Goal: Task Accomplishment & Management: Complete application form

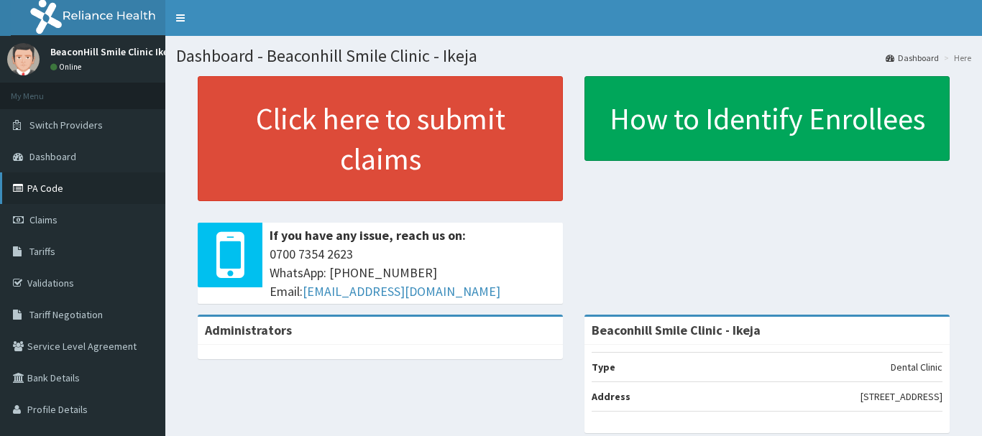
click at [66, 187] on link "PA Code" at bounding box center [82, 189] width 165 height 32
click at [46, 216] on span "Claims" at bounding box center [43, 220] width 28 height 13
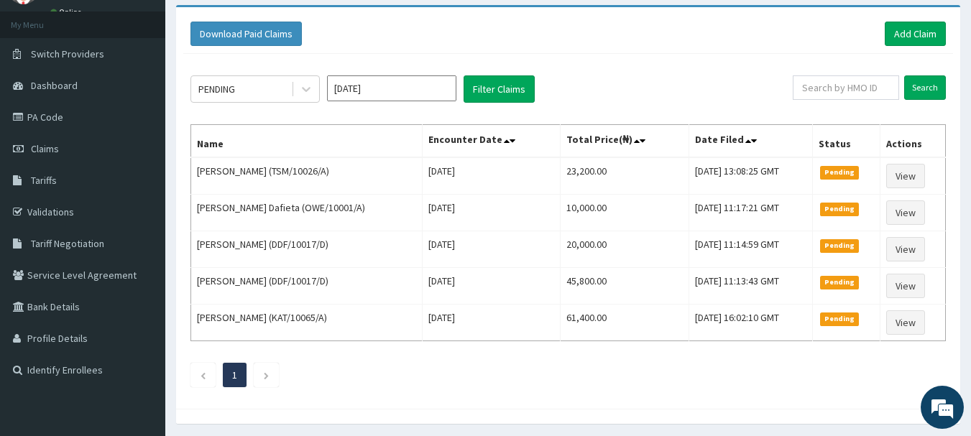
scroll to position [73, 0]
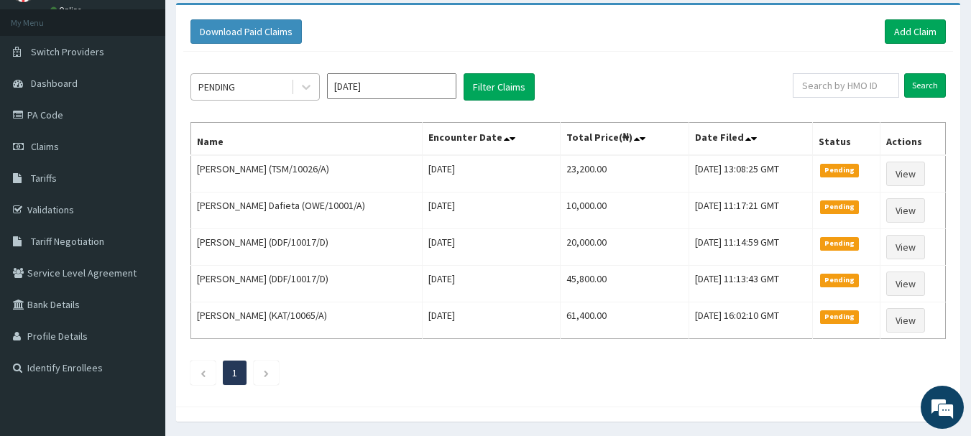
click at [292, 76] on div at bounding box center [305, 87] width 28 height 26
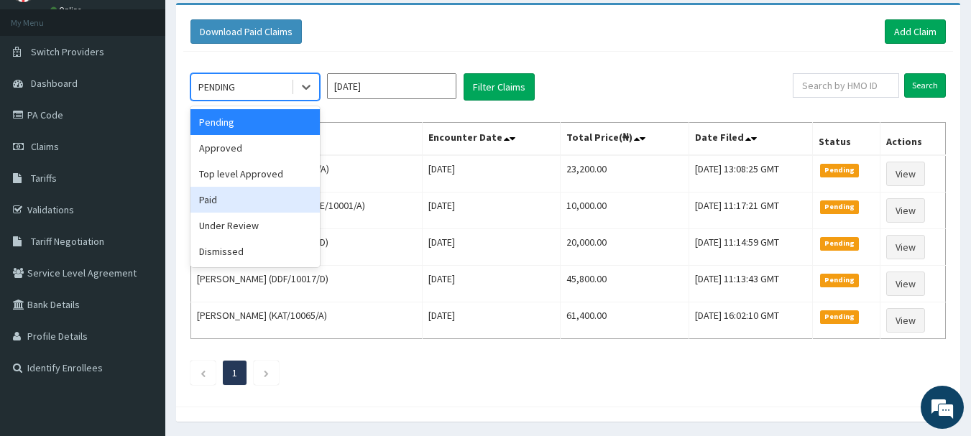
click at [230, 196] on div "Paid" at bounding box center [255, 200] width 129 height 26
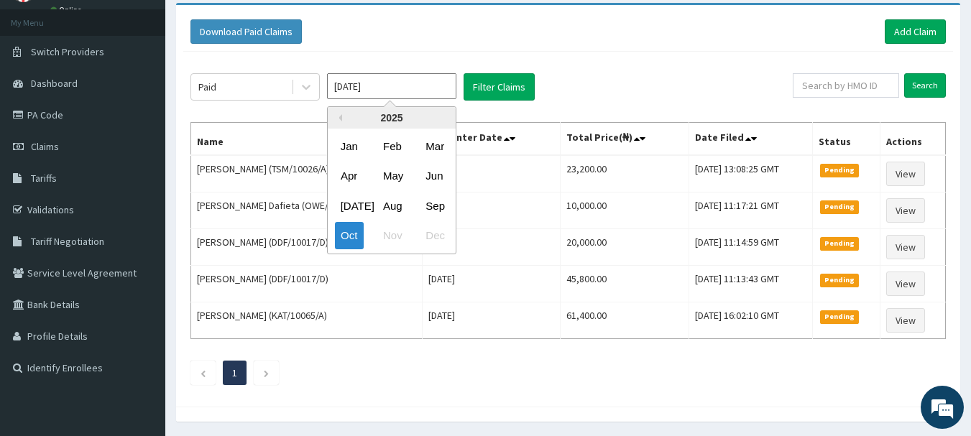
click at [357, 95] on input "Oct 2025" at bounding box center [391, 86] width 129 height 26
click at [448, 206] on div "Sep" at bounding box center [434, 206] width 29 height 27
type input "Sep 2025"
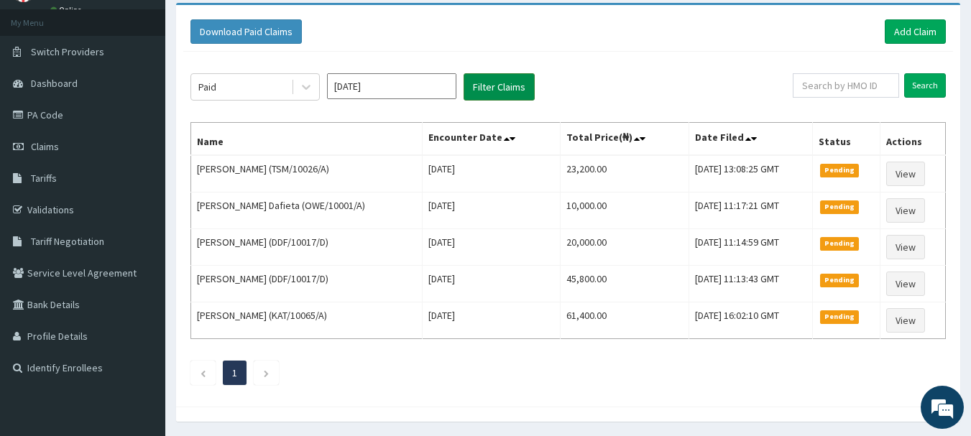
click at [484, 94] on button "Filter Claims" at bounding box center [499, 86] width 71 height 27
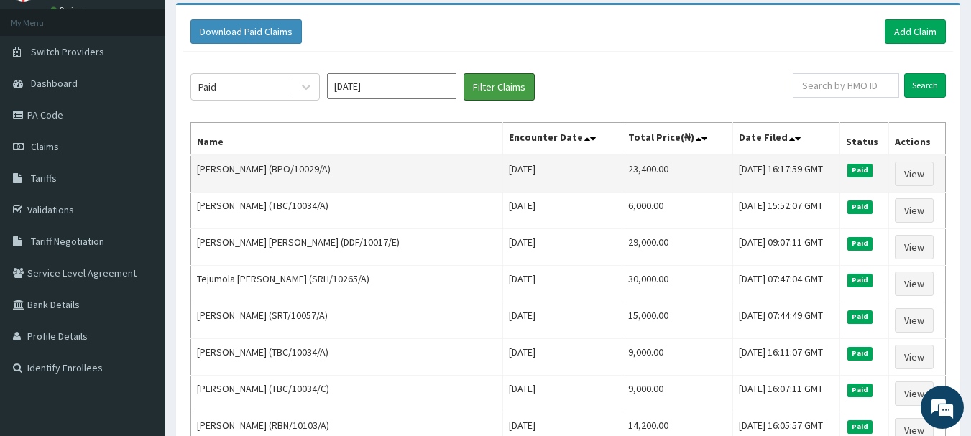
scroll to position [0, 0]
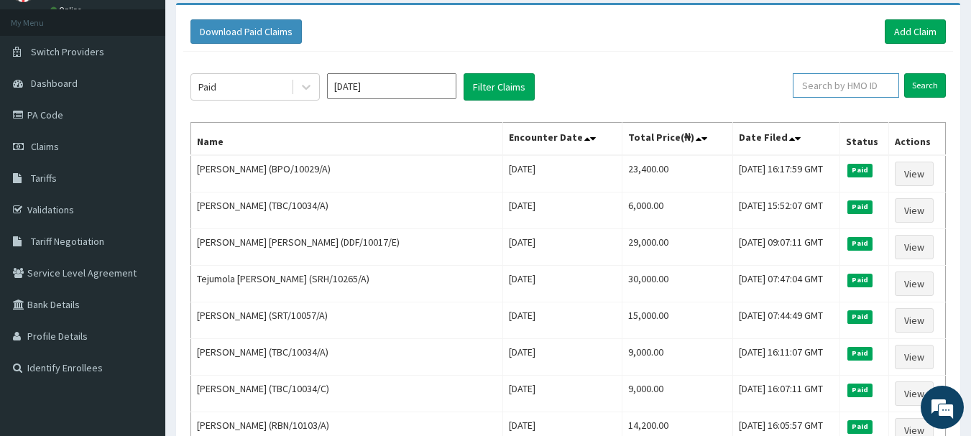
click at [832, 93] on input "text" at bounding box center [846, 85] width 106 height 24
type input "A"
drag, startPoint x: 968, startPoint y: 131, endPoint x: 981, endPoint y: 132, distance: 13.7
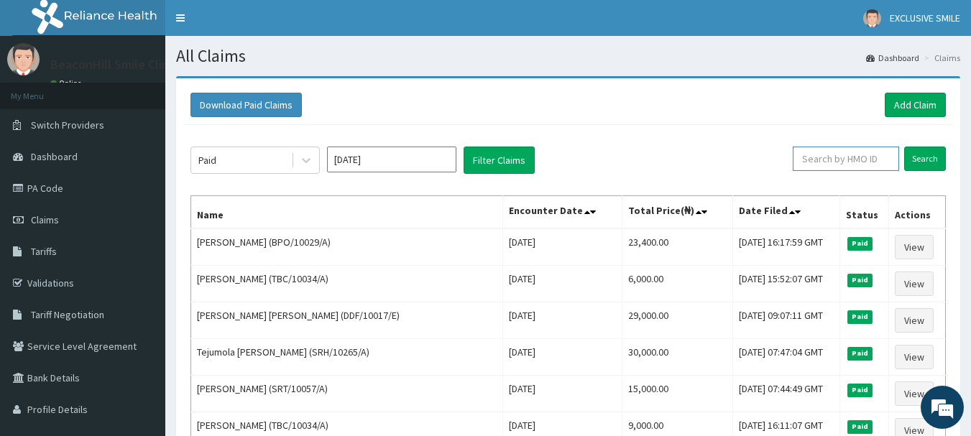
click at [820, 163] on input "text" at bounding box center [846, 159] width 106 height 24
click at [678, 109] on div "Download Paid Claims Add Claim" at bounding box center [569, 105] width 756 height 24
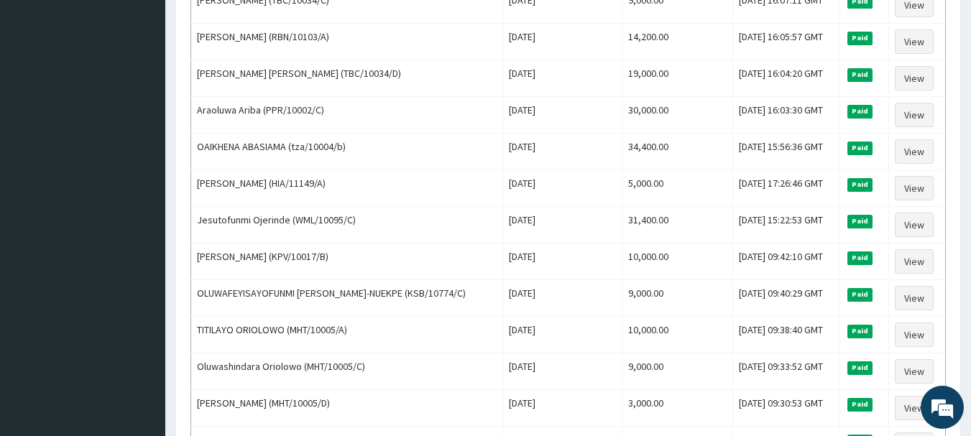
scroll to position [24, 0]
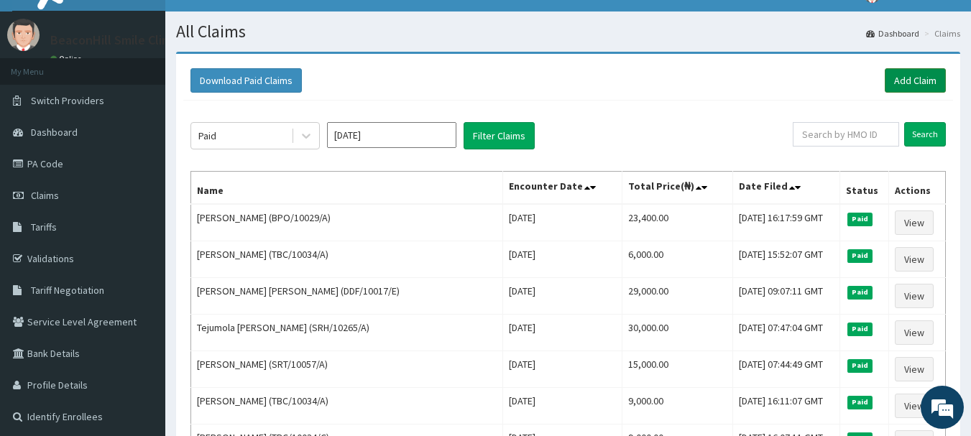
click at [931, 77] on link "Add Claim" at bounding box center [915, 80] width 61 height 24
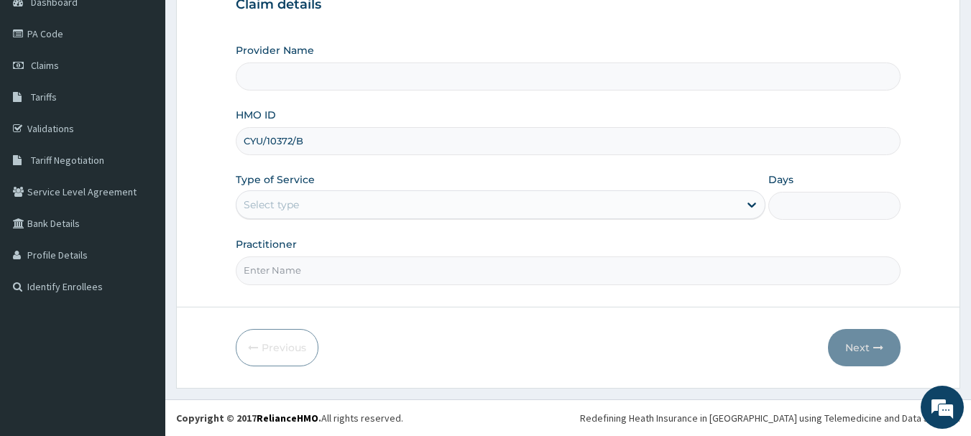
type input "CYU/10372/B"
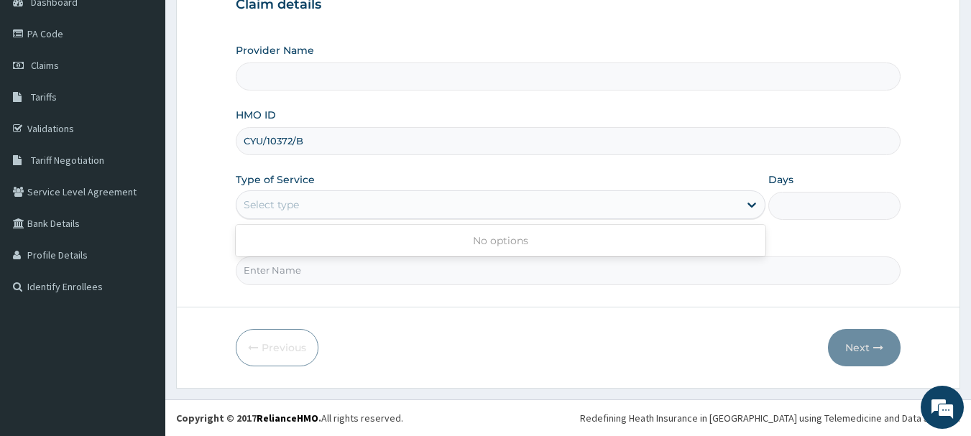
click at [300, 218] on div "Select type" at bounding box center [501, 205] width 530 height 29
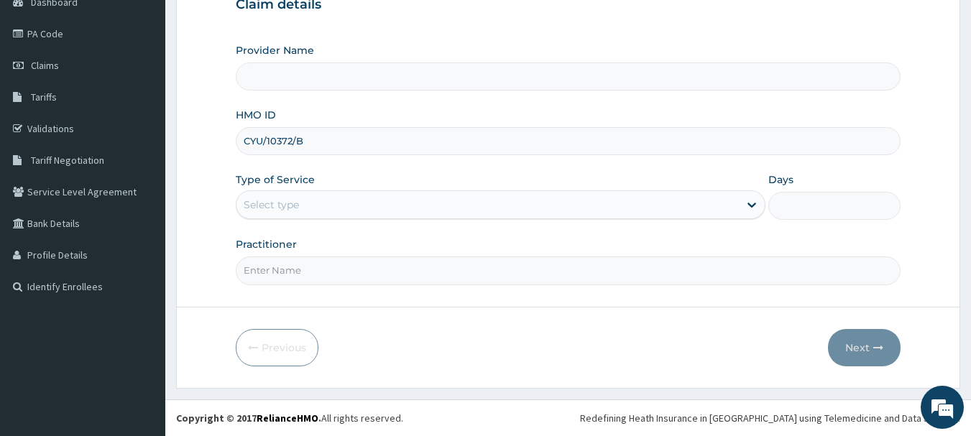
click at [401, 101] on div "Provider Name HMO ID CYU/10372/B Type of Service Select type Days Practitioner" at bounding box center [569, 164] width 666 height 242
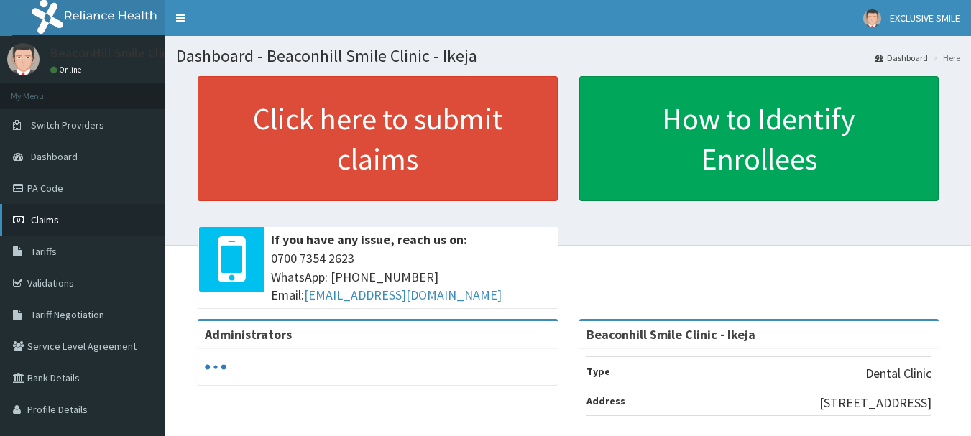
click at [37, 221] on span "Claims" at bounding box center [45, 220] width 28 height 13
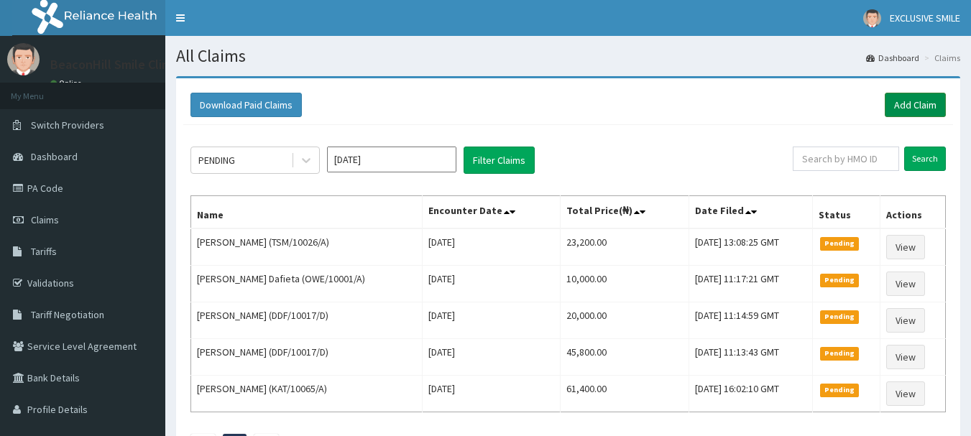
click at [919, 107] on link "Add Claim" at bounding box center [915, 105] width 61 height 24
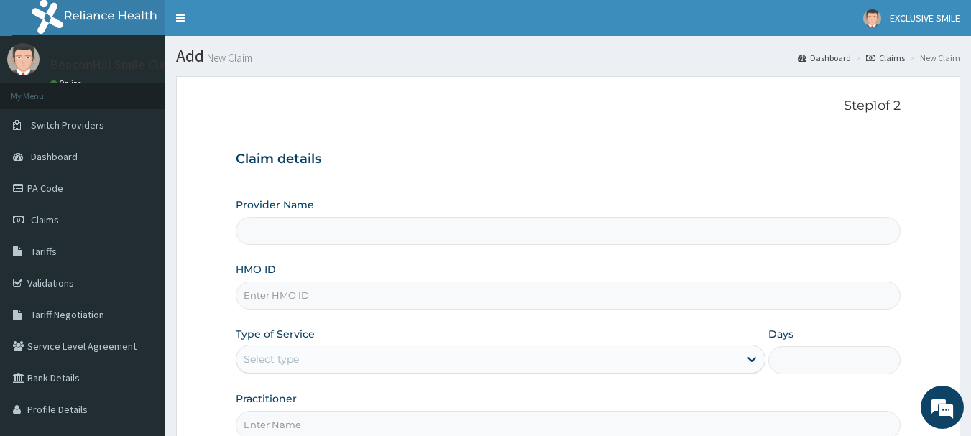
type input "Beaconhill Smile Clinic - Ikeja"
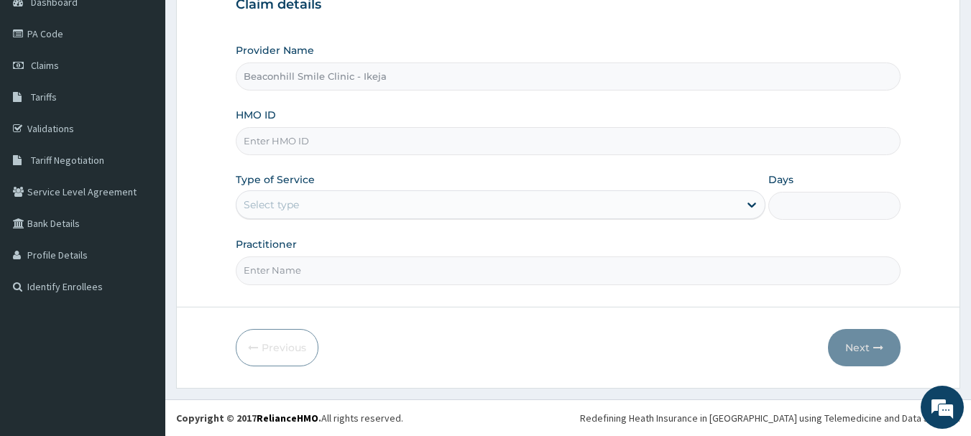
click at [330, 149] on input "HMO ID" at bounding box center [569, 141] width 666 height 28
type input "CYU/10372/B"
click at [300, 208] on div "Select type" at bounding box center [488, 204] width 503 height 23
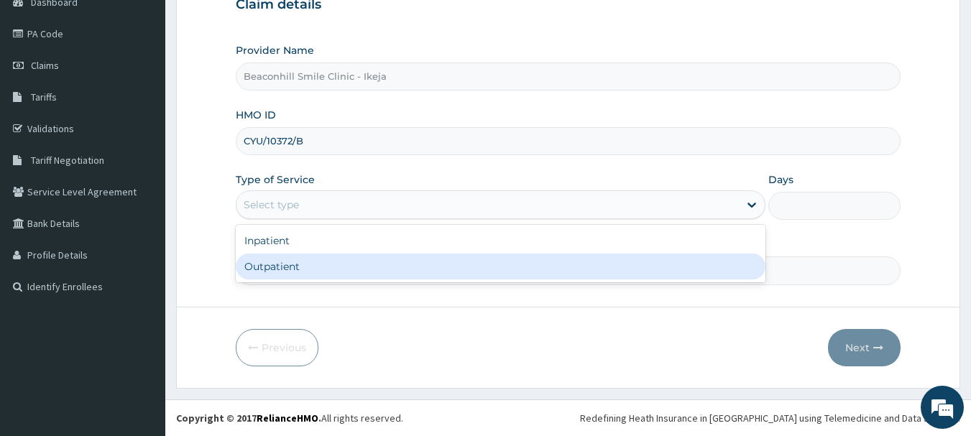
click at [263, 273] on div "Outpatient" at bounding box center [501, 267] width 530 height 26
type input "1"
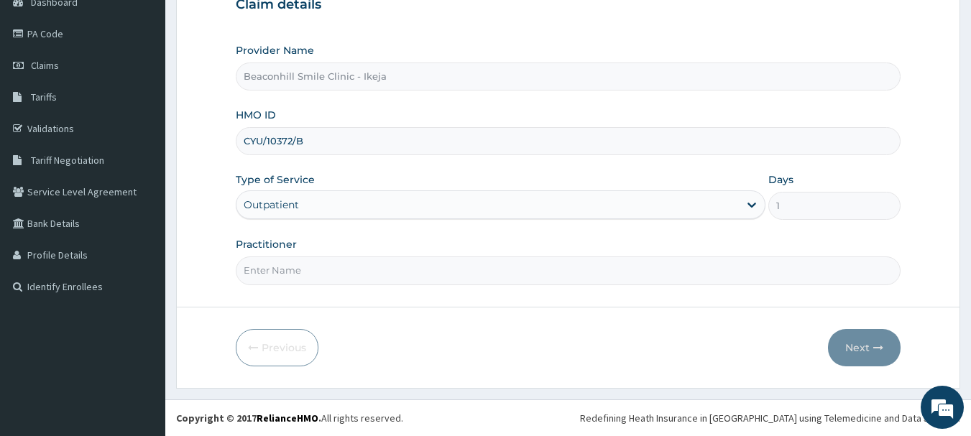
click at [263, 273] on input "Practitioner" at bounding box center [569, 271] width 666 height 28
click at [288, 271] on input "DR. FOLASADE" at bounding box center [569, 271] width 666 height 28
type input "DR. FOLUSADE"
click at [868, 348] on button "Next" at bounding box center [864, 347] width 73 height 37
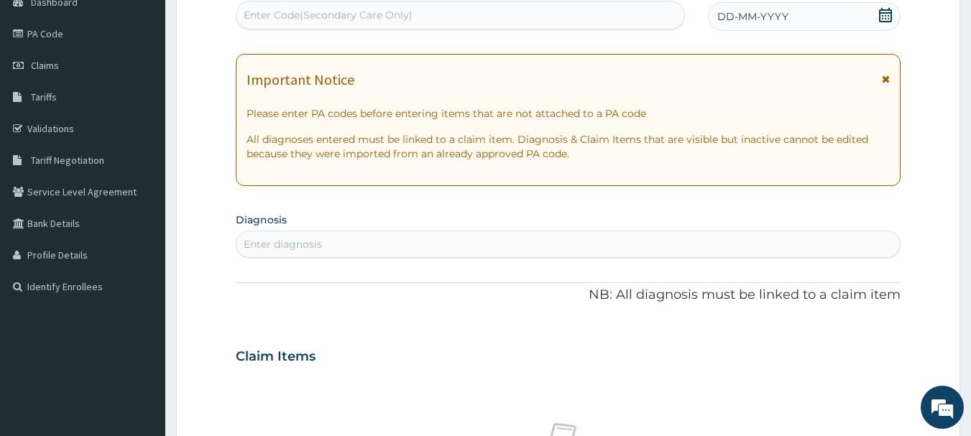
click at [335, 17] on div "Enter Code(Secondary Care Only)" at bounding box center [328, 15] width 169 height 14
type input "A"
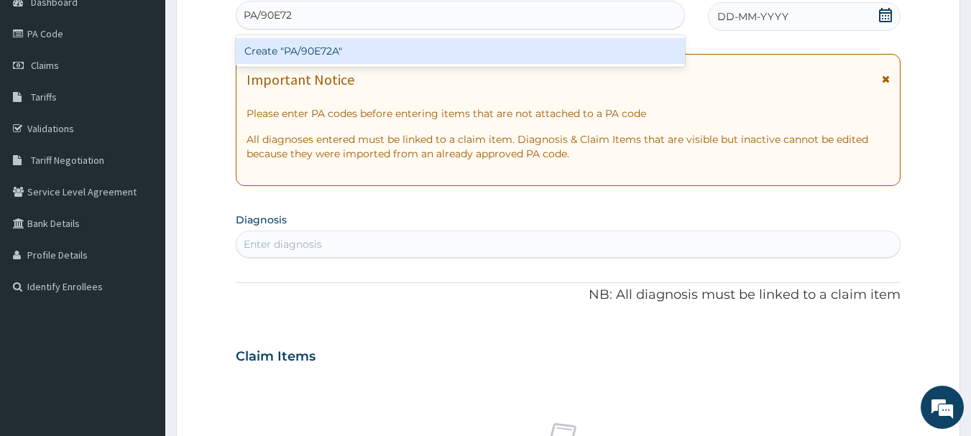
type input "PA/90E72A"
click at [323, 50] on div "Create "PA/90E72A"" at bounding box center [461, 51] width 450 height 26
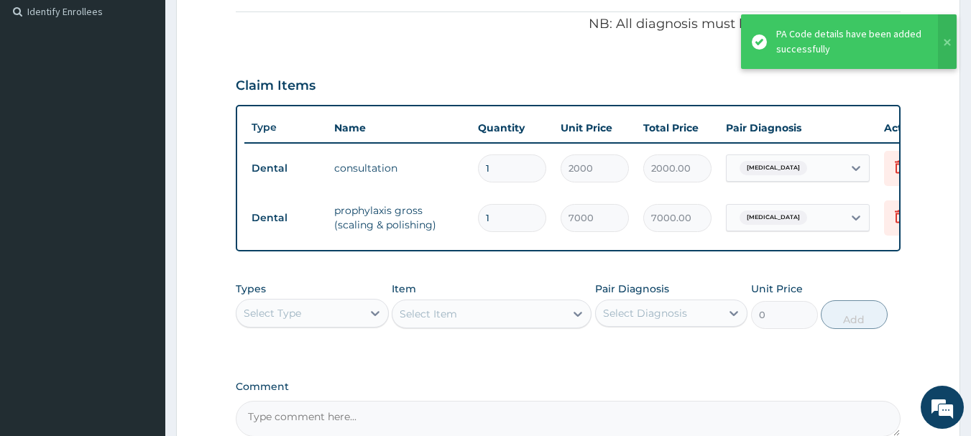
scroll to position [592, 0]
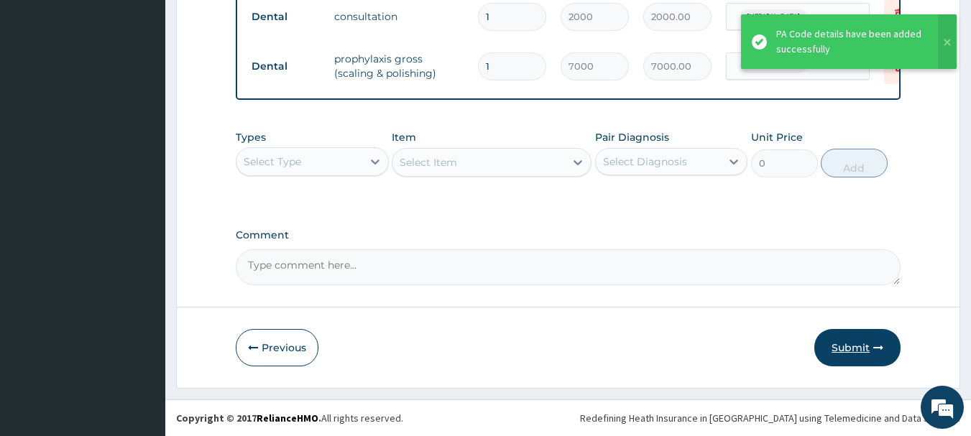
click at [853, 351] on button "Submit" at bounding box center [858, 347] width 86 height 37
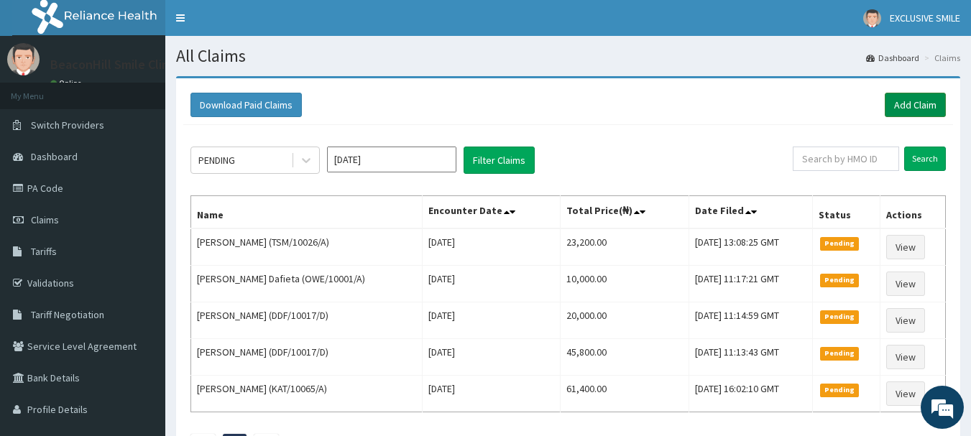
click at [901, 100] on link "Add Claim" at bounding box center [915, 105] width 61 height 24
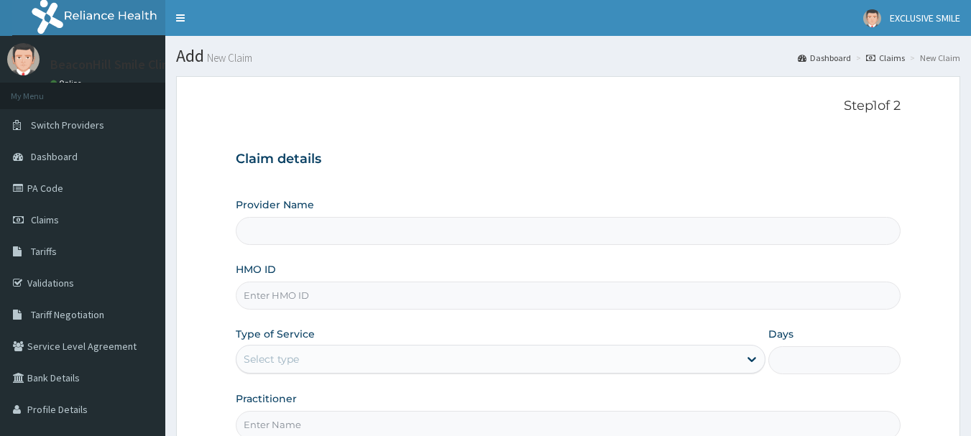
click at [344, 304] on input "HMO ID" at bounding box center [569, 296] width 666 height 28
type input "IML"
type input "Beaconhill Smile Clinic - Ikeja"
type input "IML/10016/B"
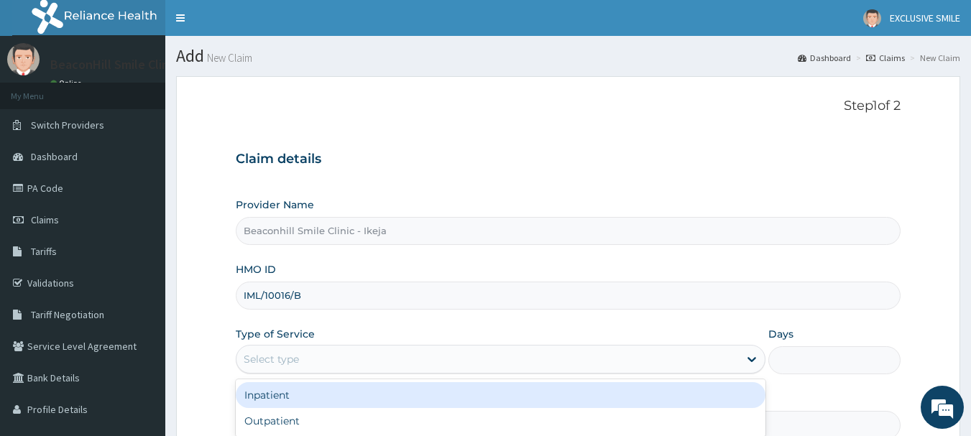
click at [354, 357] on div "Select type" at bounding box center [488, 359] width 503 height 23
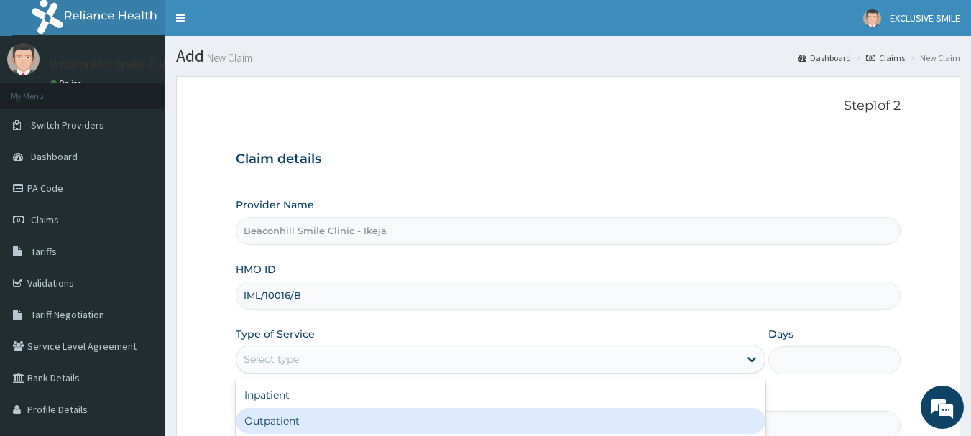
click at [319, 420] on div "Outpatient" at bounding box center [501, 421] width 530 height 26
type input "1"
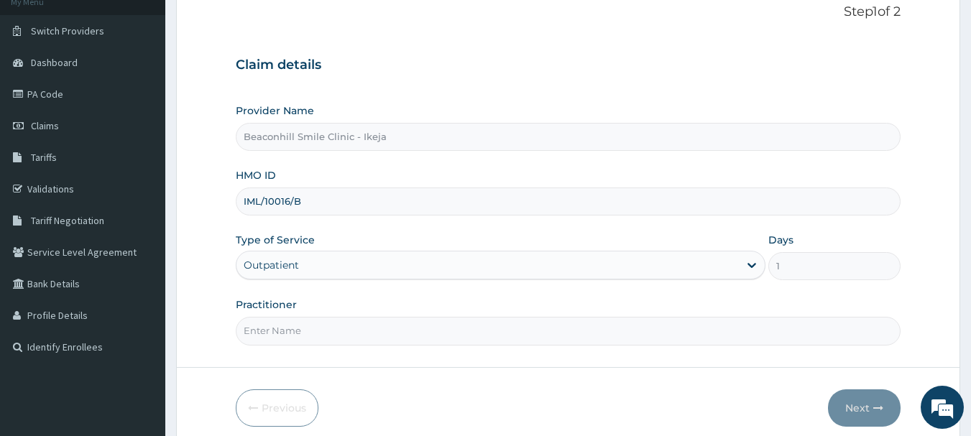
scroll to position [131, 0]
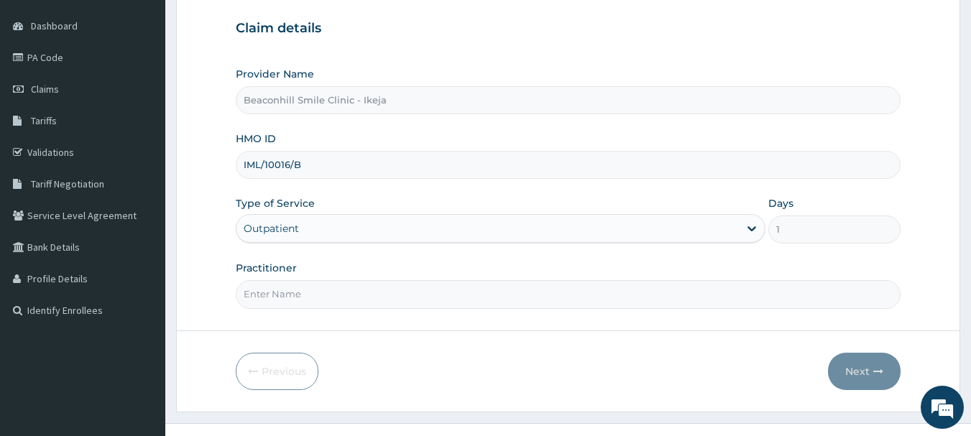
click at [272, 285] on input "Practitioner" at bounding box center [569, 294] width 666 height 28
type input "DR. OLAYIDE"
click at [845, 373] on button "Next" at bounding box center [864, 371] width 73 height 37
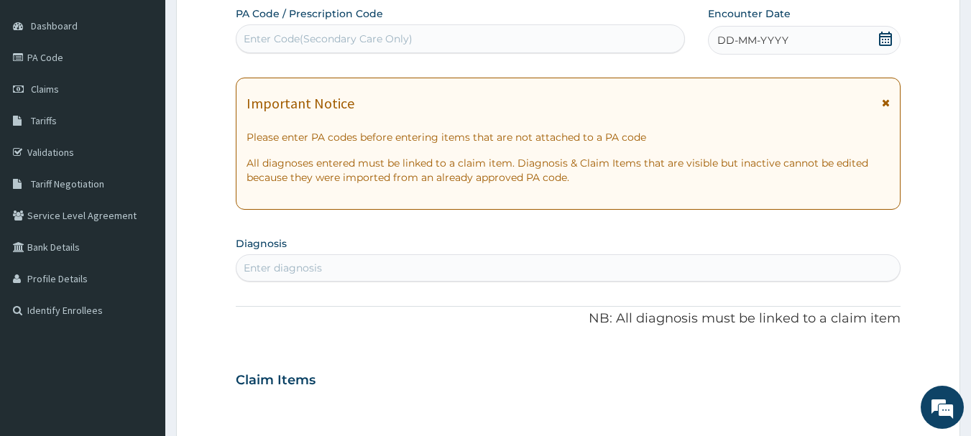
click at [339, 51] on div "Enter Code(Secondary Care Only)" at bounding box center [461, 38] width 450 height 29
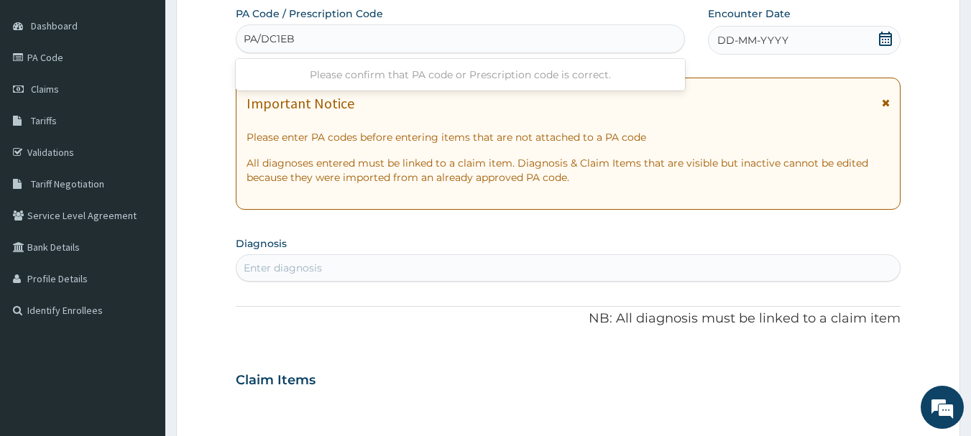
type input "PA/DC1EB8"
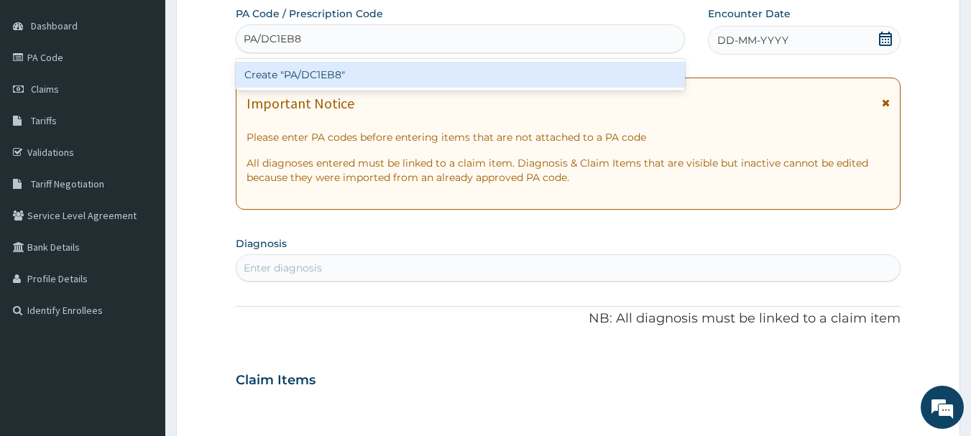
click at [333, 80] on div "Create "PA/DC1EB8"" at bounding box center [461, 75] width 450 height 26
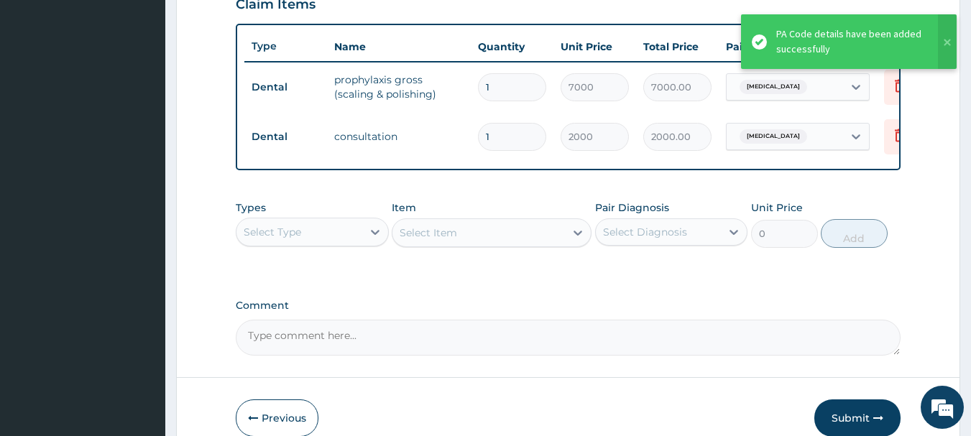
scroll to position [592, 0]
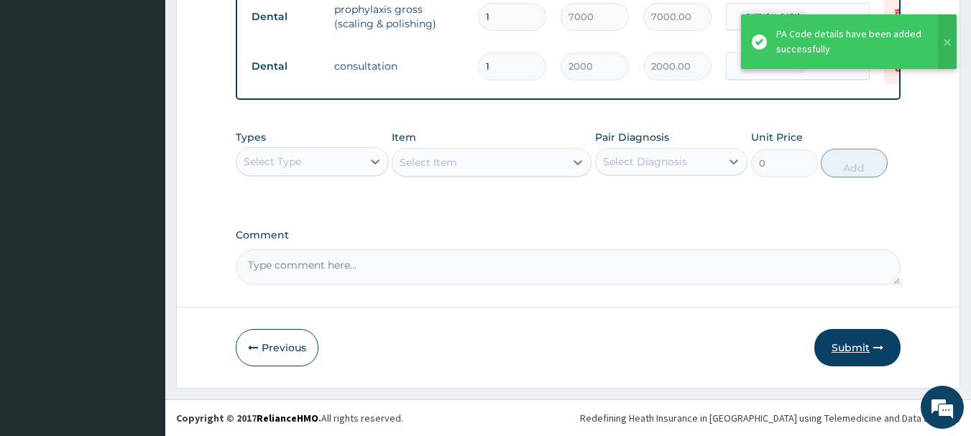
click at [851, 354] on button "Submit" at bounding box center [858, 347] width 86 height 37
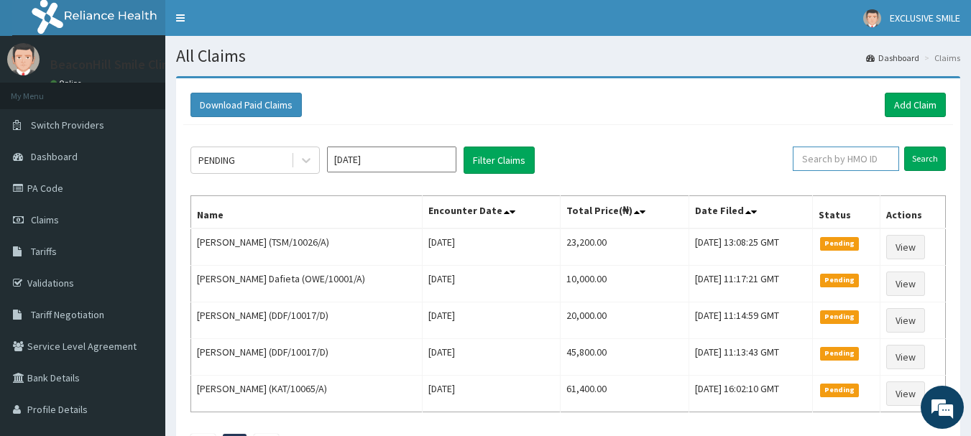
click at [850, 152] on input "text" at bounding box center [846, 159] width 106 height 24
click at [901, 103] on link "Add Claim" at bounding box center [915, 105] width 61 height 24
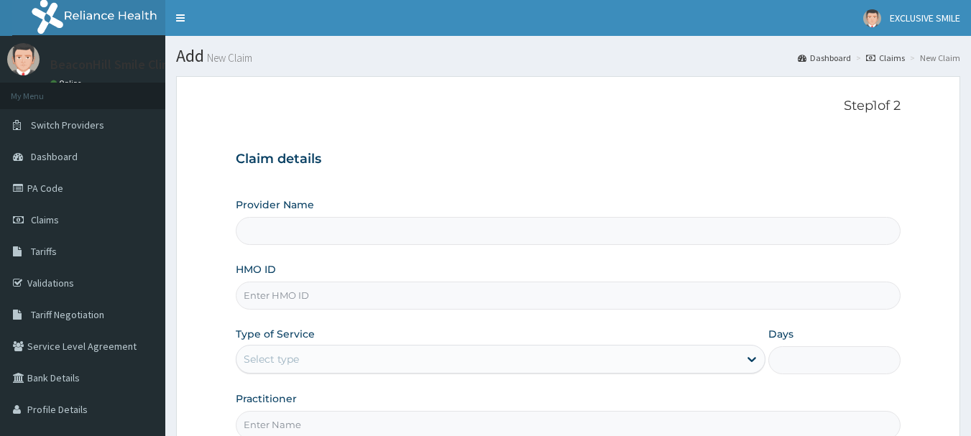
click at [321, 305] on input "HMO ID" at bounding box center [569, 296] width 666 height 28
type input "ACQ/1012"
type input "Beaconhill Smile Clinic - Ikeja"
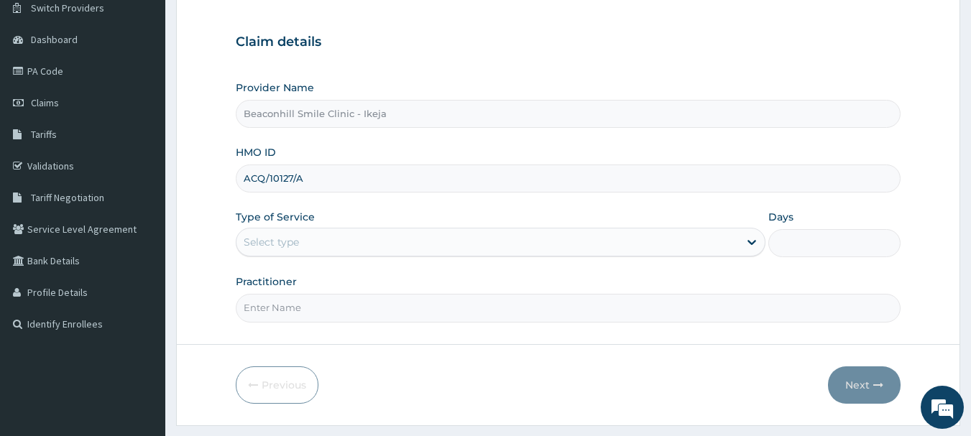
scroll to position [144, 0]
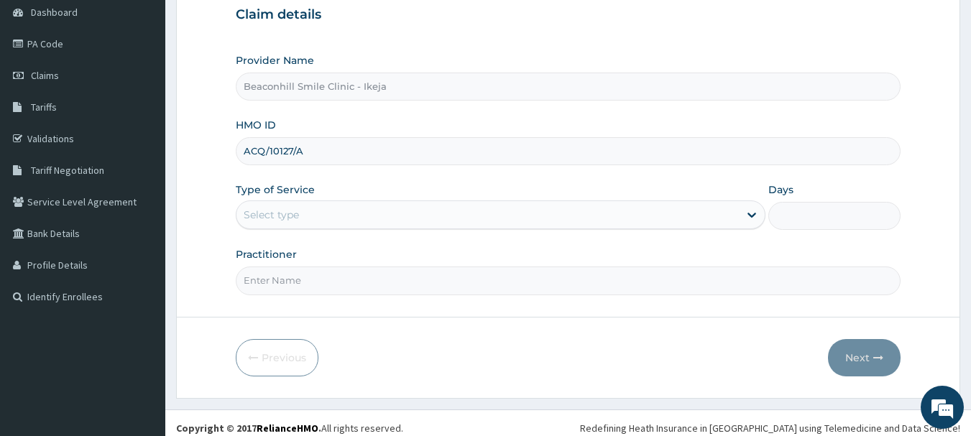
type input "ACQ/10127/A"
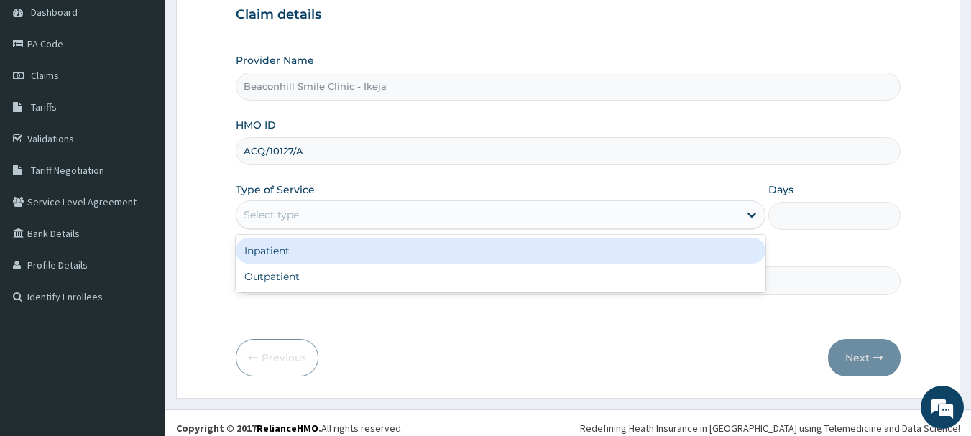
click at [280, 226] on div "Select type" at bounding box center [488, 214] width 503 height 23
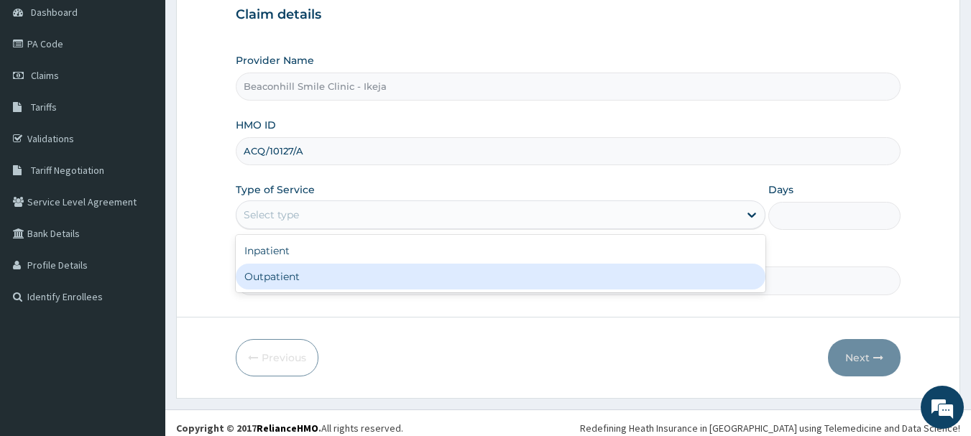
click at [260, 273] on div "Outpatient" at bounding box center [501, 277] width 530 height 26
type input "1"
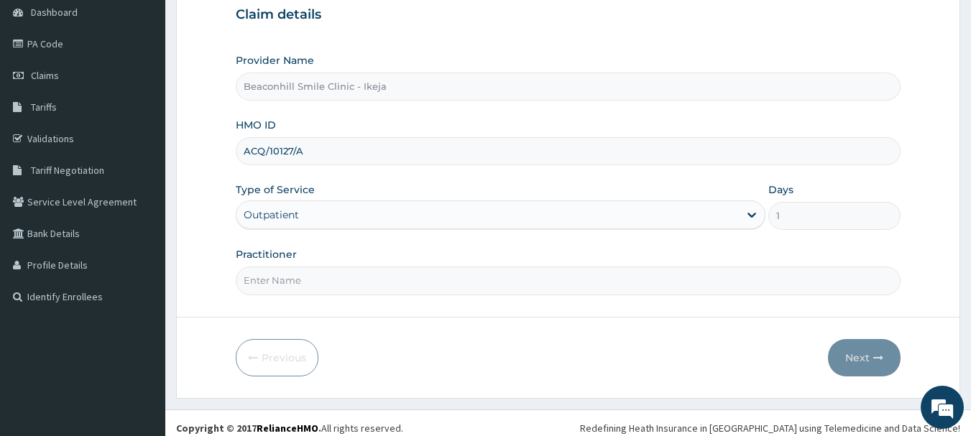
click at [260, 273] on input "Practitioner" at bounding box center [569, 281] width 666 height 28
type input "DR. OLAYIDE"
click at [871, 362] on button "Next" at bounding box center [864, 357] width 73 height 37
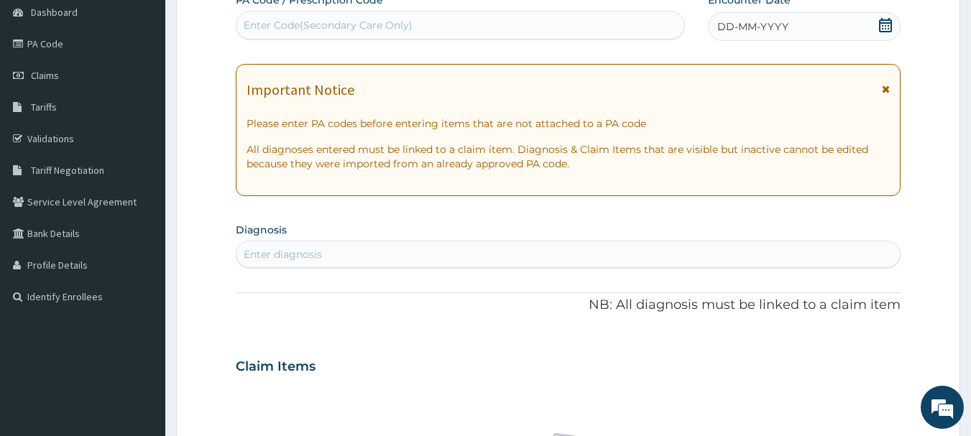
click at [308, 23] on div "Enter Code(Secondary Care Only)" at bounding box center [328, 25] width 169 height 14
type input "PA/D68A4D"
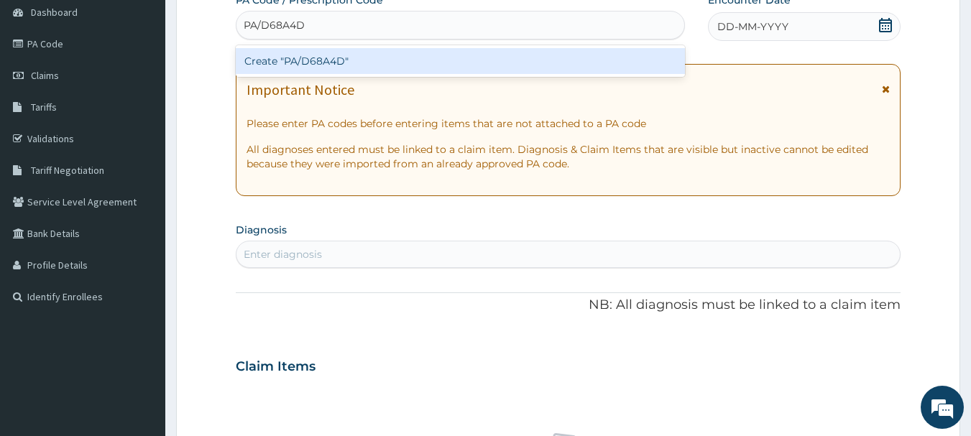
click at [291, 65] on div "Create "PA/D68A4D"" at bounding box center [461, 61] width 450 height 26
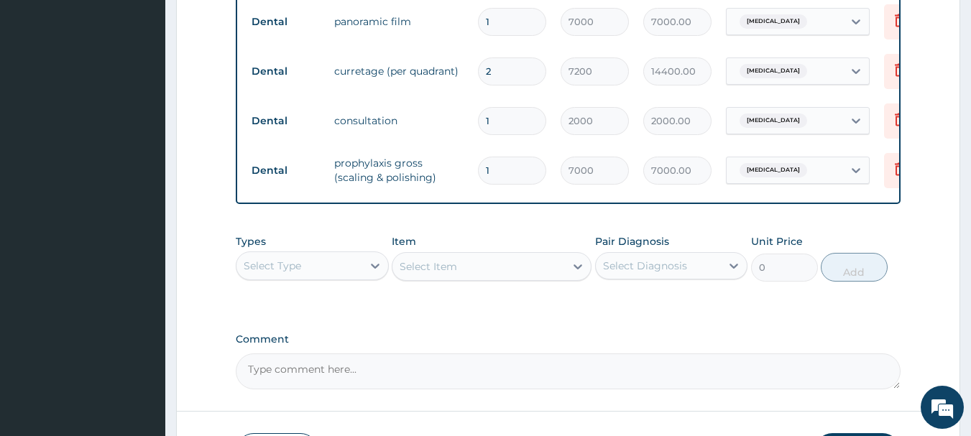
scroll to position [725, 0]
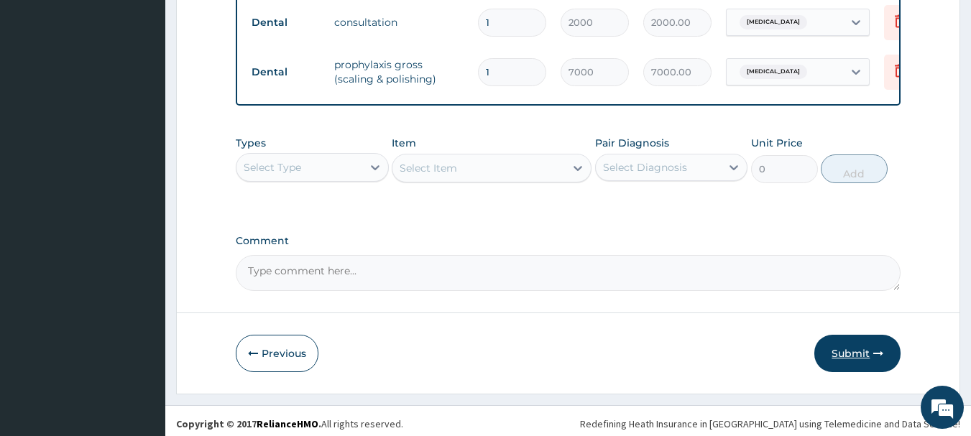
click at [845, 362] on button "Submit" at bounding box center [858, 353] width 86 height 37
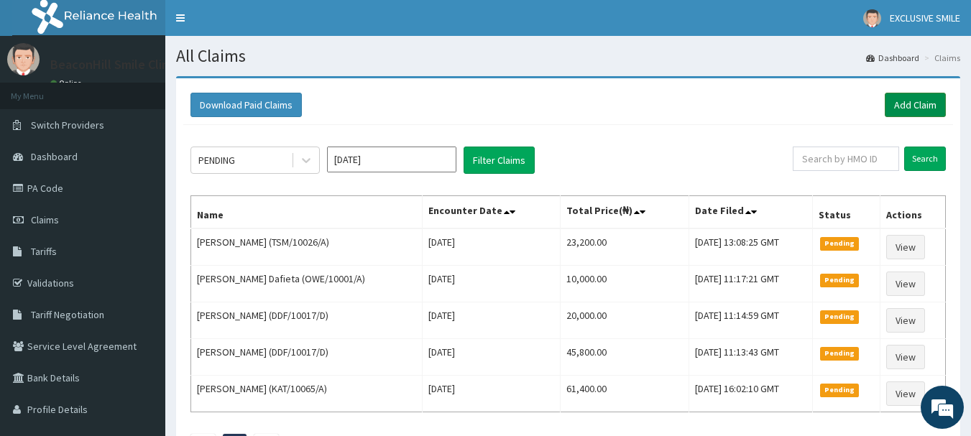
click at [921, 109] on link "Add Claim" at bounding box center [915, 105] width 61 height 24
click at [913, 106] on link "Add Claim" at bounding box center [915, 105] width 61 height 24
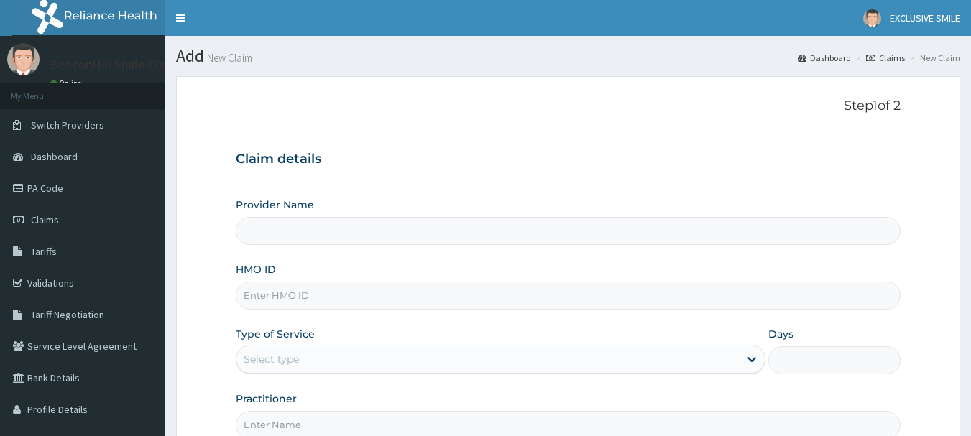
type input "Beaconhill Smile Clinic - Ikeja"
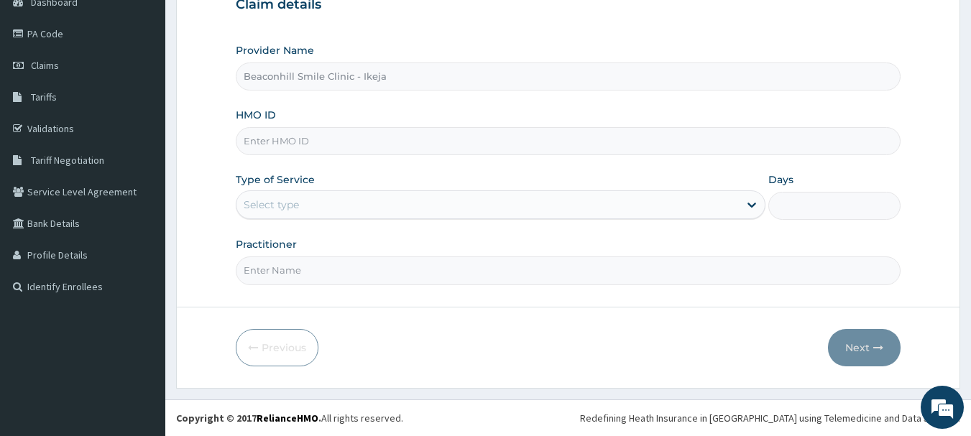
click at [498, 150] on input "HMO ID" at bounding box center [569, 141] width 666 height 28
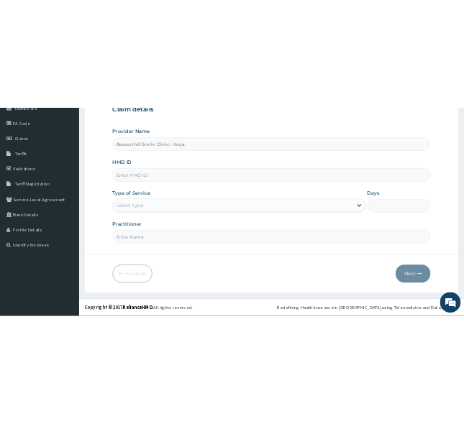
scroll to position [142, 0]
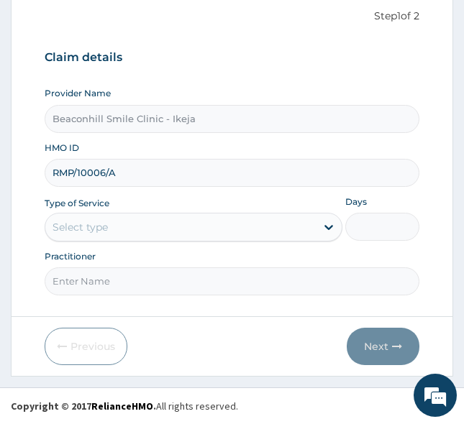
type input "RMP/10006/A"
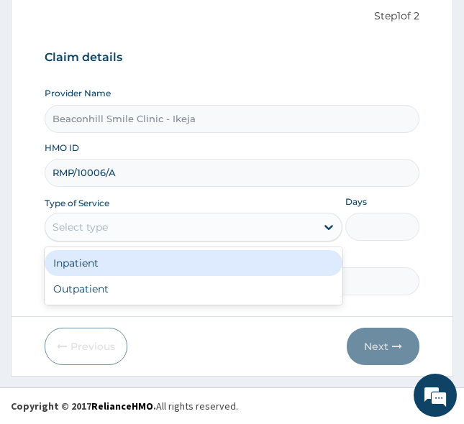
click at [127, 216] on div "Select type" at bounding box center [180, 227] width 270 height 23
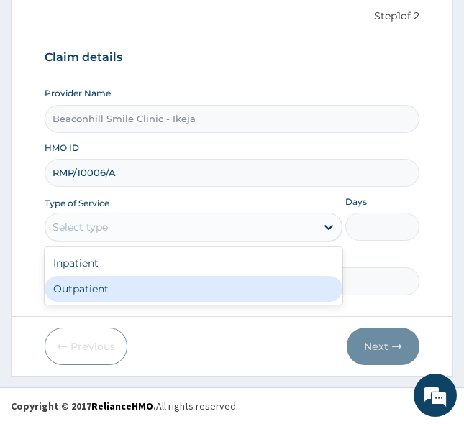
click at [96, 291] on div "Outpatient" at bounding box center [194, 289] width 298 height 26
type input "1"
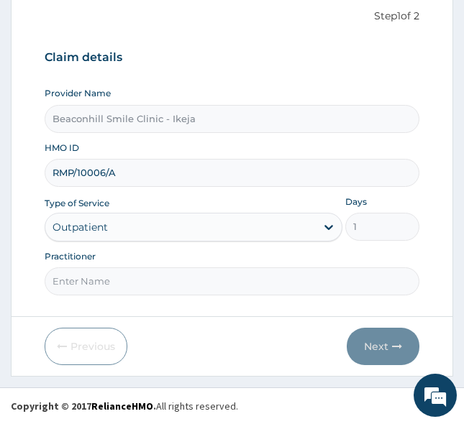
click at [96, 291] on input "Practitioner" at bounding box center [232, 281] width 375 height 28
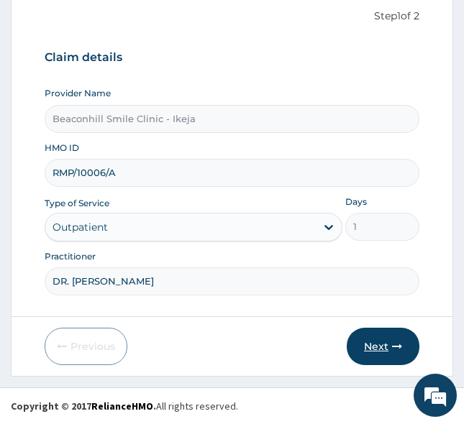
type input "DR. [PERSON_NAME]"
click at [355, 342] on button "Next" at bounding box center [383, 346] width 73 height 37
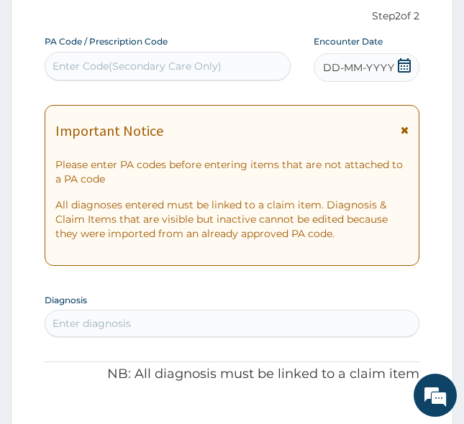
click at [168, 73] on div "Enter Code(Secondary Care Only)" at bounding box center [136, 66] width 169 height 14
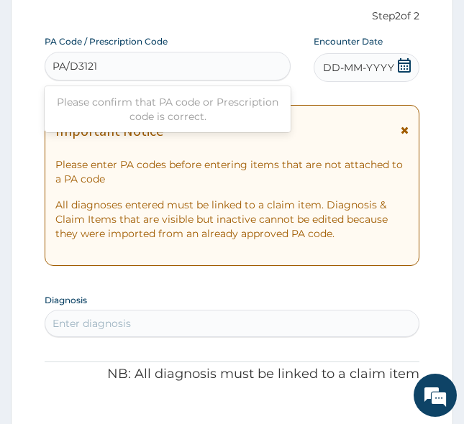
type input "PA/D31211"
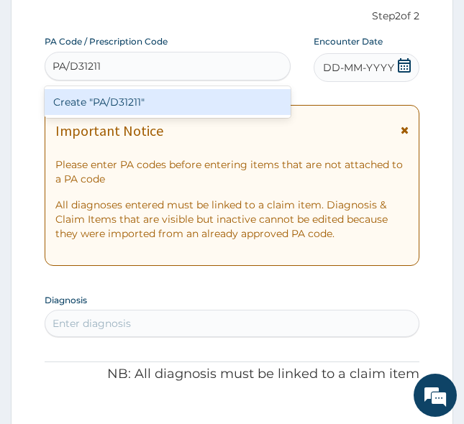
click at [175, 100] on div "Create "PA/D31211"" at bounding box center [168, 102] width 246 height 26
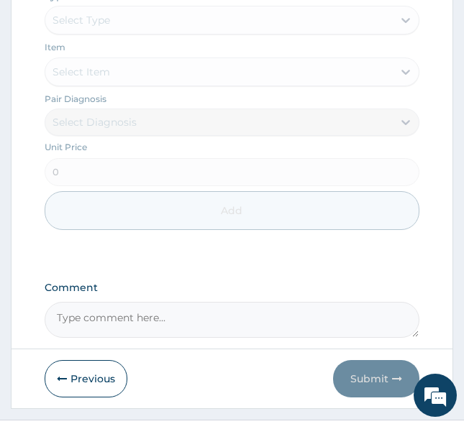
scroll to position [838, 0]
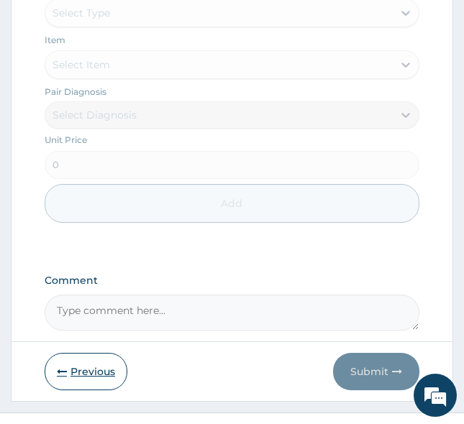
click at [83, 366] on button "Previous" at bounding box center [86, 371] width 83 height 37
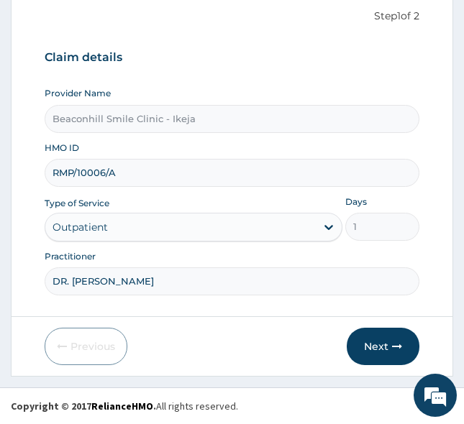
click at [74, 172] on input "RMP/10006/A" at bounding box center [232, 173] width 375 height 28
type input "RMD/10006/A"
click at [390, 349] on button "Next" at bounding box center [383, 346] width 73 height 37
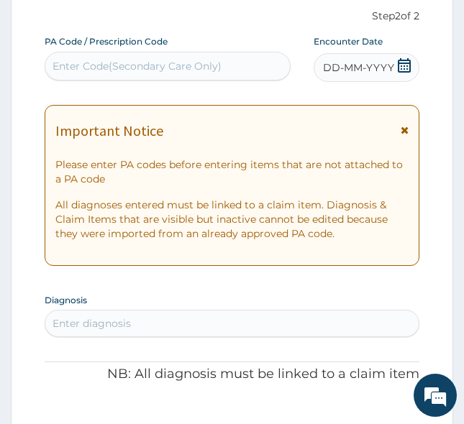
click at [93, 60] on div "Enter Code(Secondary Care Only)" at bounding box center [136, 66] width 169 height 14
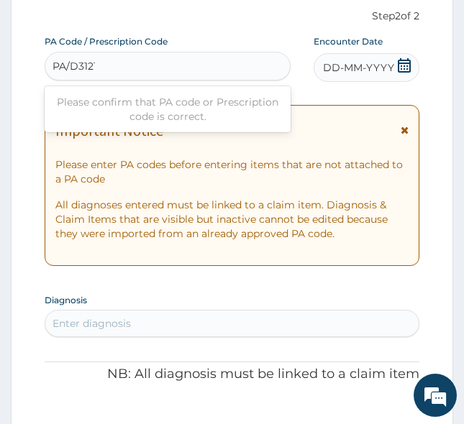
type input "PA/D31211"
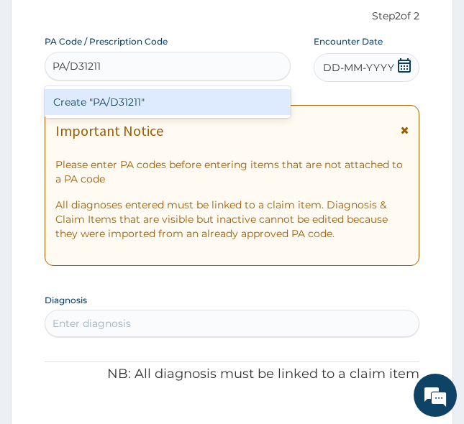
click at [98, 102] on div "Create "PA/D31211"" at bounding box center [168, 102] width 246 height 26
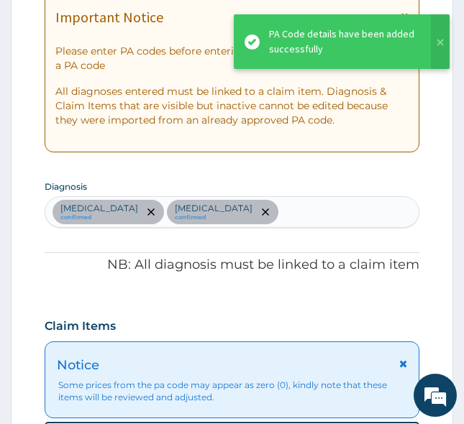
scroll to position [181, 0]
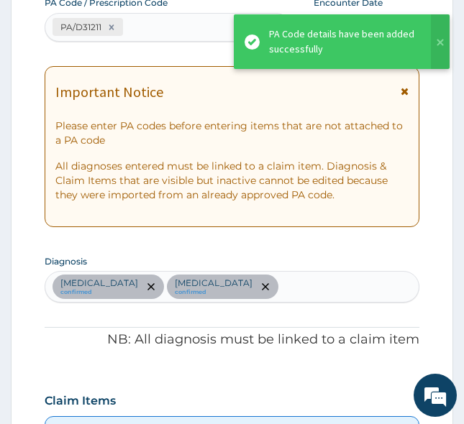
click at [147, 29] on div "PA/D31211" at bounding box center [154, 27] width 219 height 24
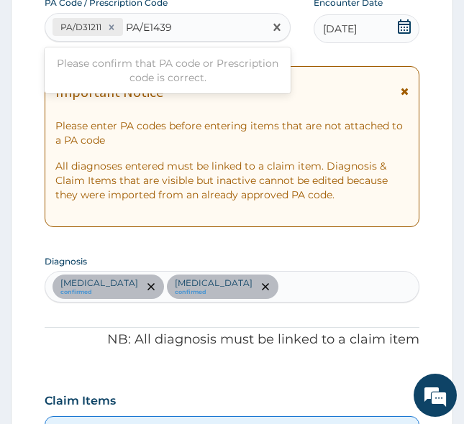
type input "PA/E14399"
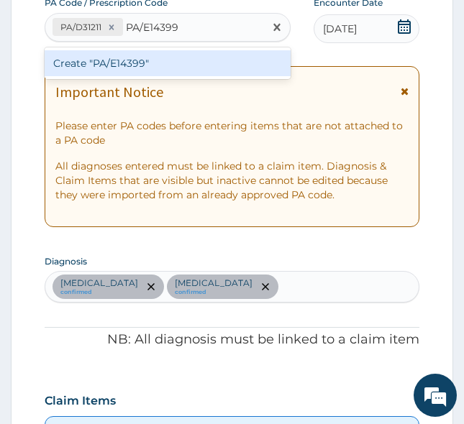
click at [139, 55] on div "Create "PA/E14399"" at bounding box center [168, 63] width 246 height 26
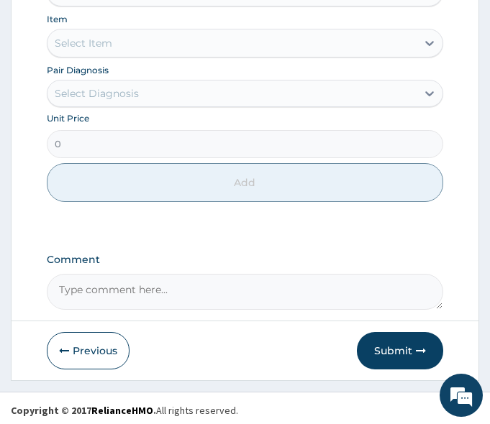
scroll to position [959, 0]
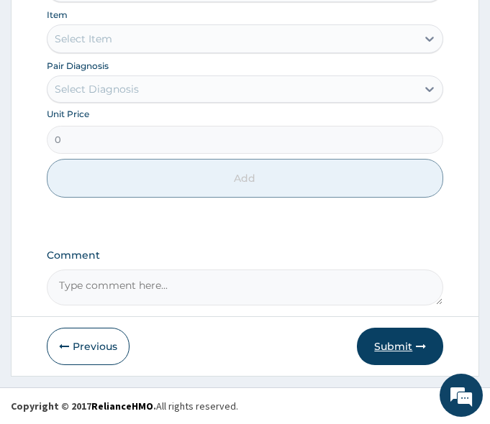
click at [396, 350] on button "Submit" at bounding box center [400, 346] width 86 height 37
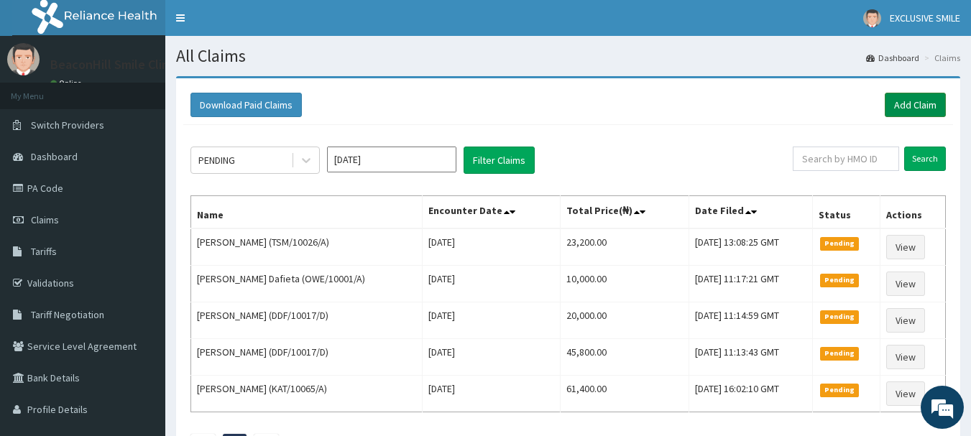
click at [489, 96] on link "Add Claim" at bounding box center [915, 105] width 61 height 24
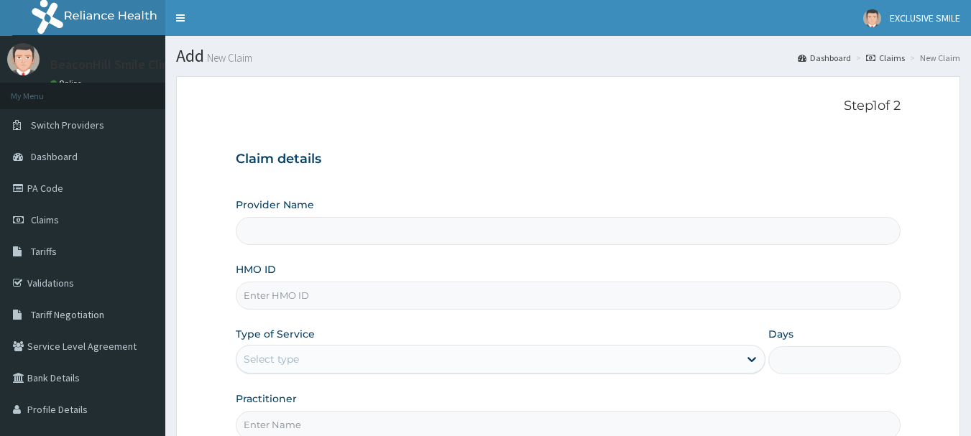
type input "Beaconhill Smile Clinic - Ikeja"
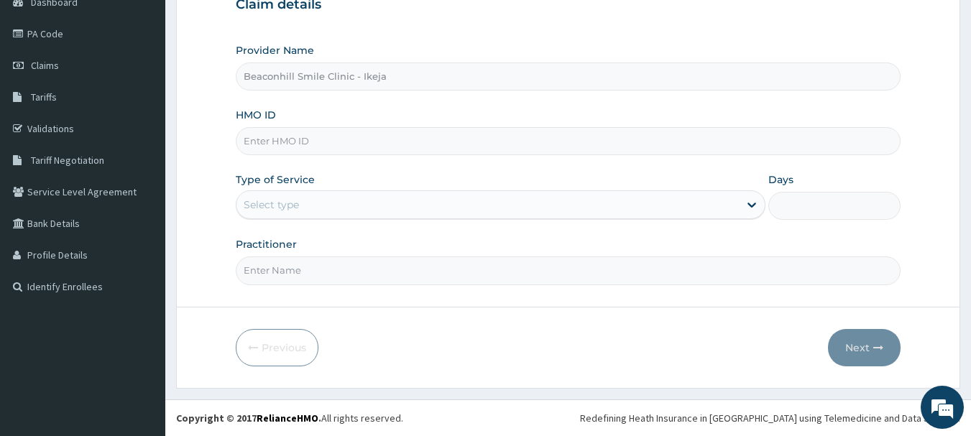
click at [451, 147] on input "HMO ID" at bounding box center [569, 141] width 666 height 28
type input "LTI/10346/A"
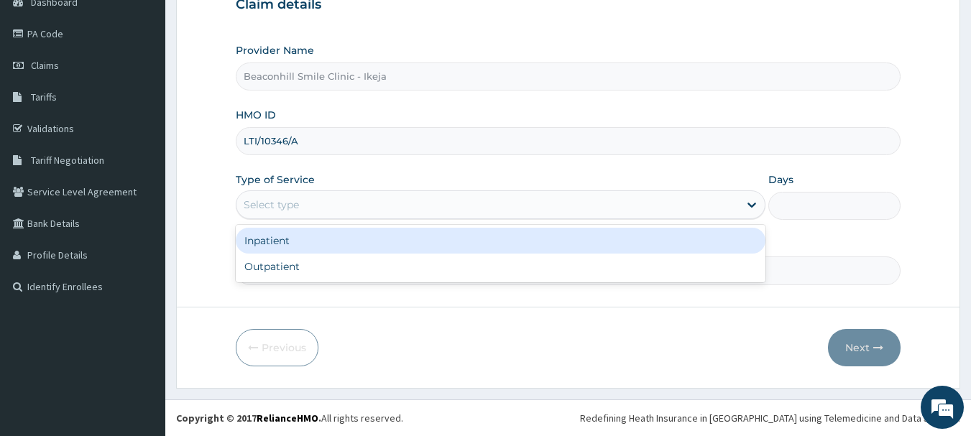
click at [390, 201] on div "Select type" at bounding box center [488, 204] width 503 height 23
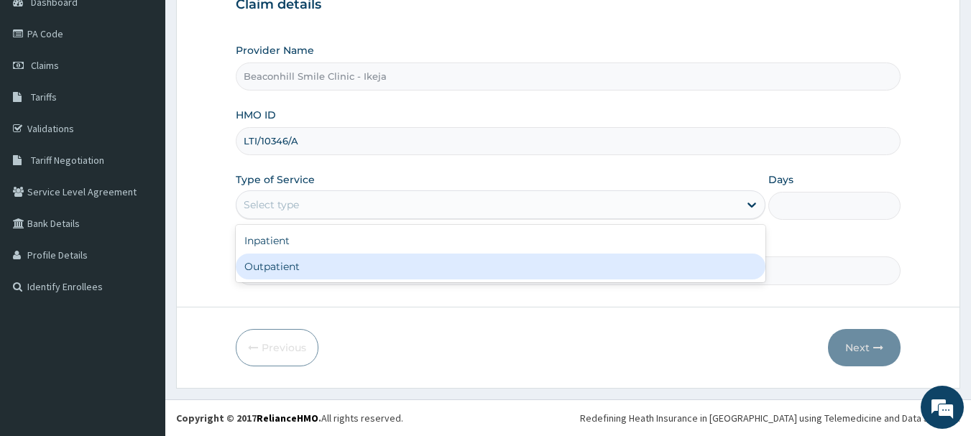
click at [331, 269] on div "Outpatient" at bounding box center [501, 267] width 530 height 26
type input "1"
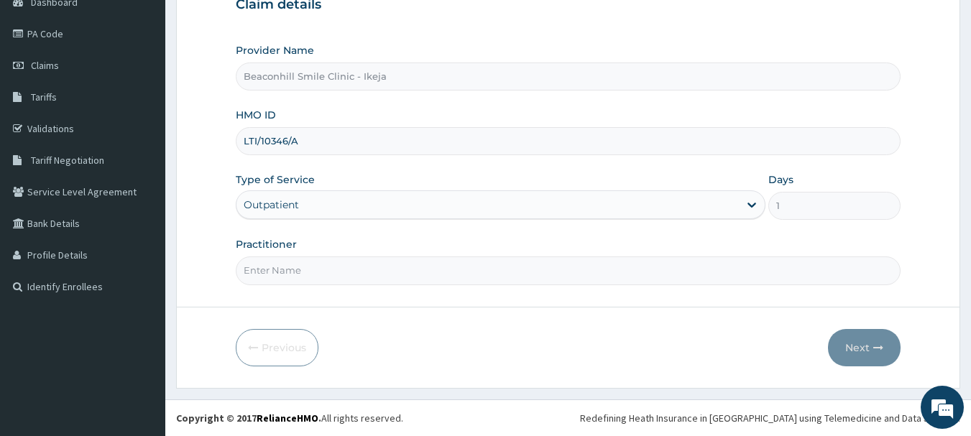
click at [331, 269] on input "Practitioner" at bounding box center [569, 271] width 666 height 28
type input "DR. OLAYIDE"
click at [863, 338] on button "Next" at bounding box center [864, 347] width 73 height 37
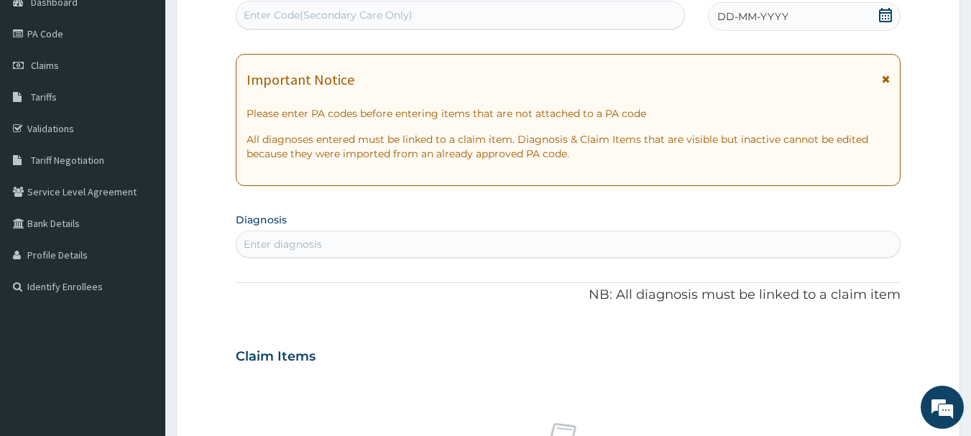
click at [375, 18] on div "Enter Code(Secondary Care Only)" at bounding box center [328, 15] width 169 height 14
type input "PA/6BF076"
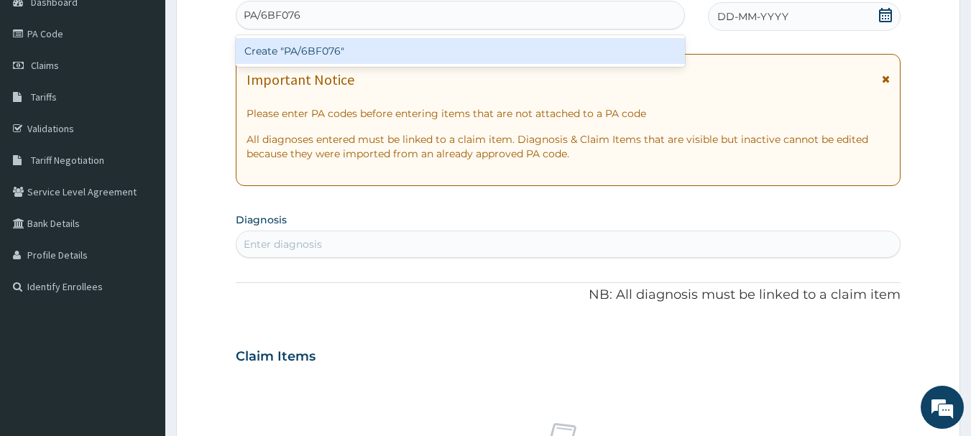
click at [350, 47] on div "Create "PA/6BF076"" at bounding box center [461, 51] width 450 height 26
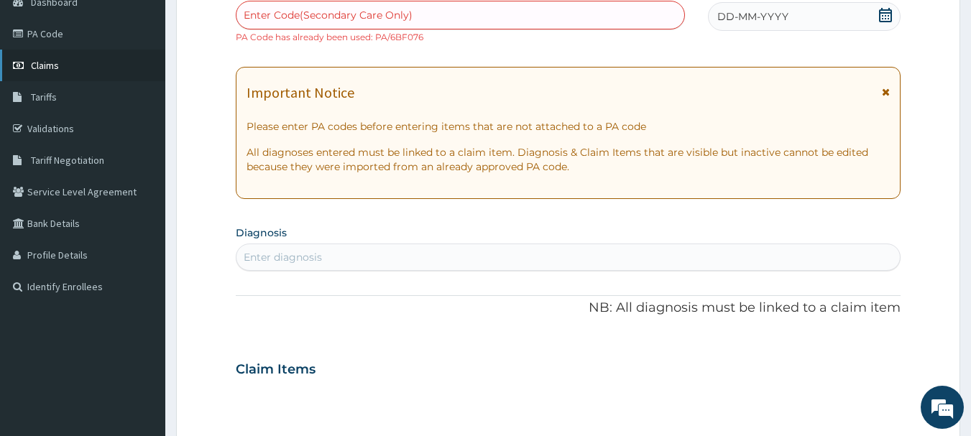
click at [62, 59] on link "Claims" at bounding box center [82, 66] width 165 height 32
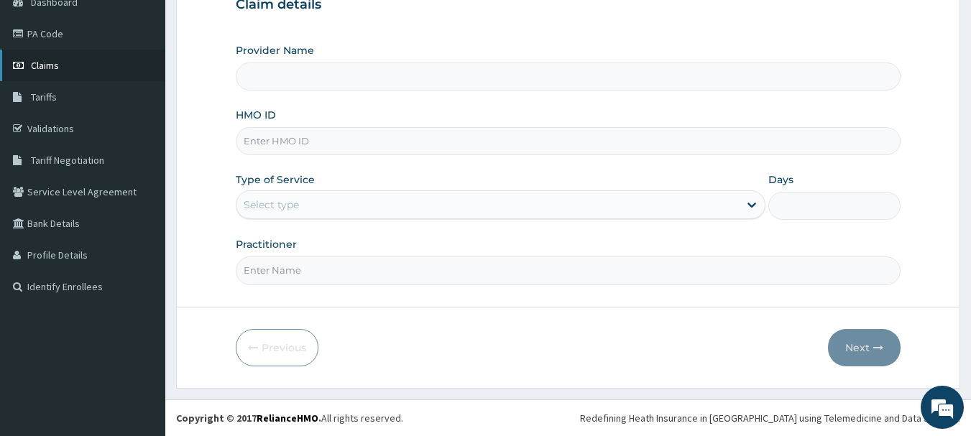
click at [57, 64] on span "Claims" at bounding box center [45, 65] width 28 height 13
type input "Beaconhill Smile Clinic - Ikeja"
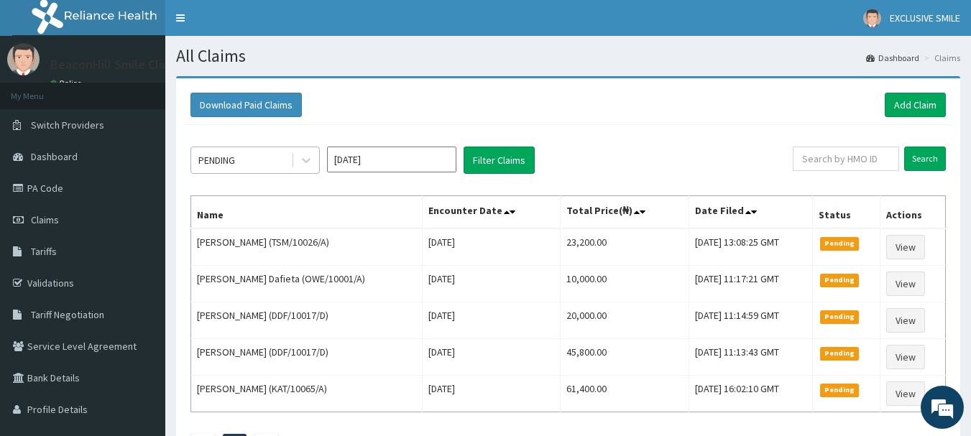
click at [252, 149] on div "PENDING" at bounding box center [241, 160] width 100 height 23
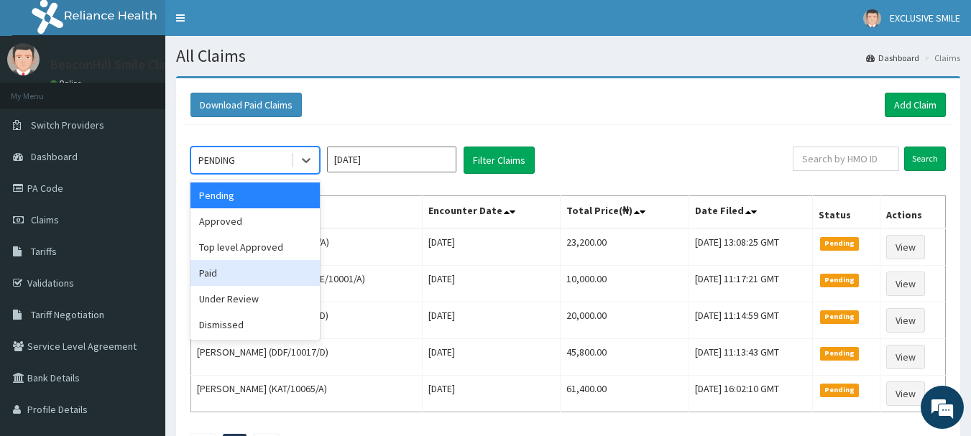
click at [196, 283] on div "Paid" at bounding box center [255, 273] width 129 height 26
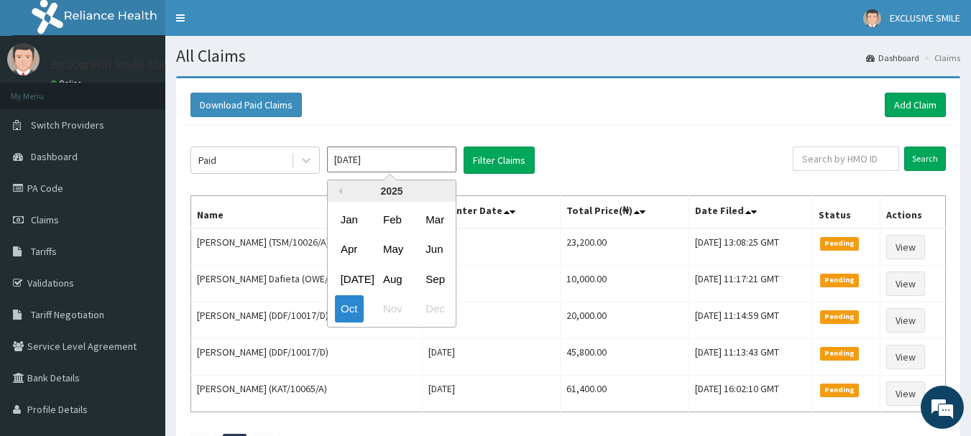
click at [433, 167] on input "[DATE]" at bounding box center [391, 160] width 129 height 26
click at [451, 283] on div "Jul Aug Sep" at bounding box center [392, 279] width 128 height 29
click at [441, 283] on div "Sep" at bounding box center [434, 279] width 29 height 27
type input "Sep 2025"
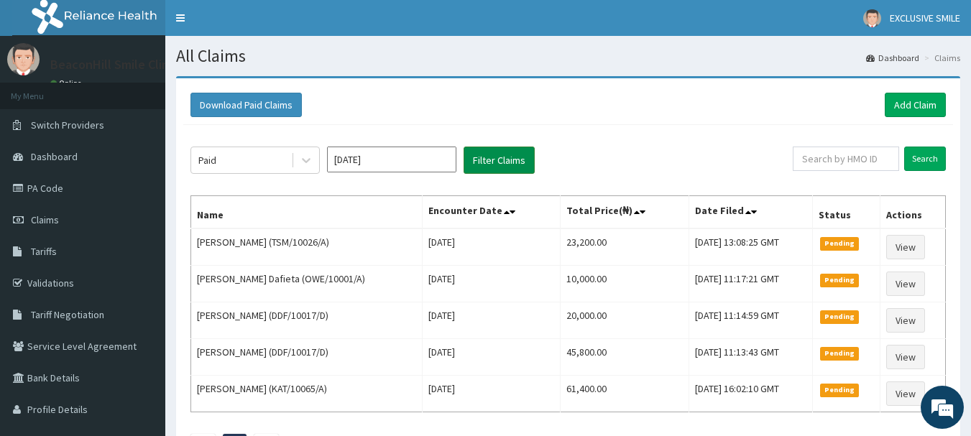
click at [526, 169] on button "Filter Claims" at bounding box center [499, 160] width 71 height 27
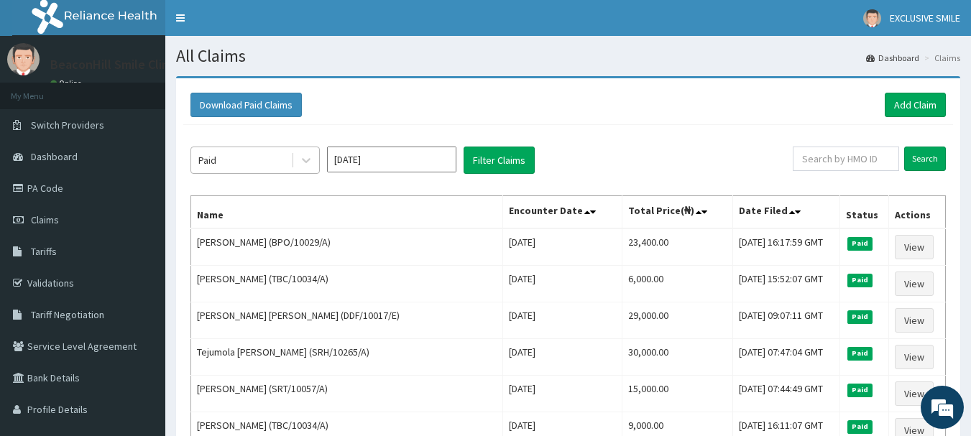
click at [287, 166] on div "Paid" at bounding box center [241, 160] width 100 height 23
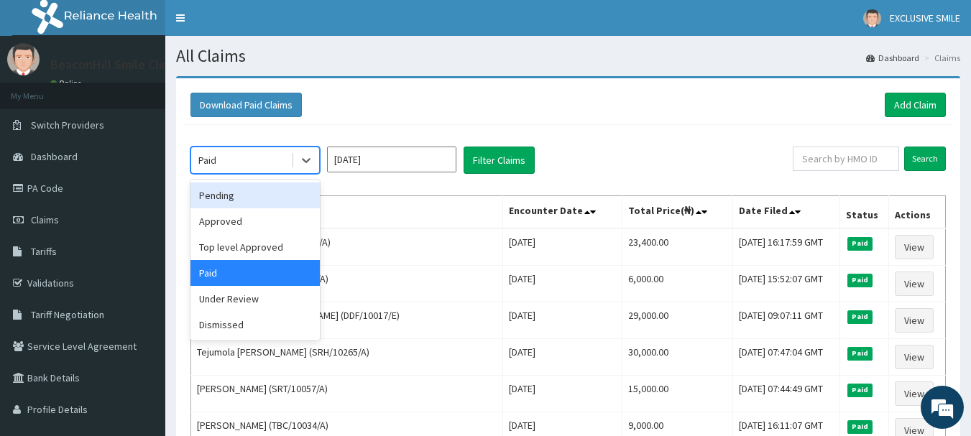
click at [267, 185] on div "Pending" at bounding box center [255, 196] width 129 height 26
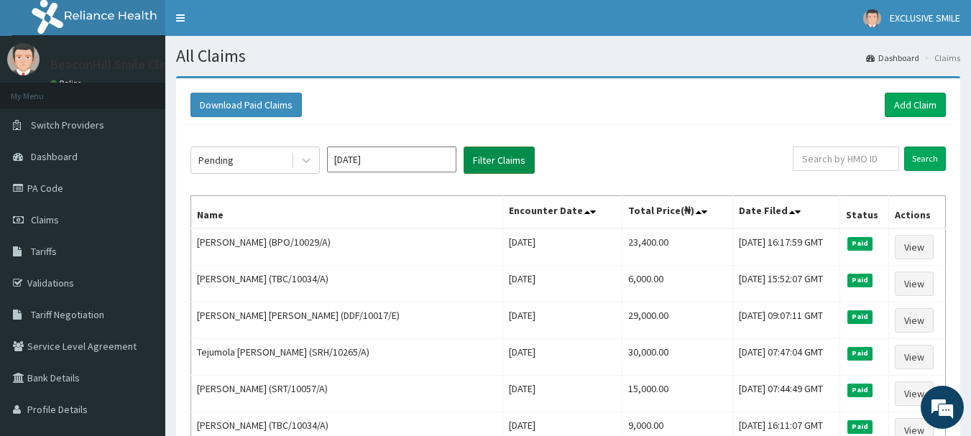
click at [522, 163] on button "Filter Claims" at bounding box center [499, 160] width 71 height 27
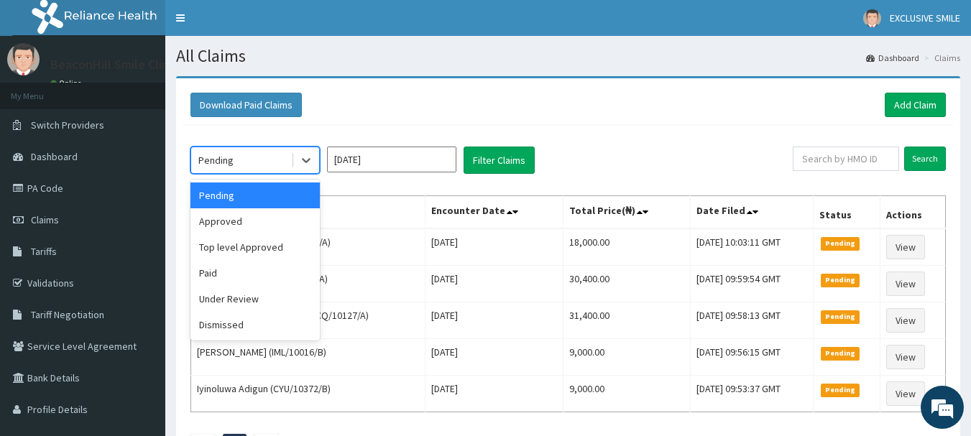
click at [251, 155] on div "Pending" at bounding box center [241, 160] width 100 height 23
click at [237, 226] on div "Approved" at bounding box center [255, 221] width 129 height 26
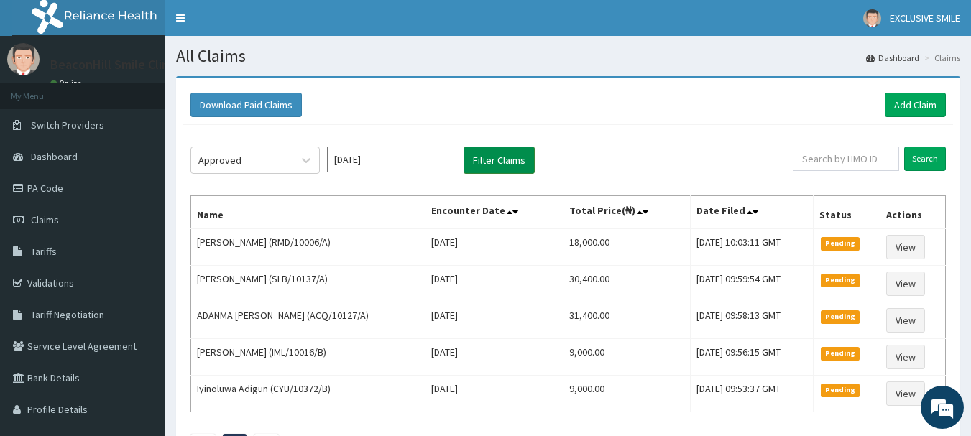
click at [477, 157] on button "Filter Claims" at bounding box center [499, 160] width 71 height 27
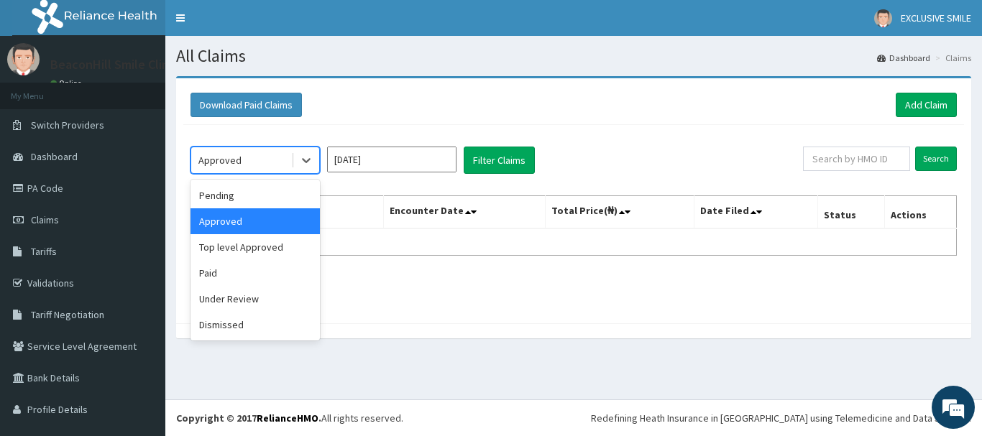
click at [228, 154] on div "Approved" at bounding box center [219, 160] width 43 height 14
click at [223, 303] on div "Under Review" at bounding box center [255, 299] width 129 height 26
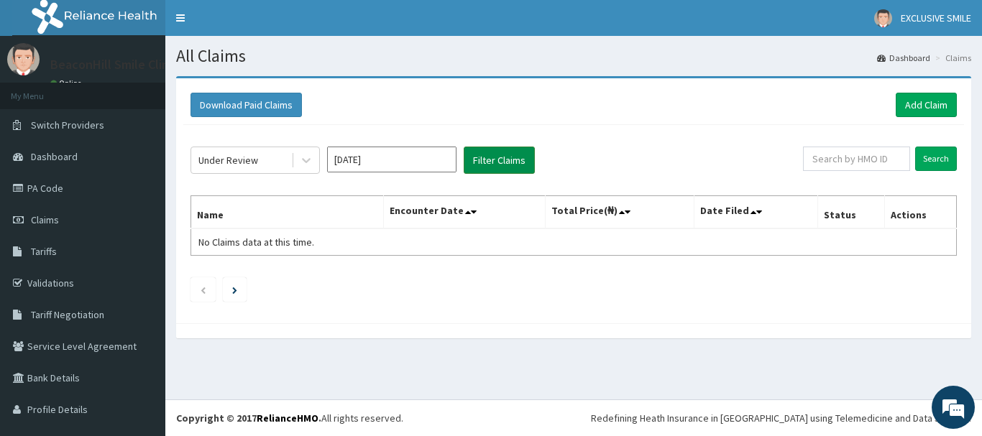
click at [464, 160] on button "Filter Claims" at bounding box center [499, 160] width 71 height 27
click at [487, 157] on button "Filter Claims" at bounding box center [499, 160] width 71 height 27
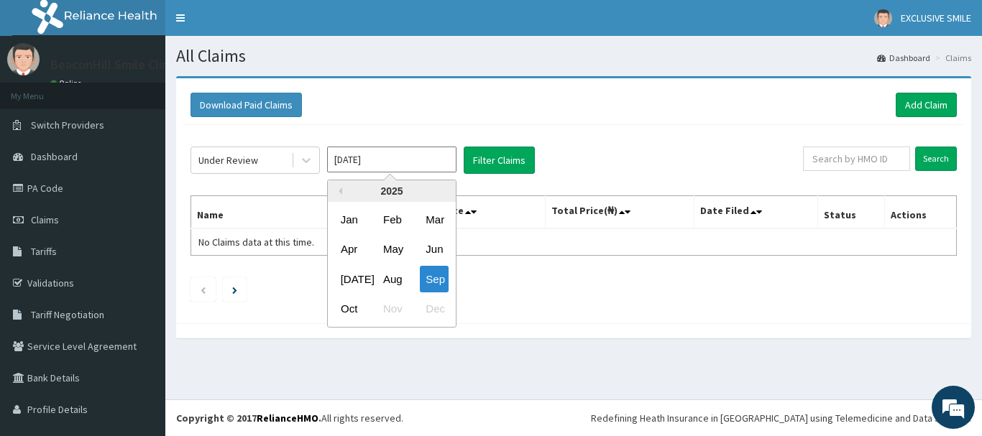
click at [383, 164] on input "Sep 2025" at bounding box center [391, 160] width 129 height 26
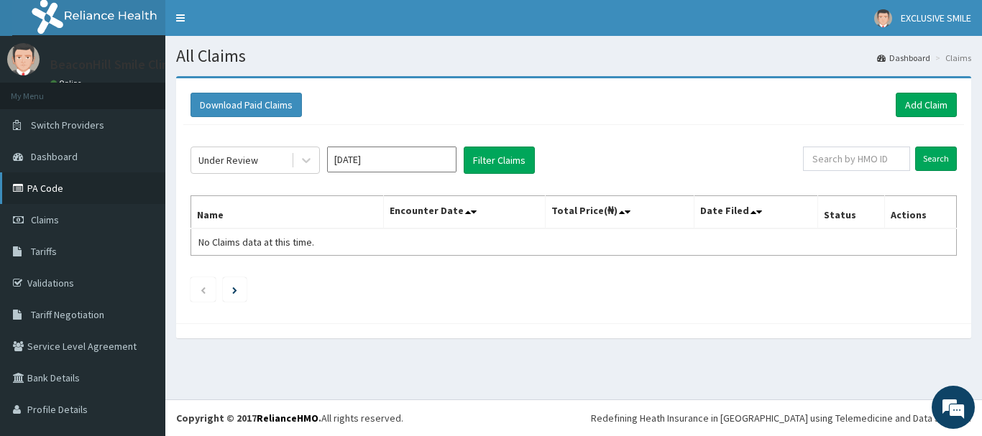
click at [40, 196] on link "PA Code" at bounding box center [82, 189] width 165 height 32
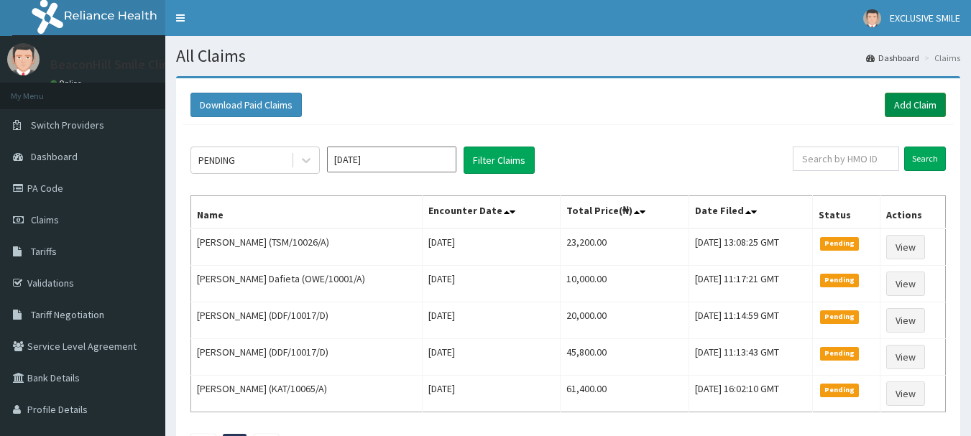
click at [933, 112] on link "Add Claim" at bounding box center [915, 105] width 61 height 24
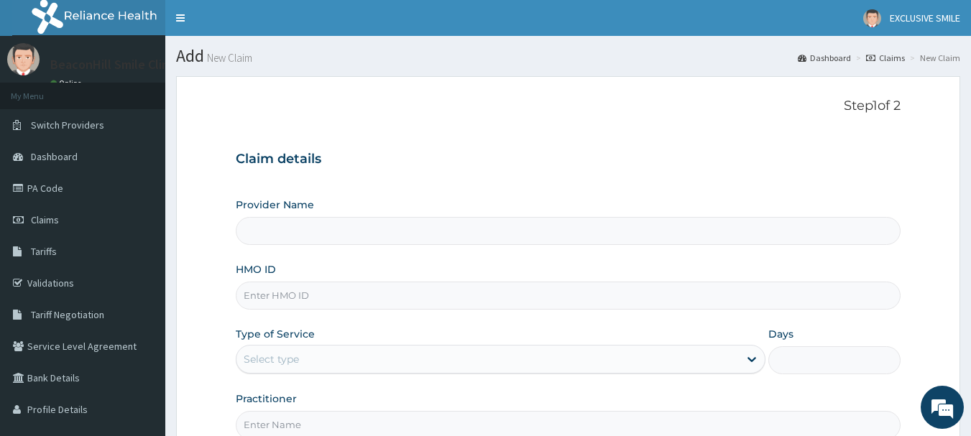
type input "Beaconhill Smile Clinic - Ikeja"
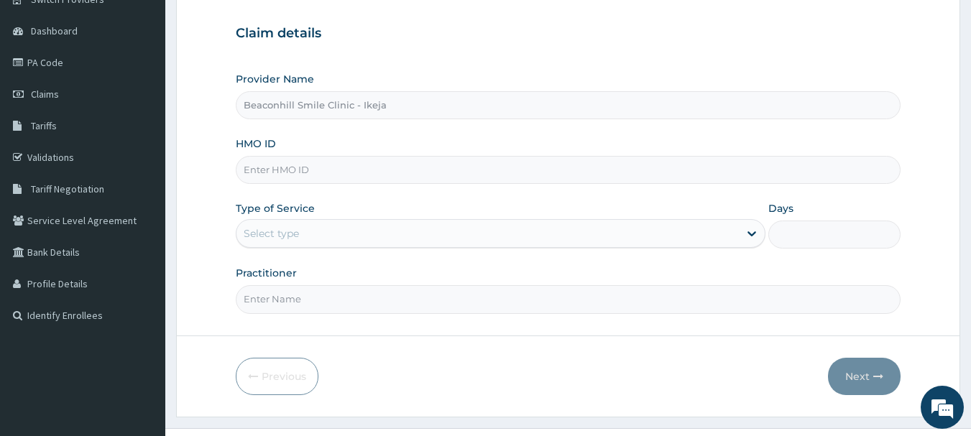
scroll to position [155, 0]
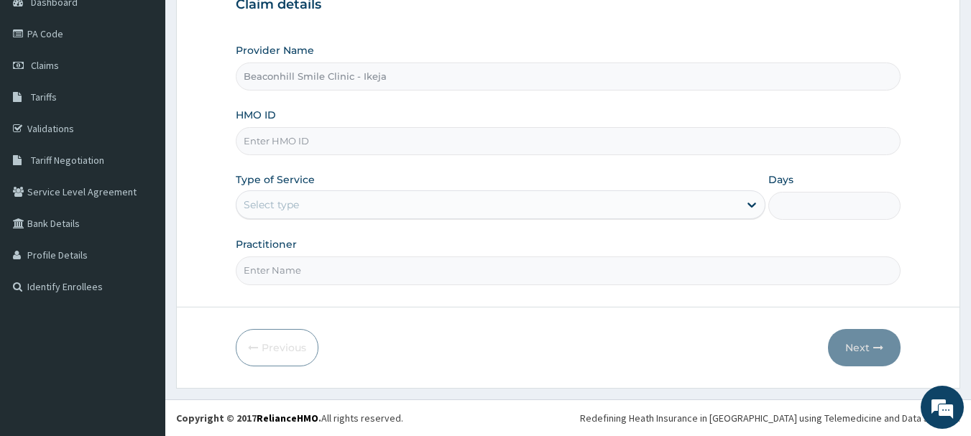
click at [393, 139] on input "HMO ID" at bounding box center [569, 141] width 666 height 28
type input "ENP/11505/A"
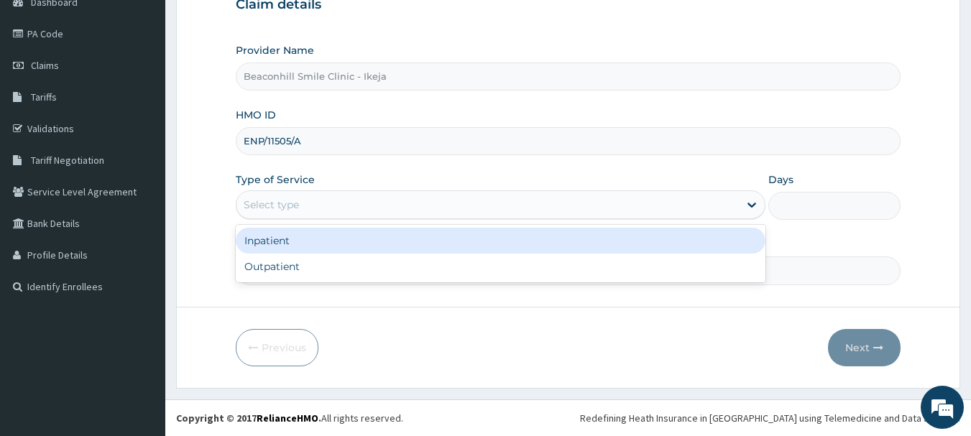
click at [338, 208] on div "Select type" at bounding box center [488, 204] width 503 height 23
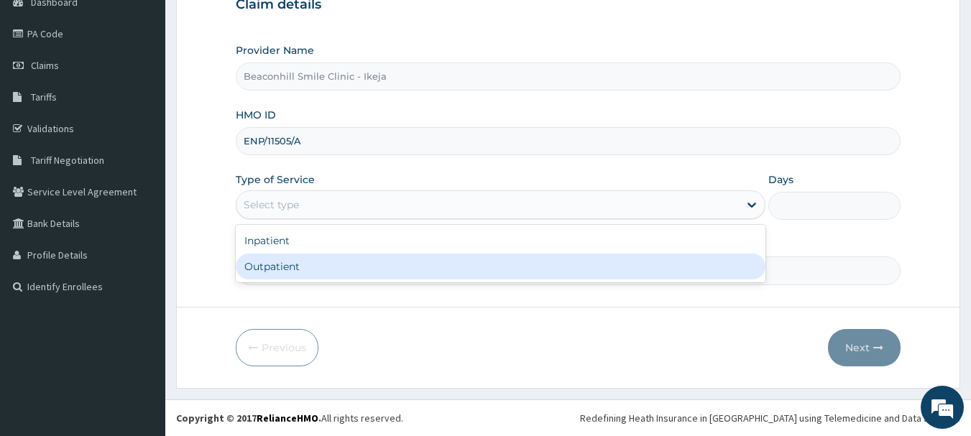
click at [277, 276] on div "Outpatient" at bounding box center [501, 267] width 530 height 26
type input "1"
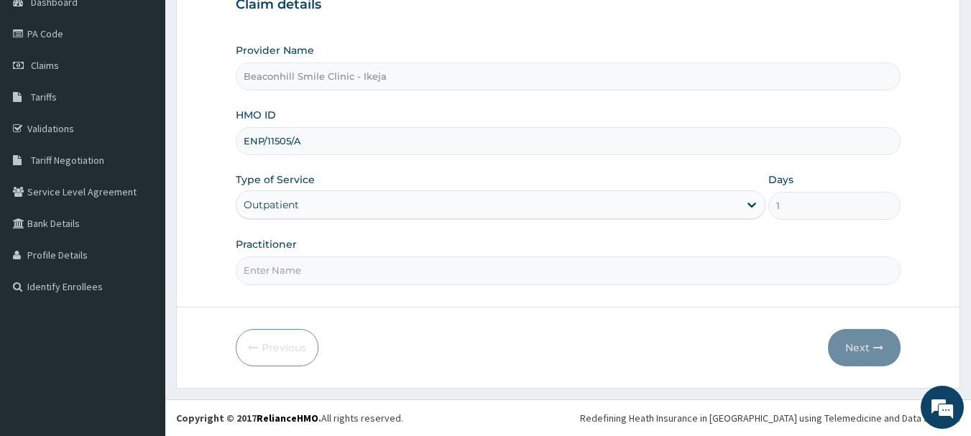
click at [277, 276] on input "Practitioner" at bounding box center [569, 271] width 666 height 28
type input "DR. MIKE"
click at [878, 350] on icon "button" at bounding box center [878, 348] width 10 height 10
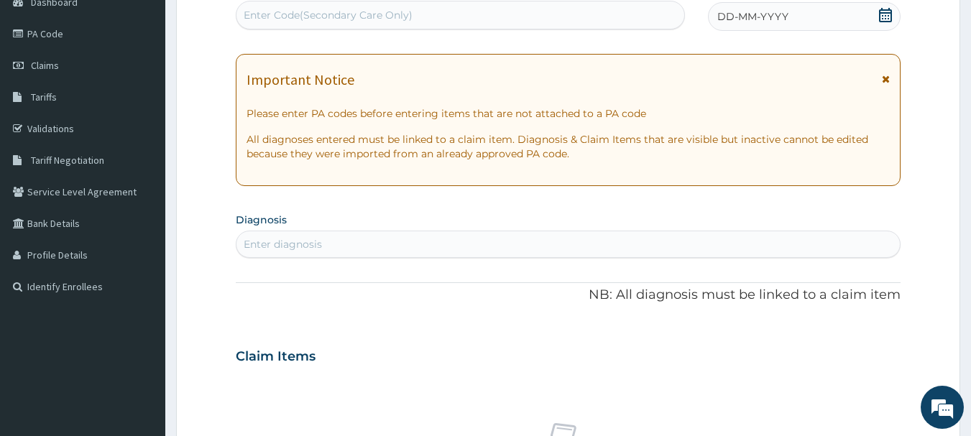
click at [291, 20] on div "Enter Code(Secondary Care Only)" at bounding box center [328, 15] width 169 height 14
type input "PA/B7DA0"
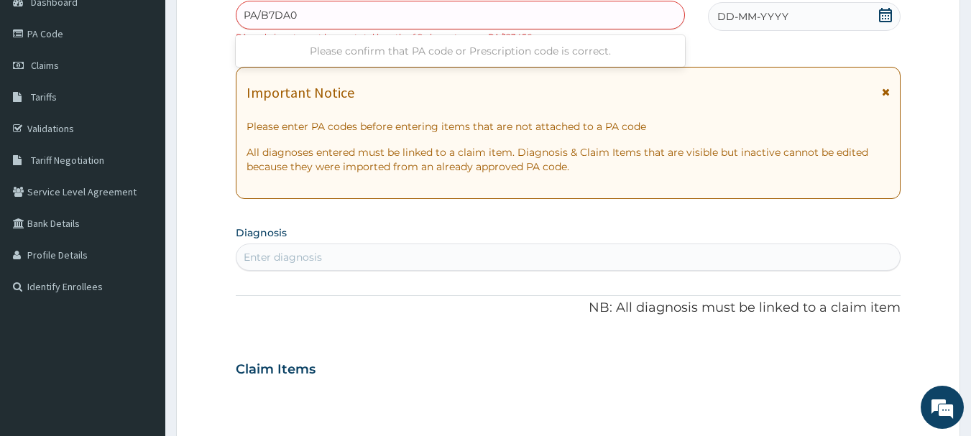
type input "PA/B7DA0F"
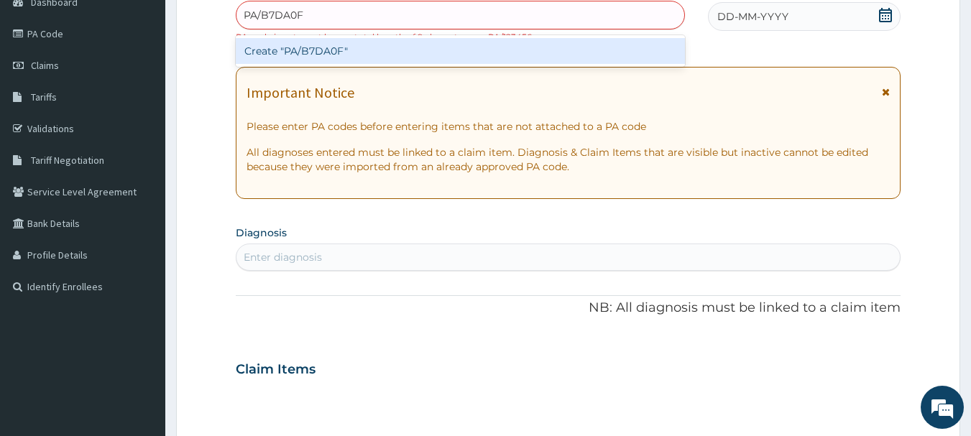
click at [288, 52] on div "Create "PA/B7DA0F"" at bounding box center [461, 51] width 450 height 26
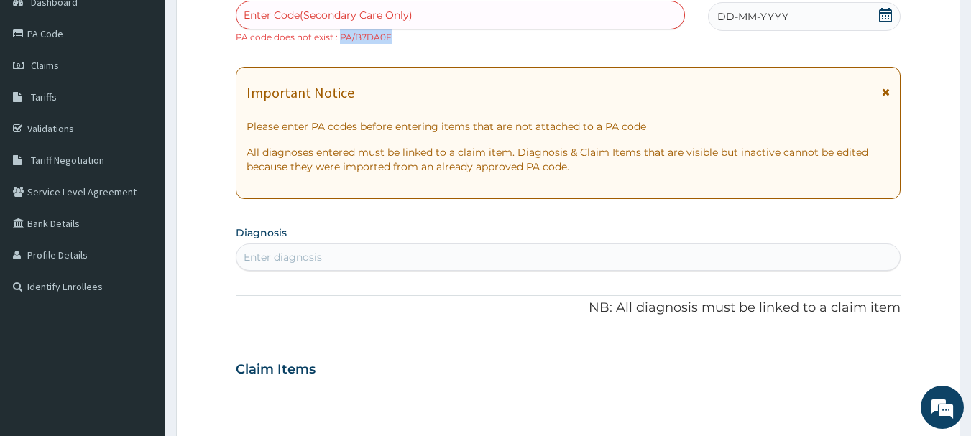
drag, startPoint x: 339, startPoint y: 37, endPoint x: 405, endPoint y: 42, distance: 66.3
click at [405, 42] on div "Enter Code(Secondary Care Only) PA code does not exist : PA/B7DA0F" at bounding box center [461, 22] width 450 height 43
copy small "PA/B7DA0F"
click at [388, 6] on div "Enter Code(Secondary Care Only)" at bounding box center [461, 15] width 449 height 23
paste input "PA/B7DA0F"
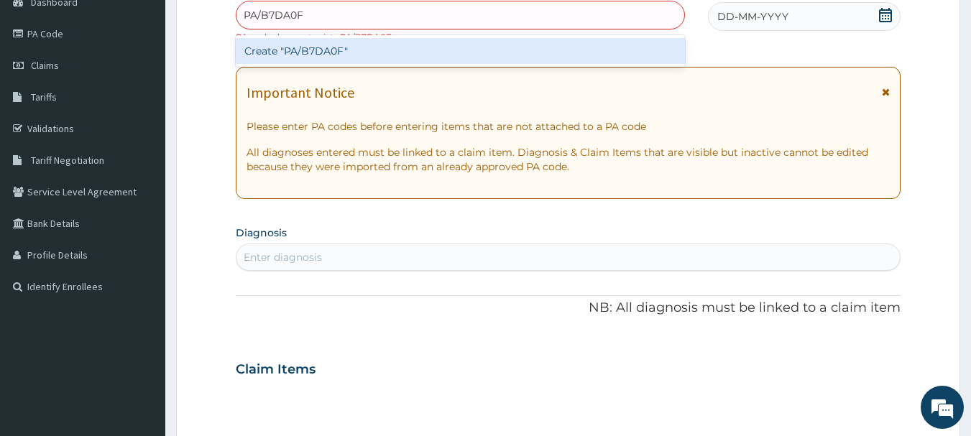
type input "PA/B7DA0F"
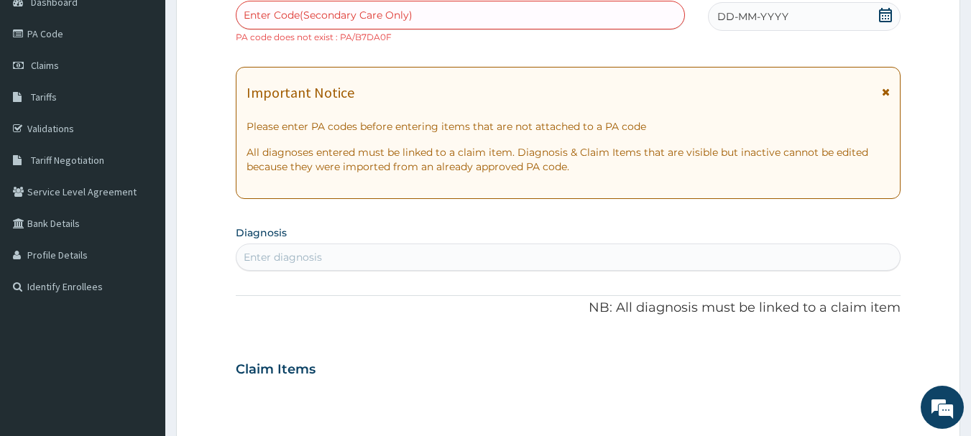
paste input "PA/B7DA0E"
type input "PA/B7DA0E"
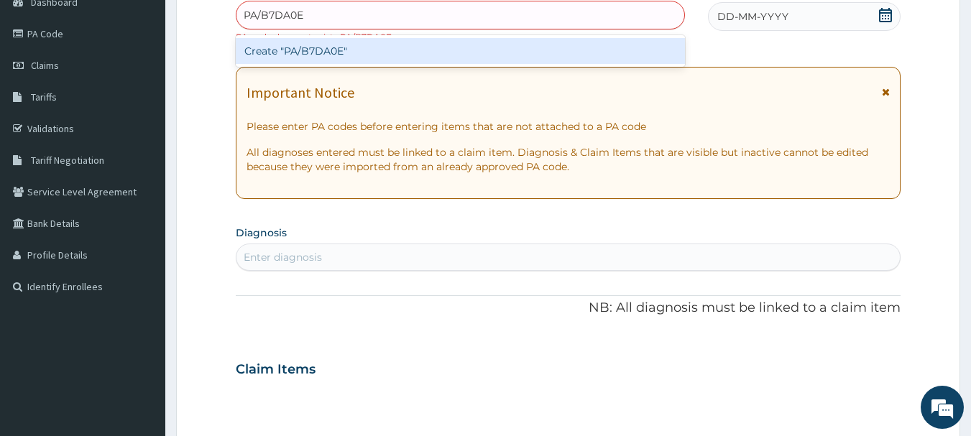
click at [321, 47] on div "Create "PA/B7DA0E"" at bounding box center [461, 51] width 450 height 26
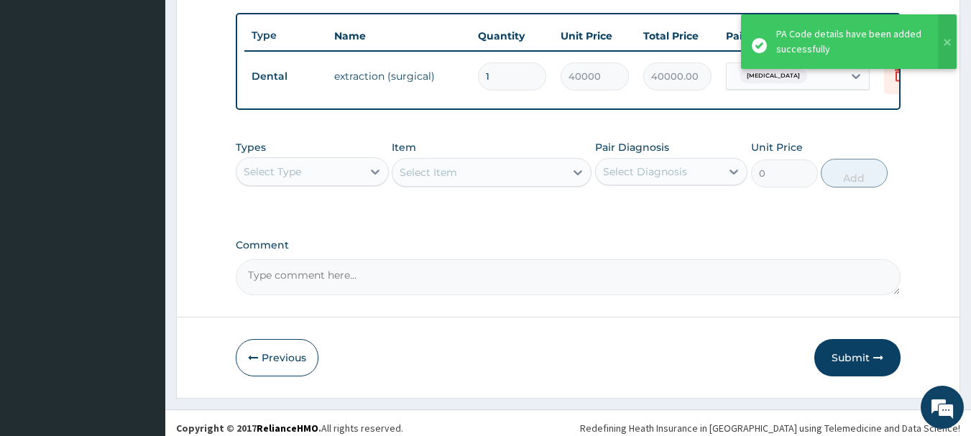
scroll to position [543, 0]
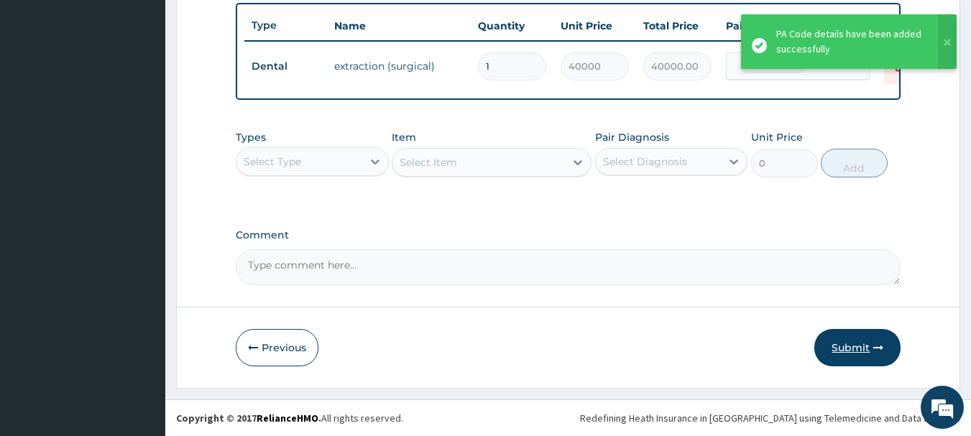
click at [856, 352] on button "Submit" at bounding box center [858, 347] width 86 height 37
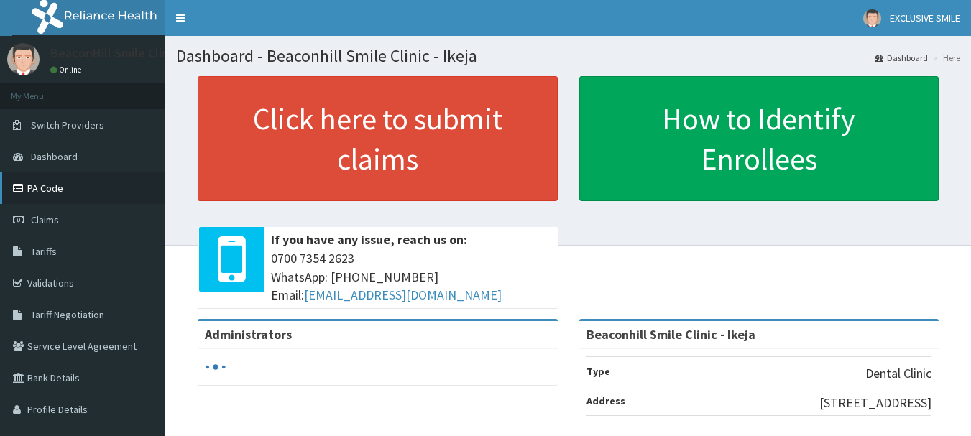
click at [40, 193] on link "PA Code" at bounding box center [82, 189] width 165 height 32
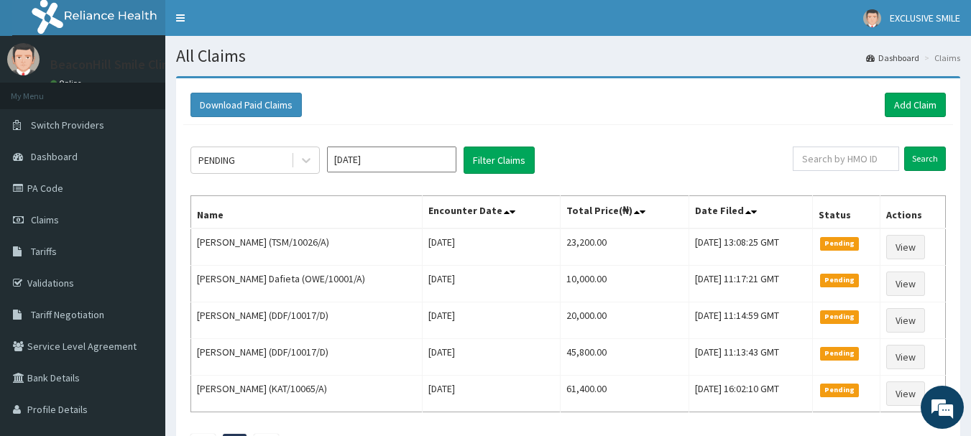
click at [656, 126] on div "PENDING [DATE] Filter Claims Search Name Encounter Date Total Price(₦) Date Fil…" at bounding box center [568, 299] width 770 height 348
click at [910, 99] on link "Add Claim" at bounding box center [915, 105] width 61 height 24
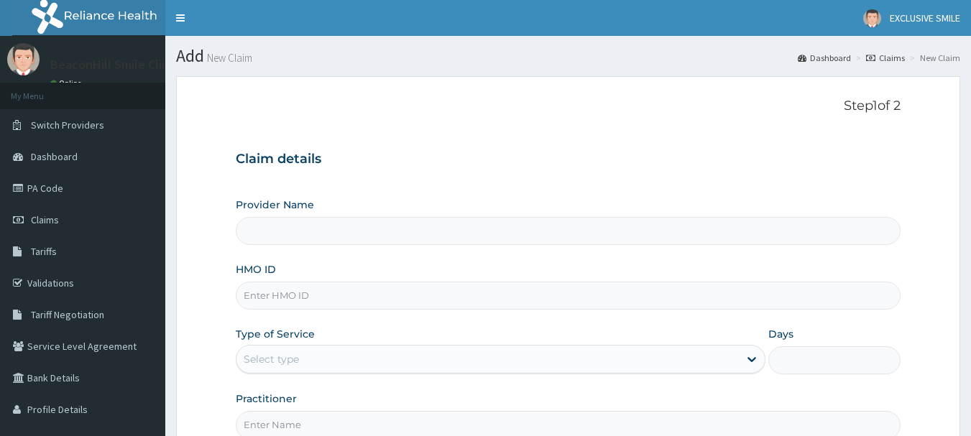
type input "Beaconhill Smile Clinic - Ikeja"
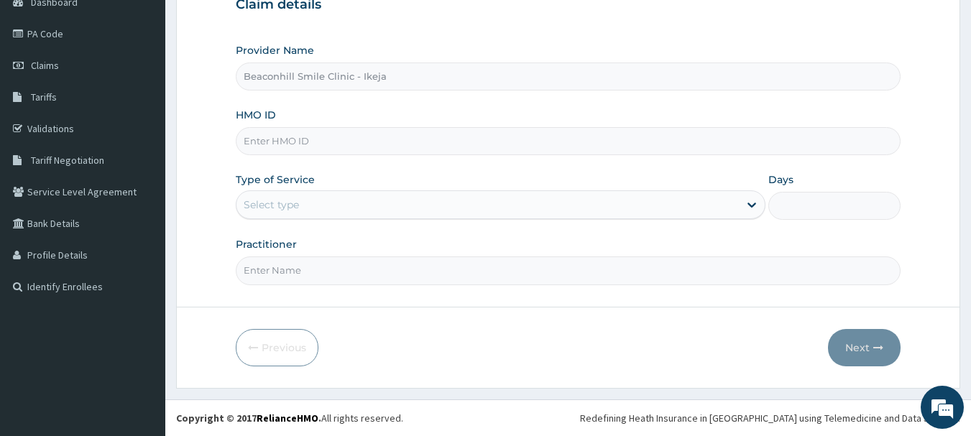
click at [389, 142] on input "HMO ID" at bounding box center [569, 141] width 666 height 28
type input "E"
type input "RFL/10030/B"
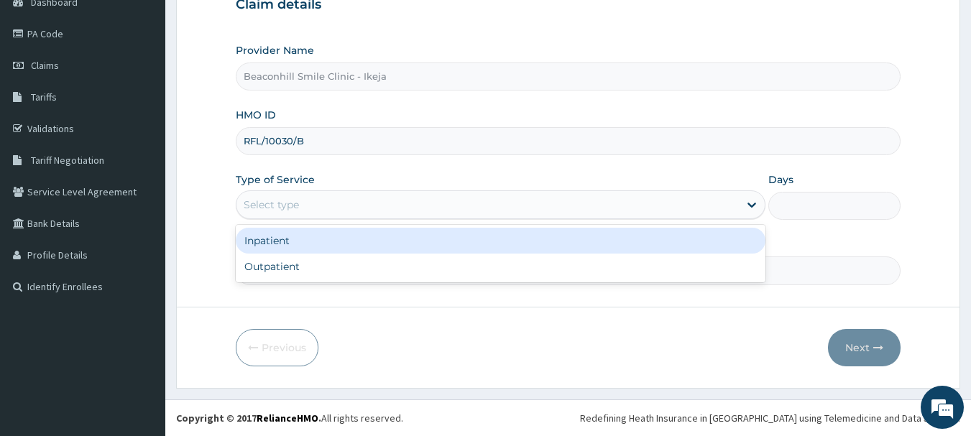
click at [313, 208] on div "Select type" at bounding box center [488, 204] width 503 height 23
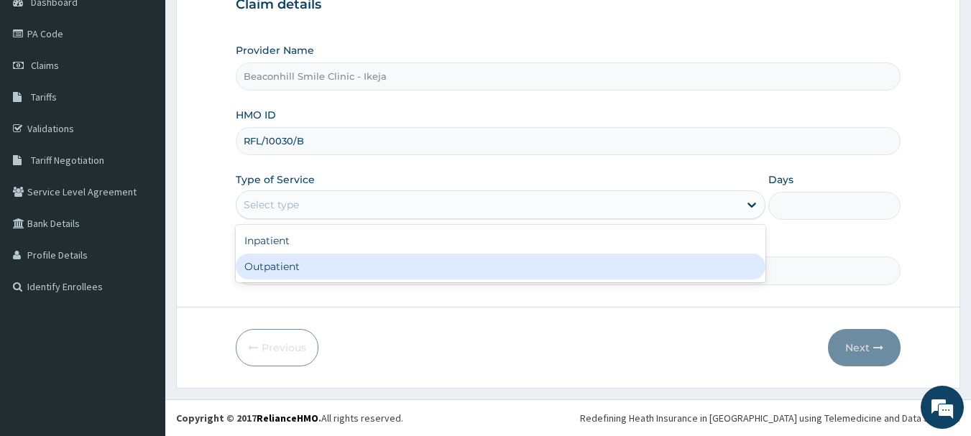
click at [296, 262] on div "Outpatient" at bounding box center [501, 267] width 530 height 26
type input "1"
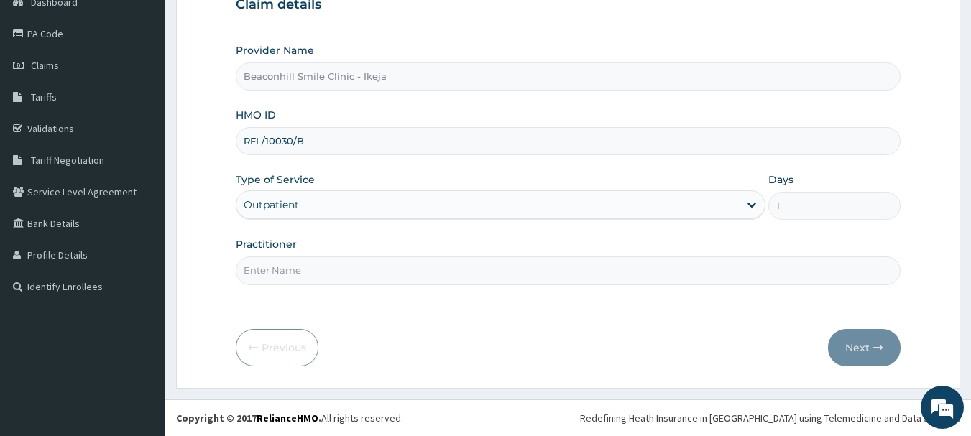
click at [296, 262] on input "Practitioner" at bounding box center [569, 271] width 666 height 28
type input "DR. FOLUSADE"
click at [855, 352] on button "Next" at bounding box center [864, 347] width 73 height 37
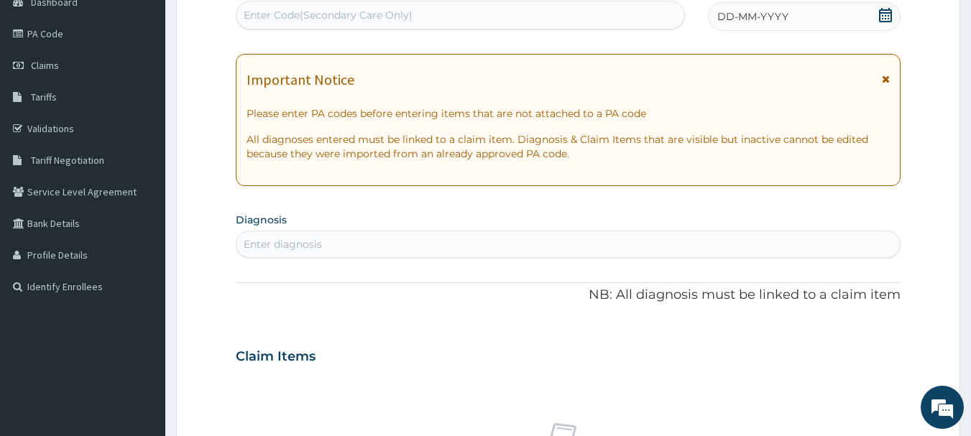
click at [293, 27] on div "Enter Code(Secondary Care Only)" at bounding box center [461, 15] width 449 height 23
type input "PA/0AC60E"
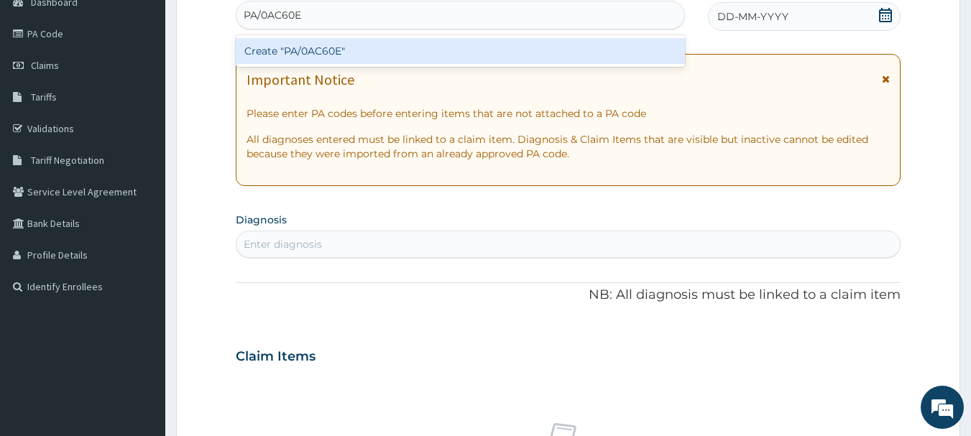
click at [294, 57] on div "Create "PA/0AC60E"" at bounding box center [461, 51] width 450 height 26
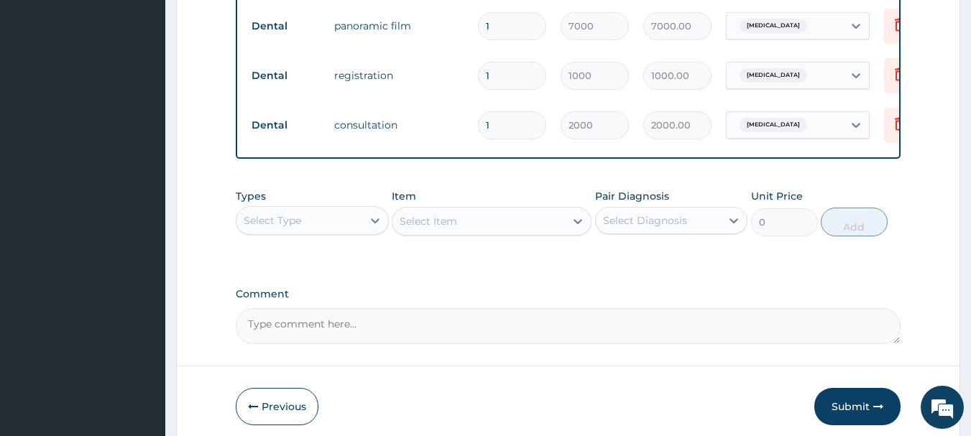
scroll to position [700, 0]
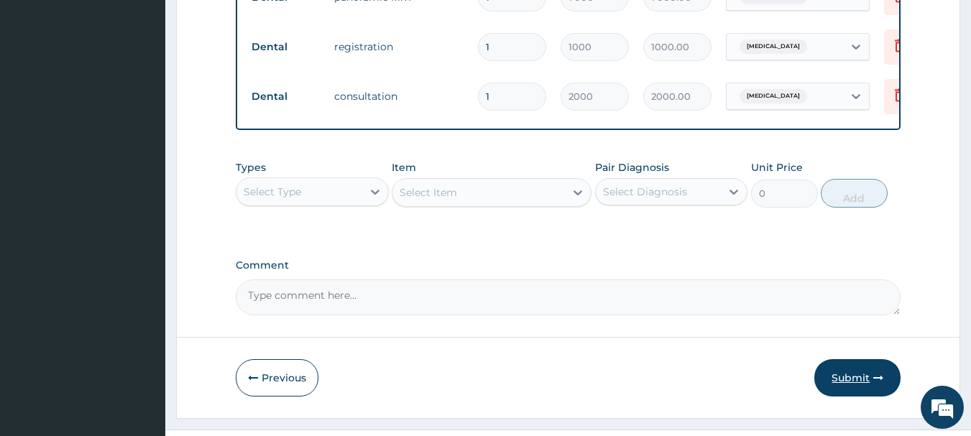
click at [823, 386] on button "Submit" at bounding box center [858, 377] width 86 height 37
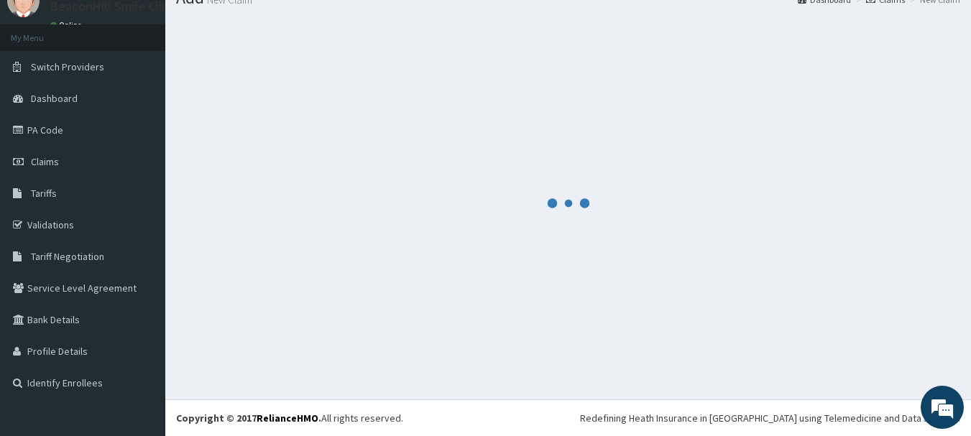
scroll to position [58, 0]
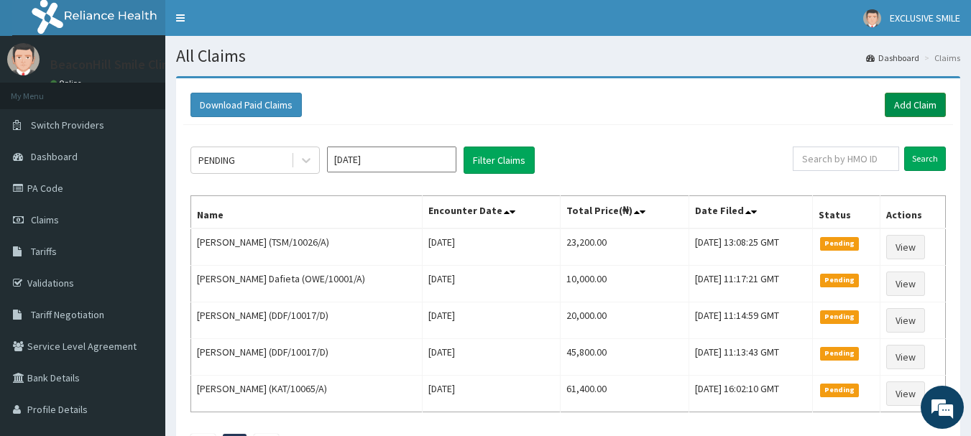
click at [924, 106] on link "Add Claim" at bounding box center [915, 105] width 61 height 24
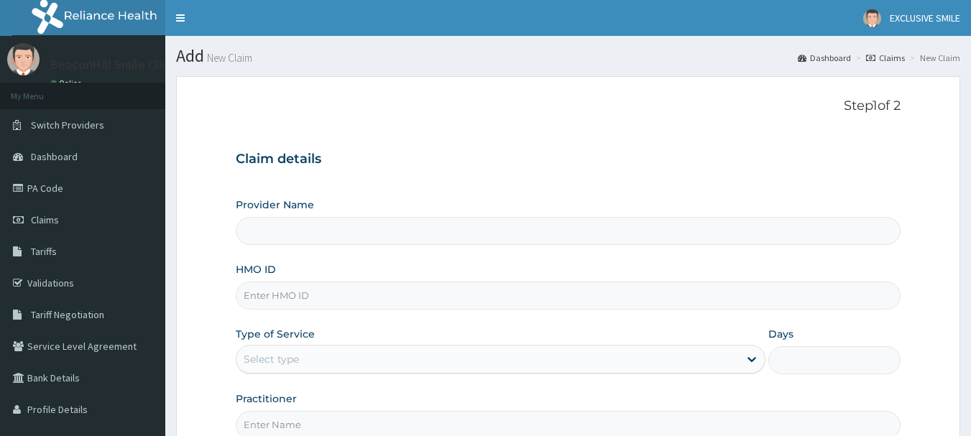
type input "Beaconhill Smile Clinic - Ikeja"
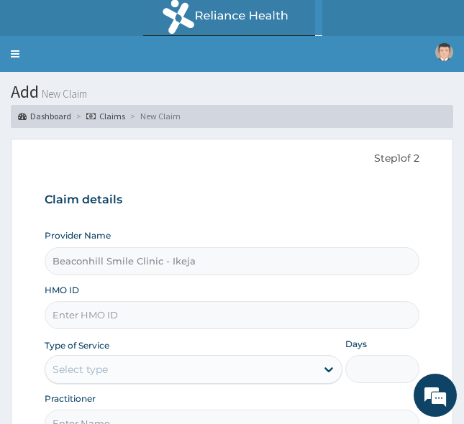
click at [239, 189] on div "Claim details Provider Name Beaconhill Smile Clinic - Ikeja HMO ID Type of Serv…" at bounding box center [232, 308] width 375 height 260
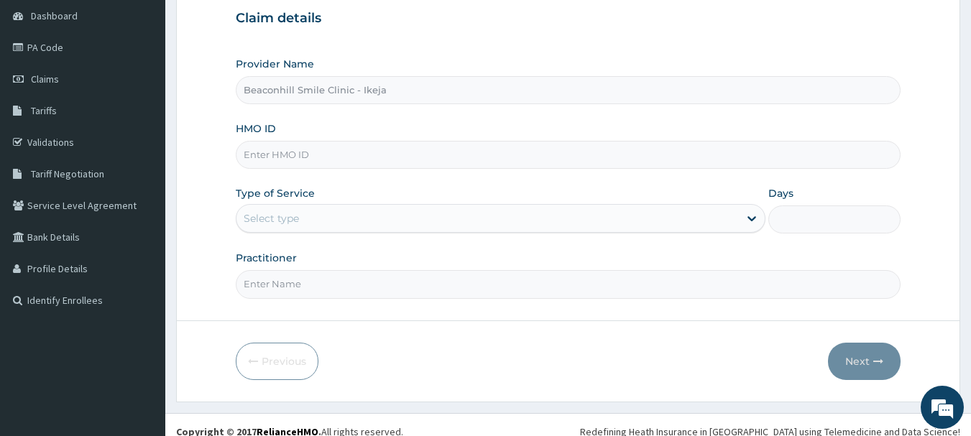
scroll to position [152, 0]
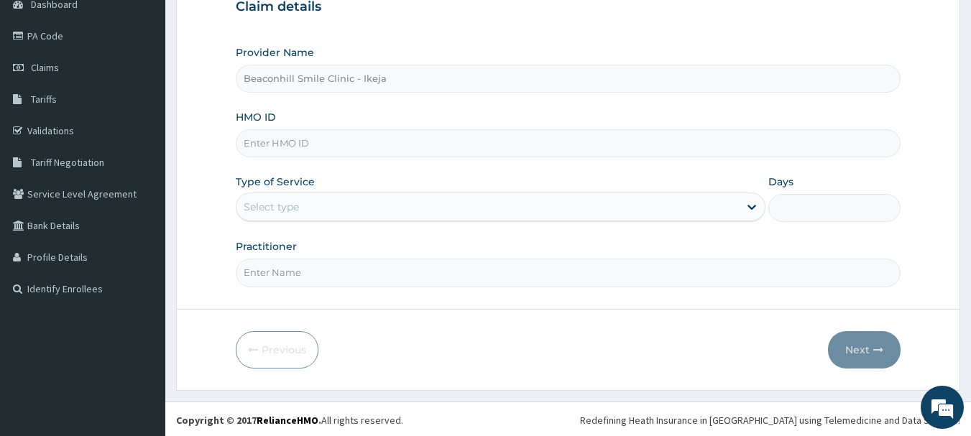
click at [361, 134] on input "HMO ID" at bounding box center [569, 143] width 666 height 28
type input "BPO/10096/A"
click at [313, 201] on div "Select type" at bounding box center [488, 207] width 503 height 23
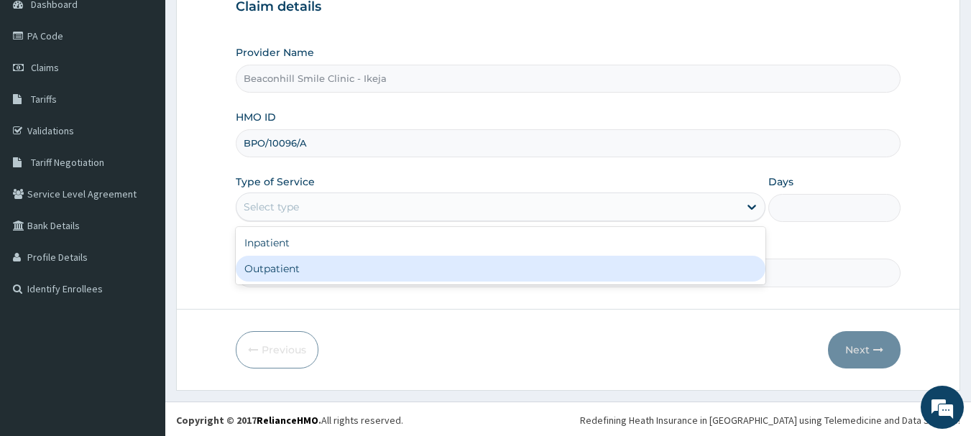
click at [286, 270] on div "Outpatient" at bounding box center [501, 269] width 530 height 26
type input "1"
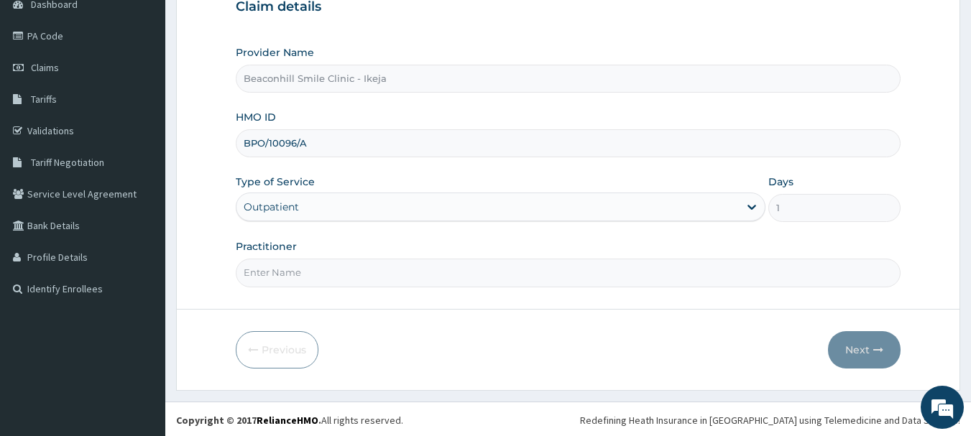
click at [286, 270] on input "Practitioner" at bounding box center [569, 273] width 666 height 28
type input "DR. FOLUSADE"
click at [845, 352] on button "Next" at bounding box center [864, 349] width 73 height 37
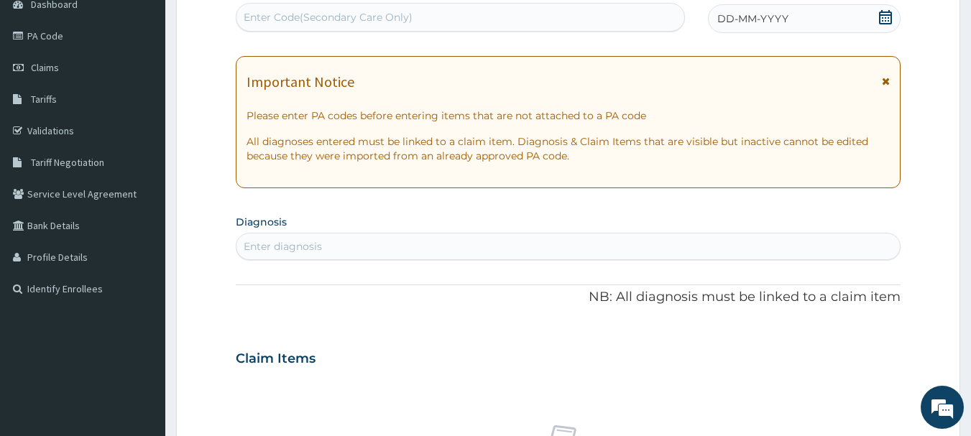
click at [398, 14] on div "Enter Code(Secondary Care Only)" at bounding box center [328, 17] width 169 height 14
type input "PA/5B19B6"
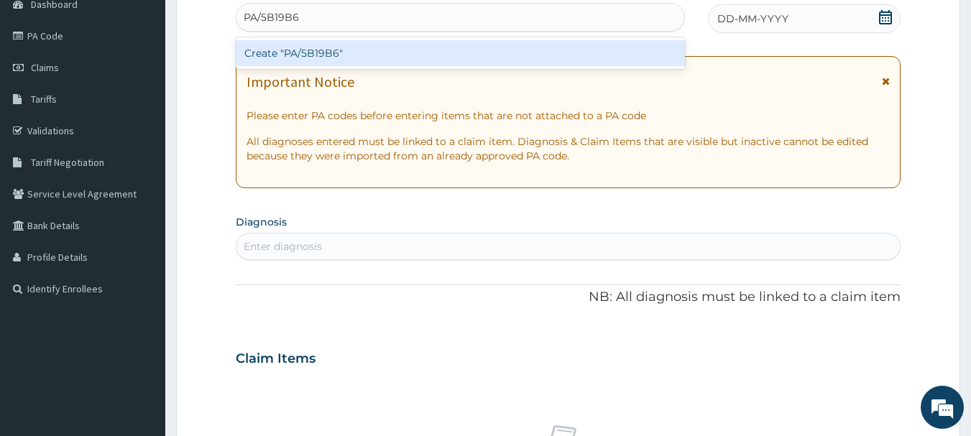
click at [354, 50] on div "Create "PA/5B19B6"" at bounding box center [461, 53] width 450 height 26
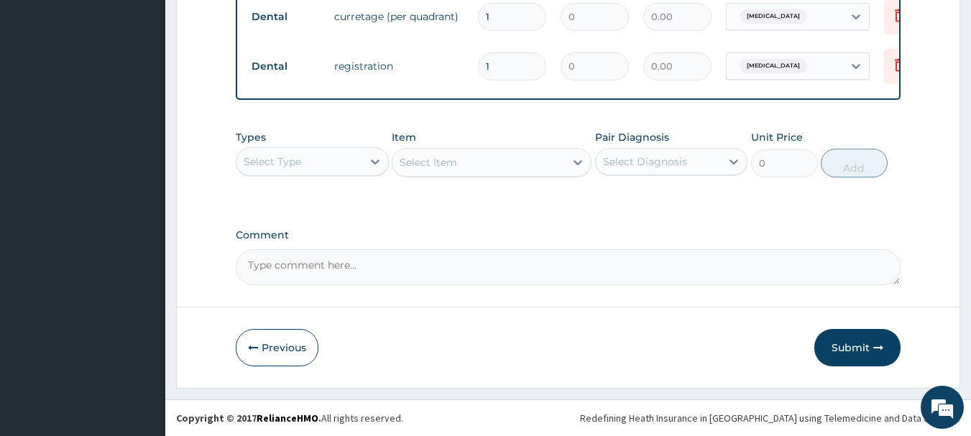
scroll to position [855, 0]
click at [849, 355] on button "Submit" at bounding box center [858, 347] width 86 height 37
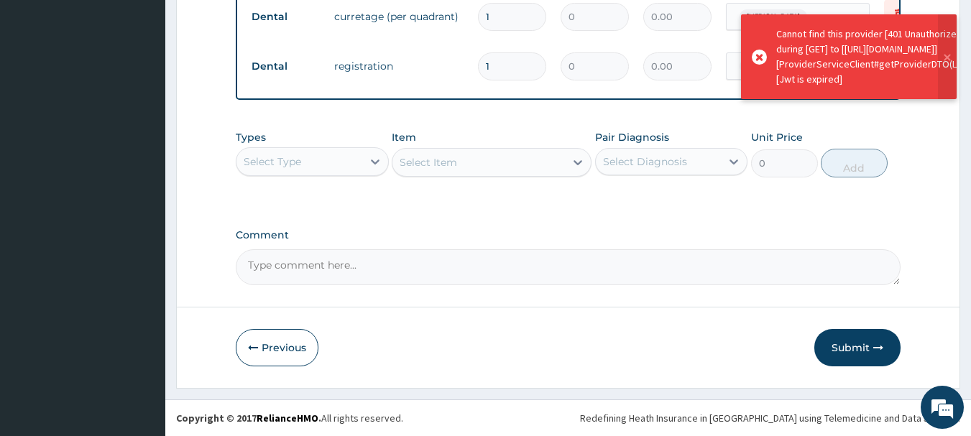
click at [849, 355] on button "Submit" at bounding box center [858, 347] width 86 height 37
click at [851, 351] on button "Submit" at bounding box center [858, 347] width 86 height 37
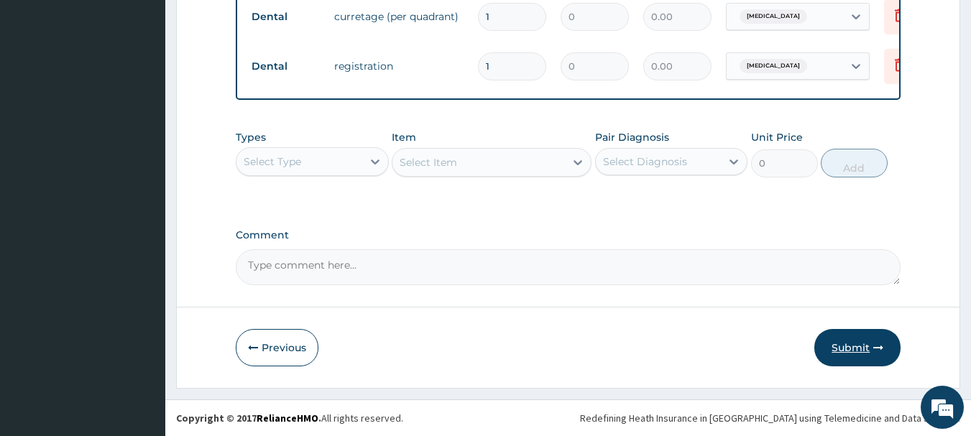
click at [862, 340] on button "Submit" at bounding box center [858, 347] width 86 height 37
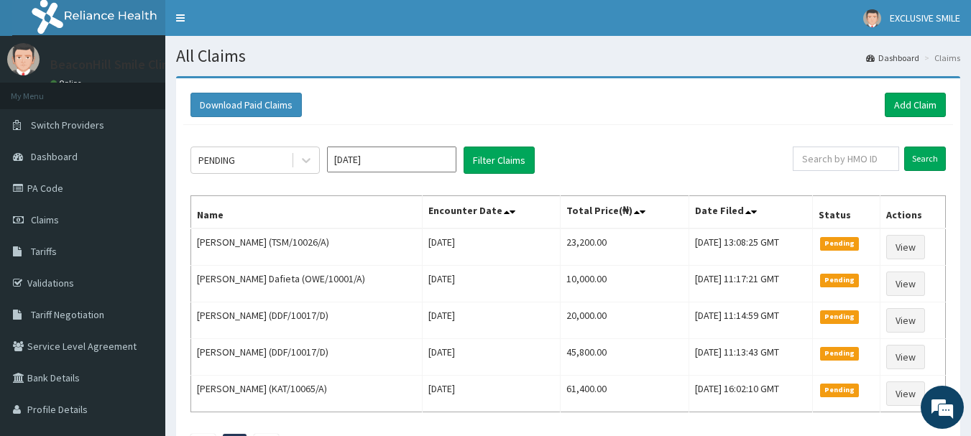
click at [373, 173] on div "[DATE]" at bounding box center [391, 160] width 129 height 27
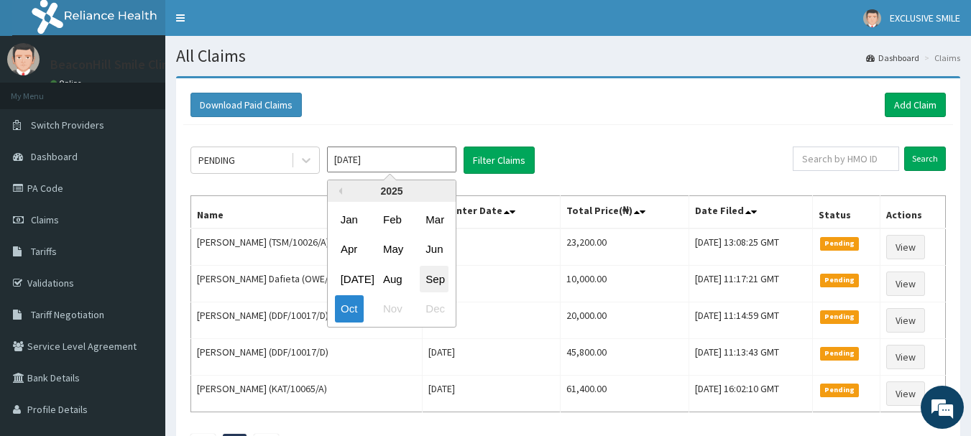
drag, startPoint x: 373, startPoint y: 164, endPoint x: 441, endPoint y: 277, distance: 132.5
click at [441, 174] on div "[DATE] Previous Year [DATE] Feb Mar Apr May Jun [DATE] Aug Sep Oct Nov Dec" at bounding box center [391, 160] width 129 height 27
click at [441, 277] on div "Sep" at bounding box center [434, 279] width 29 height 27
type input "Sep 2025"
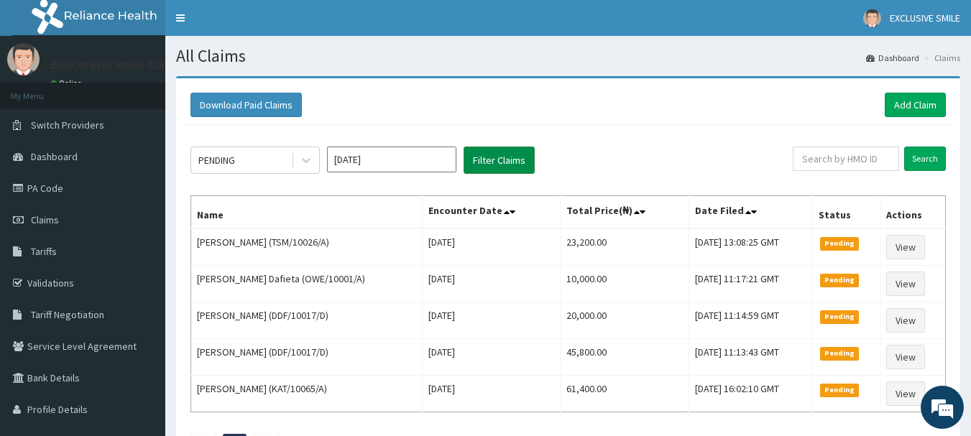
click at [530, 165] on button "Filter Claims" at bounding box center [499, 160] width 71 height 27
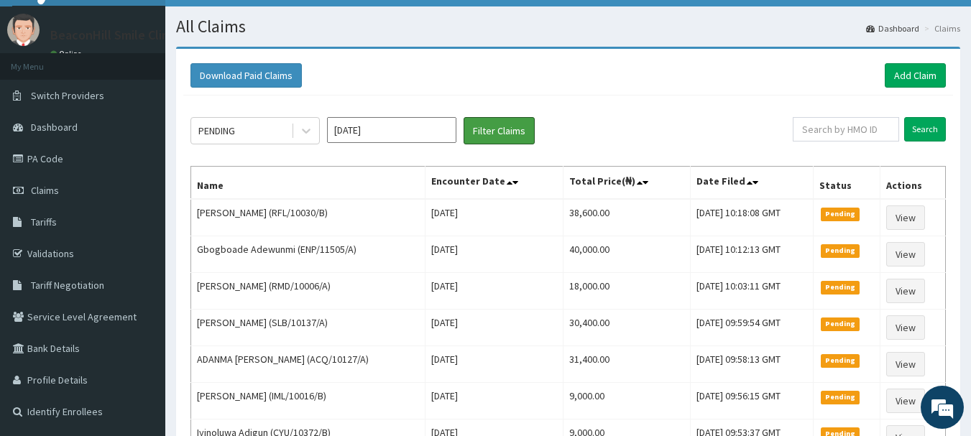
scroll to position [27, 0]
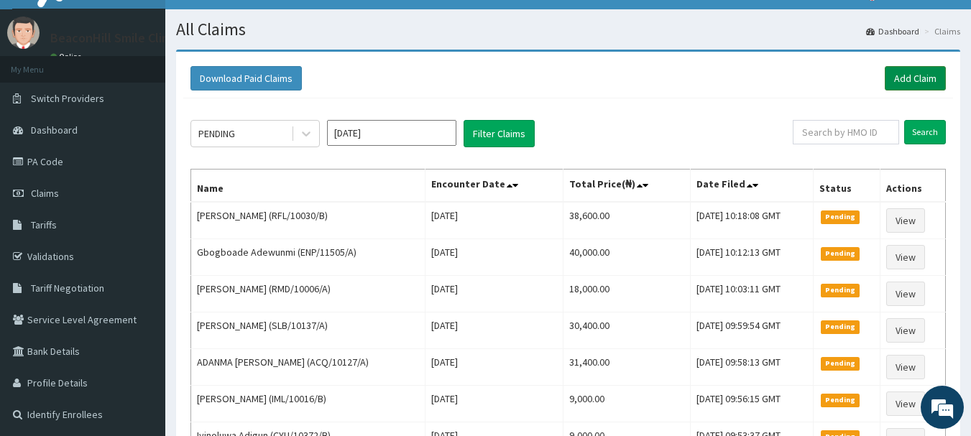
click at [908, 77] on link "Add Claim" at bounding box center [915, 78] width 61 height 24
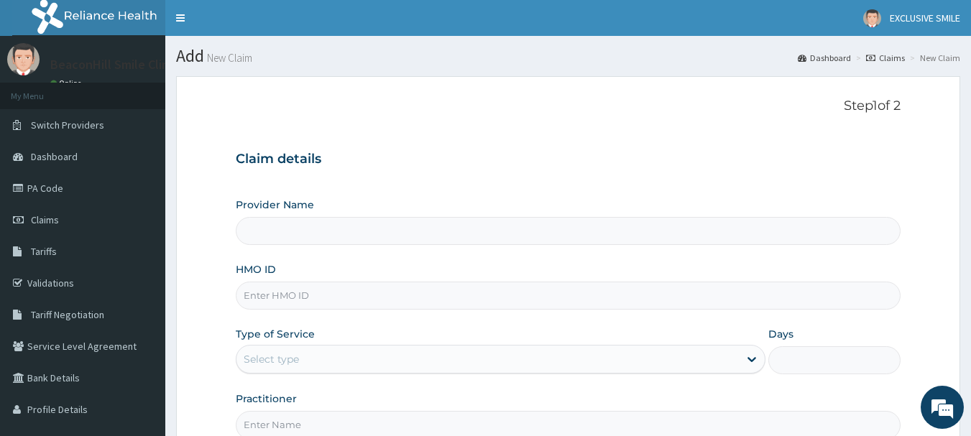
type input "Beaconhill Smile Clinic - Ikeja"
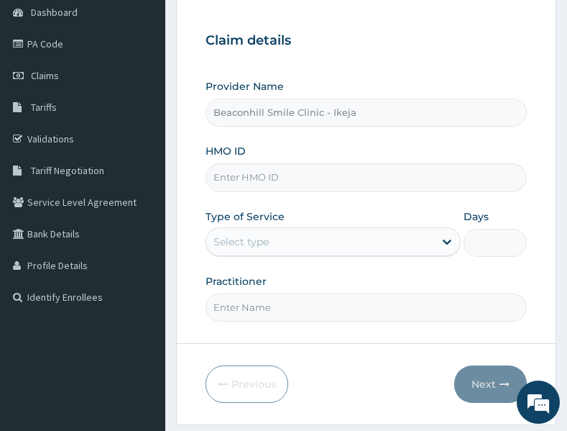
scroll to position [147, 0]
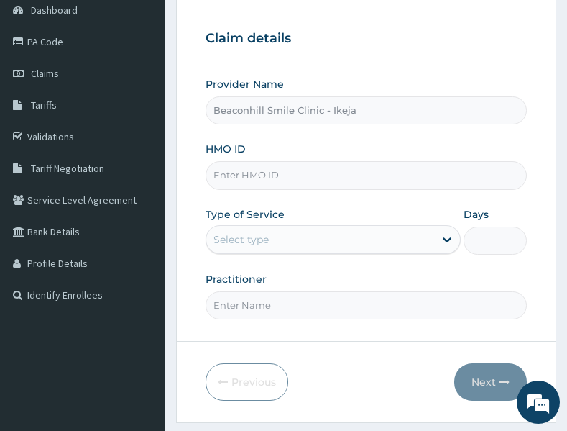
click at [314, 174] on input "HMO ID" at bounding box center [367, 175] width 322 height 28
type input "BPO/10096/A"
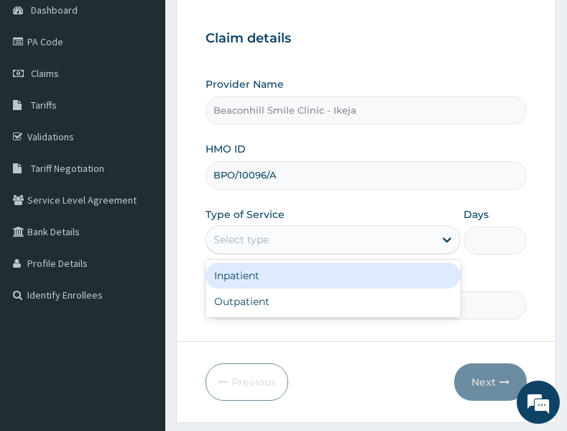
click at [254, 252] on div "Select type" at bounding box center [333, 239] width 255 height 29
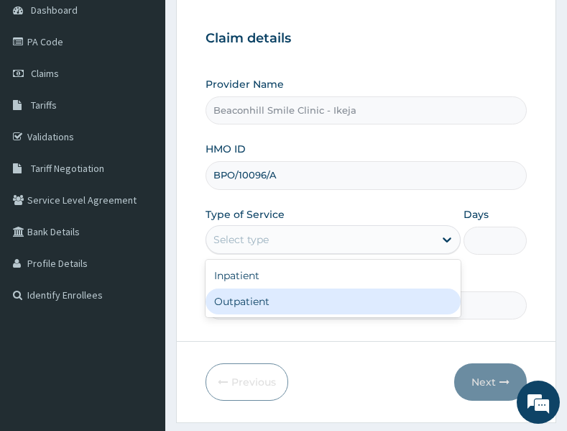
click at [243, 300] on div "Outpatient" at bounding box center [333, 301] width 255 height 26
type input "1"
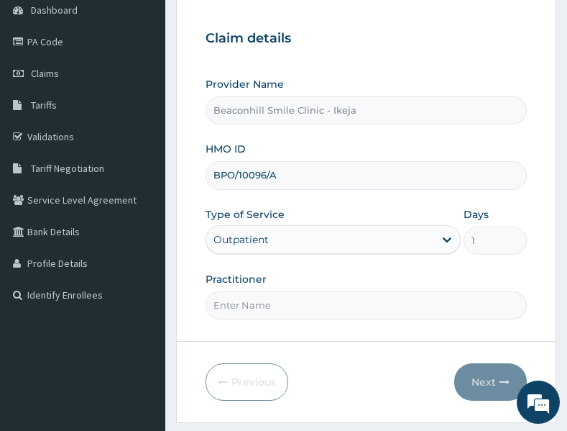
click at [243, 300] on input "Practitioner" at bounding box center [367, 305] width 322 height 28
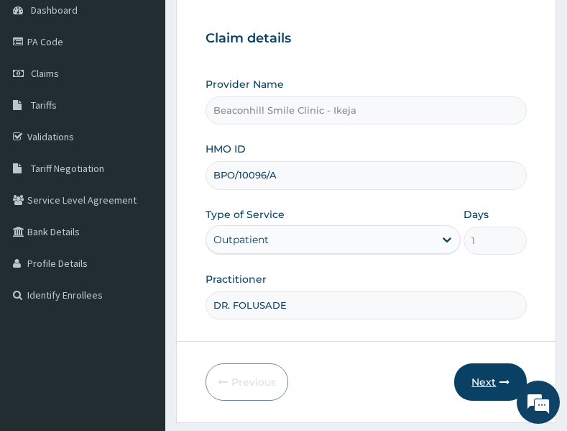
type input "DR. FOLUSADE"
click at [490, 370] on button "Next" at bounding box center [490, 381] width 73 height 37
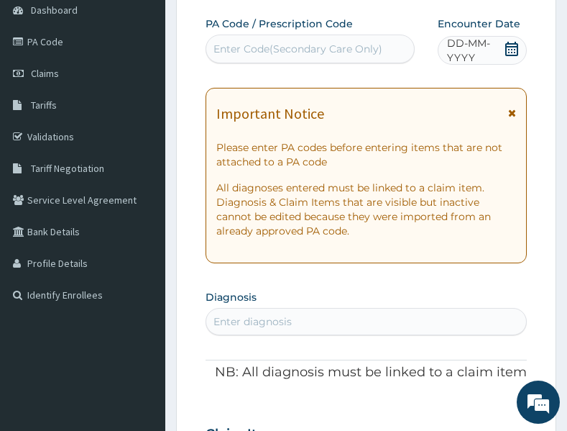
click at [280, 54] on div "Enter Code(Secondary Care Only)" at bounding box center [298, 49] width 169 height 14
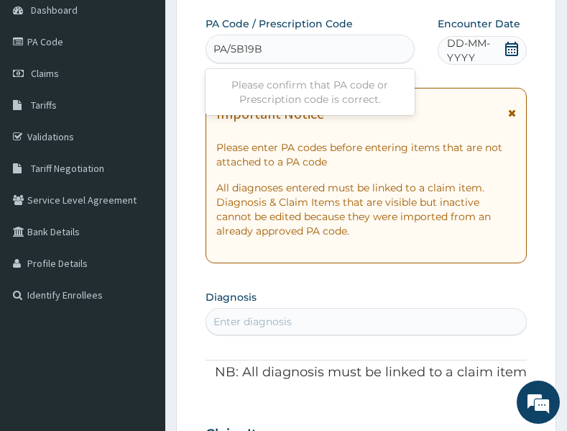
type input "PA/5B19B6"
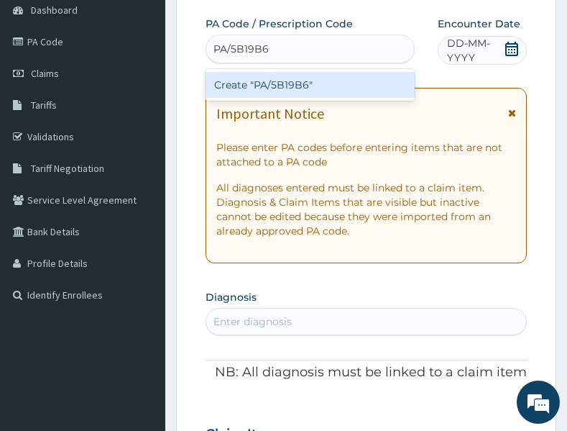
click at [287, 82] on div "Create "PA/5B19B6"" at bounding box center [310, 85] width 209 height 26
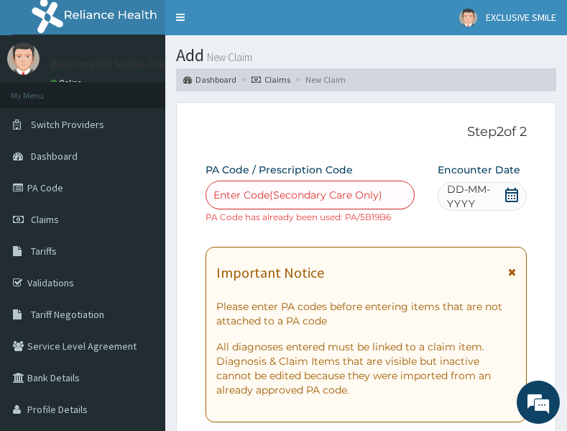
scroll to position [0, 0]
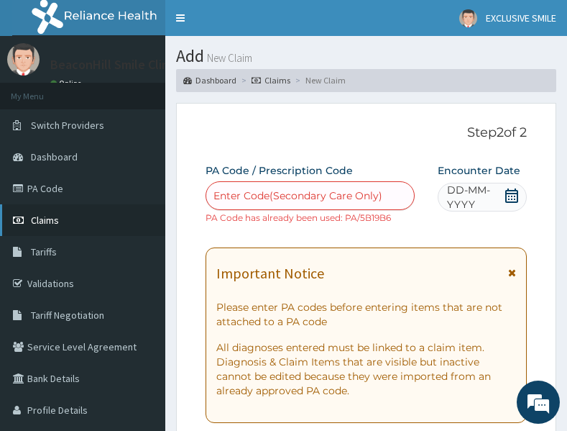
click at [48, 221] on span "Claims" at bounding box center [45, 220] width 28 height 13
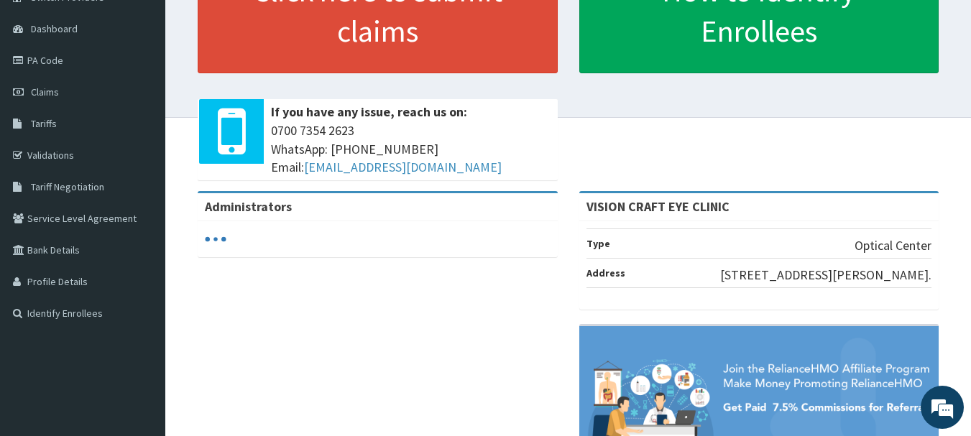
scroll to position [133, 0]
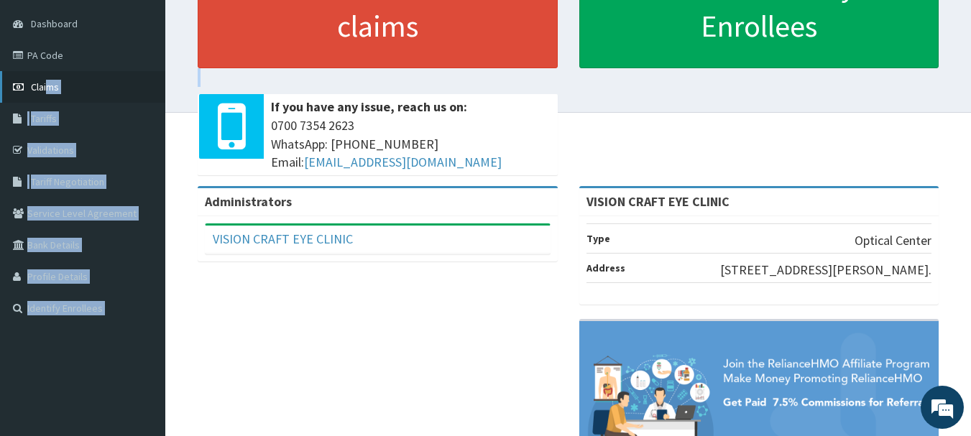
drag, startPoint x: 239, startPoint y: 127, endPoint x: 21, endPoint y: 86, distance: 222.4
click at [21, 86] on div "R EL Toggle navigation EXCLUSIVE SMILE EXCLUSIVE SMILE - admin@exclusivesmileng…" at bounding box center [485, 208] width 971 height 682
click at [77, 116] on link "Tariffs" at bounding box center [82, 119] width 165 height 32
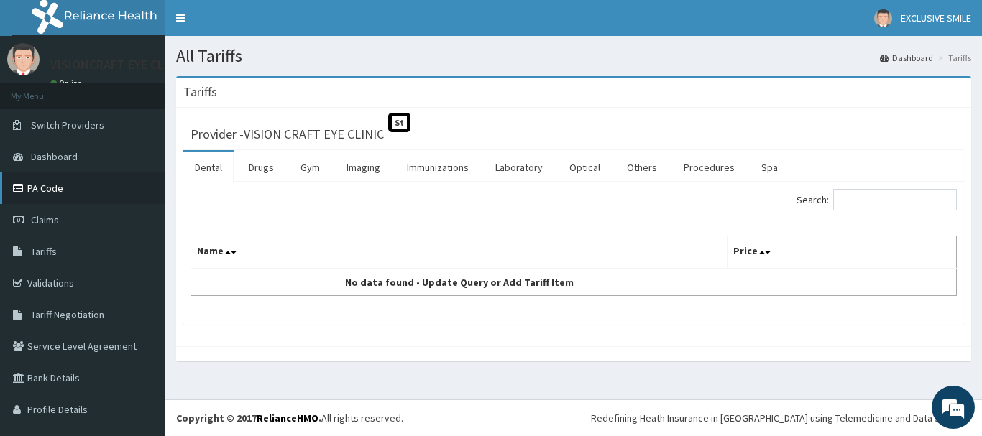
click at [38, 186] on link "PA Code" at bounding box center [82, 189] width 165 height 32
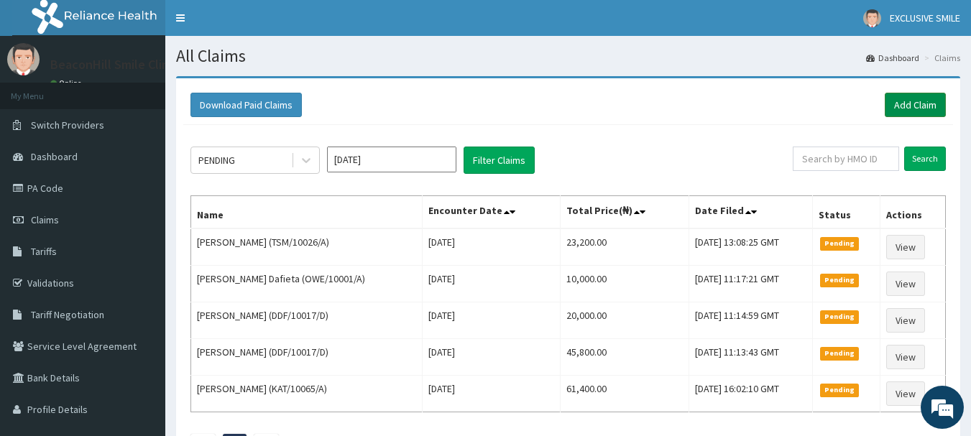
click at [566, 100] on link "Add Claim" at bounding box center [915, 105] width 61 height 24
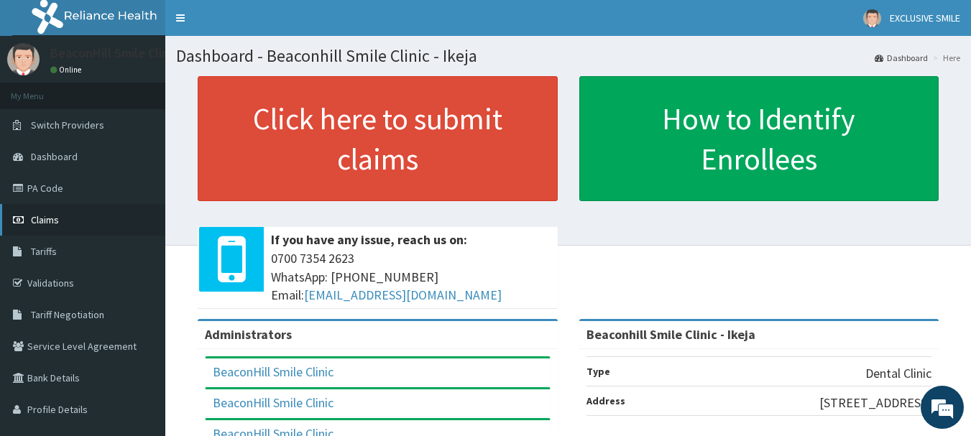
click at [51, 220] on span "Claims" at bounding box center [45, 220] width 28 height 13
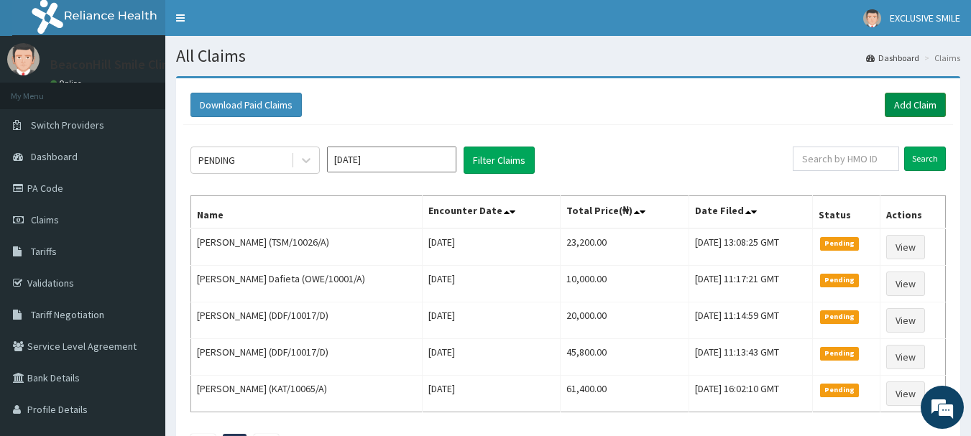
click at [924, 104] on link "Add Claim" at bounding box center [915, 105] width 61 height 24
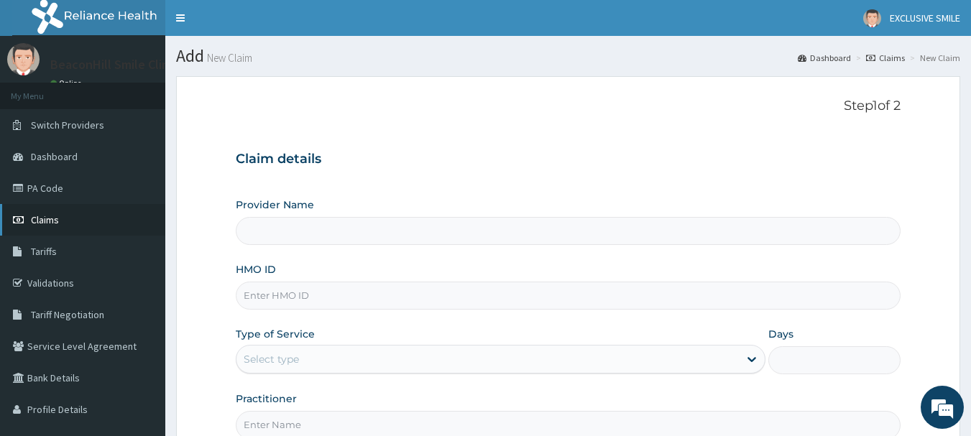
click at [46, 217] on span "Claims" at bounding box center [45, 220] width 28 height 13
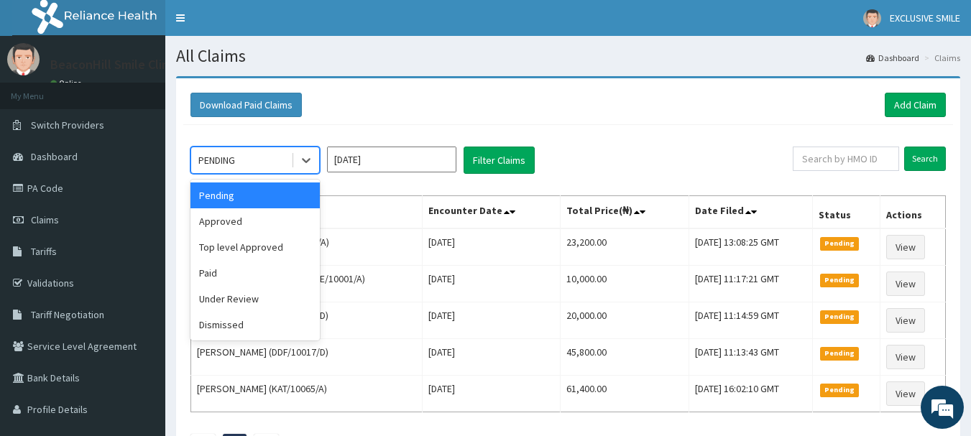
click at [246, 152] on div "PENDING" at bounding box center [241, 160] width 100 height 23
click at [234, 277] on div "Paid" at bounding box center [255, 273] width 129 height 26
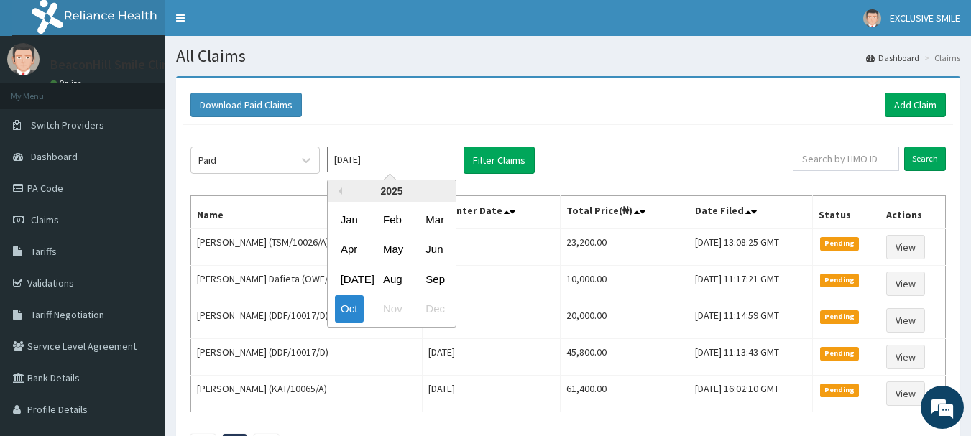
click at [396, 167] on input "Oct 2025" at bounding box center [391, 160] width 129 height 26
click at [445, 281] on div "Sep" at bounding box center [434, 279] width 29 height 27
type input "Sep 2025"
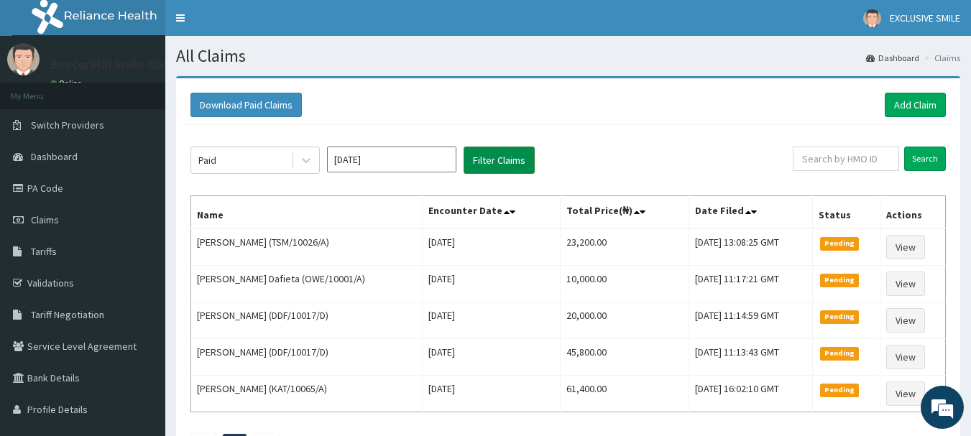
click at [513, 162] on button "Filter Claims" at bounding box center [499, 160] width 71 height 27
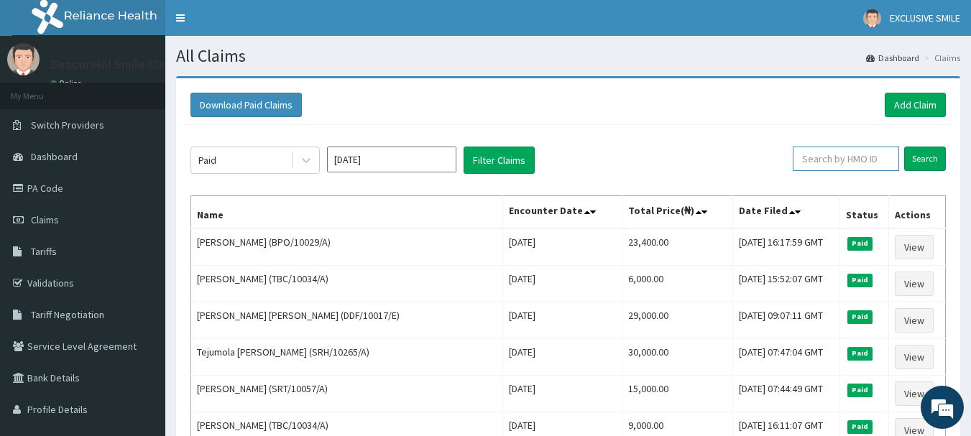
click at [836, 159] on input "text" at bounding box center [846, 159] width 106 height 24
type input "BPO/10096/A"
click at [924, 162] on input "Search" at bounding box center [925, 159] width 42 height 24
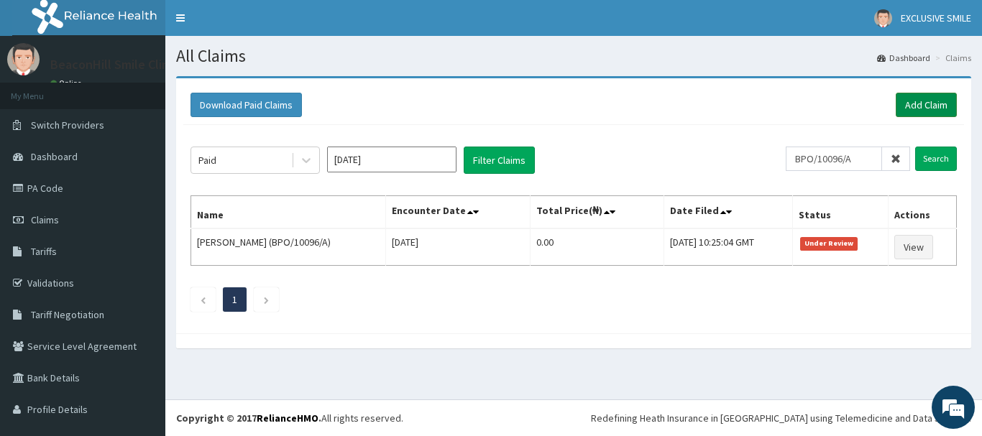
click at [899, 99] on link "Add Claim" at bounding box center [926, 105] width 61 height 24
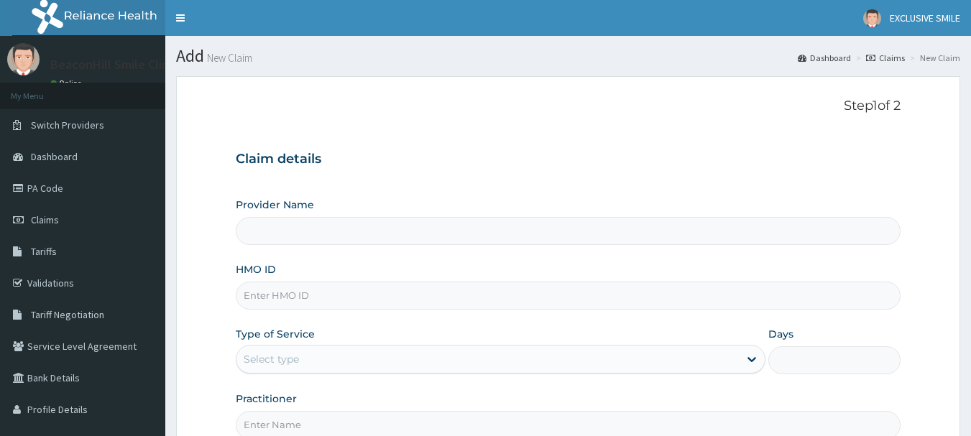
click at [359, 297] on input "HMO ID" at bounding box center [569, 296] width 666 height 28
type input "XHA"
type input "Beaconhill Smile Clinic - Ikeja"
type input "XHA/10201/A"
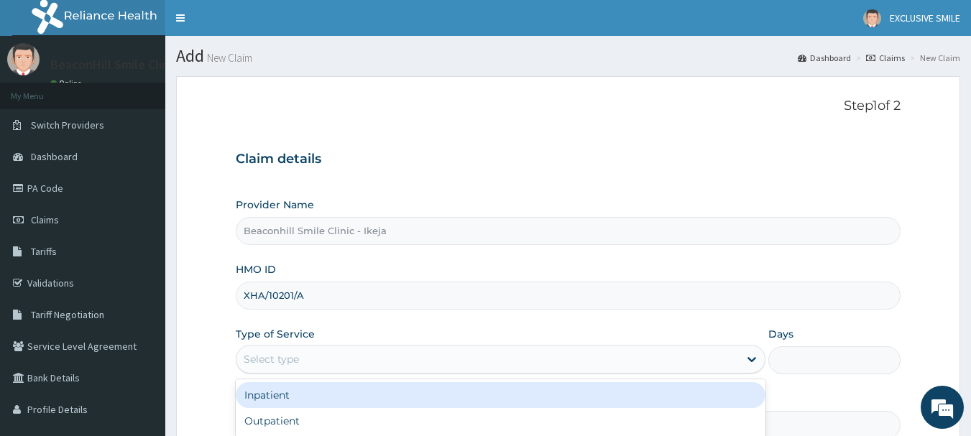
click at [306, 348] on div "Select type" at bounding box center [488, 359] width 503 height 23
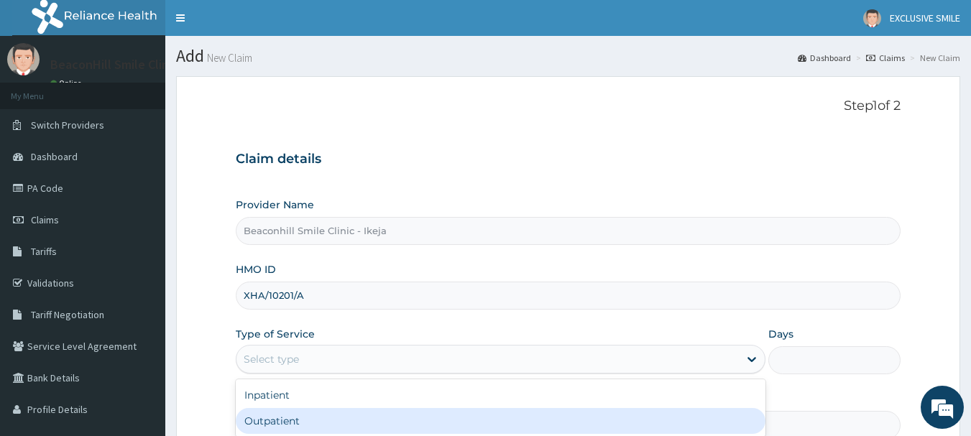
click at [280, 418] on div "Outpatient" at bounding box center [501, 421] width 530 height 26
type input "1"
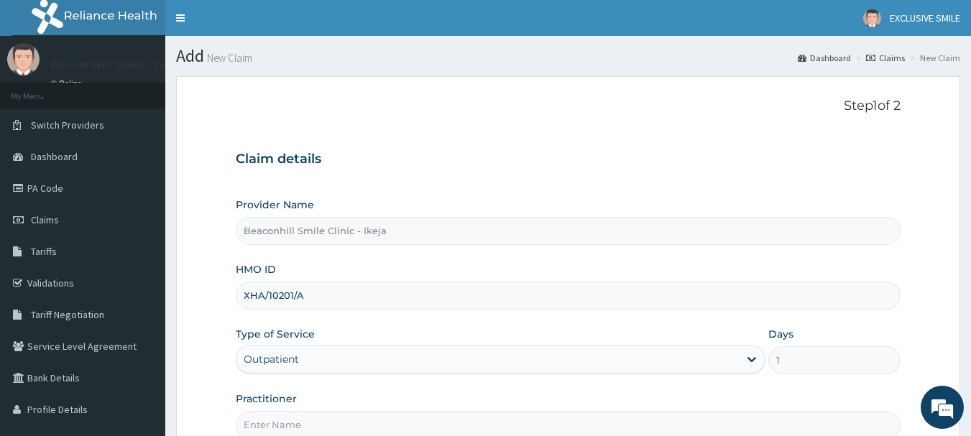
scroll to position [155, 0]
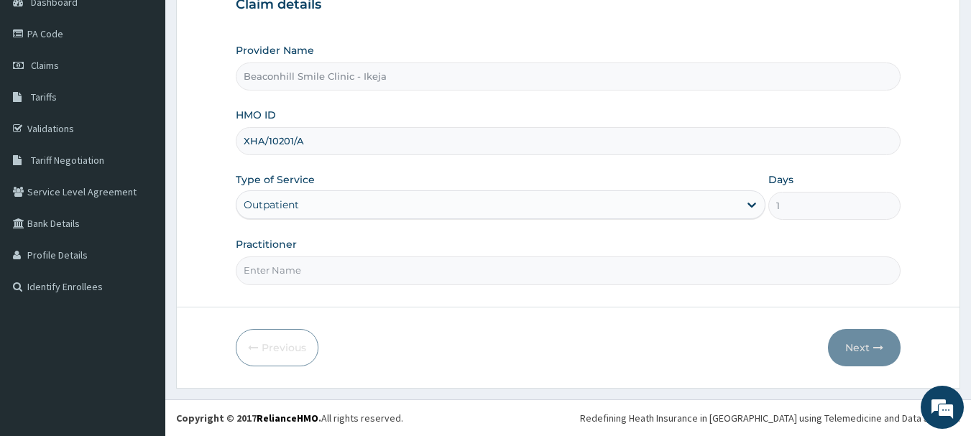
click at [404, 260] on input "Practitioner" at bounding box center [569, 271] width 666 height 28
type input "DR. FOLUSADE"
click at [854, 350] on button "Next" at bounding box center [864, 347] width 73 height 37
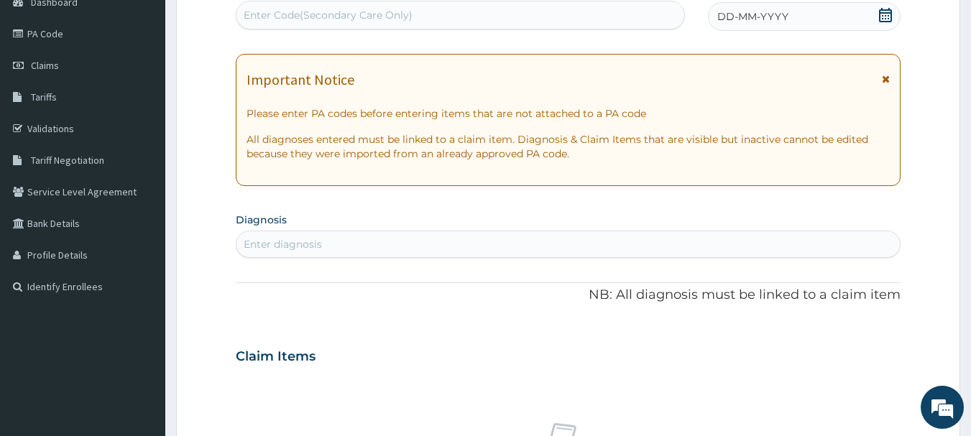
click at [377, 1] on div "Enter Code(Secondary Care Only)" at bounding box center [461, 15] width 450 height 29
type input "PA/E0F4F2"
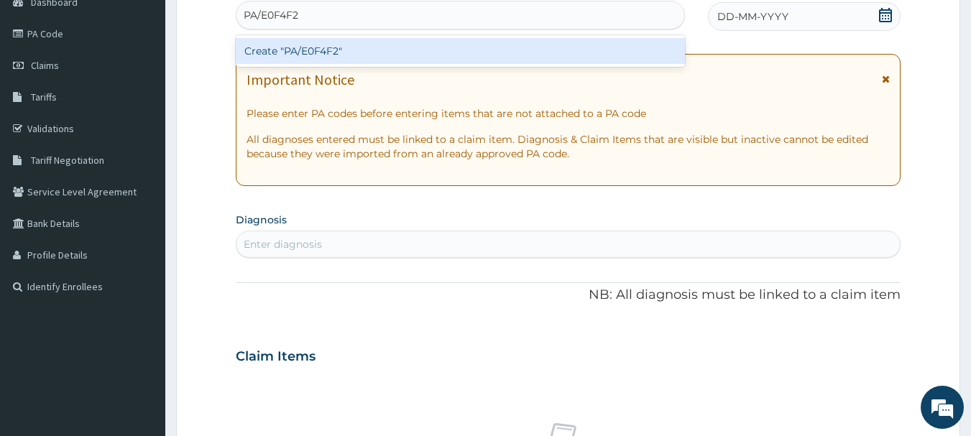
click at [356, 58] on div "Create "PA/E0F4F2"" at bounding box center [461, 51] width 450 height 26
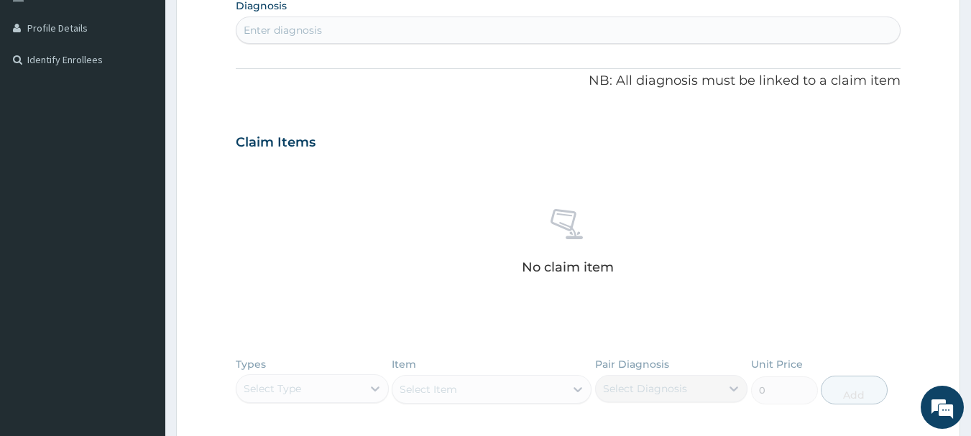
scroll to position [609, 0]
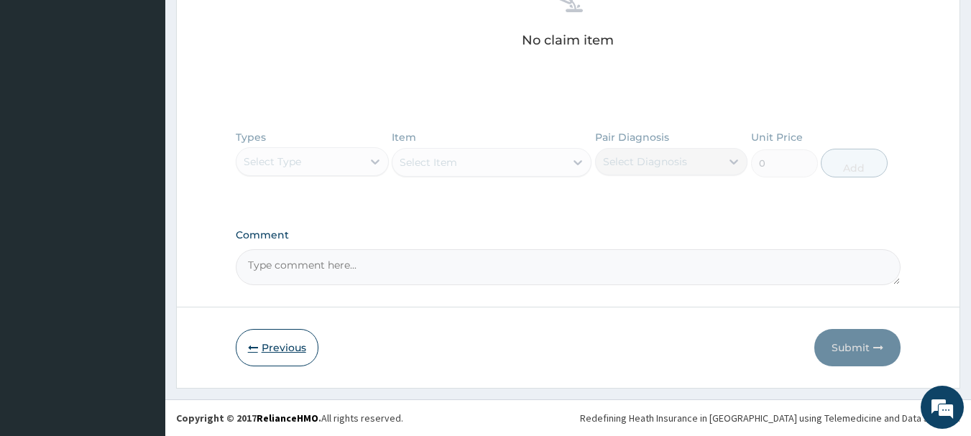
click at [269, 362] on button "Previous" at bounding box center [277, 347] width 83 height 37
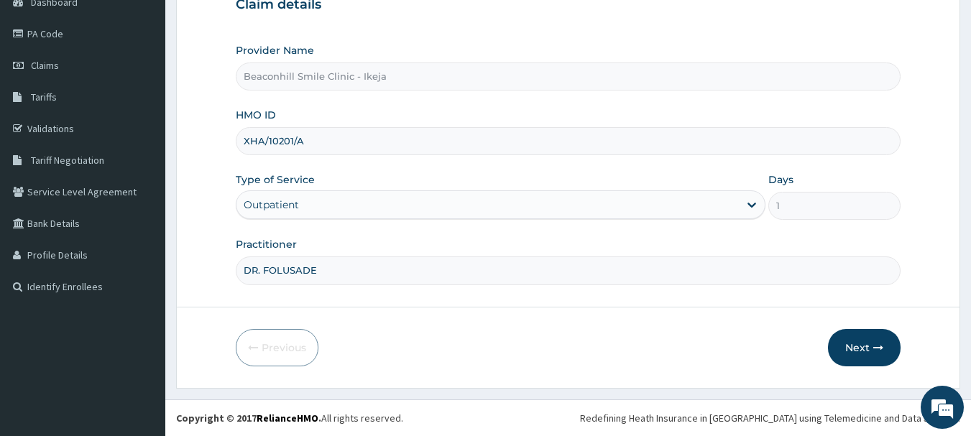
click at [257, 139] on input "XHA/10201/A" at bounding box center [569, 141] width 666 height 28
type input "XNA/10201/A"
click at [866, 345] on button "Next" at bounding box center [864, 347] width 73 height 37
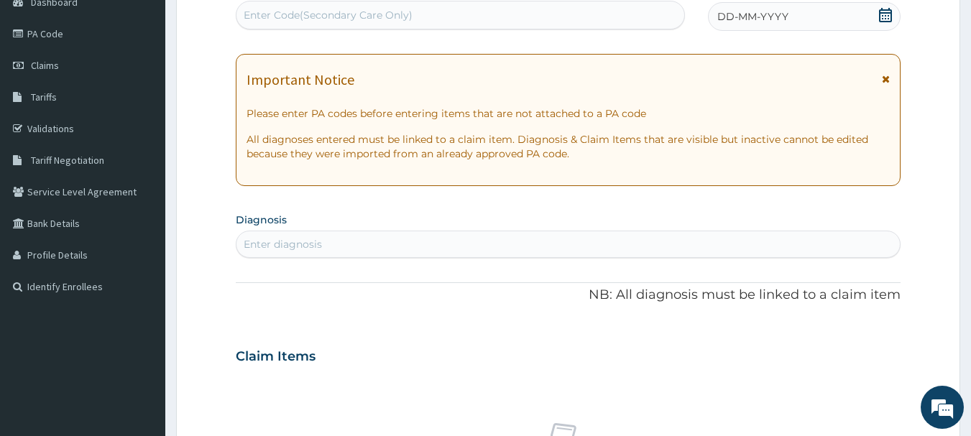
click at [280, 20] on div "Enter Code(Secondary Care Only)" at bounding box center [328, 15] width 169 height 14
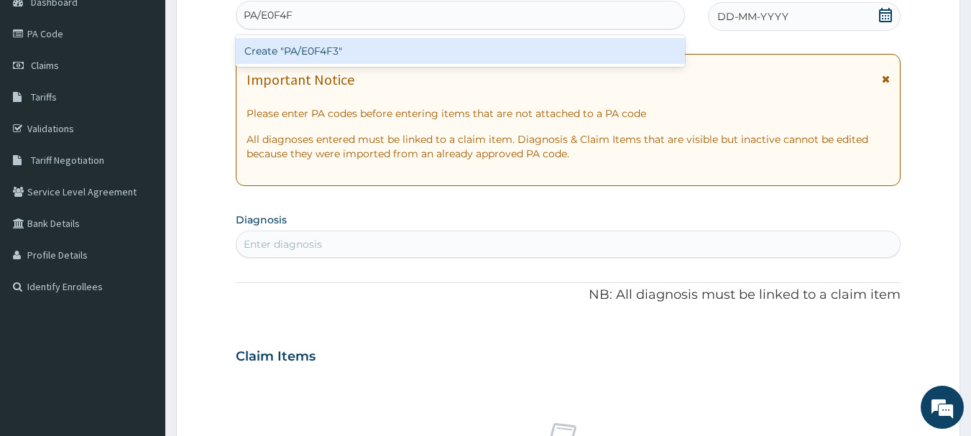
type input "PA/E0F4F2"
click at [298, 48] on div "Create "PA/E0F4F2"" at bounding box center [461, 51] width 450 height 26
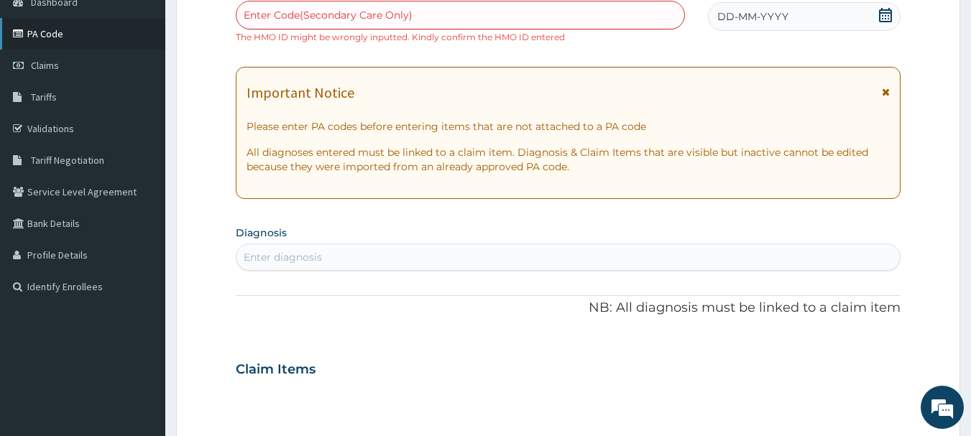
click at [52, 31] on link "PA Code" at bounding box center [82, 34] width 165 height 32
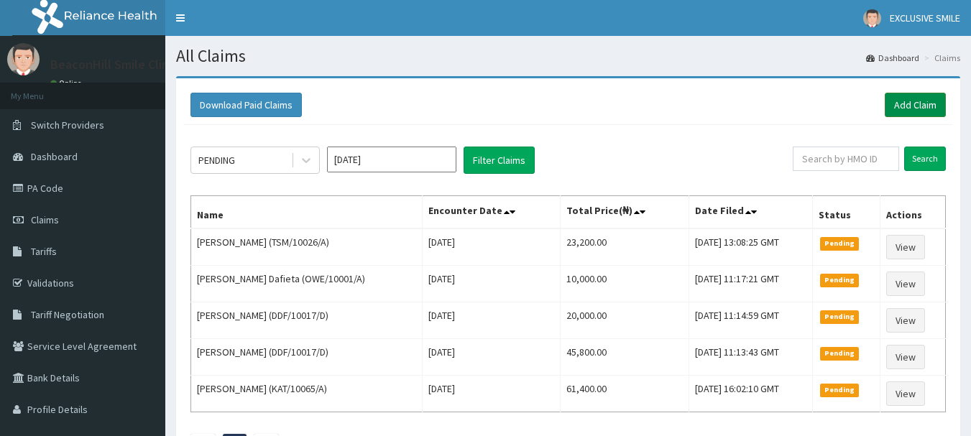
click at [898, 98] on link "Add Claim" at bounding box center [915, 105] width 61 height 24
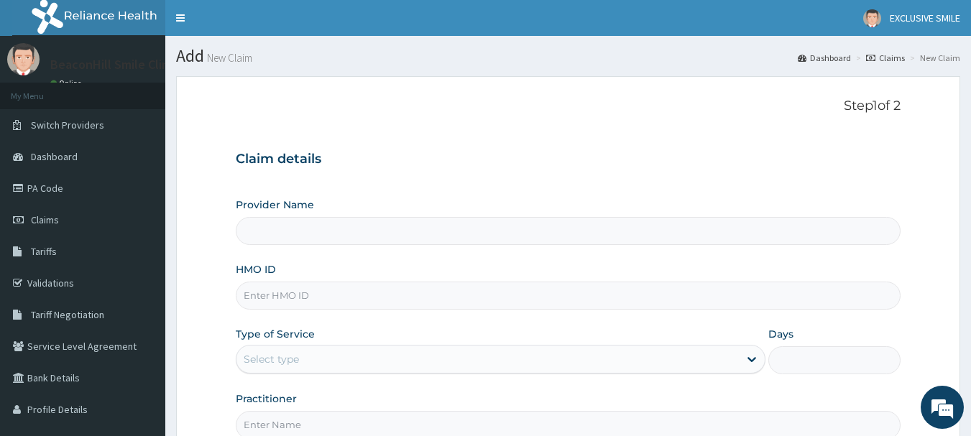
type input "Beaconhill Smile Clinic - Ikeja"
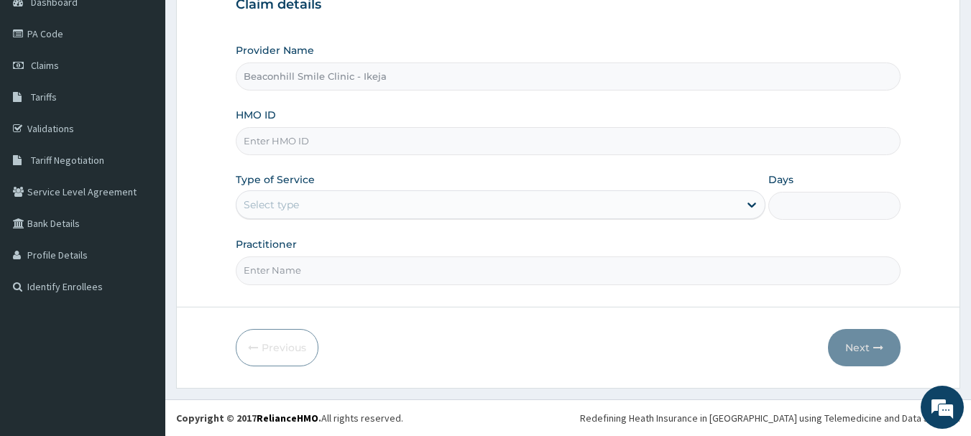
click at [327, 156] on div "Provider Name Beaconhill Smile Clinic - Ikeja HMO ID Type of Service Select typ…" at bounding box center [569, 164] width 666 height 242
click at [328, 143] on input "HMO ID" at bounding box center [569, 141] width 666 height 28
paste input "XIA/10201/A"
type input "XIA/10201/A"
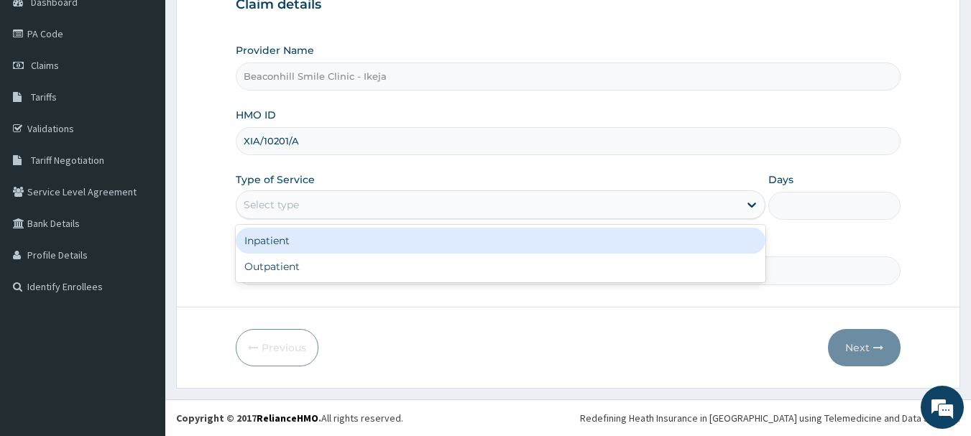
click at [274, 214] on div "Select type" at bounding box center [488, 204] width 503 height 23
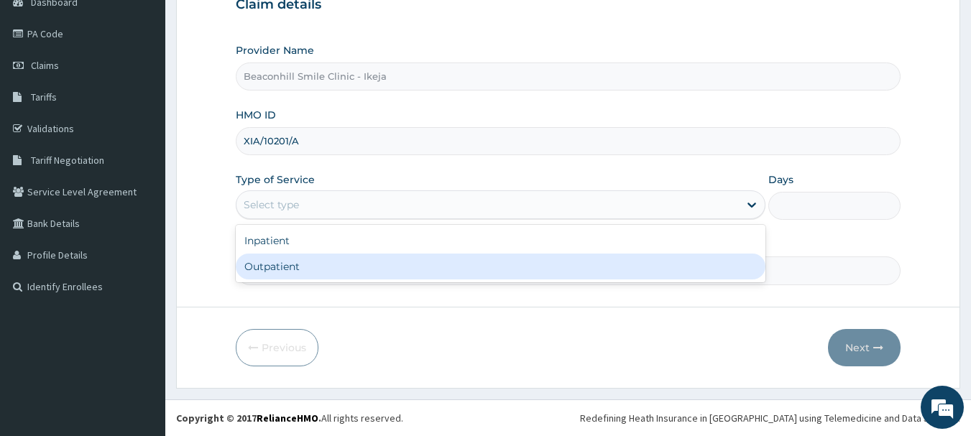
click at [264, 270] on div "Outpatient" at bounding box center [501, 267] width 530 height 26
type input "1"
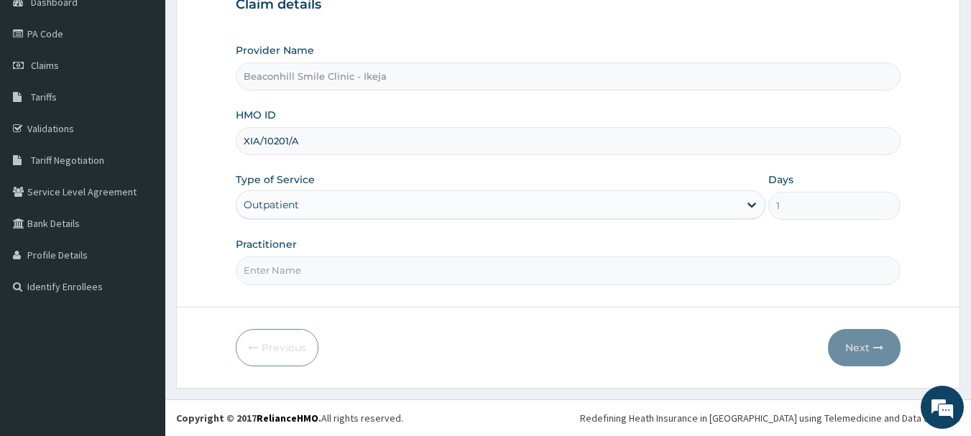
click at [264, 270] on input "Practitioner" at bounding box center [569, 271] width 666 height 28
type input "DR. FOLUSADE"
click at [860, 360] on button "Next" at bounding box center [864, 347] width 73 height 37
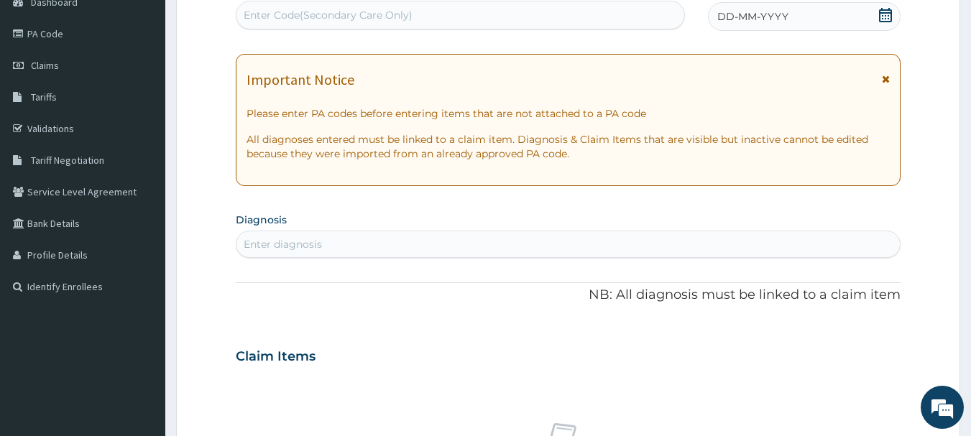
click at [305, 20] on div "Enter Code(Secondary Care Only)" at bounding box center [328, 15] width 169 height 14
type input "PA/E0F4F2"
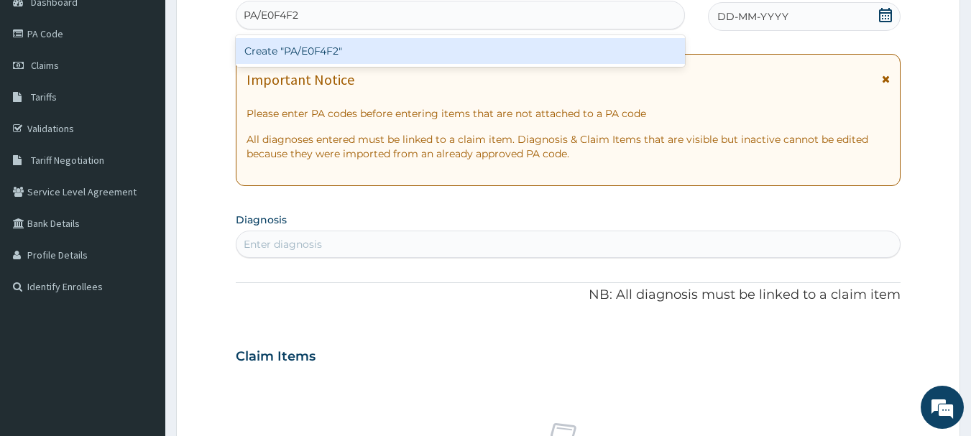
click at [299, 53] on div "Create "PA/E0F4F2"" at bounding box center [461, 51] width 450 height 26
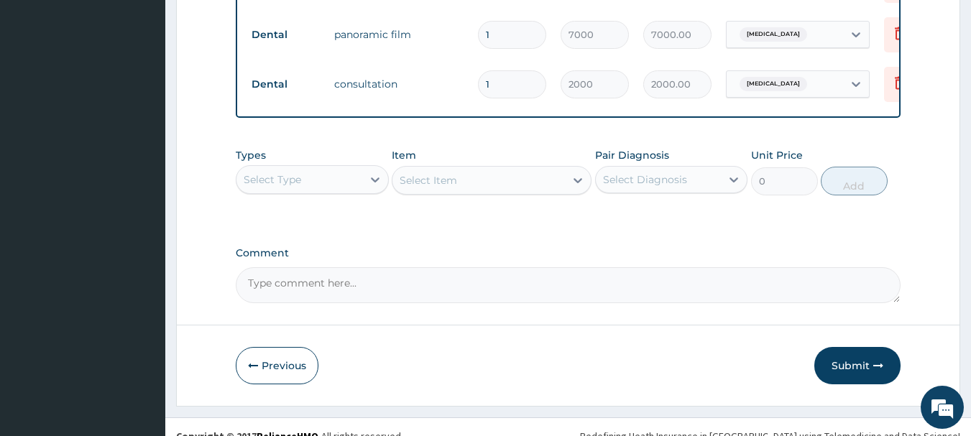
scroll to position [642, 0]
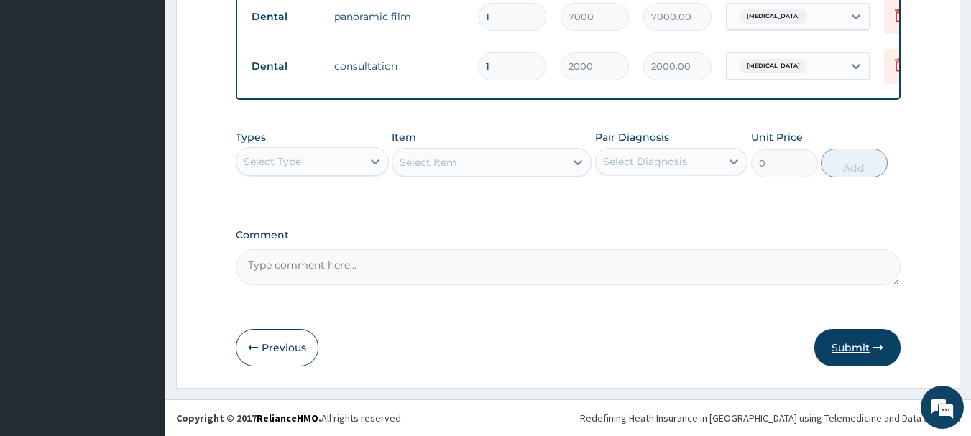
click at [854, 341] on button "Submit" at bounding box center [858, 347] width 86 height 37
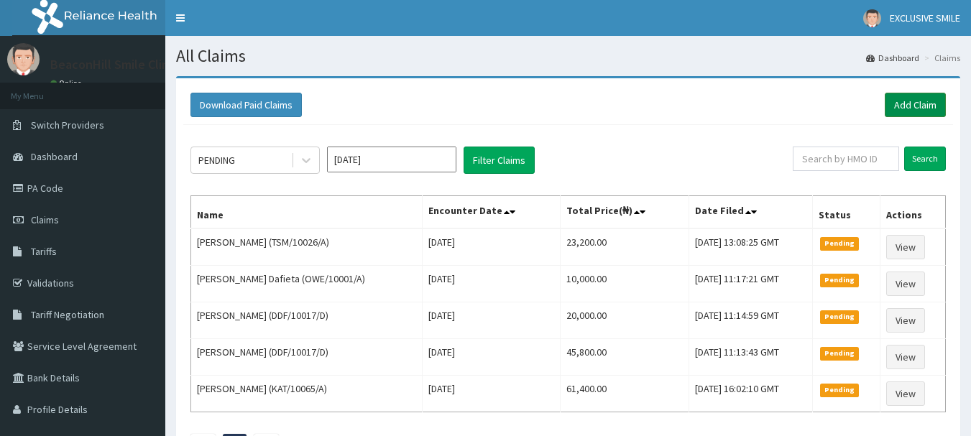
click at [904, 101] on link "Add Claim" at bounding box center [915, 105] width 61 height 24
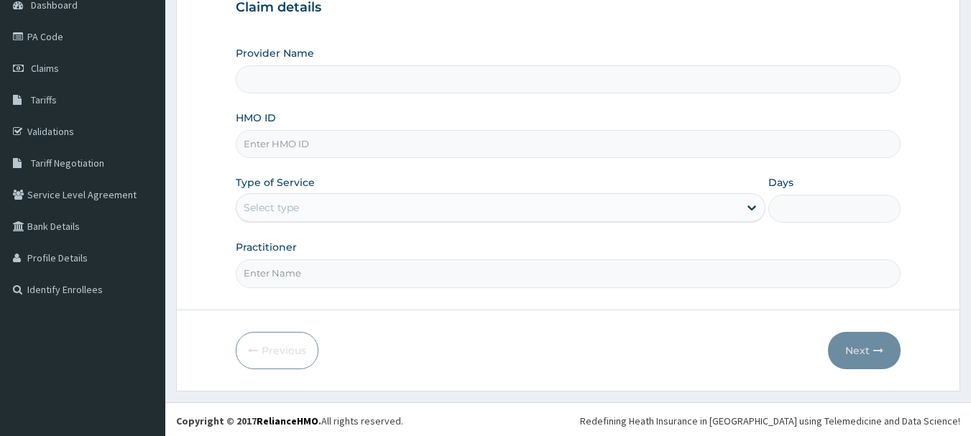
scroll to position [155, 0]
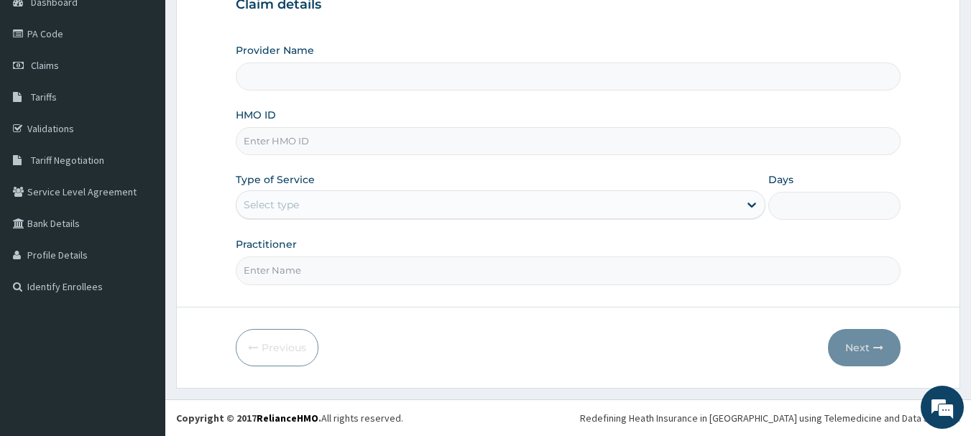
type input "Beaconhill Smile Clinic - Ikeja"
click at [324, 139] on input "HMO ID" at bounding box center [569, 141] width 666 height 28
type input "HIC/10270/A"
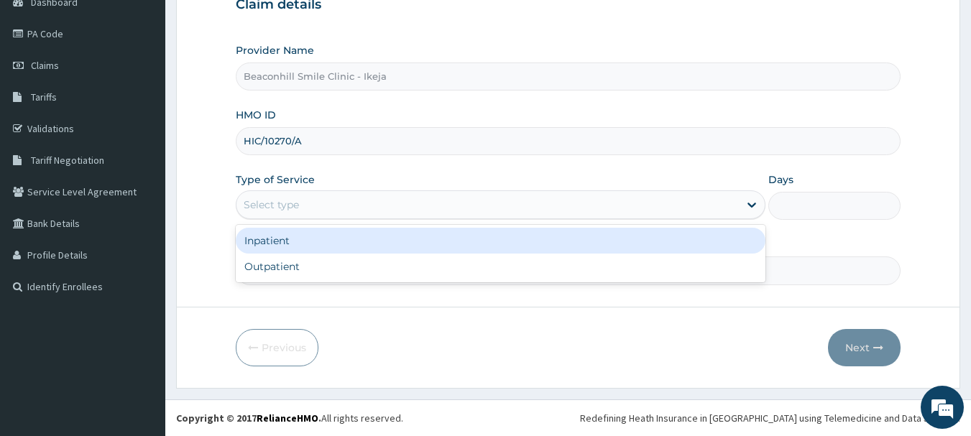
click at [292, 210] on div "Select type" at bounding box center [271, 205] width 55 height 14
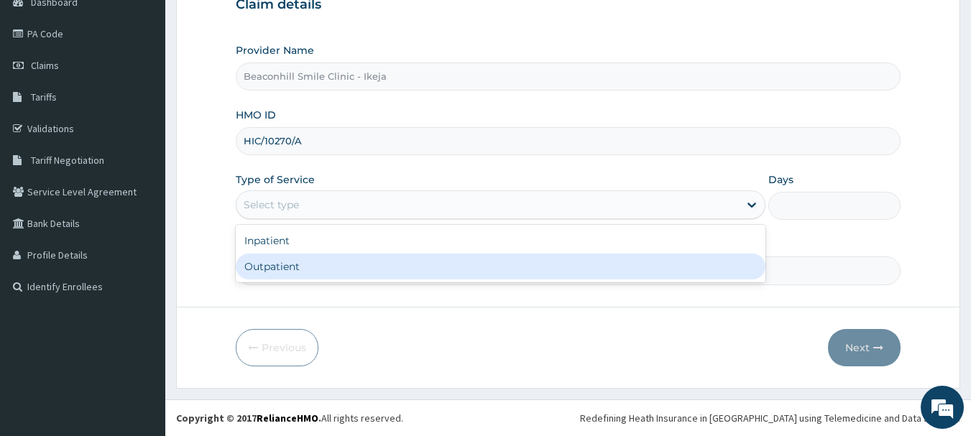
click at [267, 266] on div "Outpatient" at bounding box center [501, 267] width 530 height 26
type input "1"
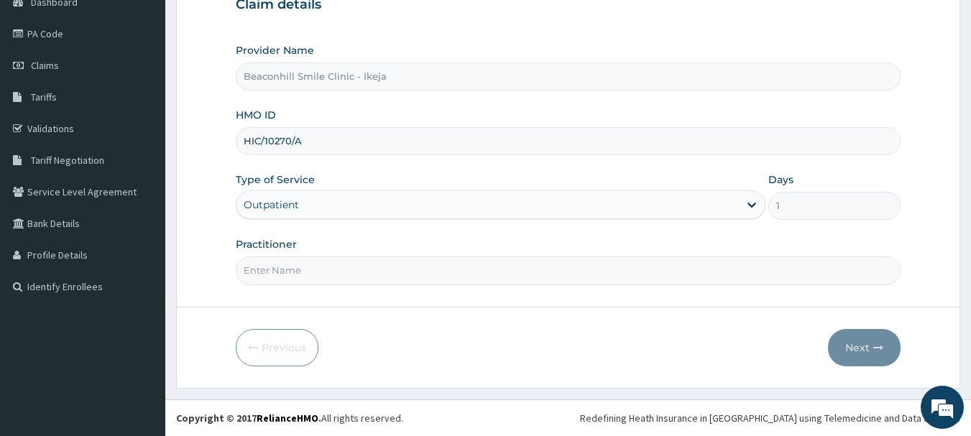
click at [267, 266] on input "Practitioner" at bounding box center [569, 271] width 666 height 28
type input "DR. FOLUSADE"
click at [847, 349] on button "Next" at bounding box center [864, 347] width 73 height 37
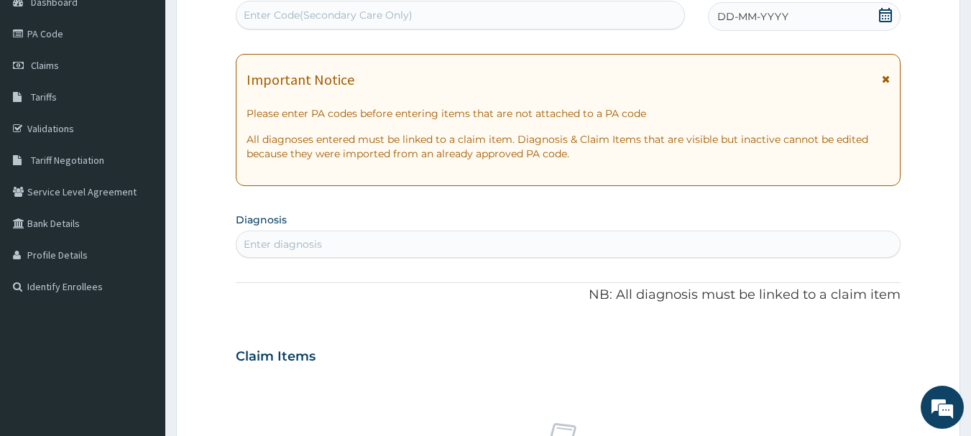
click at [566, 1] on div "Enter Code(Secondary Care Only)" at bounding box center [461, 15] width 450 height 29
type input "PA/CBD88D"
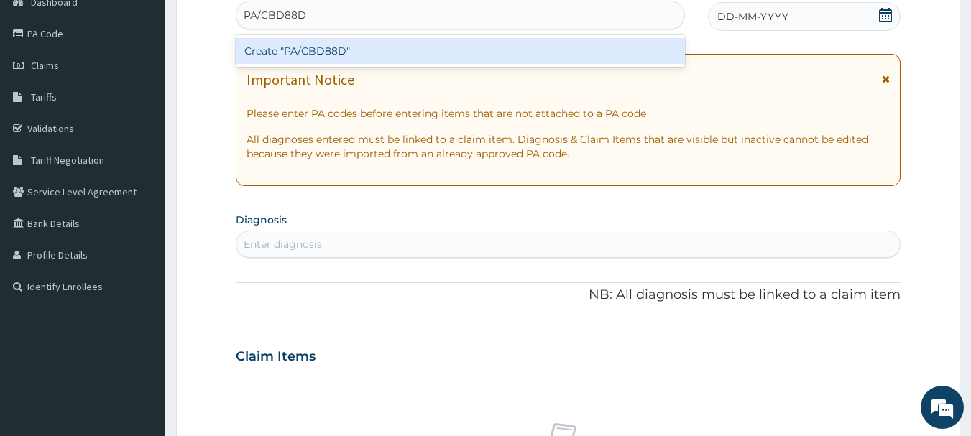
click at [556, 45] on div "Create "PA/CBD88D"" at bounding box center [461, 51] width 450 height 26
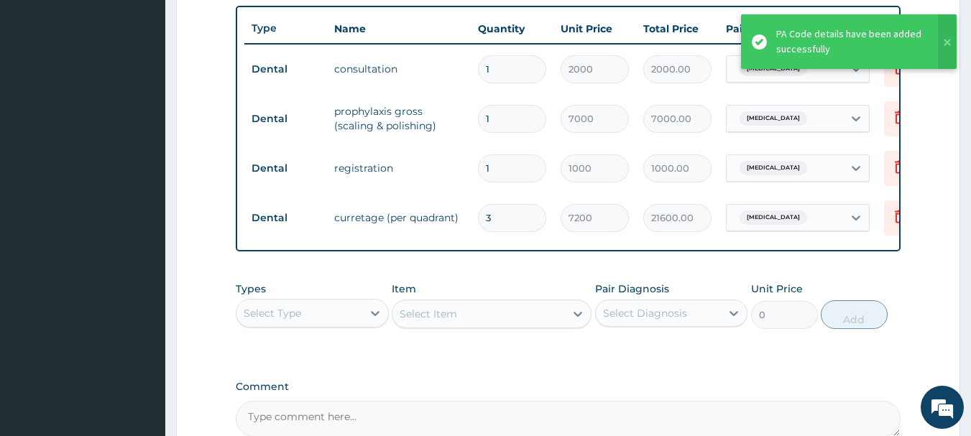
scroll to position [692, 0]
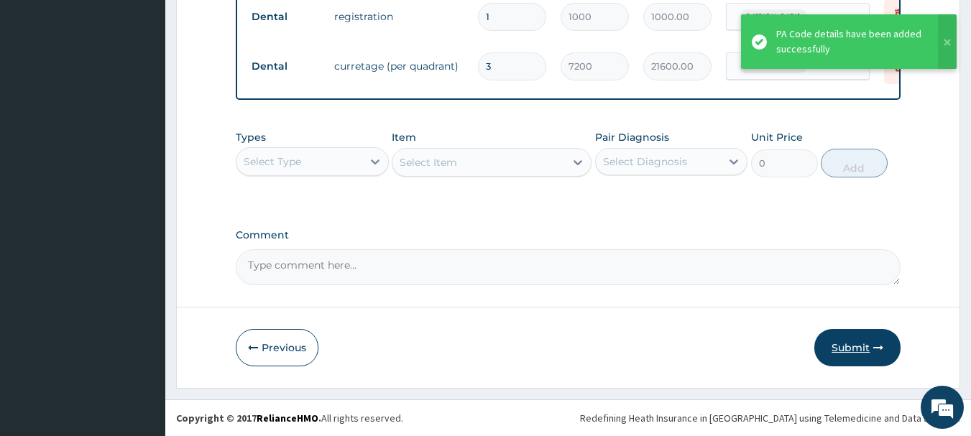
click at [842, 344] on button "Submit" at bounding box center [858, 347] width 86 height 37
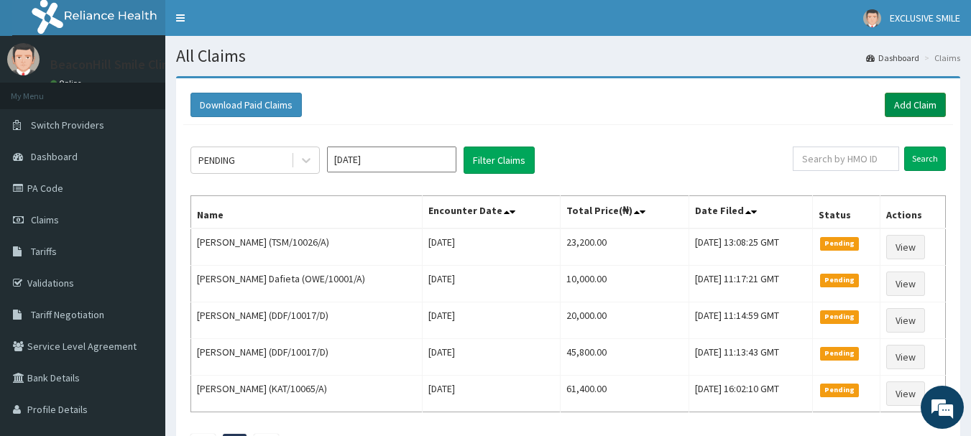
click at [933, 102] on link "Add Claim" at bounding box center [915, 105] width 61 height 24
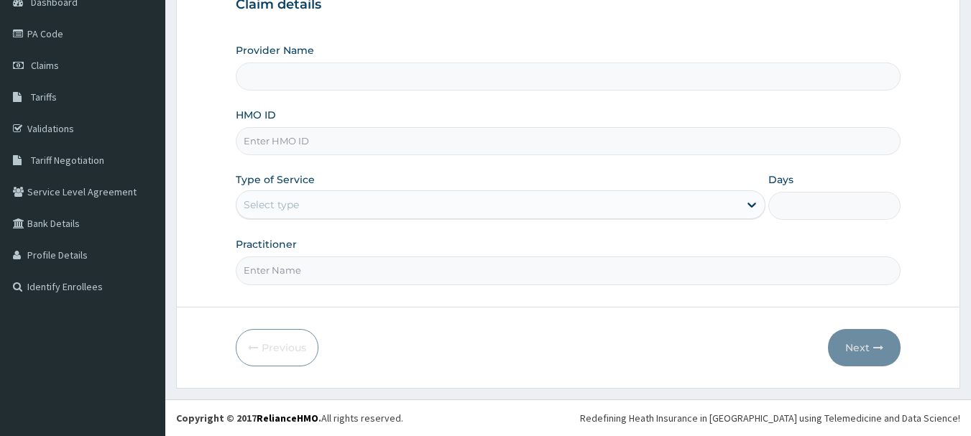
click at [348, 141] on input "HMO ID" at bounding box center [569, 141] width 666 height 28
type input "Beaconhill Smile Clinic - Ikeja"
type input "HIC/10020/A"
click at [303, 217] on div "Select type" at bounding box center [501, 205] width 530 height 29
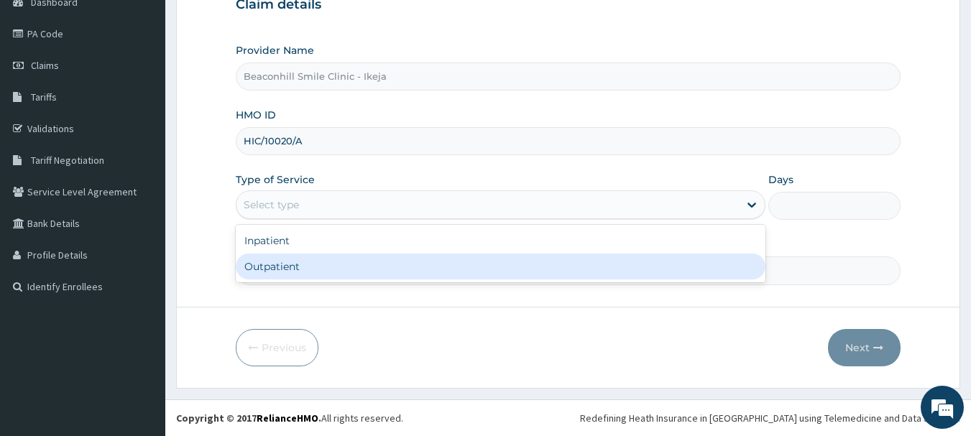
click at [293, 265] on div "Outpatient" at bounding box center [501, 267] width 530 height 26
type input "1"
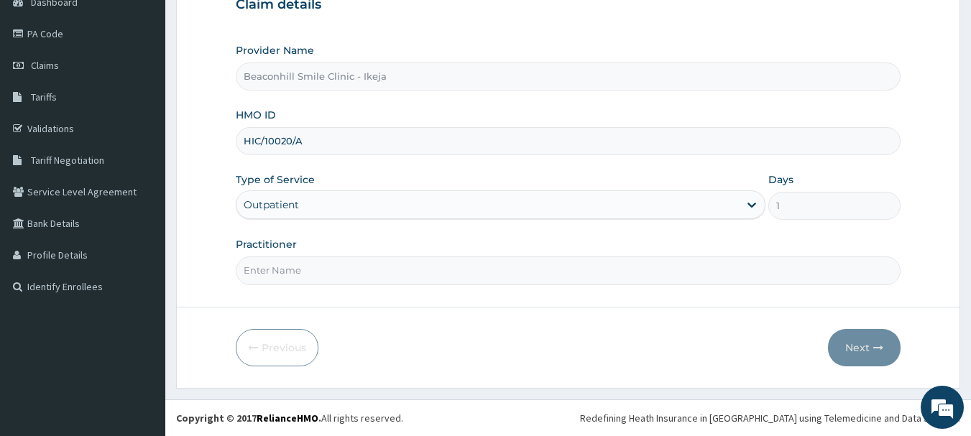
click at [293, 265] on input "Practitioner" at bounding box center [569, 271] width 666 height 28
type input "DR. FOLUSADE"
click at [852, 356] on button "Next" at bounding box center [864, 347] width 73 height 37
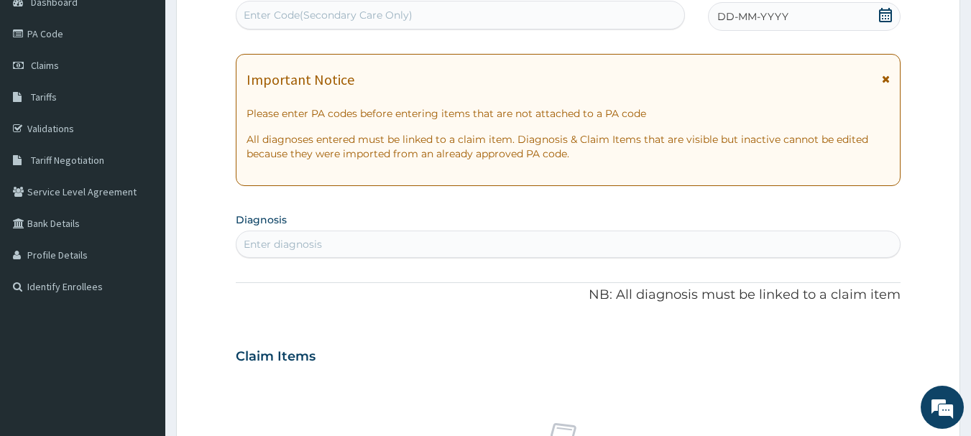
click at [355, 14] on div "Enter Code(Secondary Care Only)" at bounding box center [328, 15] width 169 height 14
type input "PA/0DE98E"
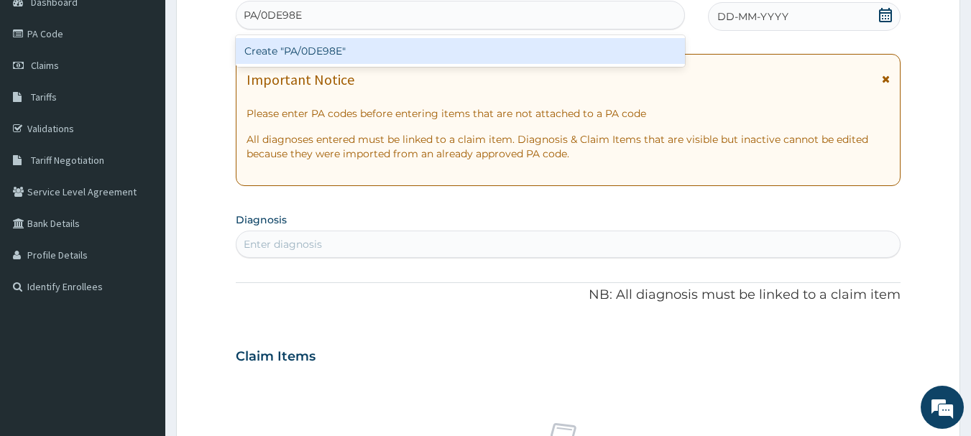
click at [344, 50] on div "Create "PA/0DE98E"" at bounding box center [461, 51] width 450 height 26
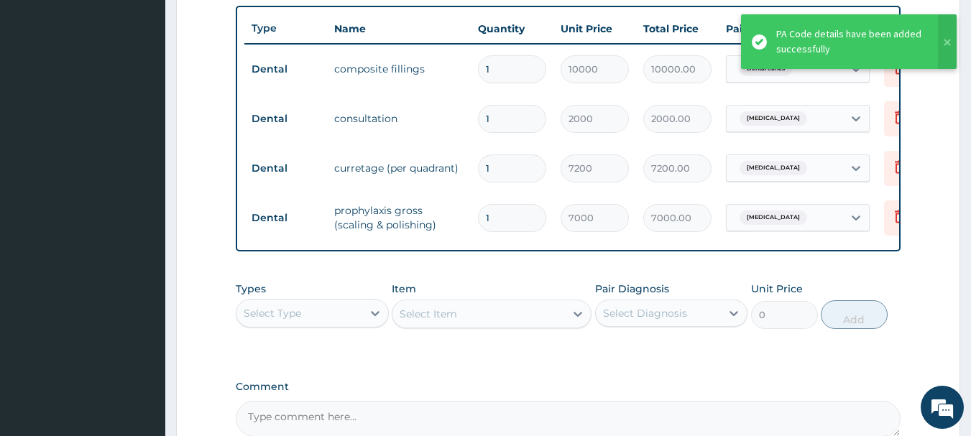
scroll to position [692, 0]
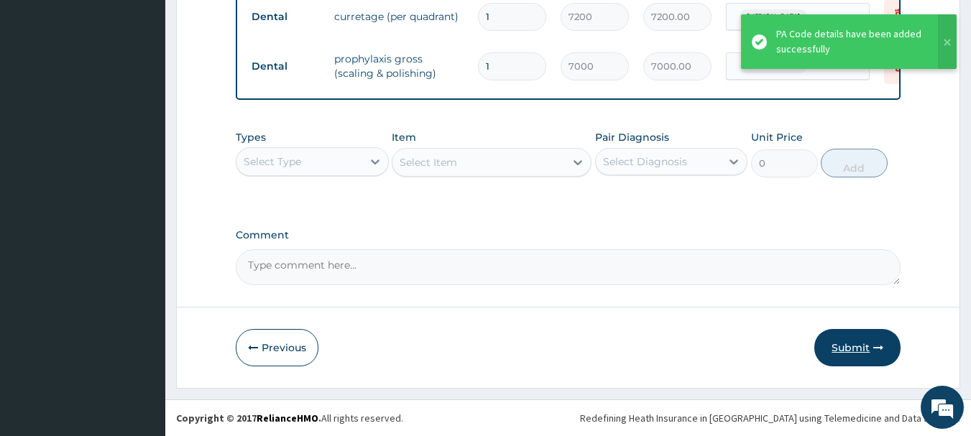
click at [869, 342] on button "Submit" at bounding box center [858, 347] width 86 height 37
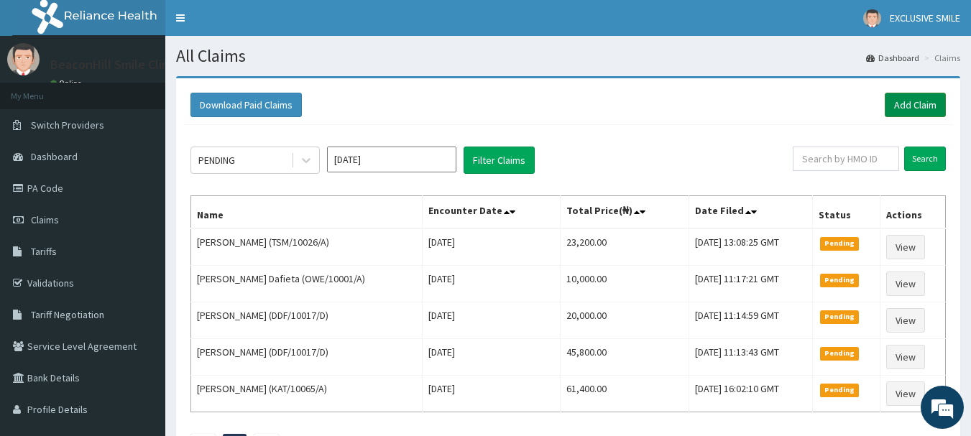
click at [902, 101] on link "Add Claim" at bounding box center [915, 105] width 61 height 24
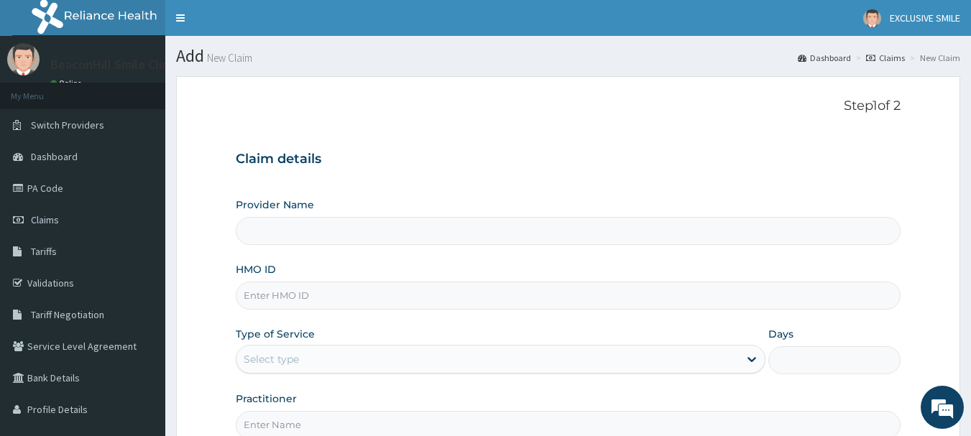
type input "Beaconhill Smile Clinic - Ikeja"
click at [327, 287] on input "HMO ID" at bounding box center [569, 296] width 666 height 28
type input "m"
type input "MSA/10027/A"
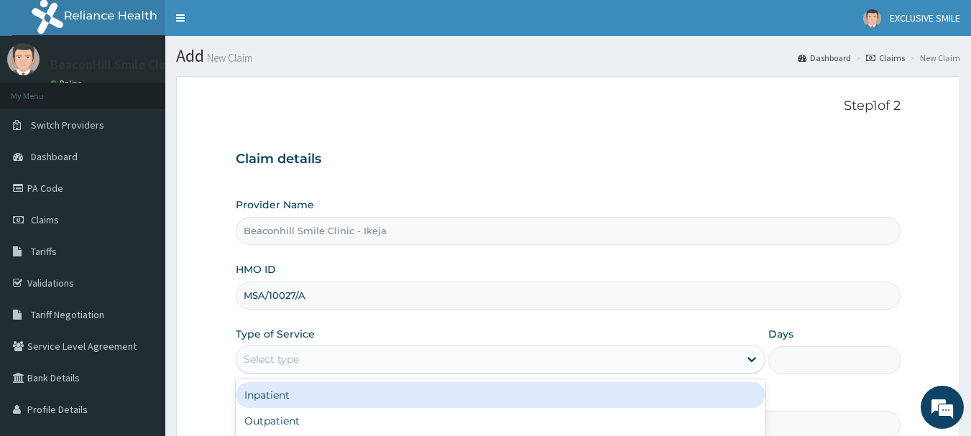
drag, startPoint x: 287, startPoint y: 362, endPoint x: 269, endPoint y: 408, distance: 50.1
click at [269, 374] on div "option Inpatient focused, 1 of 2. 2 results available. Use Up and Down to choos…" at bounding box center [501, 359] width 530 height 29
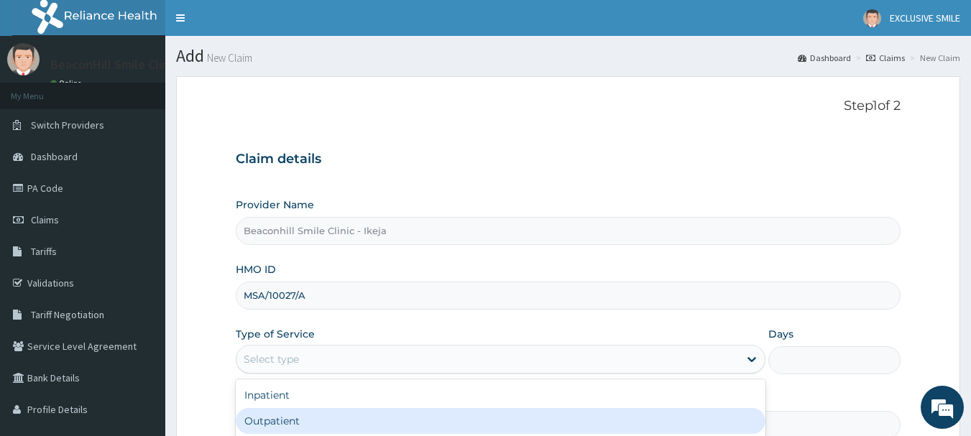
click at [269, 408] on div "Outpatient" at bounding box center [501, 421] width 530 height 26
type input "1"
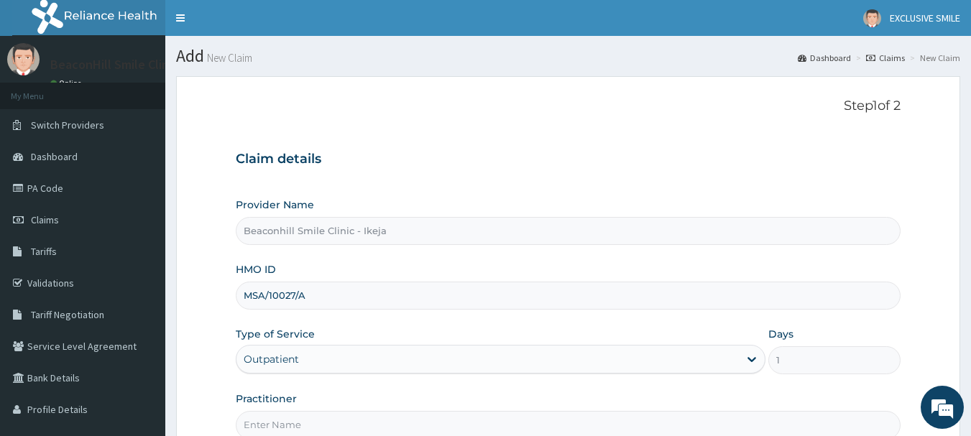
scroll to position [155, 0]
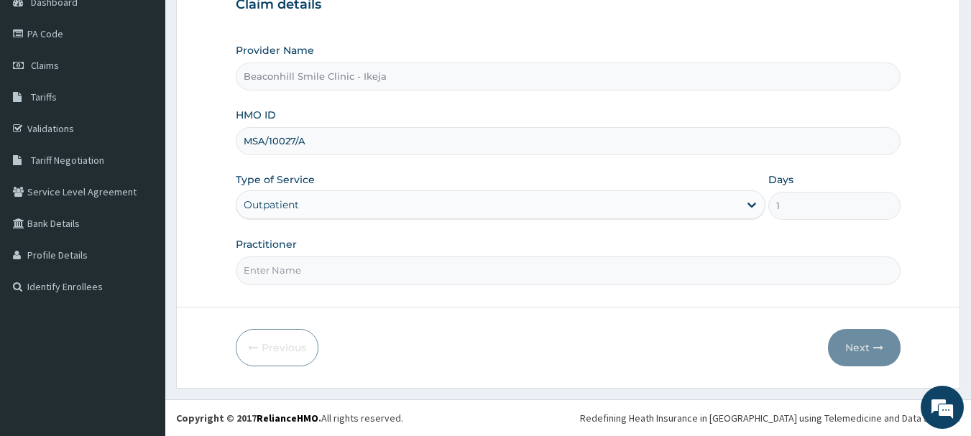
click at [292, 265] on input "Practitioner" at bounding box center [569, 271] width 666 height 28
type input "DR. FOLUSADE"
click at [862, 347] on button "Next" at bounding box center [864, 347] width 73 height 37
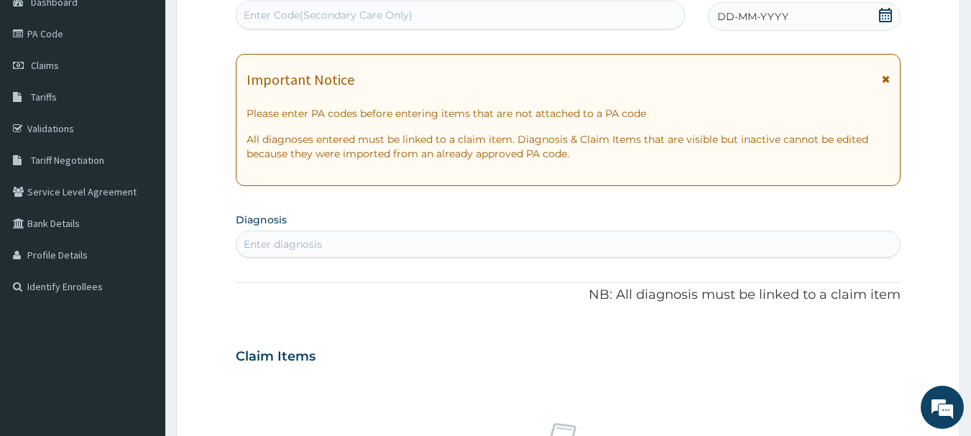
click at [294, 19] on div "Enter Code(Secondary Care Only)" at bounding box center [328, 15] width 169 height 14
type input "PA/C6246"
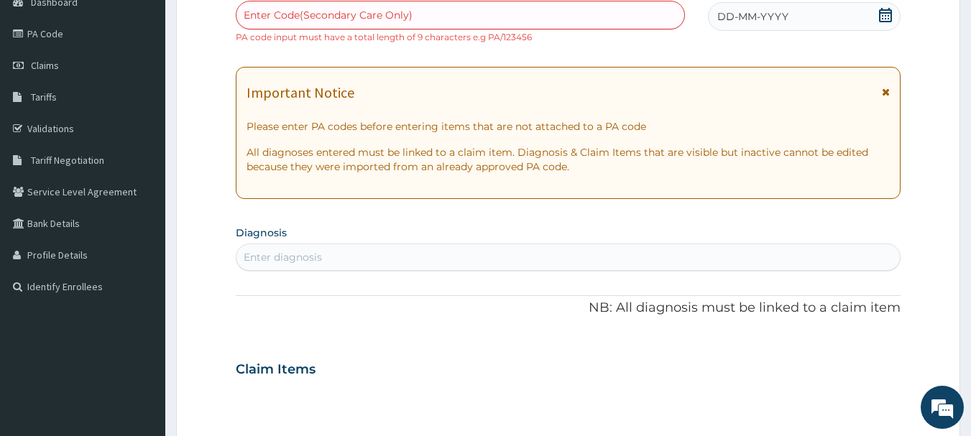
paste input "PA/1C6246"
type input "PA/1C6246"
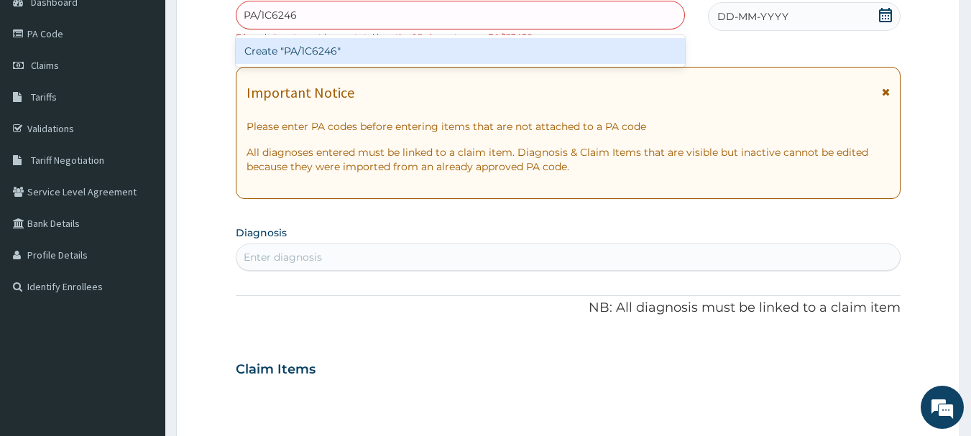
click at [312, 52] on div "Create "PA/1C6246"" at bounding box center [461, 51] width 450 height 26
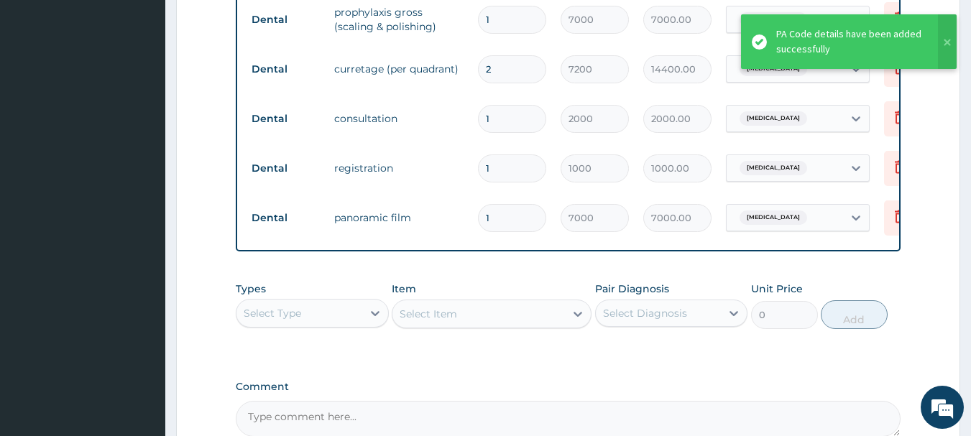
scroll to position [741, 0]
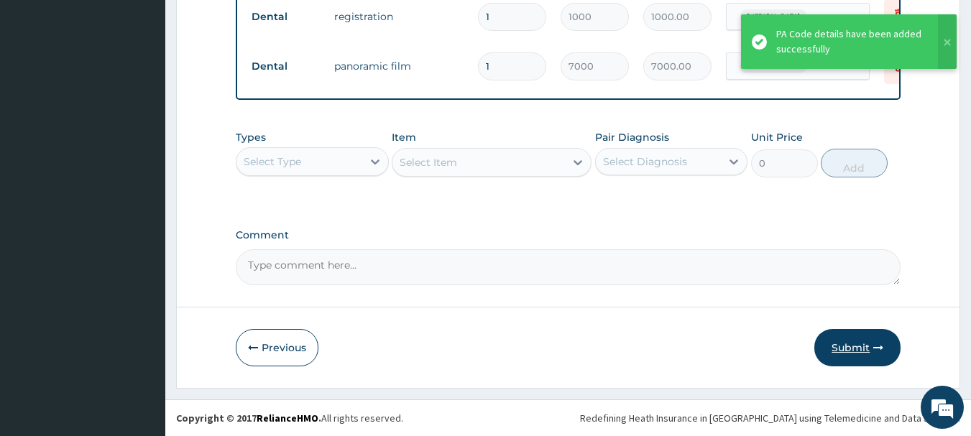
click at [861, 342] on button "Submit" at bounding box center [858, 347] width 86 height 37
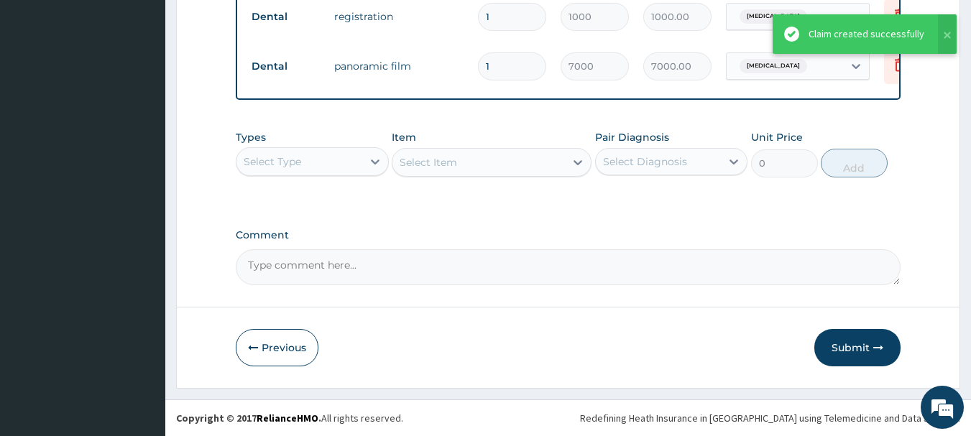
scroll to position [452, 0]
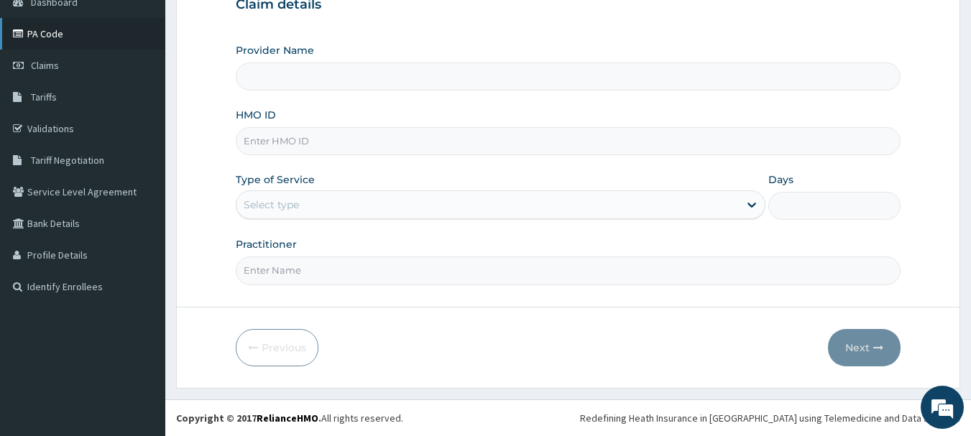
click at [65, 36] on link "PA Code" at bounding box center [82, 34] width 165 height 32
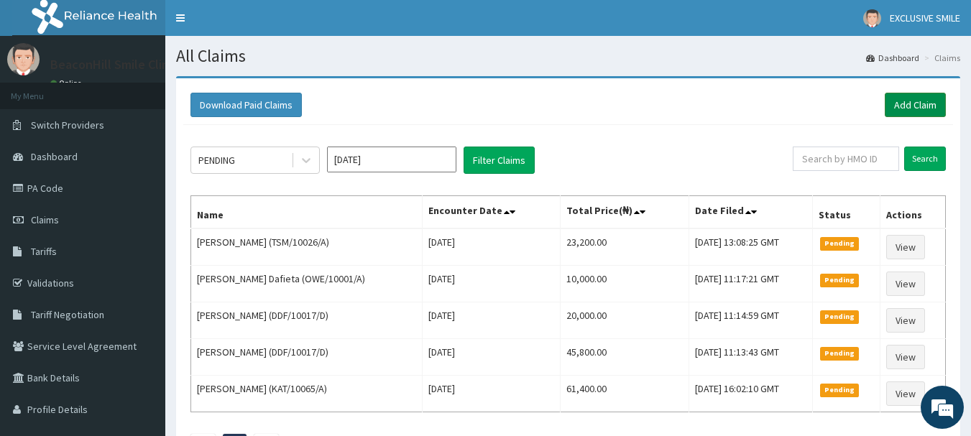
click at [905, 104] on link "Add Claim" at bounding box center [915, 105] width 61 height 24
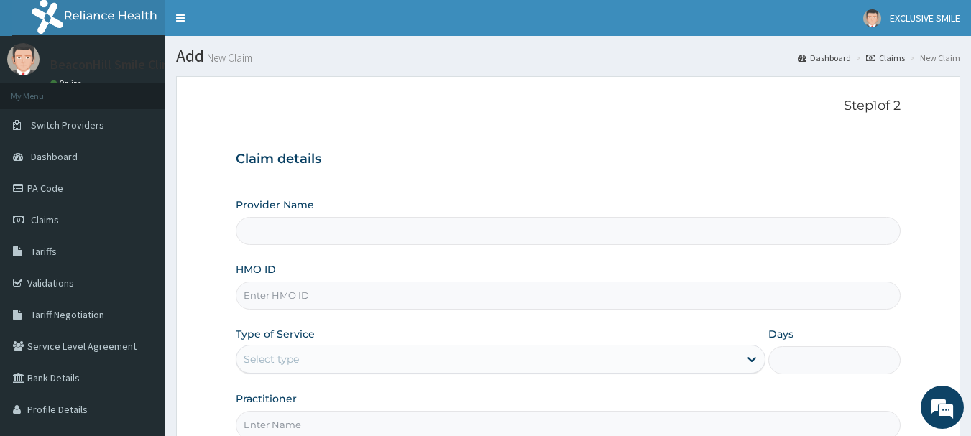
type input "Beaconhill Smile Clinic - Ikeja"
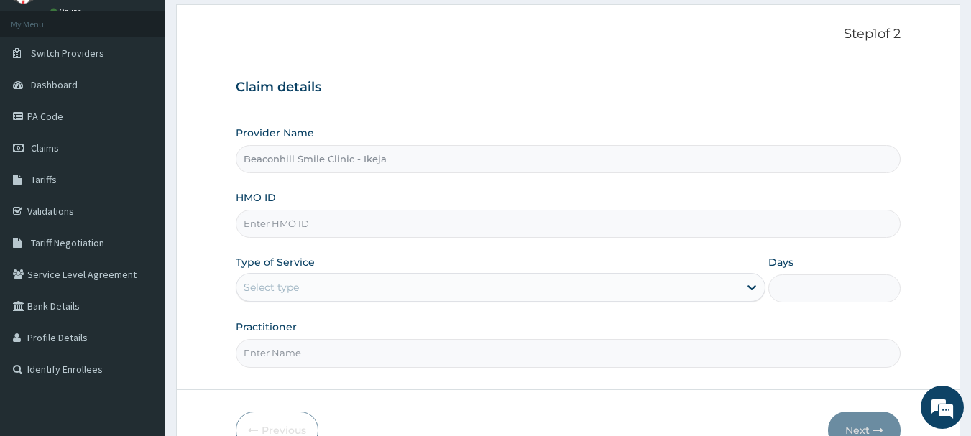
scroll to position [81, 0]
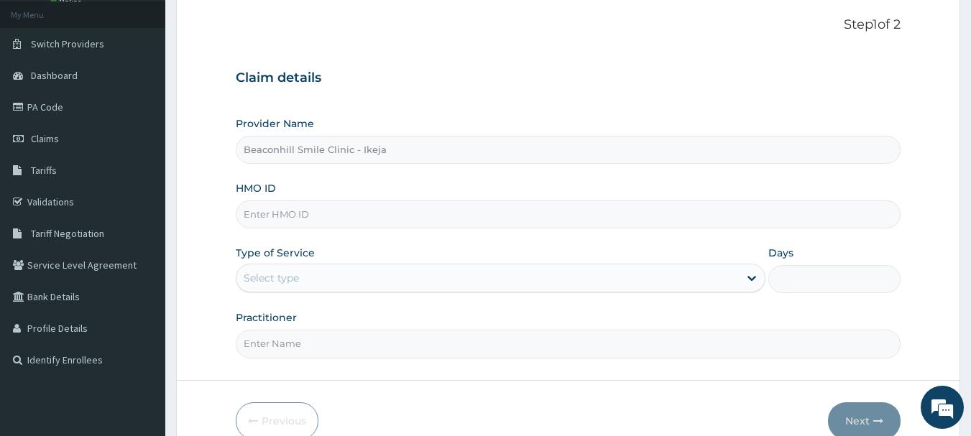
click at [354, 205] on input "HMO ID" at bounding box center [569, 215] width 666 height 28
type input "FPG/10008/E"
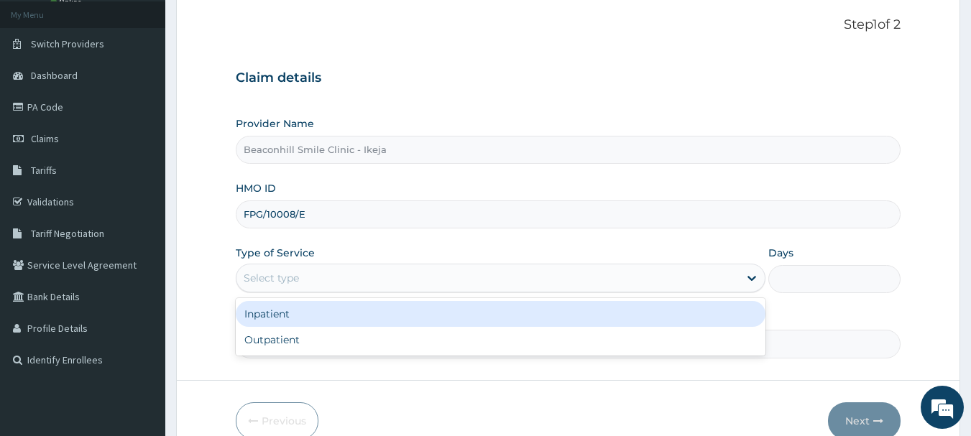
drag, startPoint x: 308, startPoint y: 265, endPoint x: 287, endPoint y: 338, distance: 76.2
click at [287, 293] on div "option Inpatient focused, 1 of 2. 2 results available. Use Up and Down to choos…" at bounding box center [501, 278] width 530 height 29
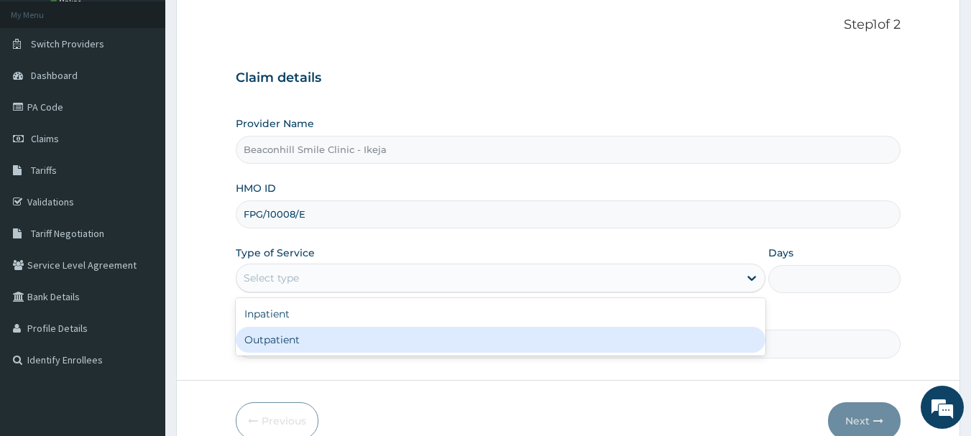
click at [287, 338] on div "Outpatient" at bounding box center [501, 340] width 530 height 26
type input "1"
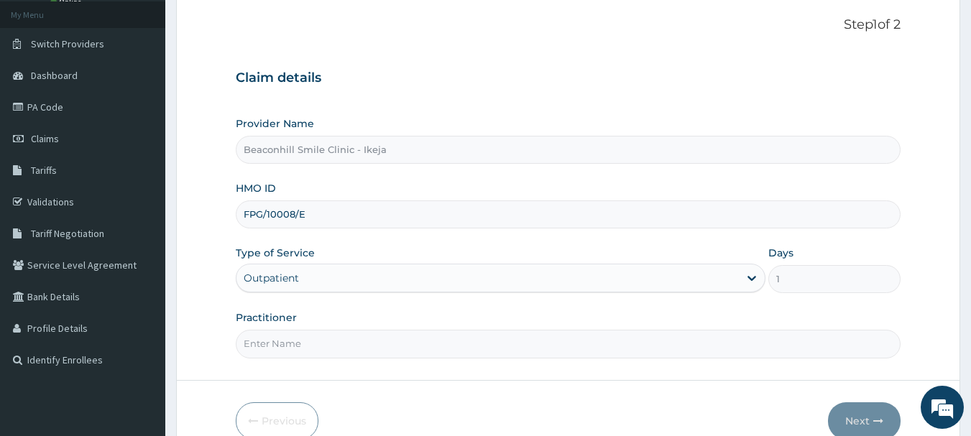
click at [287, 338] on input "Practitioner" at bounding box center [569, 344] width 666 height 28
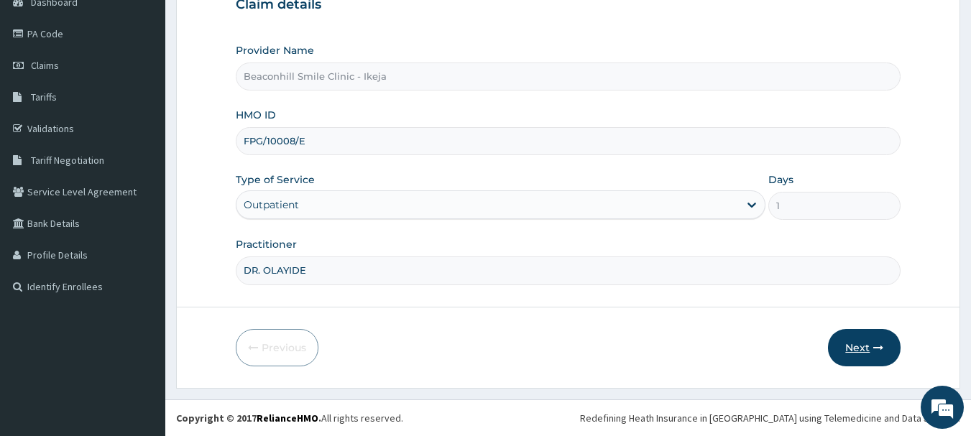
type input "DR. OLAYIDE"
click at [856, 352] on button "Next" at bounding box center [864, 347] width 73 height 37
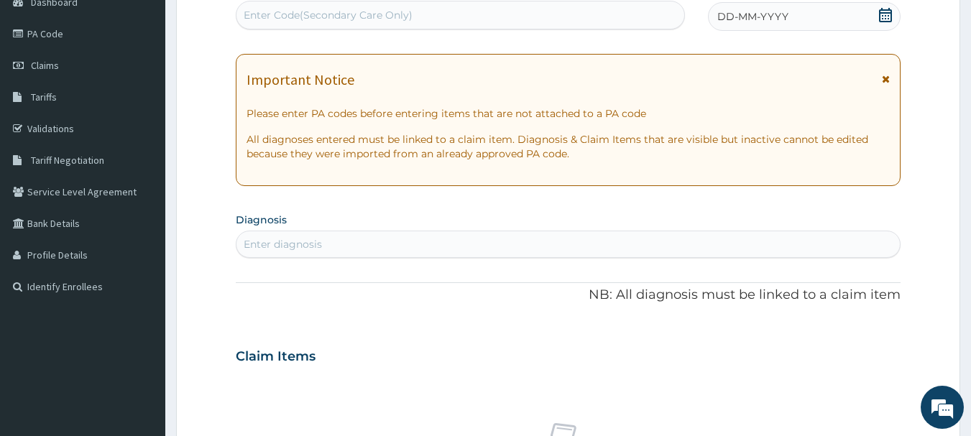
click at [331, 14] on div "Enter Code(Secondary Care Only)" at bounding box center [328, 15] width 169 height 14
type input "PA/2FDD81"
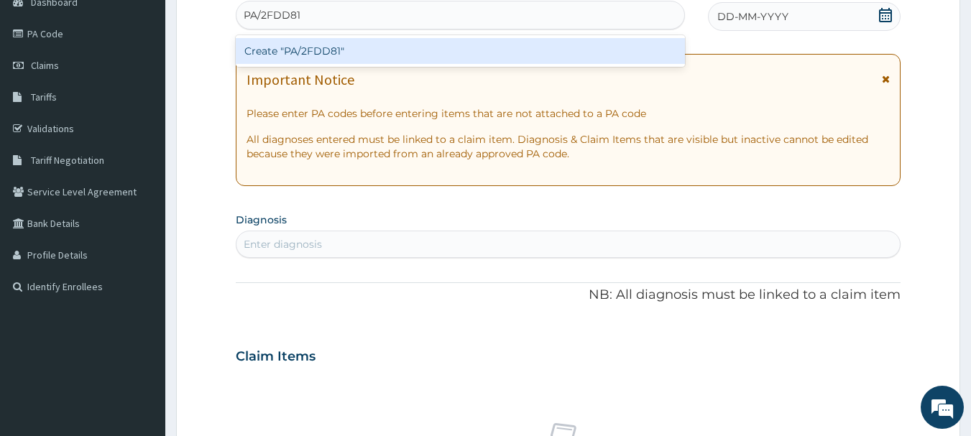
click at [322, 54] on div "Create "PA/2FDD81"" at bounding box center [461, 51] width 450 height 26
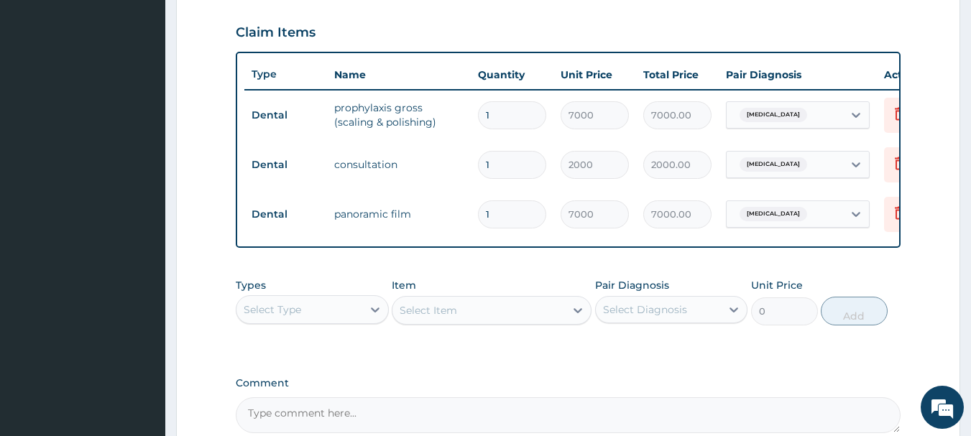
scroll to position [525, 0]
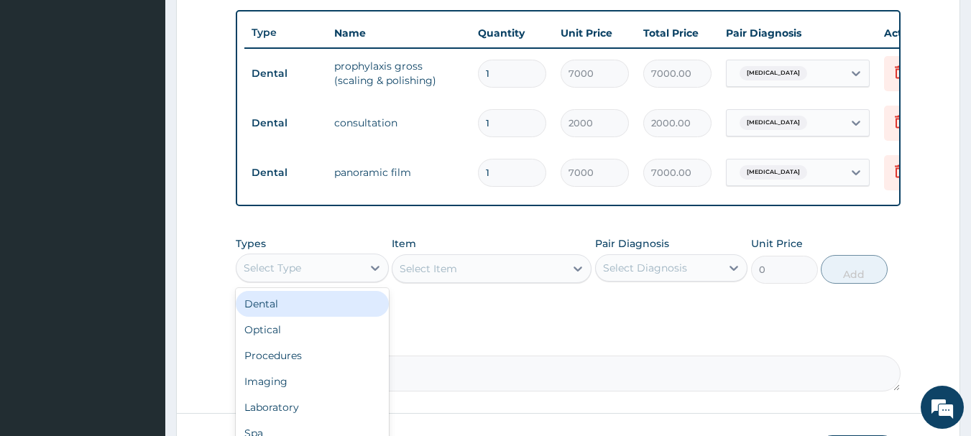
click at [304, 267] on div "Select Type" at bounding box center [300, 268] width 126 height 23
click at [282, 313] on div "Dental" at bounding box center [312, 304] width 153 height 26
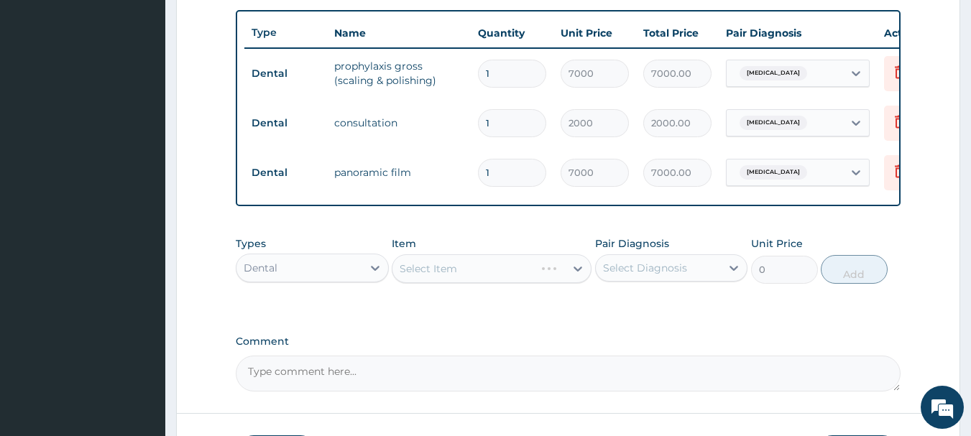
click at [416, 283] on div "Select Item" at bounding box center [492, 268] width 200 height 29
click at [416, 276] on div "Select Item" at bounding box center [429, 269] width 58 height 14
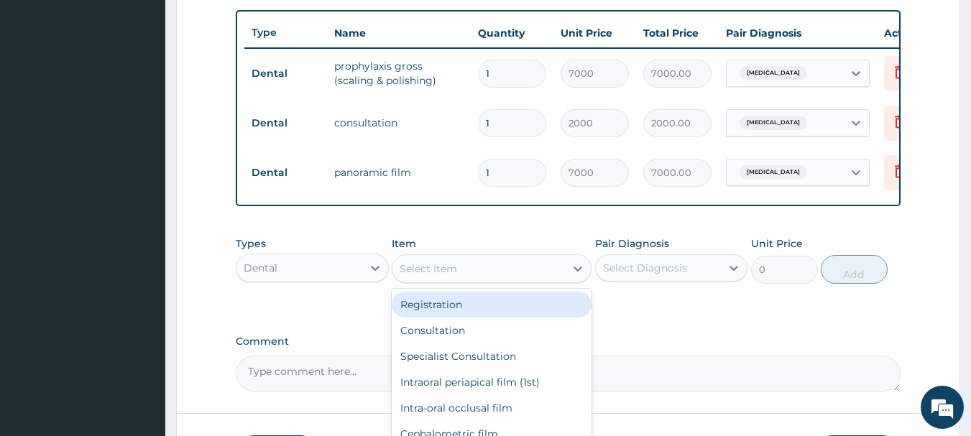
click at [431, 314] on div "Registration" at bounding box center [492, 305] width 200 height 26
type input "1000"
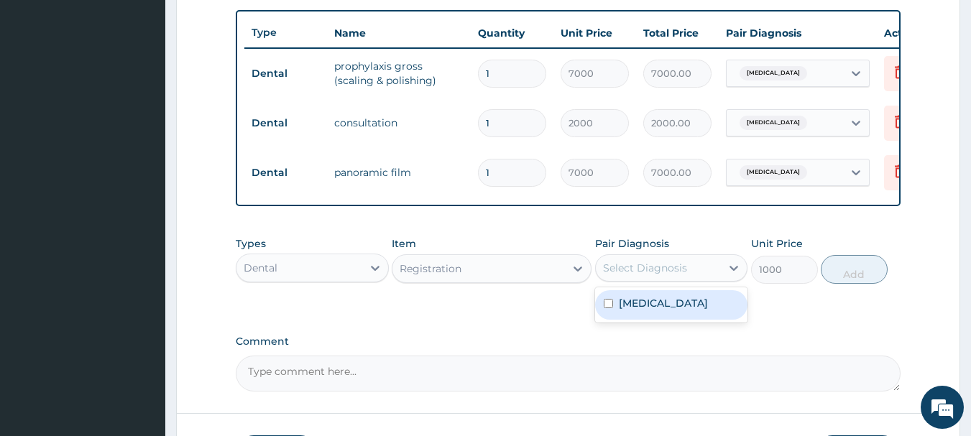
click at [656, 275] on div "Select Diagnosis" at bounding box center [645, 268] width 84 height 14
click at [651, 308] on label "Chronic gingivitis" at bounding box center [663, 303] width 89 height 14
checkbox input "true"
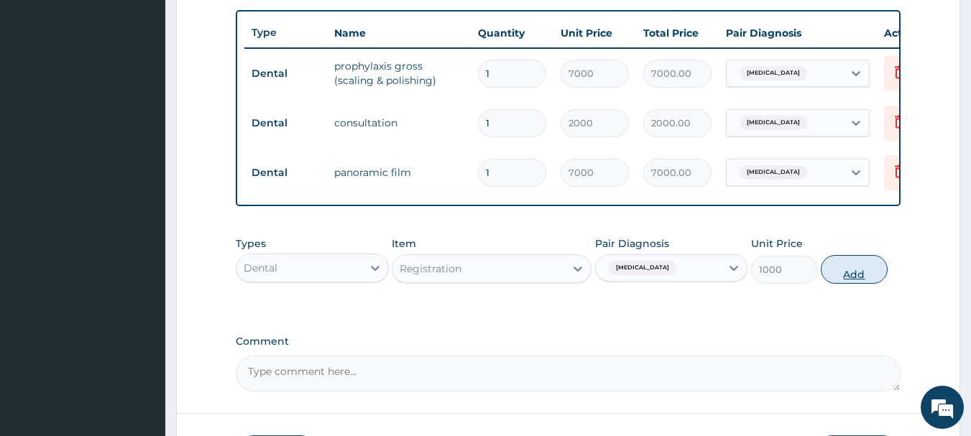
click at [854, 275] on button "Add" at bounding box center [854, 269] width 67 height 29
type input "0"
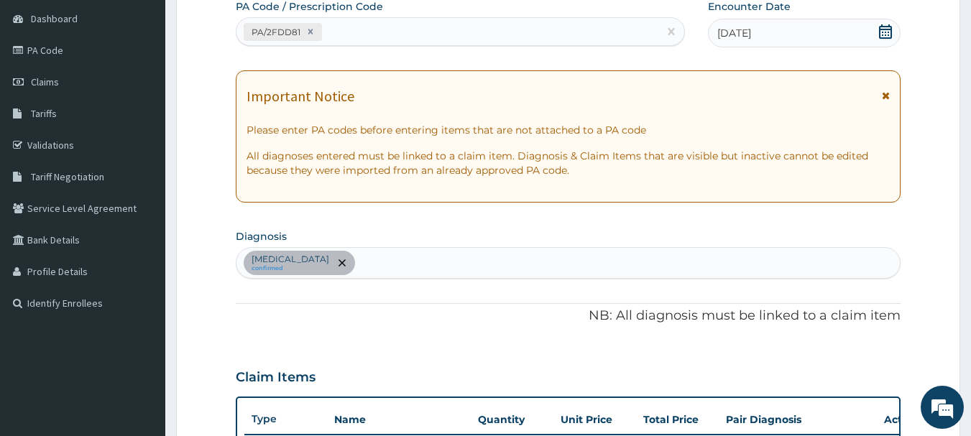
scroll to position [132, 0]
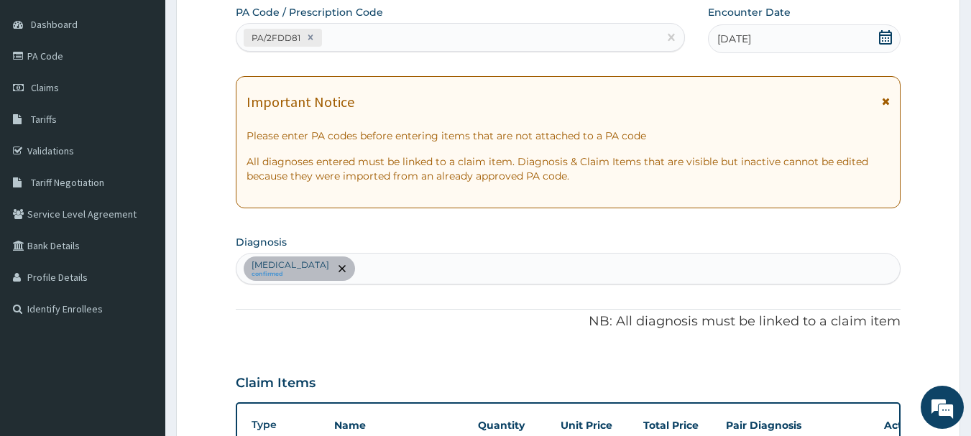
click at [403, 275] on div "Chronic gingivitis confirmed" at bounding box center [569, 269] width 664 height 30
type input "IMPACTED"
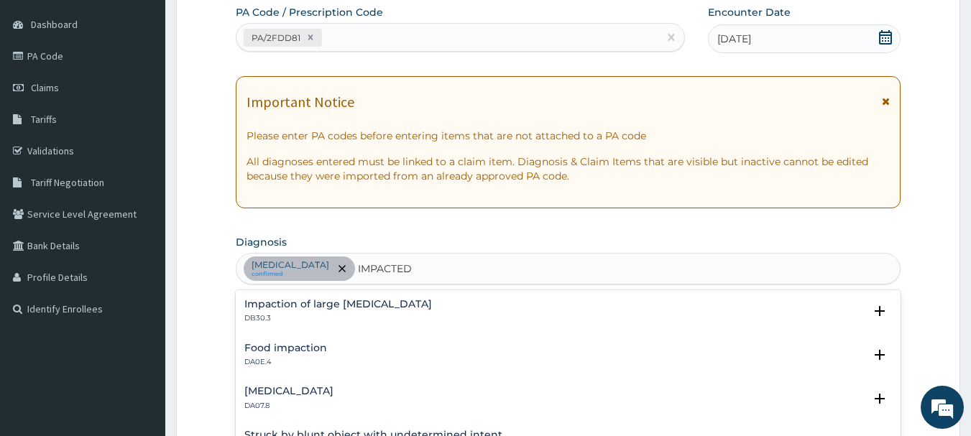
click at [300, 403] on p "DA07.8" at bounding box center [288, 406] width 89 height 10
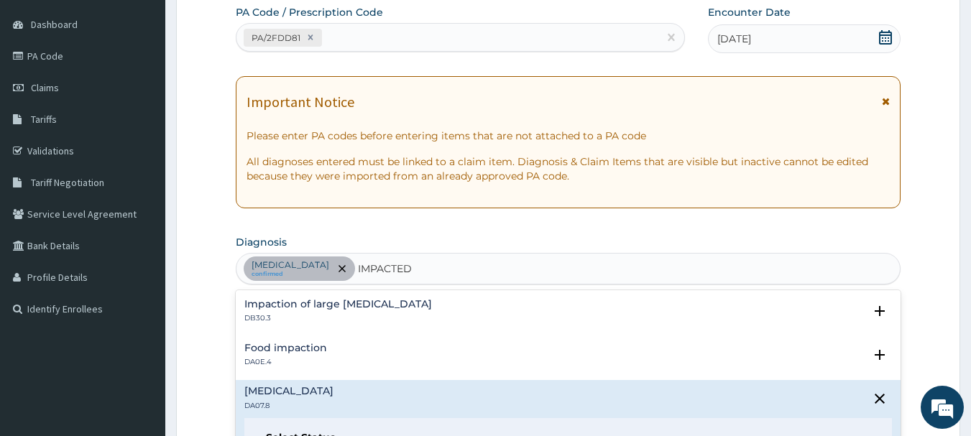
scroll to position [514, 0]
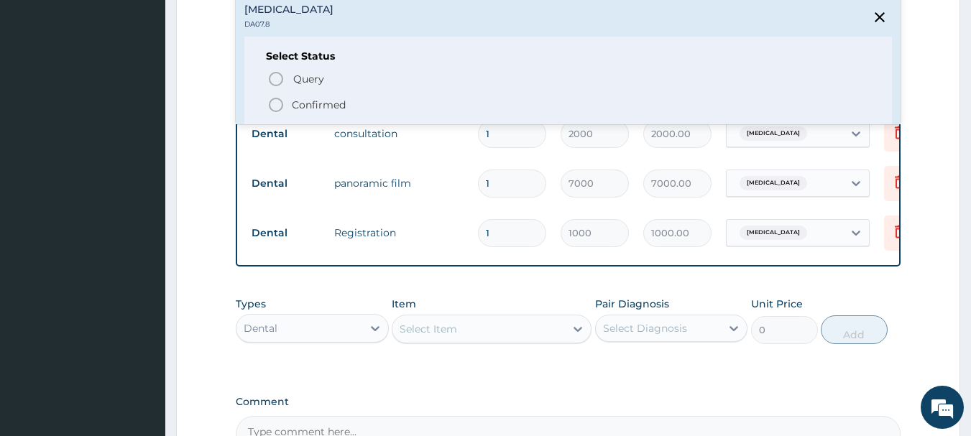
click at [308, 100] on p "Confirmed" at bounding box center [319, 105] width 54 height 14
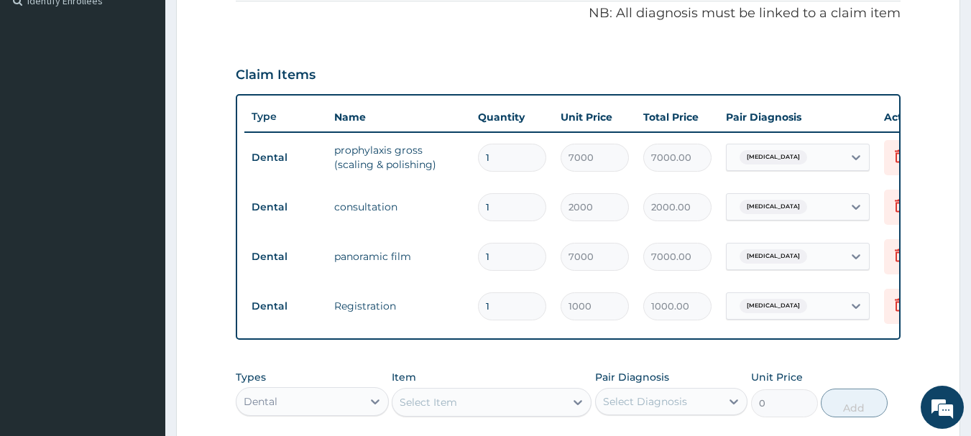
scroll to position [423, 0]
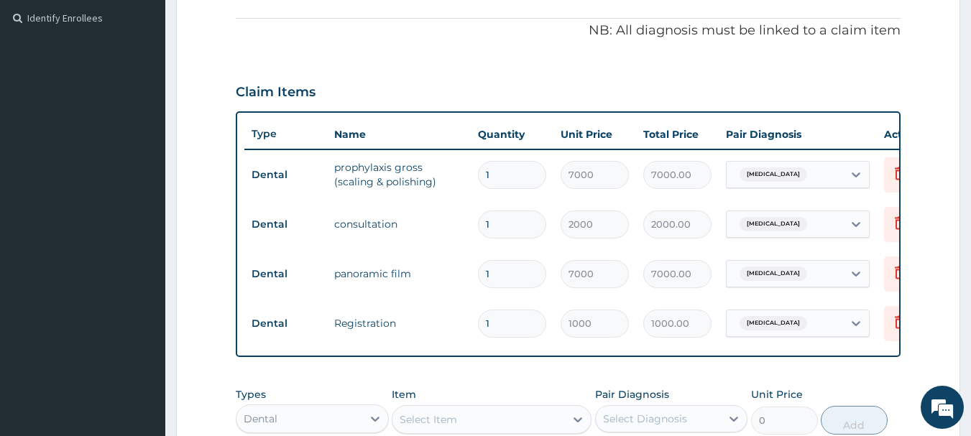
click at [772, 276] on span "[MEDICAL_DATA]" at bounding box center [774, 274] width 68 height 14
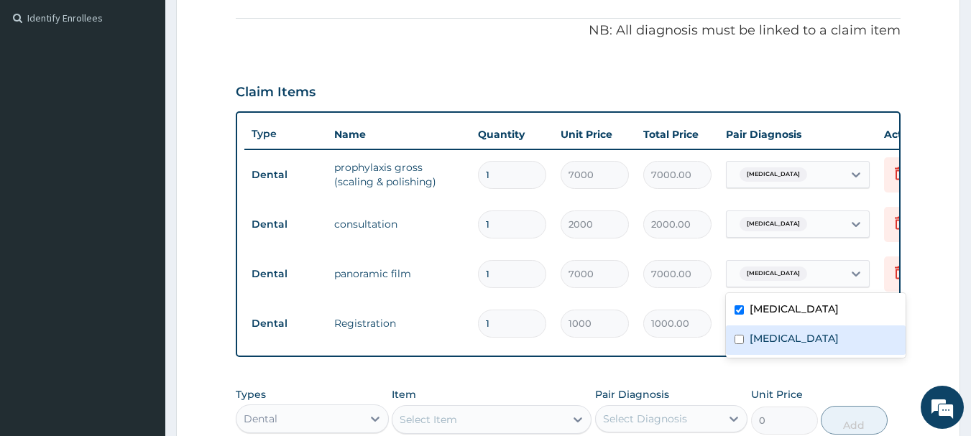
click at [753, 330] on div "Impacted teeth" at bounding box center [816, 340] width 180 height 29
checkbox input "true"
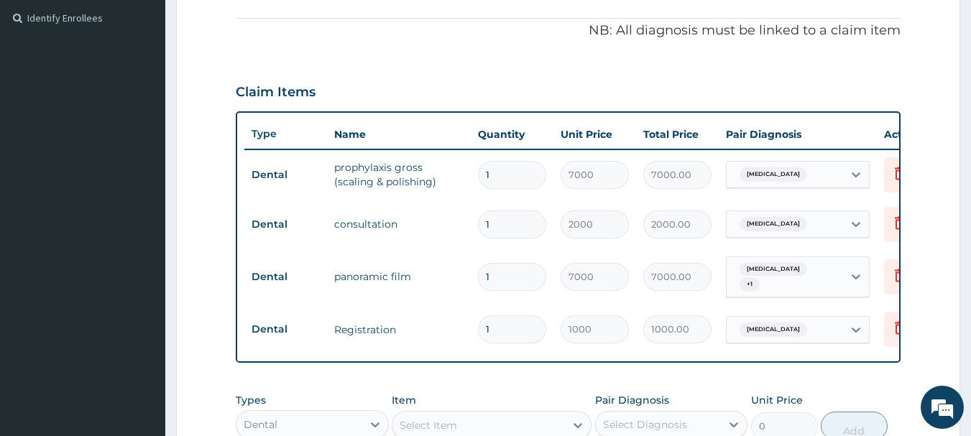
click at [682, 382] on div "PA Code / Prescription Code PA/2FDD81 Encounter Date 09-09-2025 Important Notic…" at bounding box center [569, 131] width 666 height 835
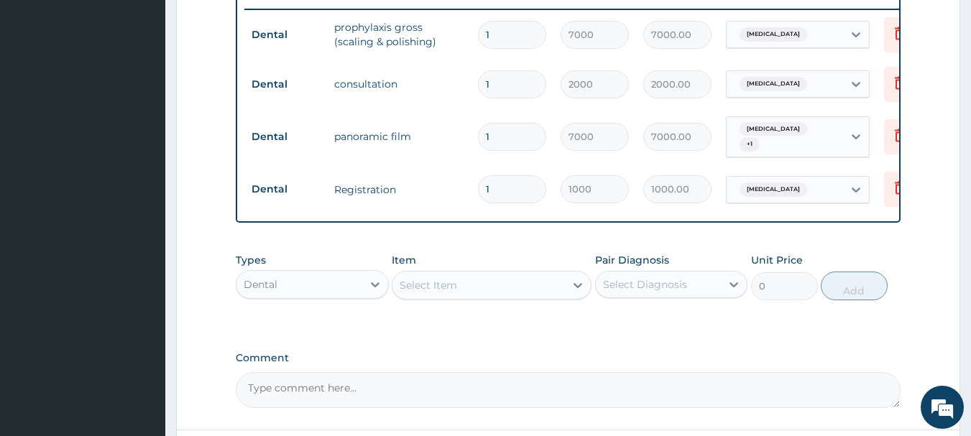
scroll to position [630, 0]
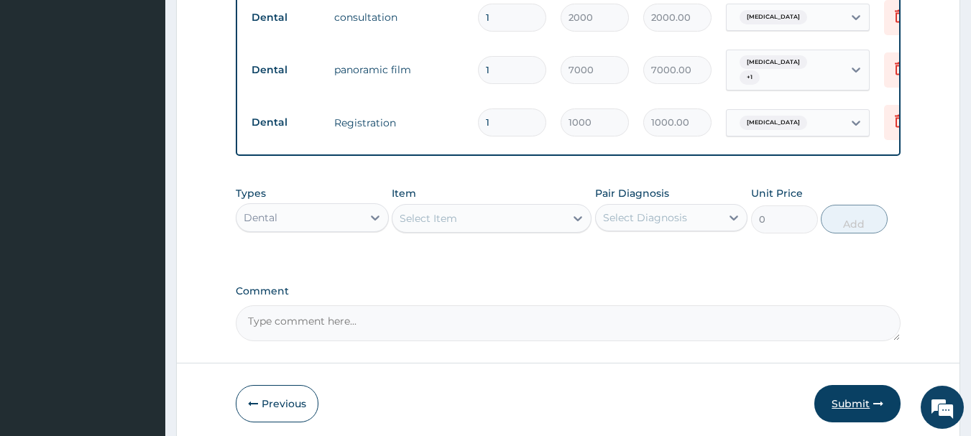
click at [871, 402] on button "Submit" at bounding box center [858, 403] width 86 height 37
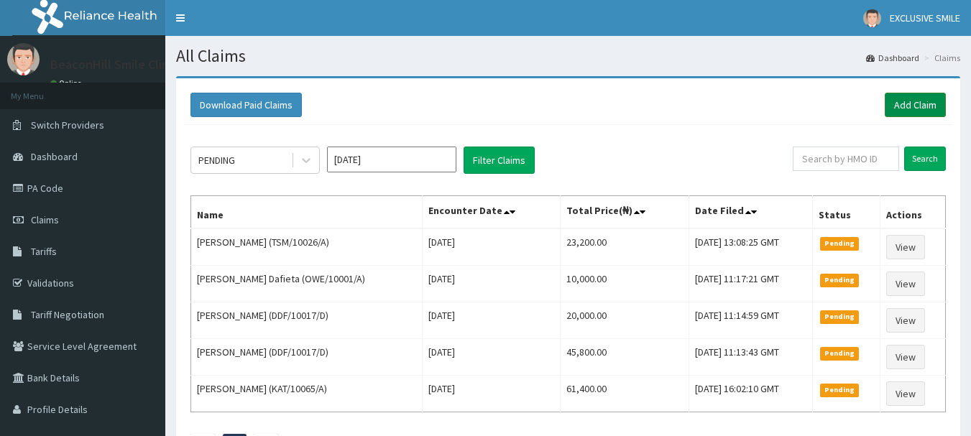
click at [903, 101] on link "Add Claim" at bounding box center [915, 105] width 61 height 24
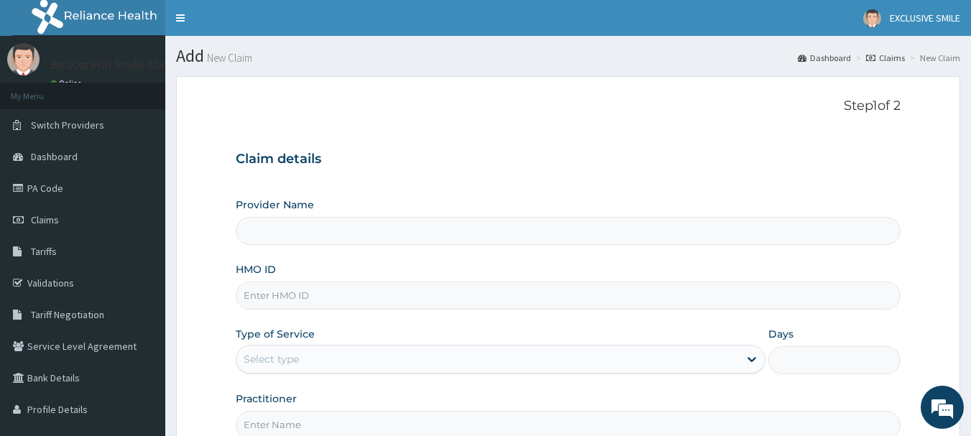
scroll to position [155, 0]
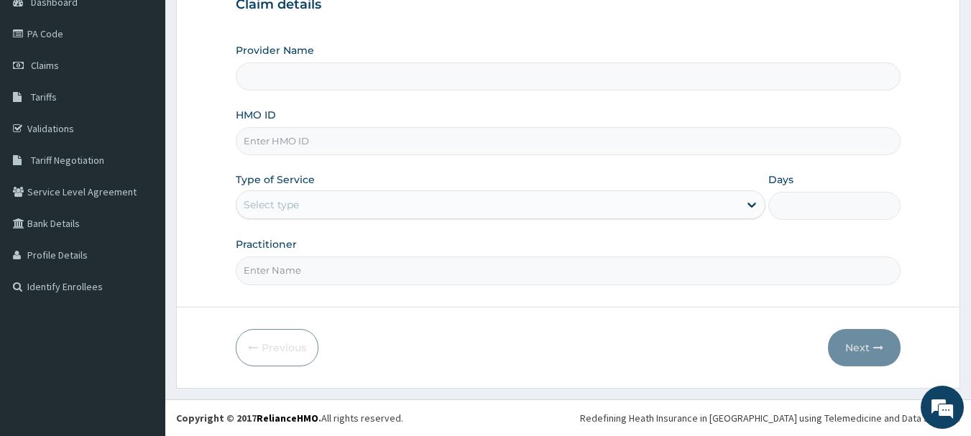
click at [344, 143] on input "HMO ID" at bounding box center [569, 141] width 666 height 28
type input "Beaconhill Smile Clinic - Ikeja"
type input "KPV/10017/E"
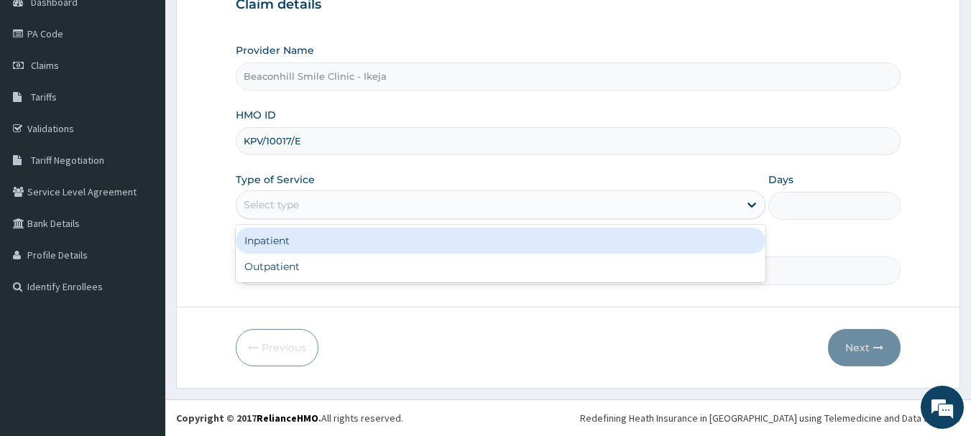
click at [324, 202] on div "Select type" at bounding box center [488, 204] width 503 height 23
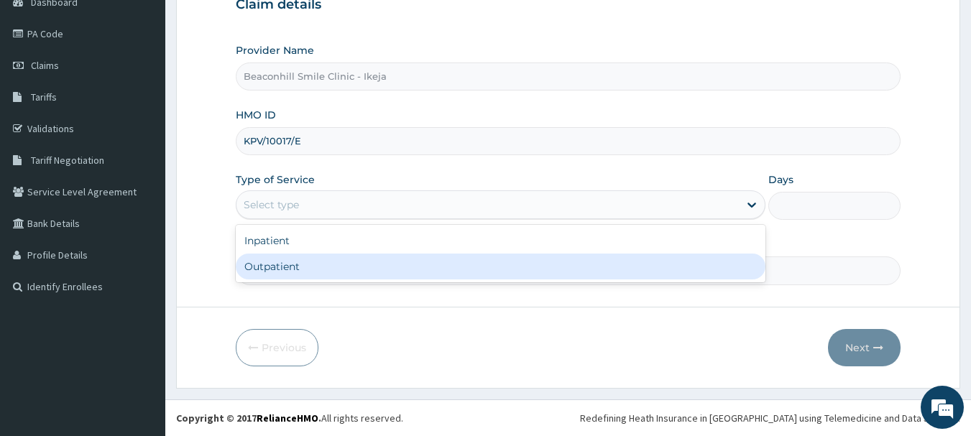
click at [293, 267] on div "Outpatient" at bounding box center [501, 267] width 530 height 26
type input "1"
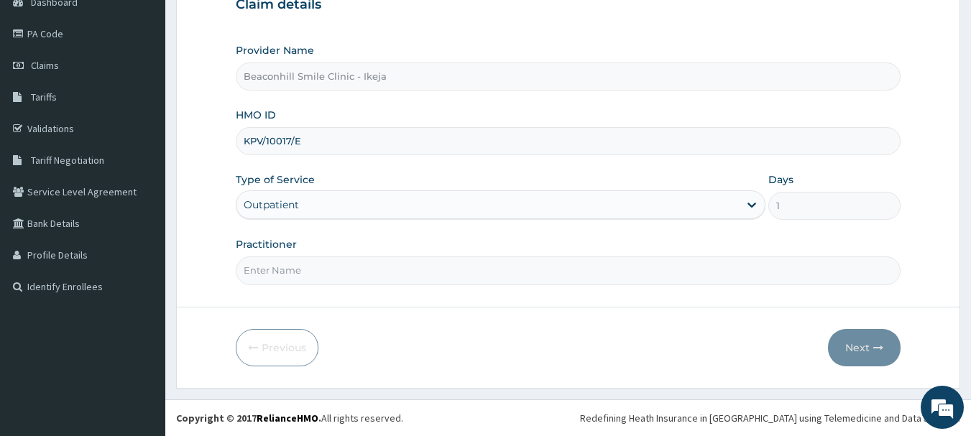
click at [293, 267] on input "Practitioner" at bounding box center [569, 271] width 666 height 28
type input "DR. MIKE"
click at [868, 347] on button "Next" at bounding box center [864, 347] width 73 height 37
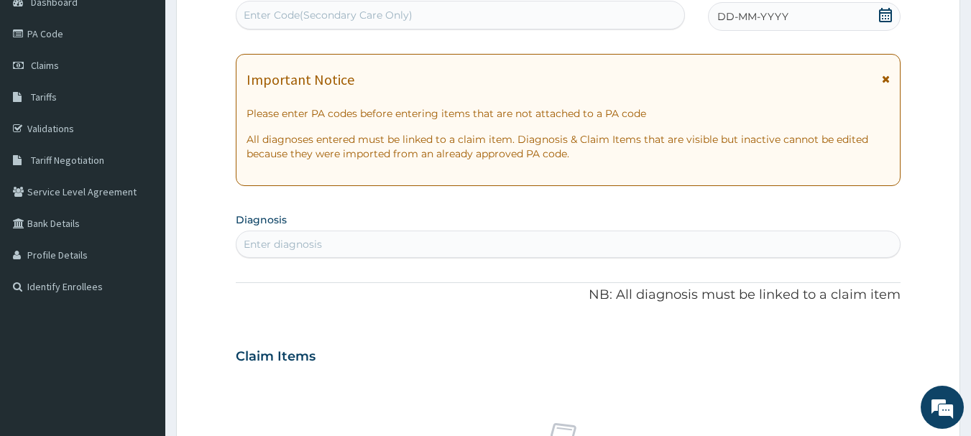
click at [501, 14] on div "Enter Code(Secondary Care Only)" at bounding box center [461, 15] width 449 height 23
type input "PA/C7752C"
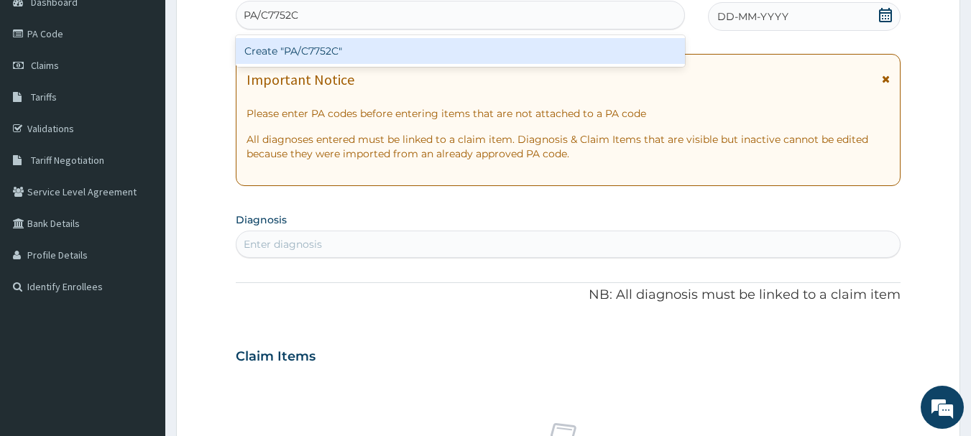
click at [484, 51] on div "Create "PA/C7752C"" at bounding box center [461, 51] width 450 height 26
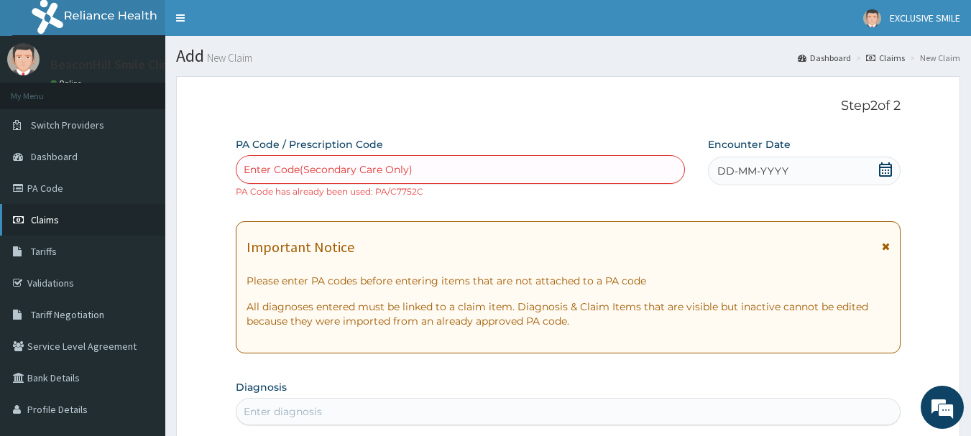
click at [55, 211] on link "Claims" at bounding box center [82, 220] width 165 height 32
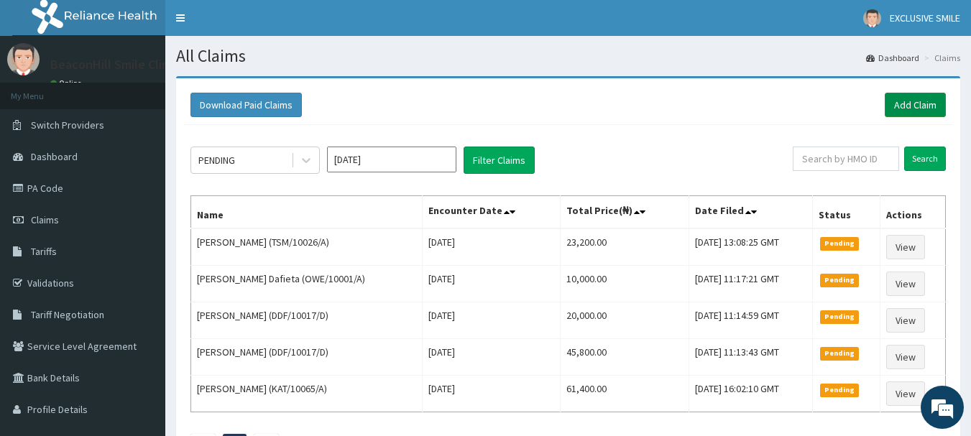
click at [909, 104] on link "Add Claim" at bounding box center [915, 105] width 61 height 24
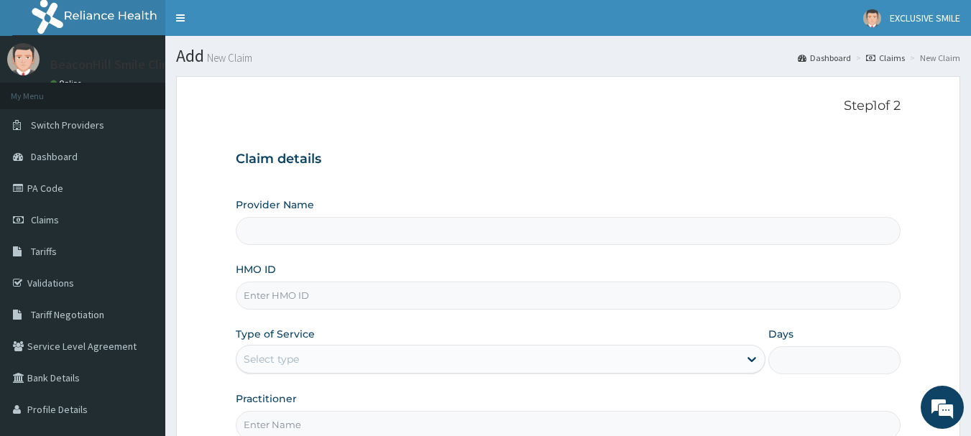
type input "Beaconhill Smile Clinic - Ikeja"
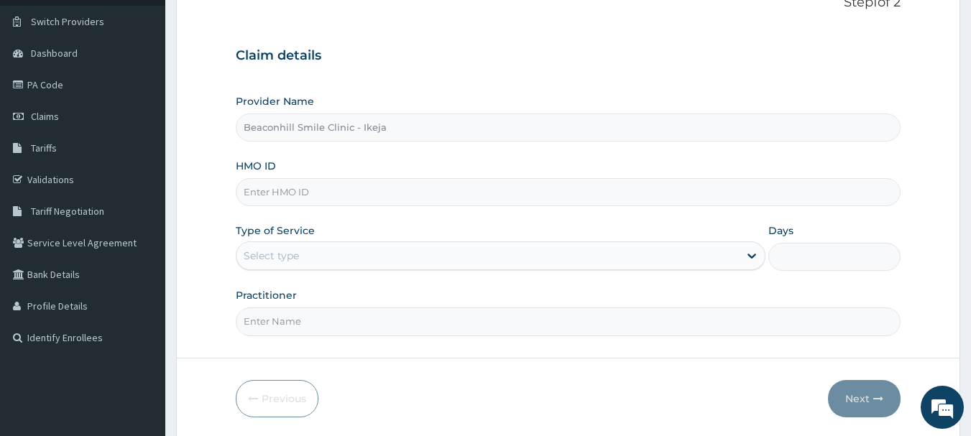
scroll to position [115, 0]
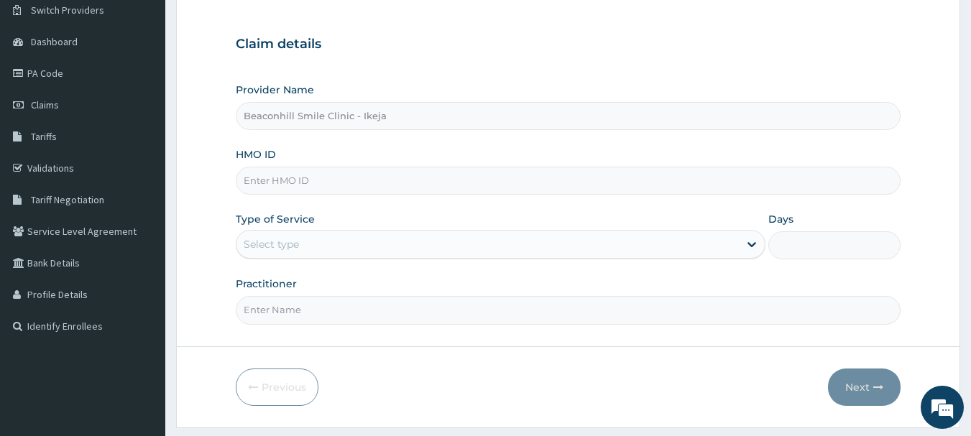
click at [346, 173] on input "HMO ID" at bounding box center [569, 181] width 666 height 28
type input "KSB/10774/C"
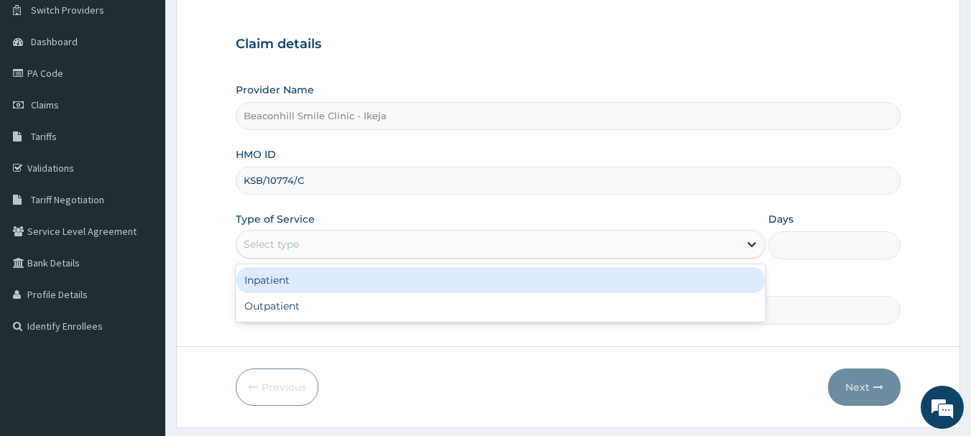
click at [299, 257] on div "Select type" at bounding box center [501, 244] width 530 height 29
click at [289, 291] on div "Inpatient" at bounding box center [501, 280] width 530 height 26
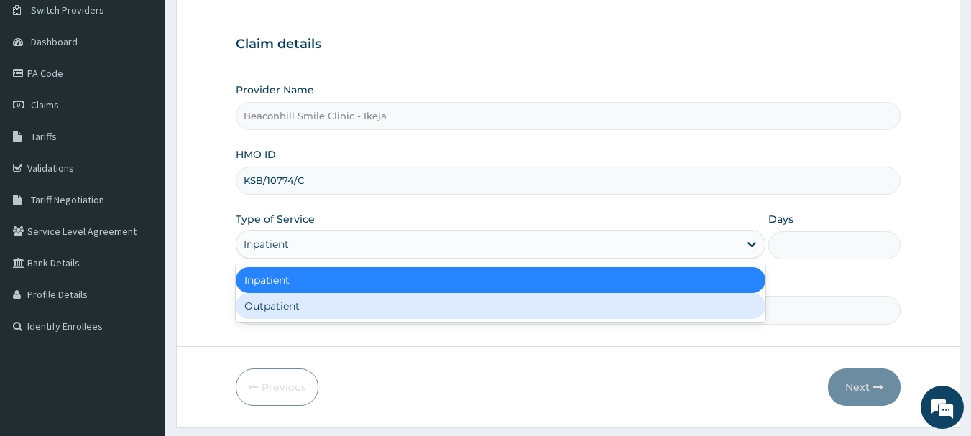
drag, startPoint x: 300, startPoint y: 239, endPoint x: 290, endPoint y: 304, distance: 65.6
click at [290, 259] on div "option Inpatient, selected. option Outpatient focused, 2 of 2. 2 results availa…" at bounding box center [501, 244] width 530 height 29
click at [290, 304] on div "Outpatient" at bounding box center [501, 306] width 530 height 26
type input "1"
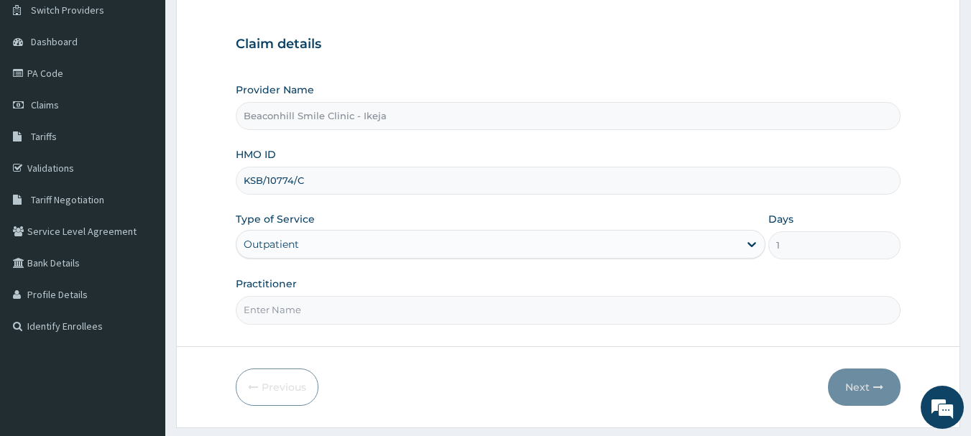
click at [290, 304] on input "Practitioner" at bounding box center [569, 310] width 666 height 28
type input "DR. MIKE"
click at [835, 387] on button "Next" at bounding box center [864, 387] width 73 height 37
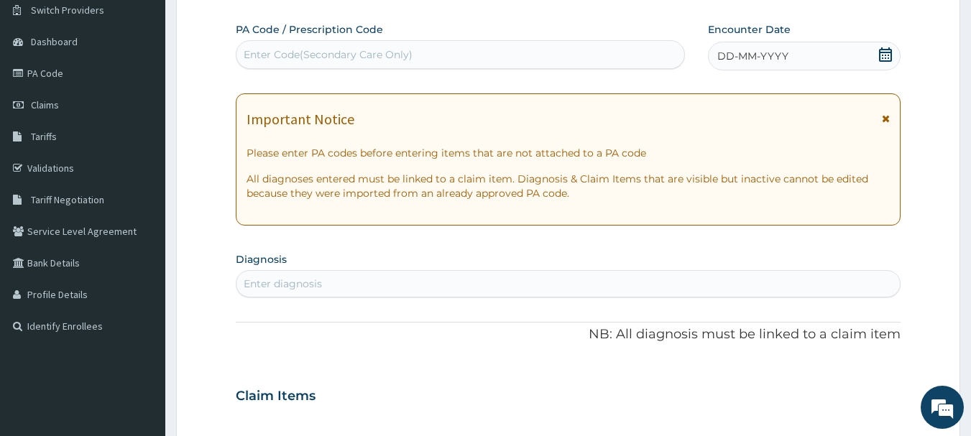
click at [349, 62] on div "Enter Code(Secondary Care Only)" at bounding box center [328, 54] width 169 height 14
type input "PA/E61379"
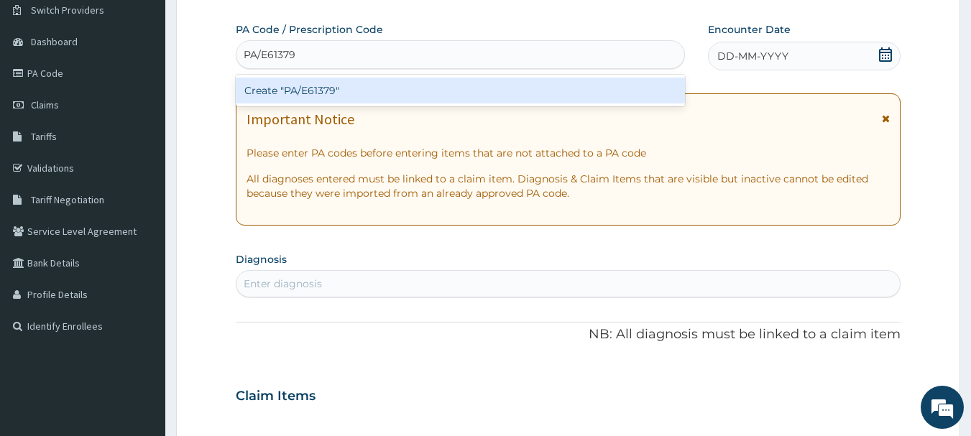
click at [334, 93] on div "Create "PA/E61379"" at bounding box center [461, 91] width 450 height 26
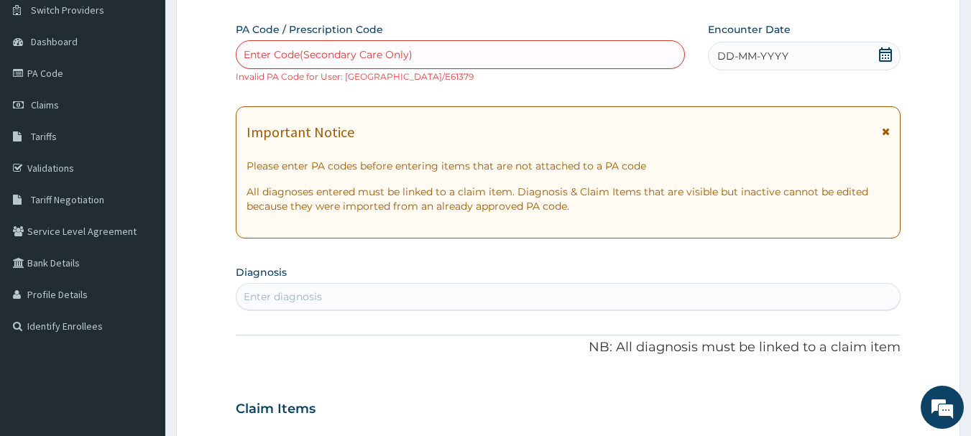
paste input "PA/9D52D8"
type input "PA/9D52D8"
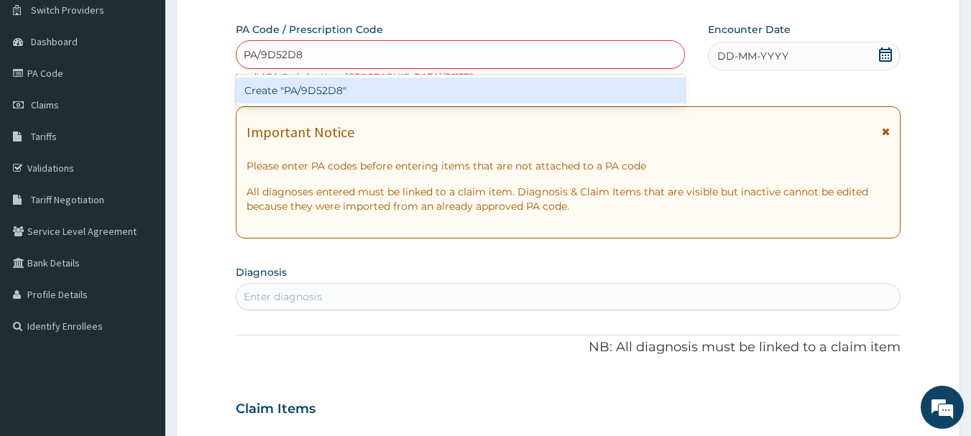
click at [332, 93] on div "Create "PA/9D52D8"" at bounding box center [461, 91] width 450 height 26
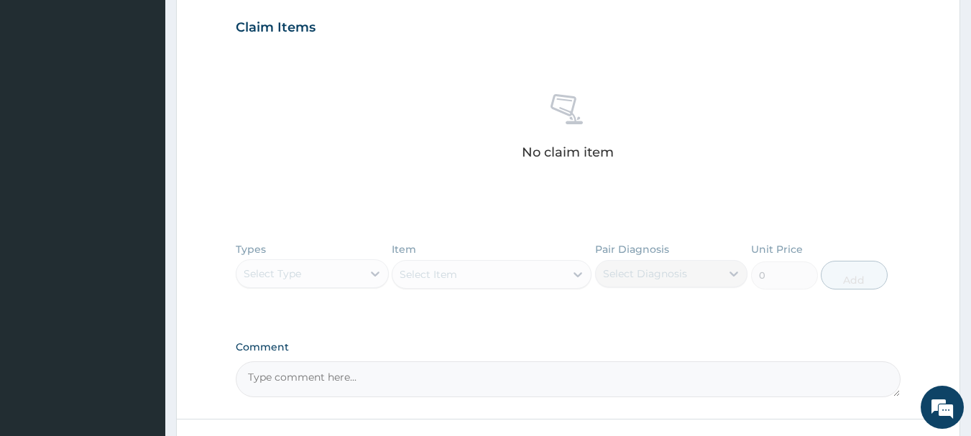
scroll to position [609, 0]
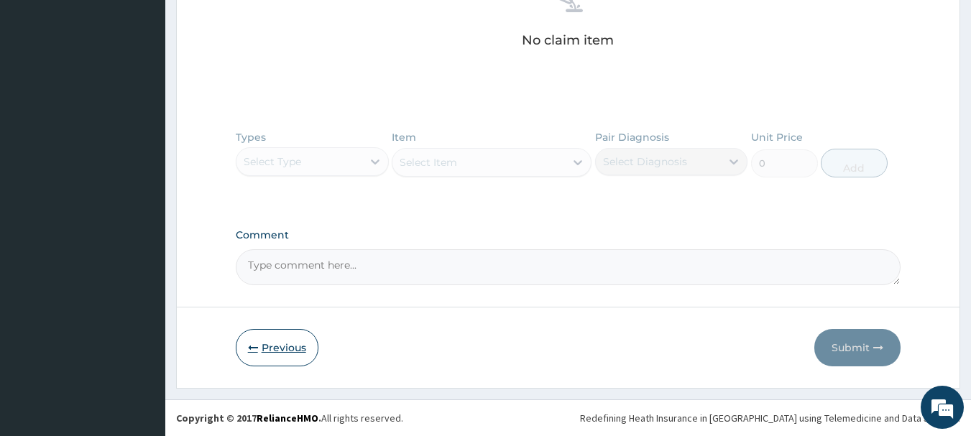
click at [245, 352] on button "Previous" at bounding box center [277, 347] width 83 height 37
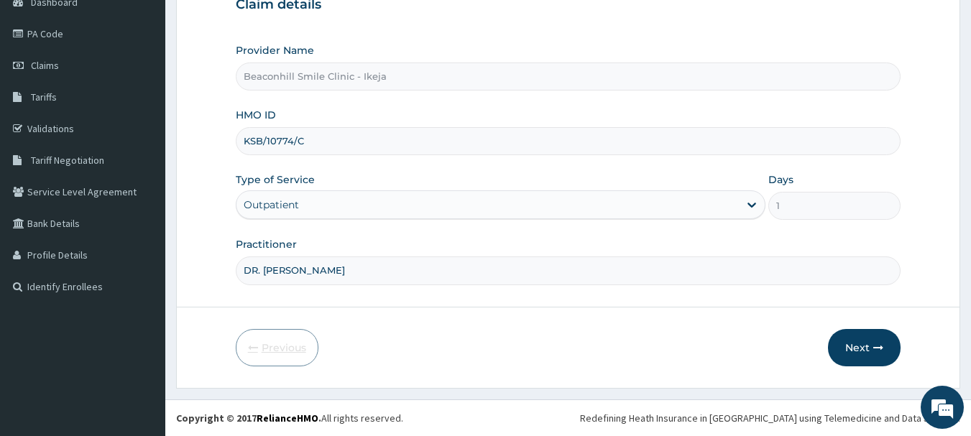
scroll to position [155, 0]
click at [310, 134] on input "KSB/10774/C" at bounding box center [569, 141] width 666 height 28
paste input "D"
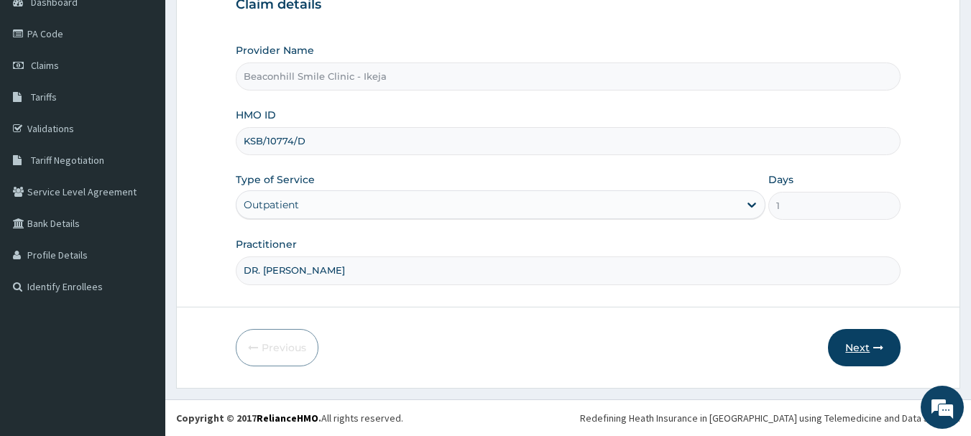
type input "KSB/10774/D"
click at [861, 352] on button "Next" at bounding box center [864, 347] width 73 height 37
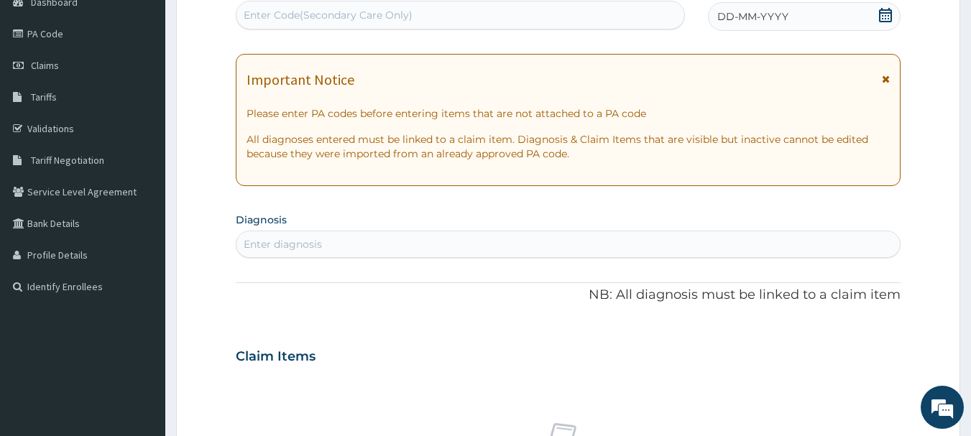
click at [369, 18] on div "Enter Code(Secondary Care Only)" at bounding box center [328, 15] width 169 height 14
type input "PA/E61379"
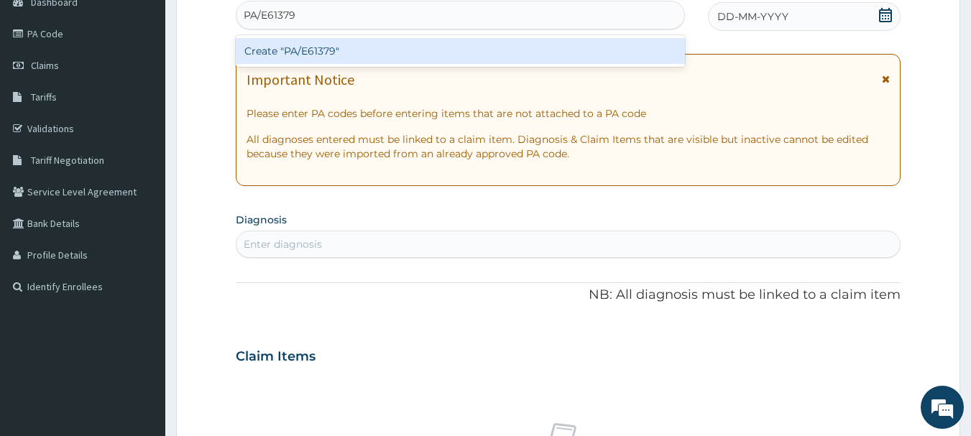
click at [364, 48] on div "Create "PA/E61379"" at bounding box center [461, 51] width 450 height 26
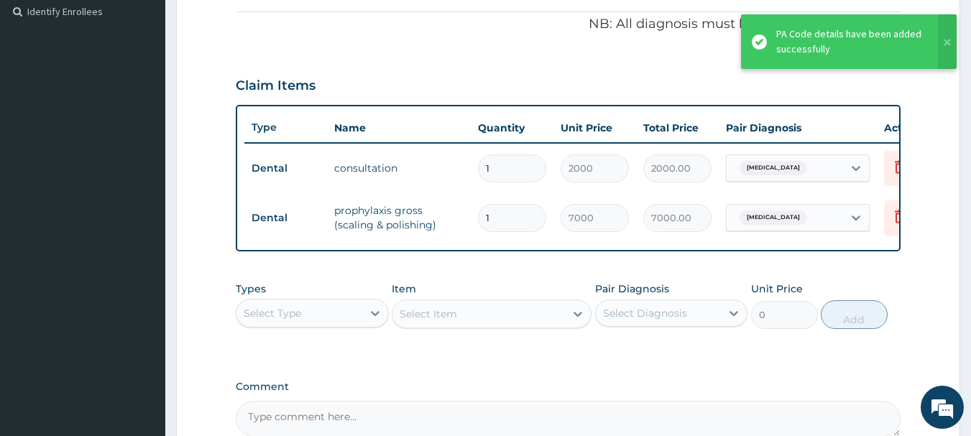
scroll to position [592, 0]
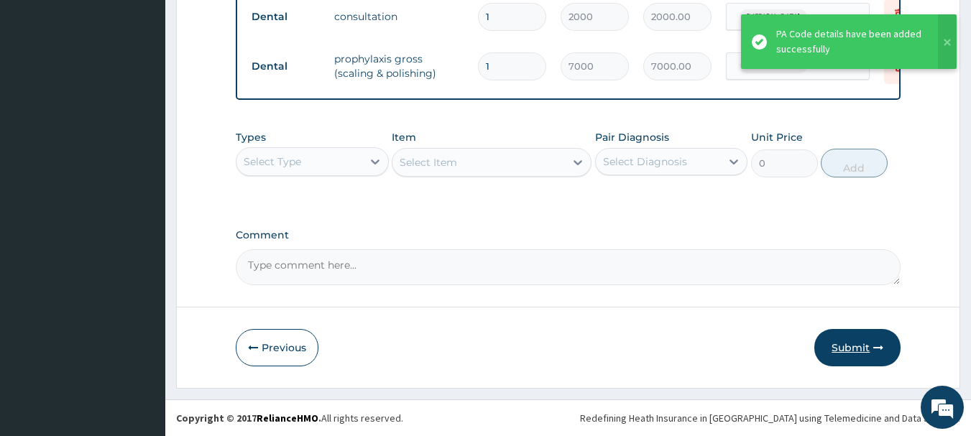
click at [848, 357] on button "Submit" at bounding box center [858, 347] width 86 height 37
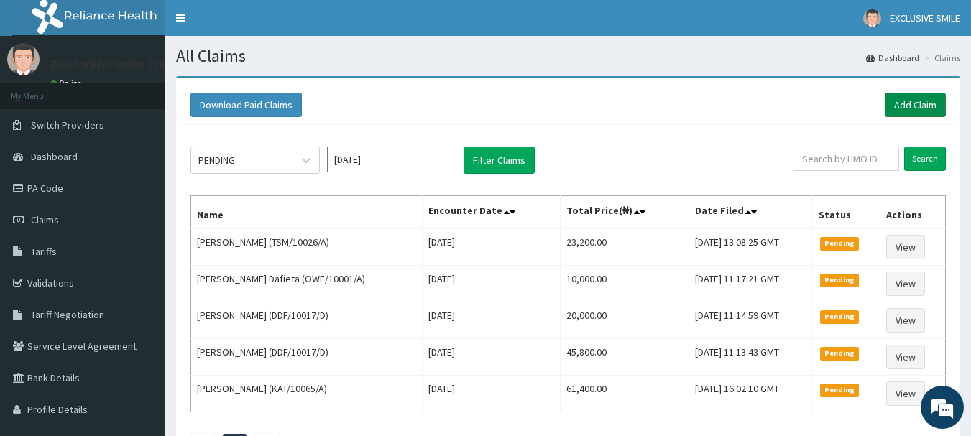
click at [906, 96] on link "Add Claim" at bounding box center [915, 105] width 61 height 24
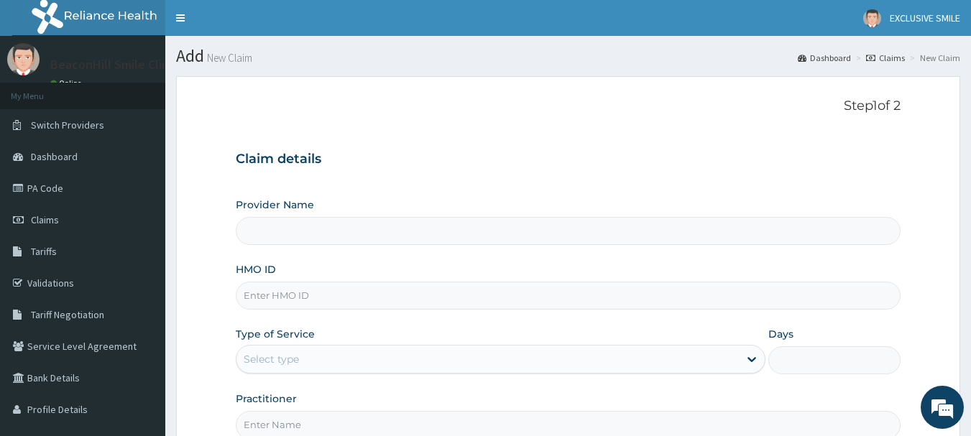
scroll to position [155, 0]
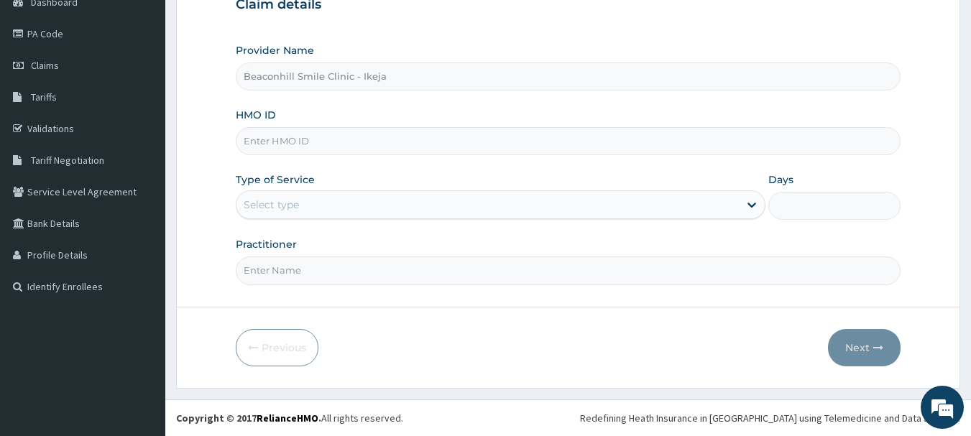
type input "Beaconhill Smile Clinic - Ikeja"
click at [380, 150] on input "HMO ID" at bounding box center [569, 141] width 666 height 28
type input "MHT/10005/D"
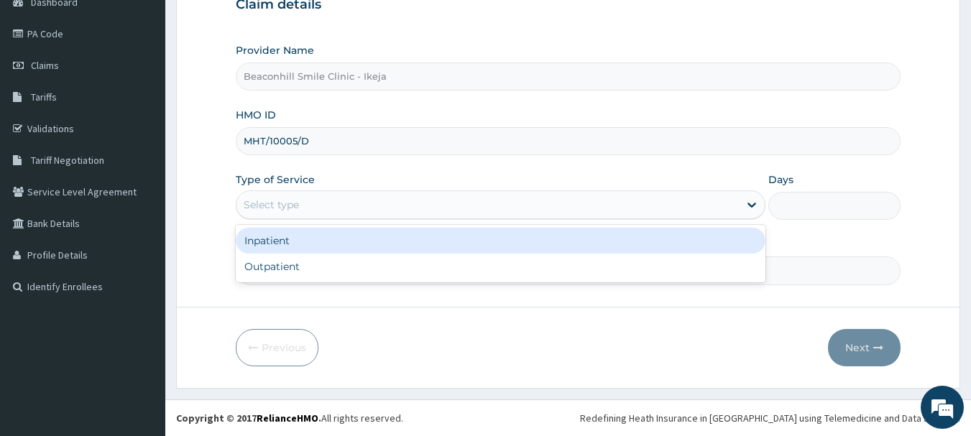
click at [302, 215] on div "Select type" at bounding box center [488, 204] width 503 height 23
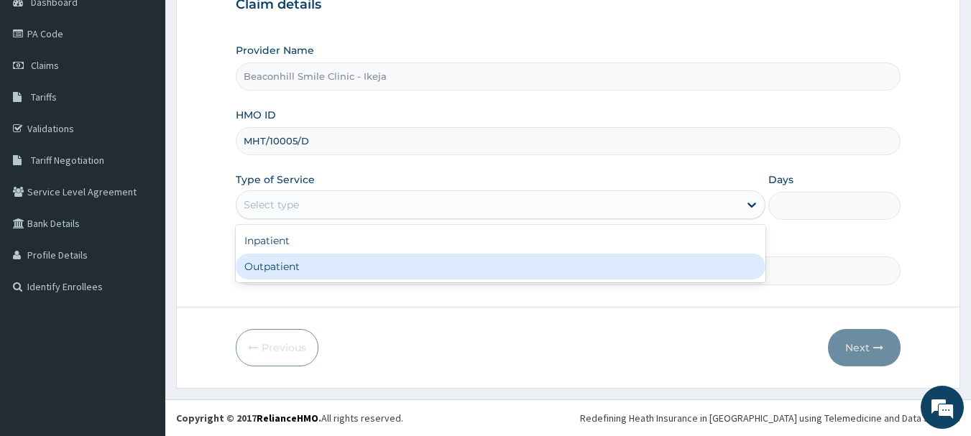
click at [286, 265] on div "Outpatient" at bounding box center [501, 267] width 530 height 26
type input "1"
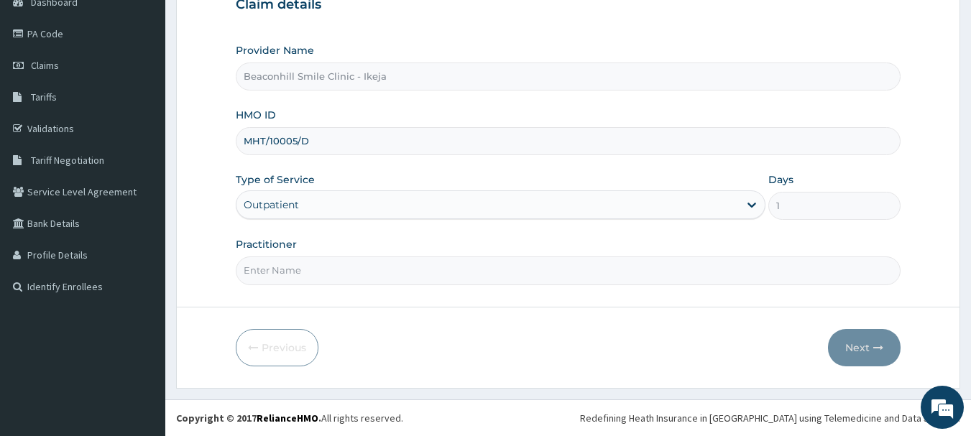
click at [286, 265] on input "Practitioner" at bounding box center [569, 271] width 666 height 28
type input "DR. FOLUSADE"
click at [858, 348] on button "Next" at bounding box center [864, 347] width 73 height 37
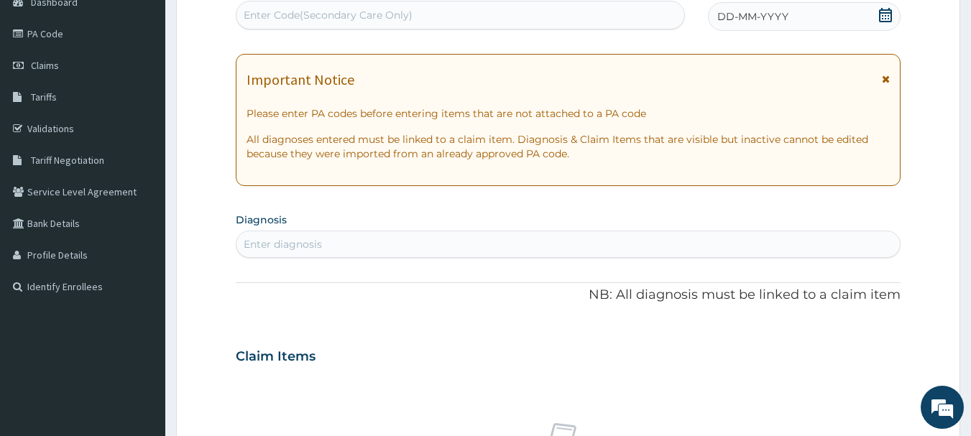
click at [349, 19] on div "Enter Code(Secondary Care Only)" at bounding box center [328, 15] width 169 height 14
type input "PA/1B456C"
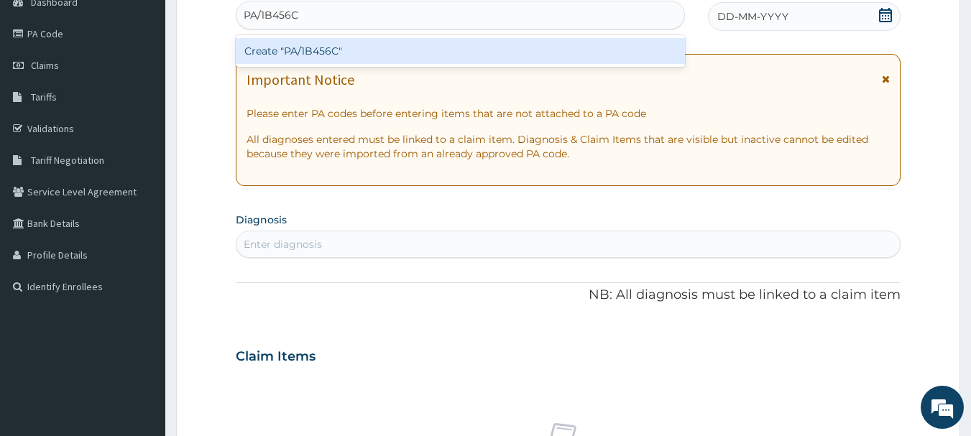
click at [334, 59] on div "Create "PA/1B456C"" at bounding box center [461, 51] width 450 height 26
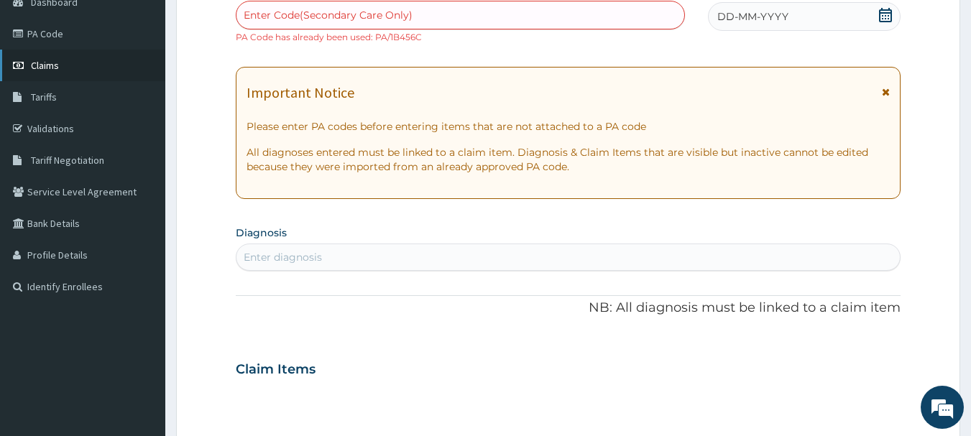
click at [40, 73] on link "Claims" at bounding box center [82, 66] width 165 height 32
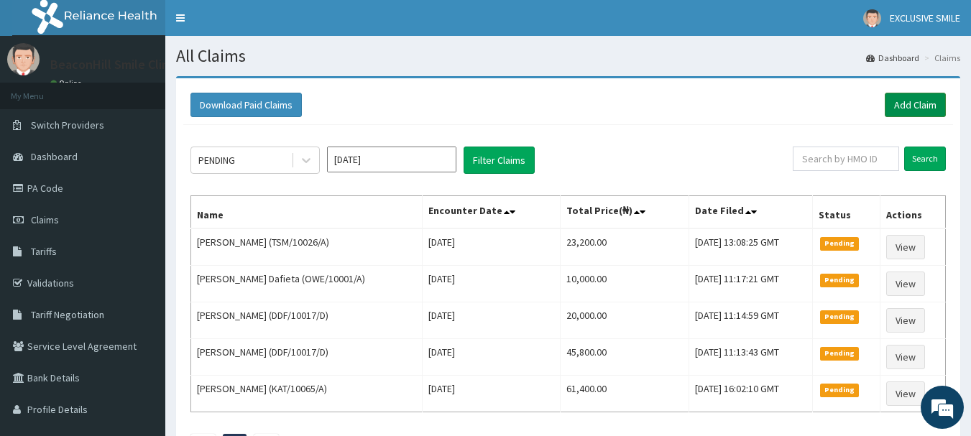
click at [930, 101] on link "Add Claim" at bounding box center [915, 105] width 61 height 24
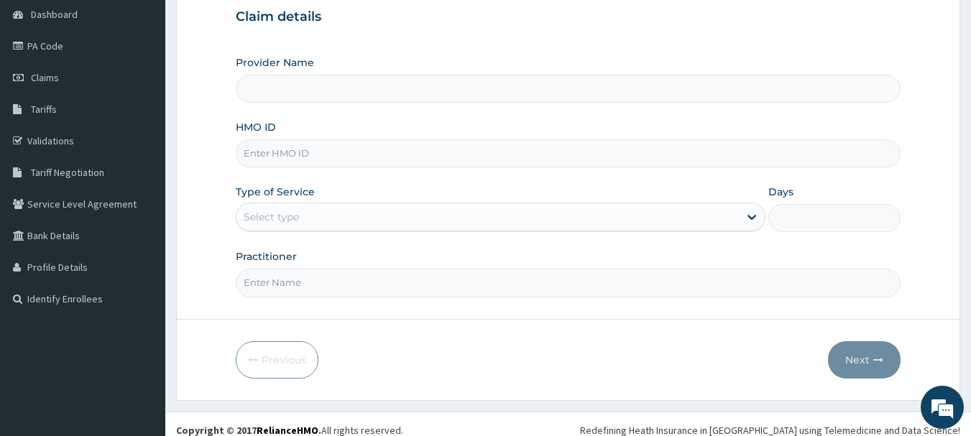
scroll to position [155, 0]
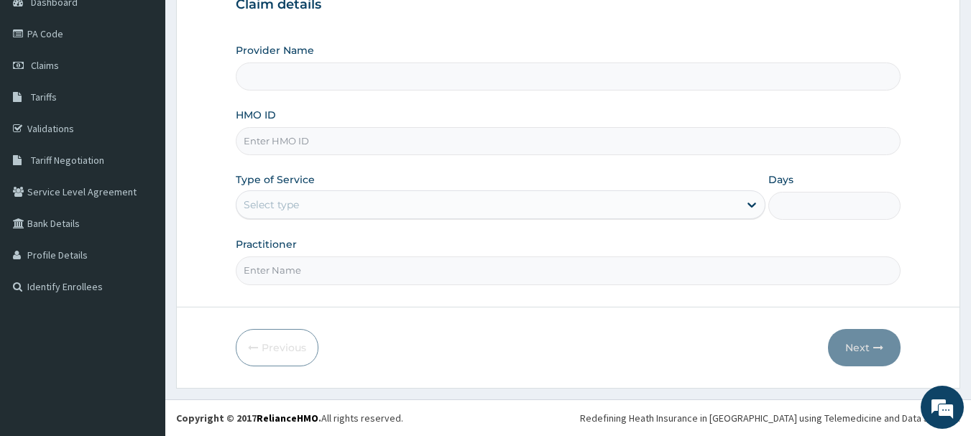
type input "Beaconhill Smile Clinic - Ikeja"
click at [321, 138] on input "HMO ID" at bounding box center [569, 141] width 666 height 28
type input "SOA/10159/C"
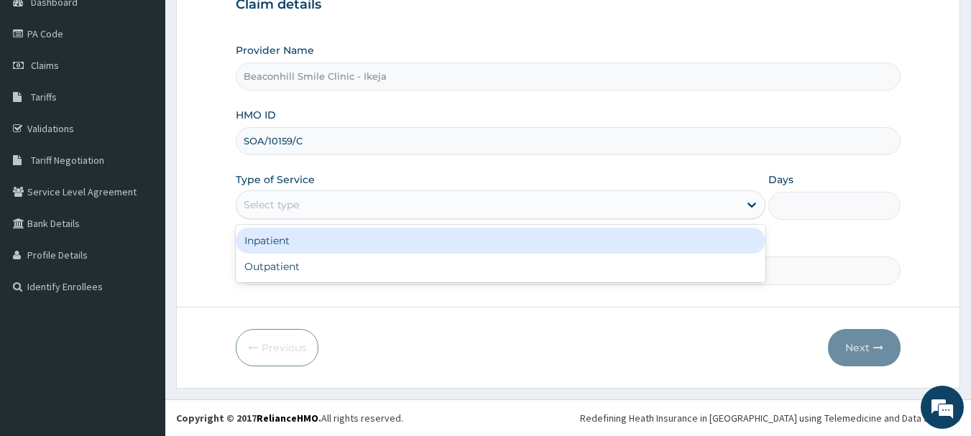
click at [313, 202] on div "Select type" at bounding box center [488, 204] width 503 height 23
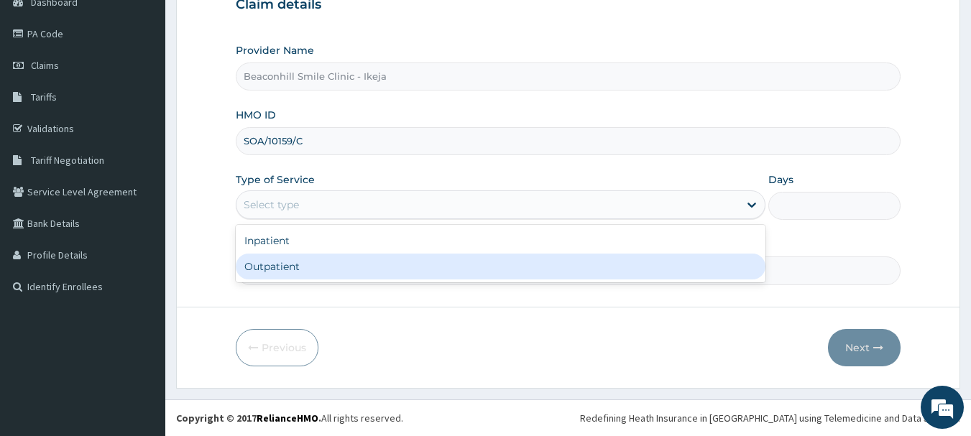
click at [285, 265] on div "Outpatient" at bounding box center [501, 267] width 530 height 26
type input "1"
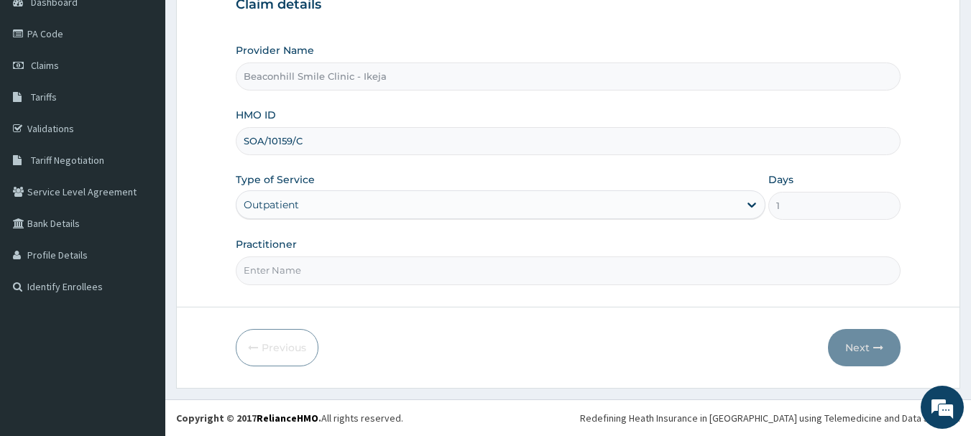
click at [285, 265] on input "Practitioner" at bounding box center [569, 271] width 666 height 28
type input "[PERSON_NAME]"
click at [862, 340] on button "Next" at bounding box center [864, 347] width 73 height 37
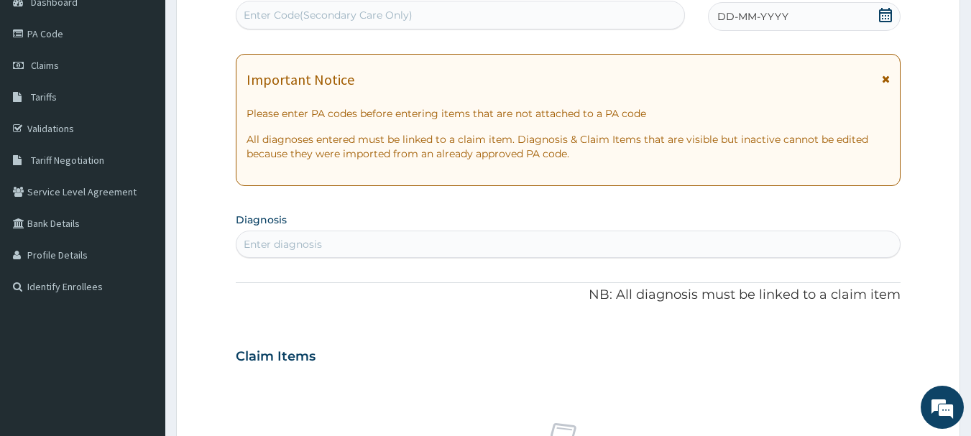
click at [301, 12] on div "Enter Code(Secondary Care Only)" at bounding box center [328, 15] width 169 height 14
type input "PA/0DBD28"
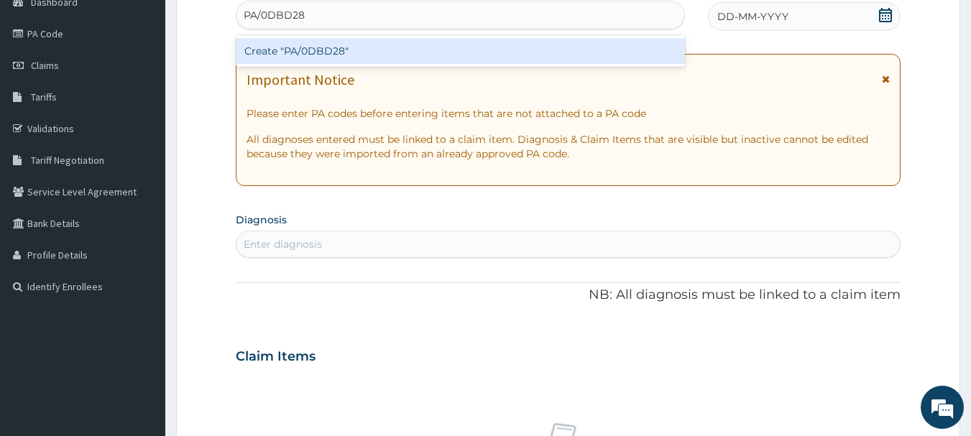
click at [399, 64] on div "Create "PA/0DBD28"" at bounding box center [461, 51] width 450 height 26
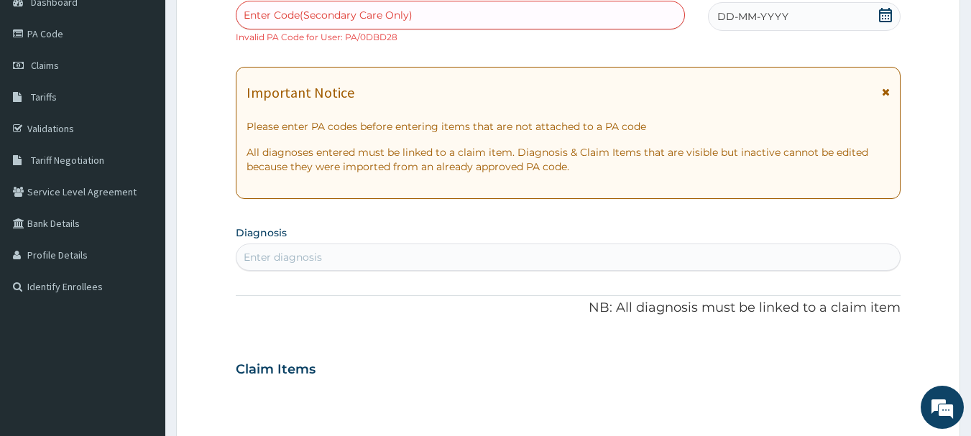
paste input "PA/E67BE1"
type input "PA/E67BE1"
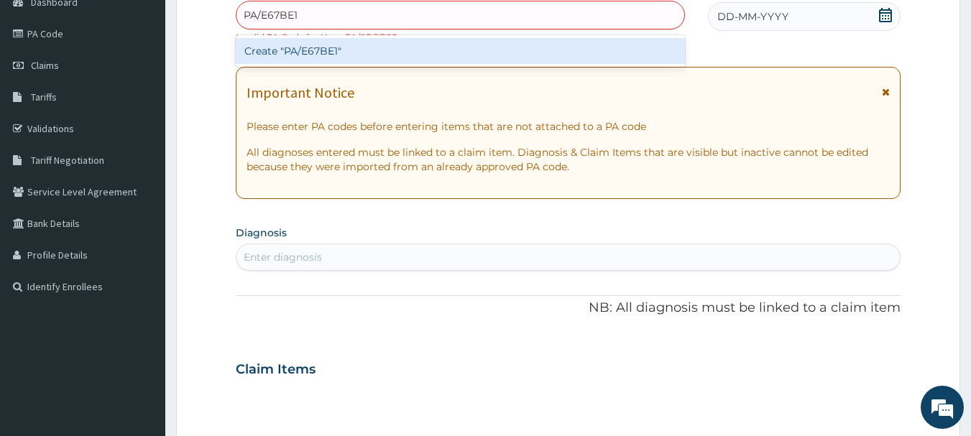
click at [310, 60] on div "Create "PA/E67BE1"" at bounding box center [461, 51] width 450 height 26
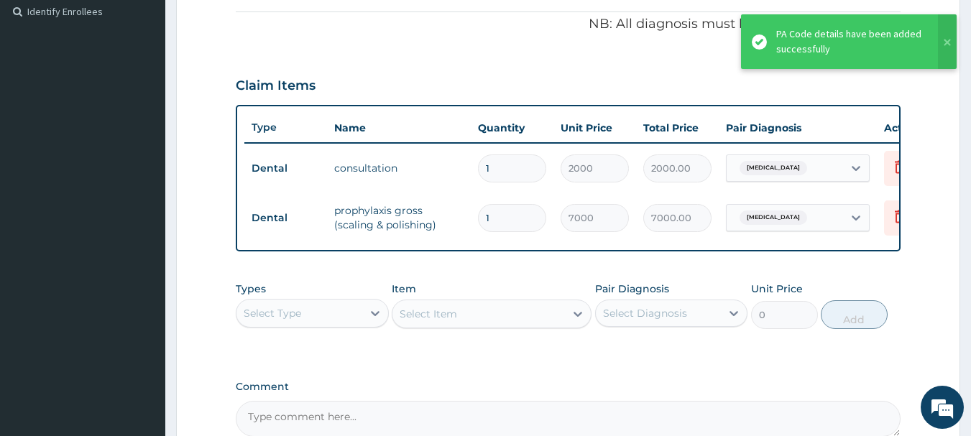
scroll to position [592, 0]
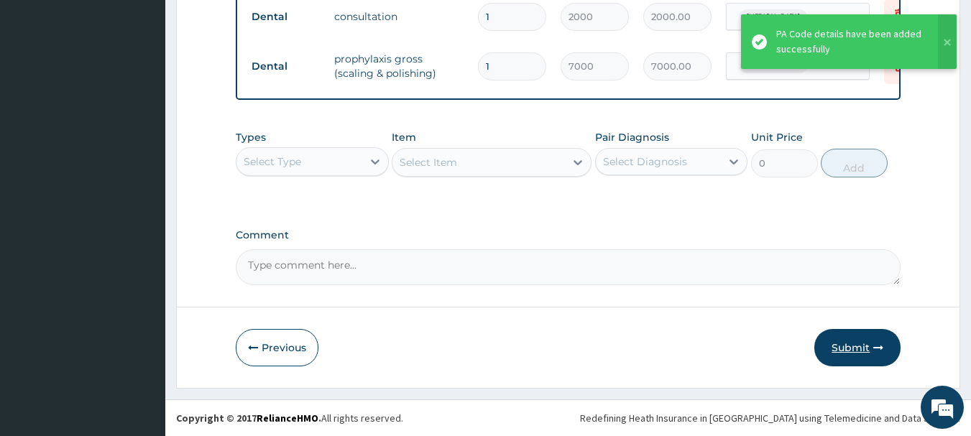
click at [850, 356] on button "Submit" at bounding box center [858, 347] width 86 height 37
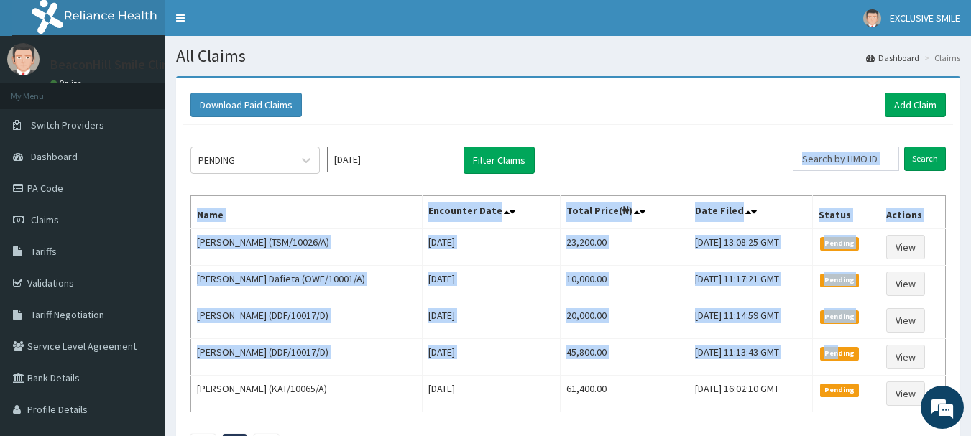
drag, startPoint x: 0, startPoint y: 0, endPoint x: 837, endPoint y: 143, distance: 848.9
click at [837, 143] on div "PENDING Oct 2025 Filter Claims Search Name Encounter Date Total Price(₦) Date F…" at bounding box center [568, 299] width 770 height 348
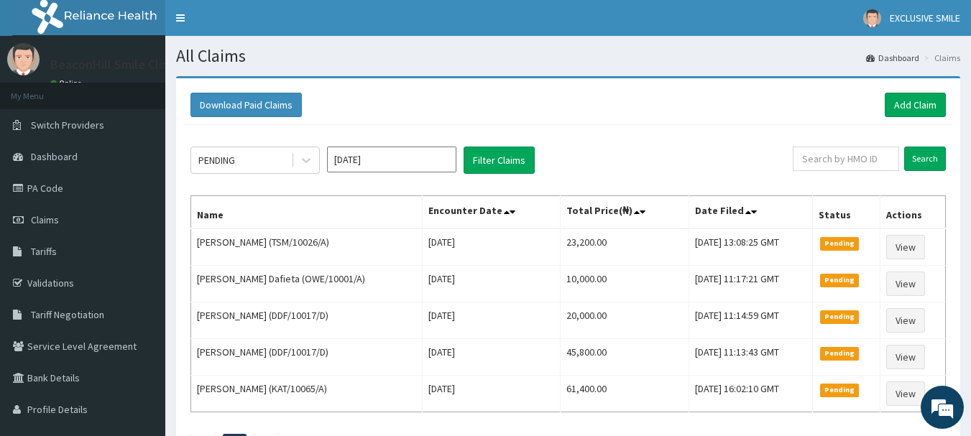
click at [746, 120] on div "Download Paid Claims Add Claim" at bounding box center [568, 106] width 770 height 40
click at [899, 112] on link "Add Claim" at bounding box center [915, 105] width 61 height 24
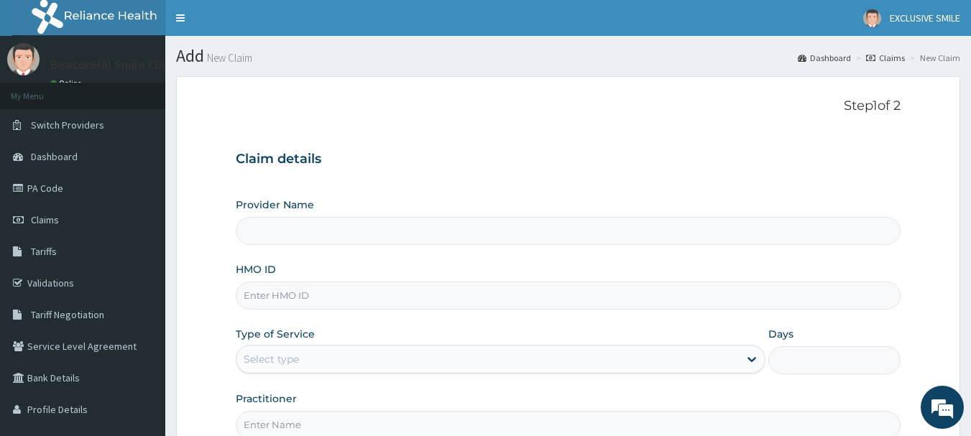
scroll to position [155, 0]
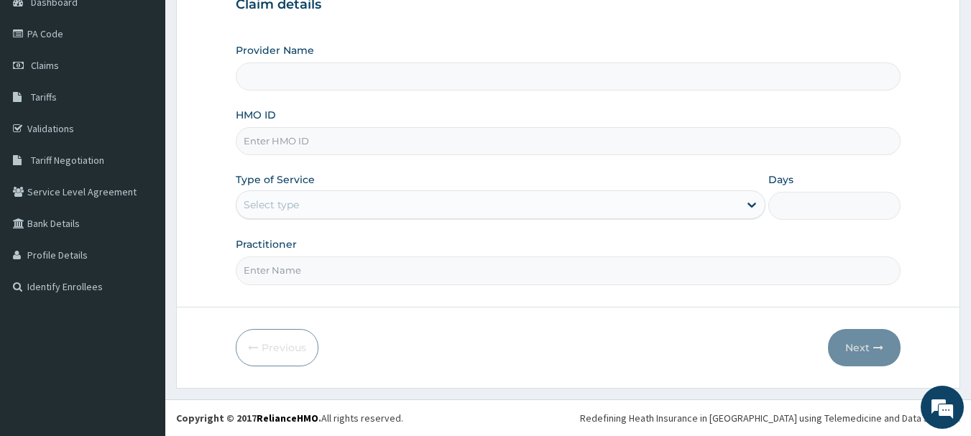
type input "Beaconhill Smile Clinic - Ikeja"
click at [393, 145] on input "HMO ID" at bounding box center [569, 141] width 666 height 28
type input "RMD/10006/C"
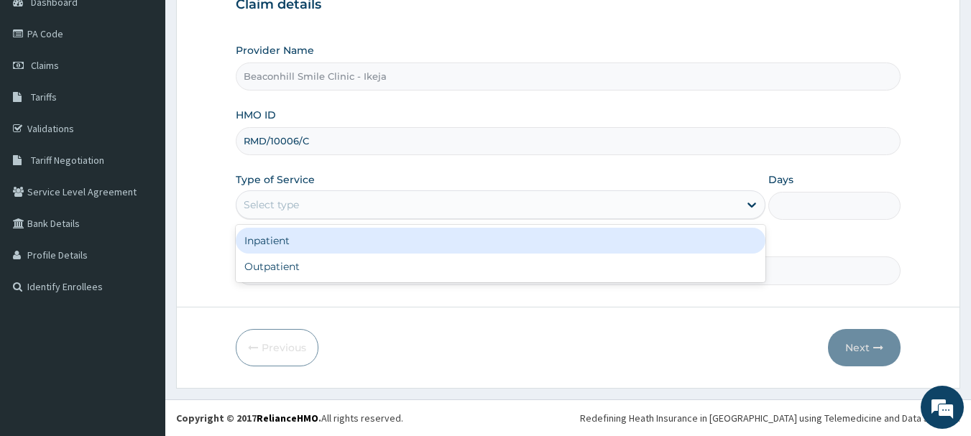
click at [368, 214] on div "Select type" at bounding box center [488, 204] width 503 height 23
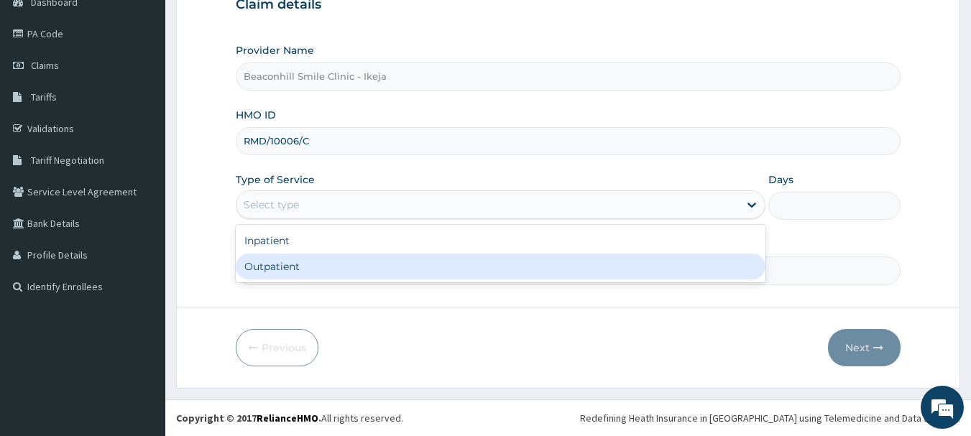
click at [343, 272] on div "Outpatient" at bounding box center [501, 267] width 530 height 26
type input "1"
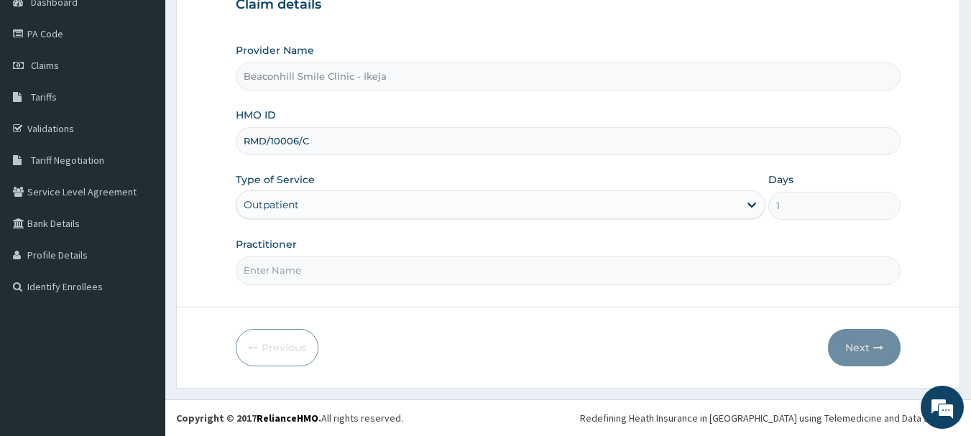
click at [343, 272] on input "Practitioner" at bounding box center [569, 271] width 666 height 28
type input "DR. MIKE"
click at [849, 340] on button "Next" at bounding box center [864, 347] width 73 height 37
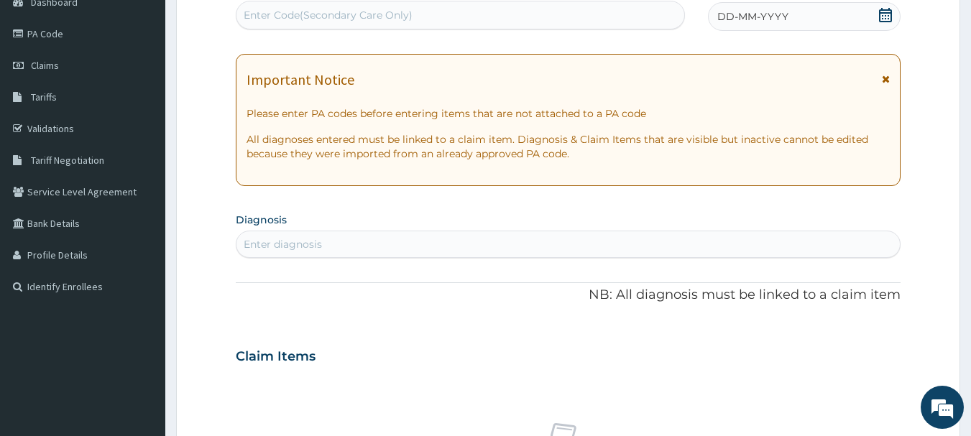
click at [391, 27] on div "Enter Code(Secondary Care Only)" at bounding box center [461, 15] width 449 height 23
type input "PA/8D4D93"
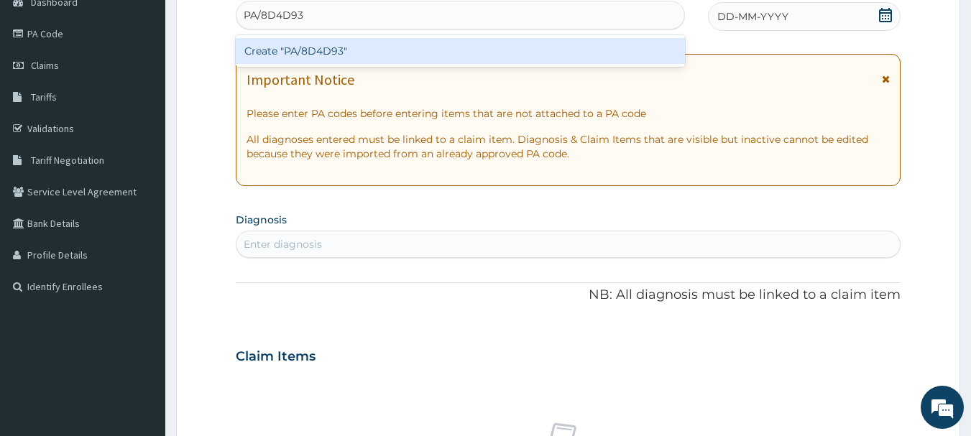
click at [370, 60] on div "Create "PA/8D4D93"" at bounding box center [461, 51] width 450 height 26
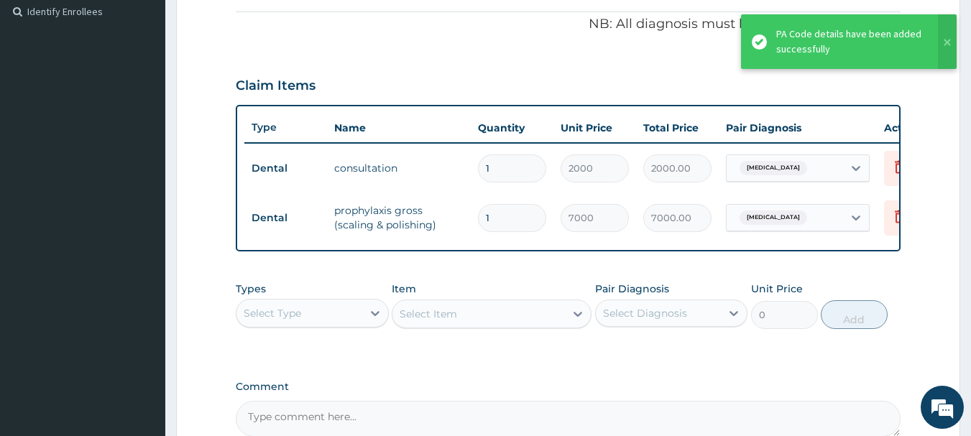
scroll to position [592, 0]
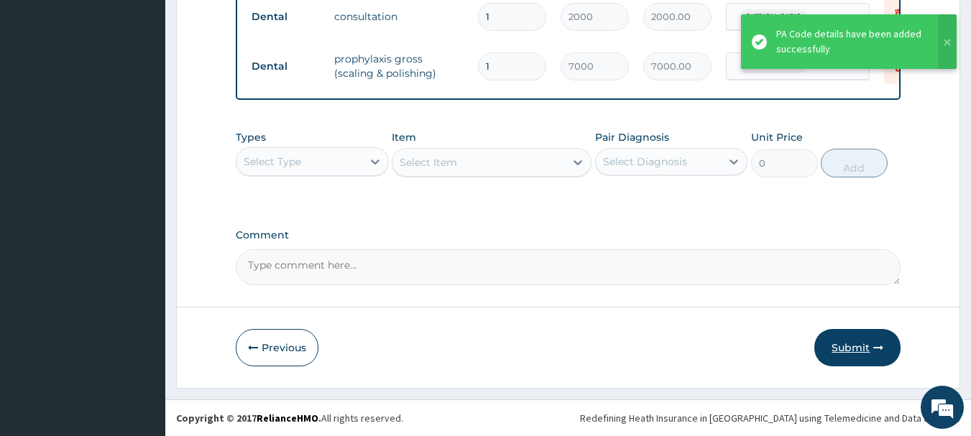
click at [825, 349] on button "Submit" at bounding box center [858, 347] width 86 height 37
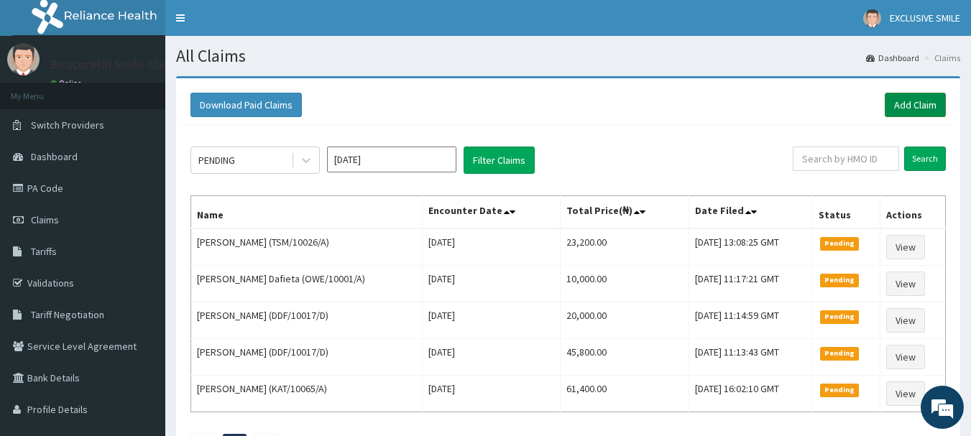
click at [937, 117] on link "Add Claim" at bounding box center [915, 105] width 61 height 24
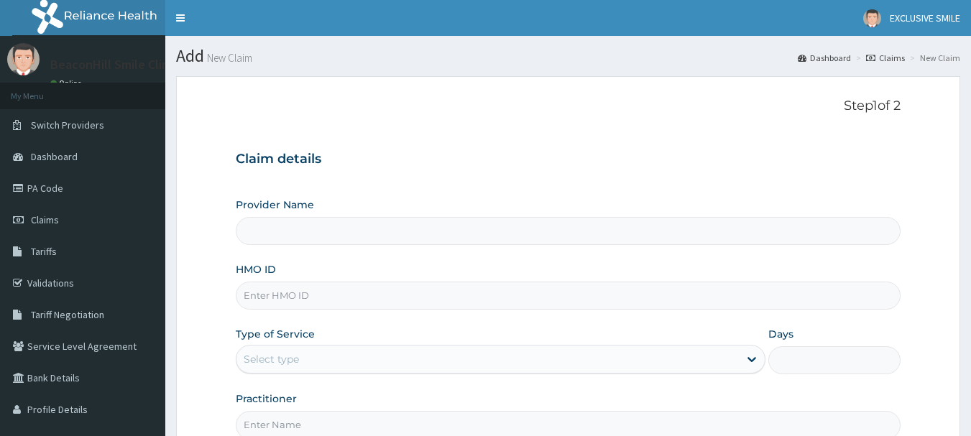
scroll to position [155, 0]
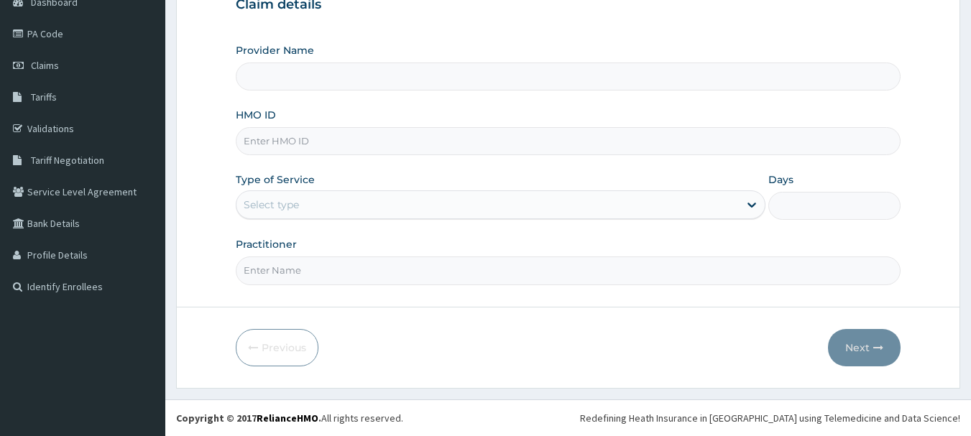
drag, startPoint x: 981, startPoint y: 203, endPoint x: 972, endPoint y: 348, distance: 144.8
click at [971, 348] on html "R EL Toggle navigation EXCLUSIVE SMILE EXCLUSIVE SMILE - admin@exclusivesmileng…" at bounding box center [485, 140] width 971 height 591
click at [439, 144] on input "HMO ID" at bounding box center [569, 141] width 666 height 28
type input "RMD/"
type input "Beaconhill Smile Clinic - Ikeja"
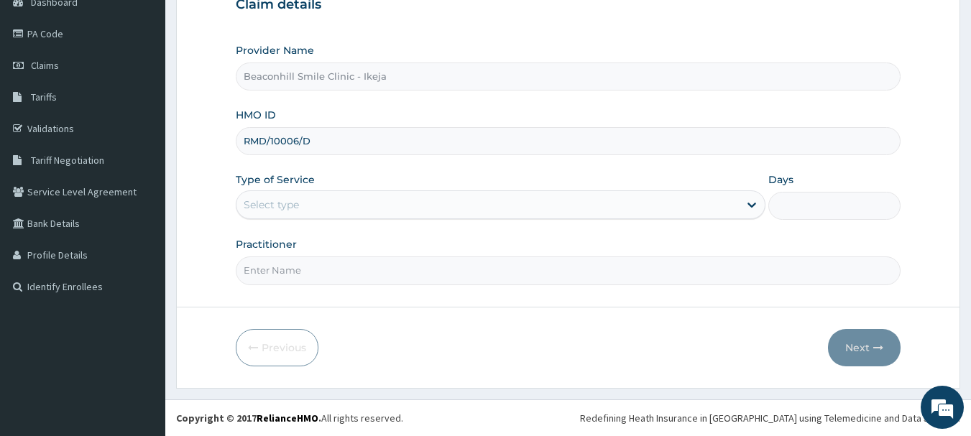
type input "RMD/10006/D"
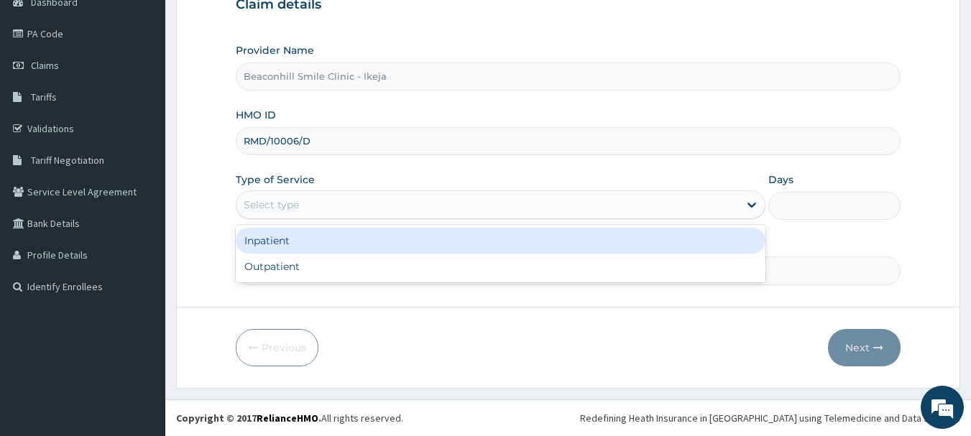
click at [406, 193] on div "Select type" at bounding box center [501, 205] width 530 height 29
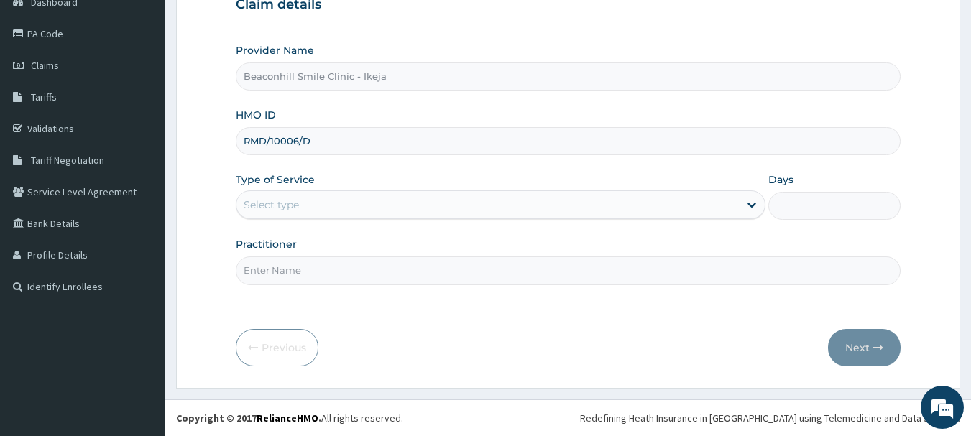
click at [332, 288] on form "Step 1 of 2 Claim details Provider Name Beaconhill Smile Clinic - Ikeja HMO ID …" at bounding box center [568, 155] width 784 height 467
click at [336, 264] on input "Practitioner" at bounding box center [569, 271] width 666 height 28
type input "DR. MIKE"
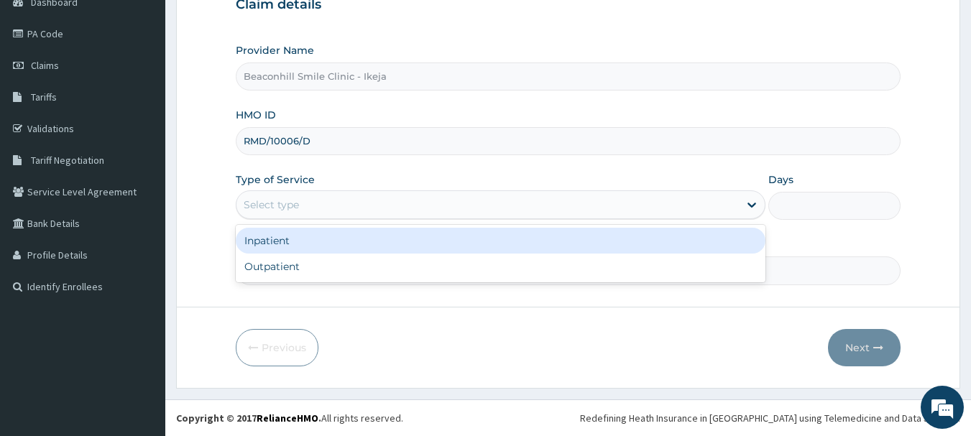
drag, startPoint x: 337, startPoint y: 214, endPoint x: 322, endPoint y: 262, distance: 50.5
click at [322, 219] on div "option Inpatient focused, 1 of 2. 2 results available. Use Up and Down to choos…" at bounding box center [501, 205] width 530 height 29
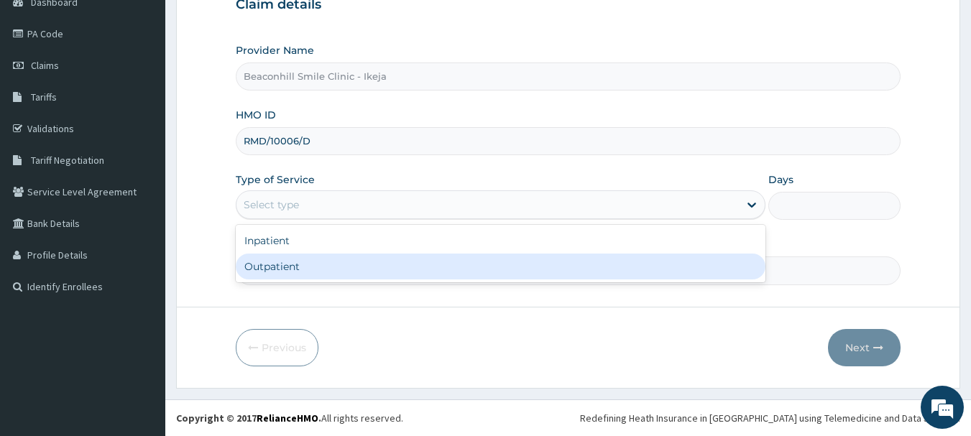
click at [322, 262] on div "Outpatient" at bounding box center [501, 267] width 530 height 26
type input "1"
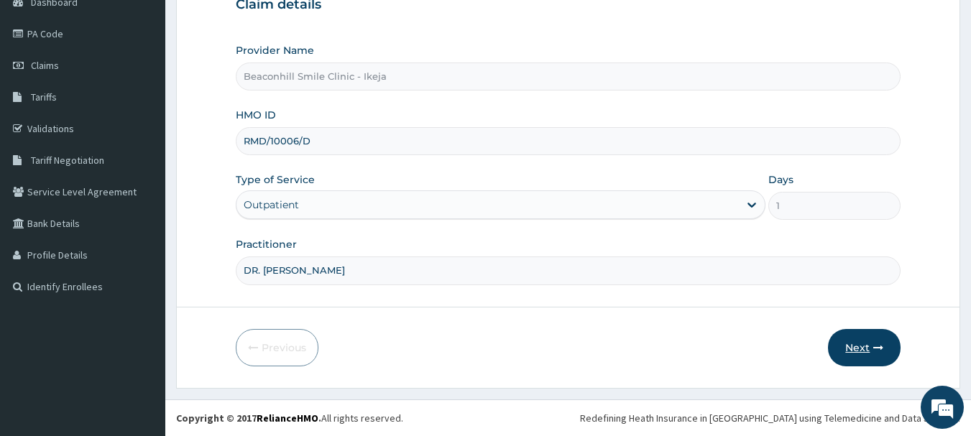
click at [881, 352] on icon "button" at bounding box center [878, 348] width 10 height 10
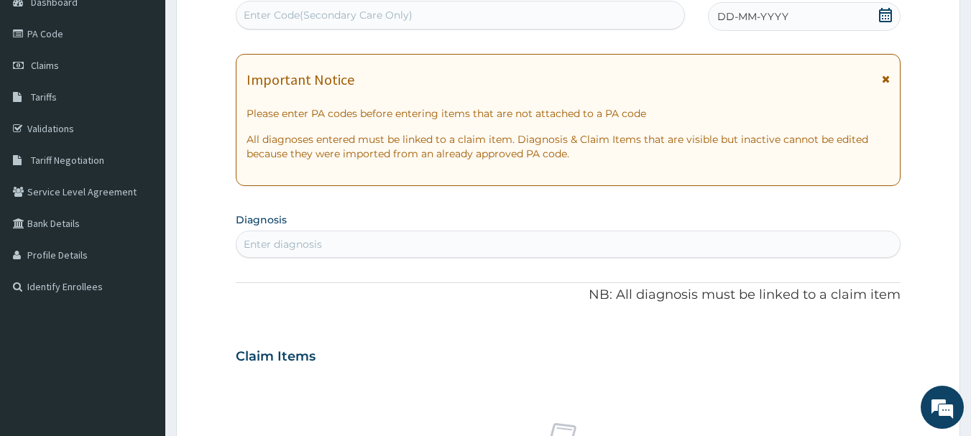
click at [321, 28] on div "Enter Code(Secondary Care Only)" at bounding box center [461, 15] width 450 height 29
type input "PA/F5D362"
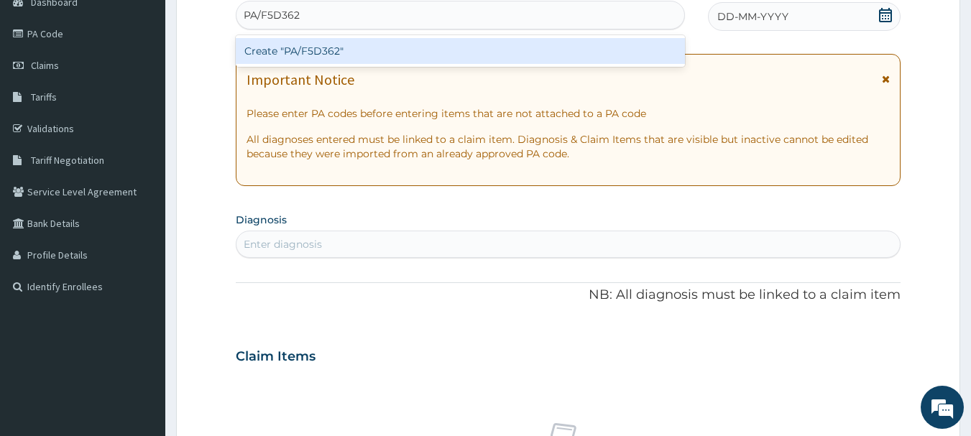
click at [316, 41] on div "Create "PA/F5D362"" at bounding box center [461, 51] width 450 height 26
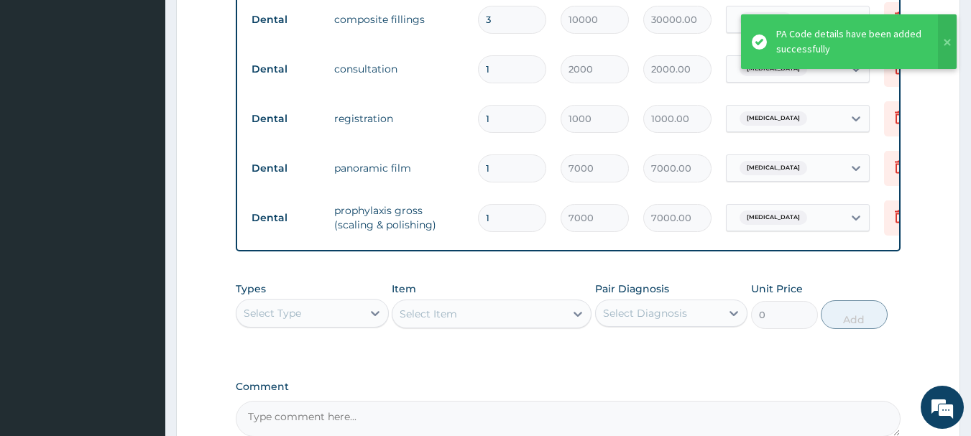
scroll to position [741, 0]
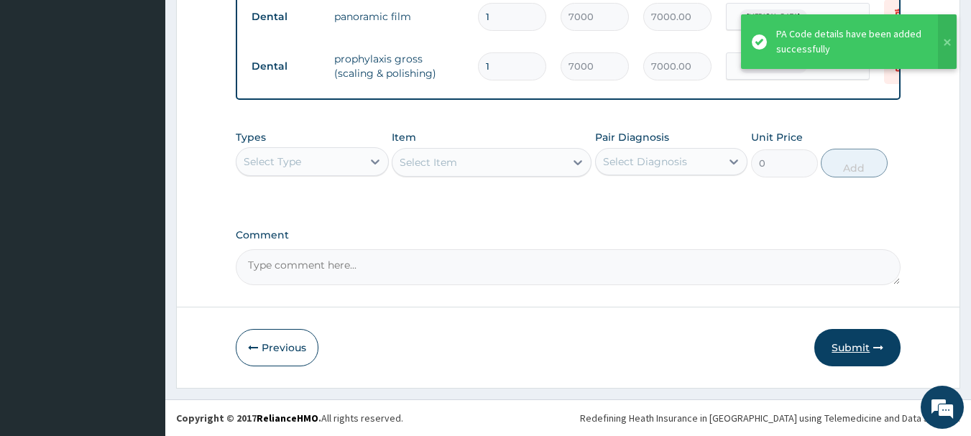
click at [836, 347] on button "Submit" at bounding box center [858, 347] width 86 height 37
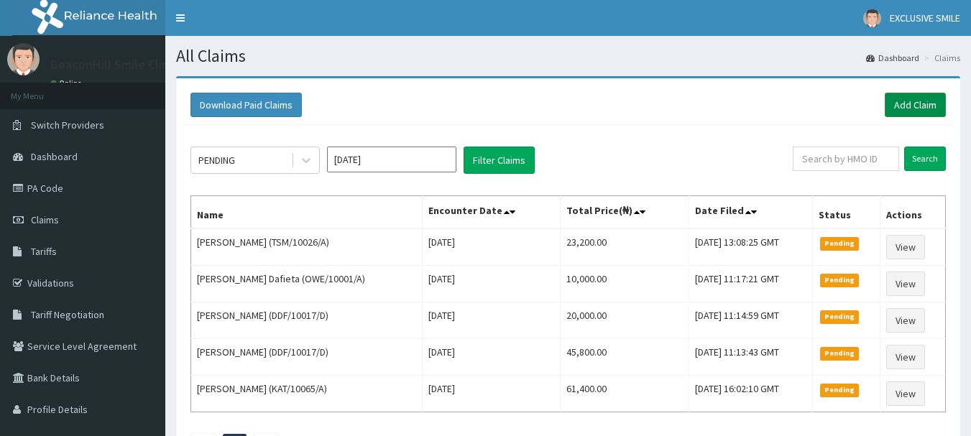
click at [900, 100] on link "Add Claim" at bounding box center [915, 105] width 61 height 24
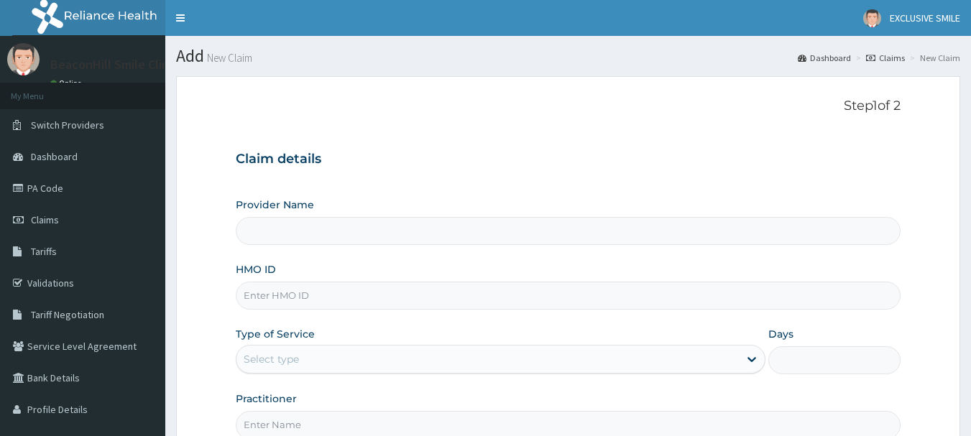
type input "Beaconhill Smile Clinic - Ikeja"
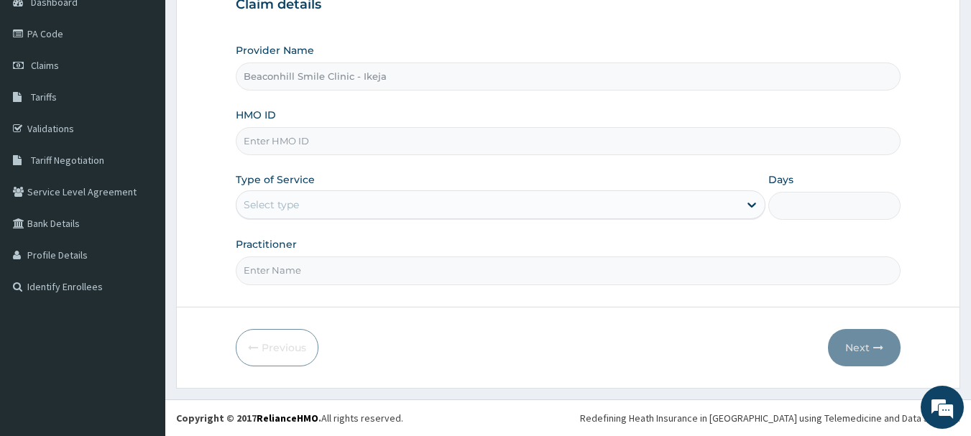
click at [430, 135] on input "HMO ID" at bounding box center [569, 141] width 666 height 28
type input "AOM/10114/B"
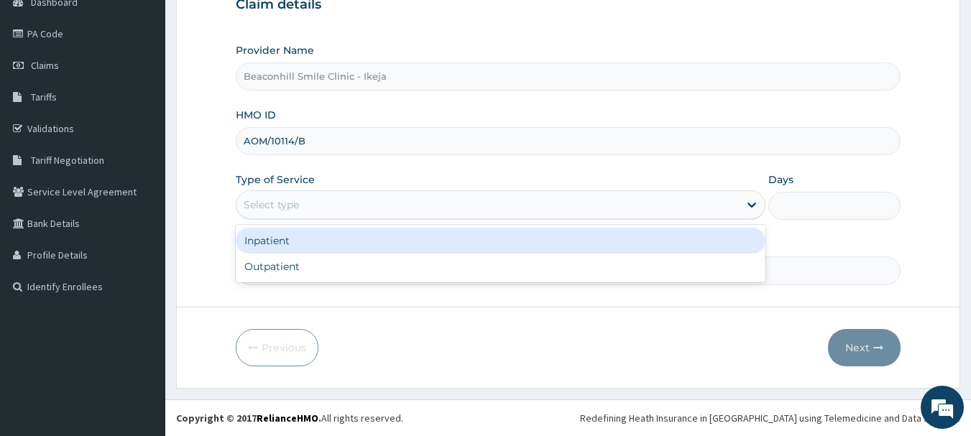
click at [341, 215] on div "Select type" at bounding box center [488, 204] width 503 height 23
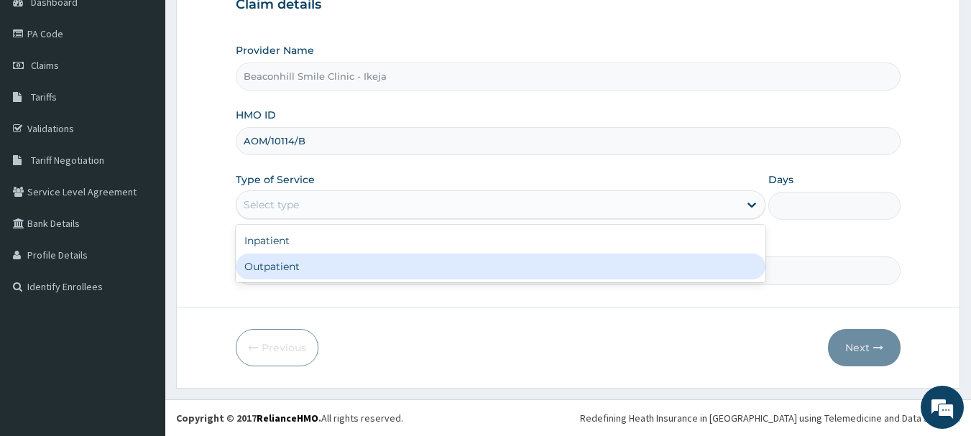
click at [310, 265] on div "Outpatient" at bounding box center [501, 267] width 530 height 26
type input "1"
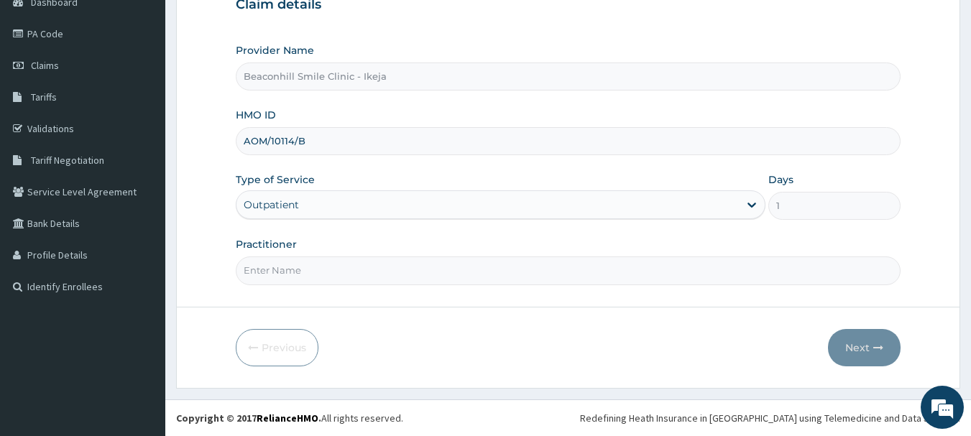
click at [310, 265] on input "Practitioner" at bounding box center [569, 271] width 666 height 28
type input "DR. OLAYIDE"
click at [855, 347] on button "Next" at bounding box center [864, 347] width 73 height 37
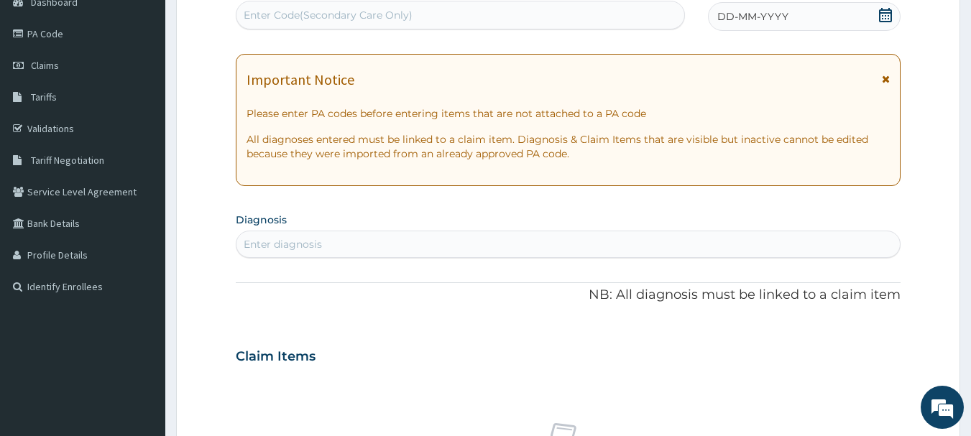
click at [302, 24] on div "Enter Code(Secondary Care Only)" at bounding box center [461, 15] width 449 height 23
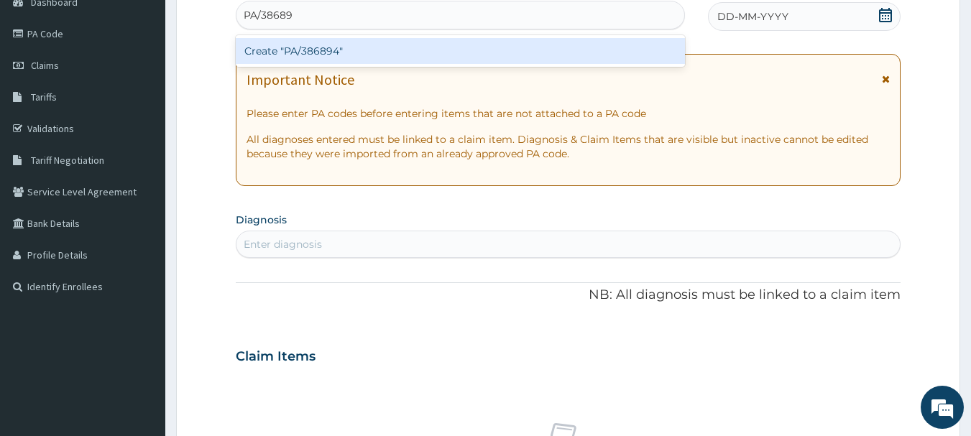
type input "PA/386894"
click at [291, 47] on div "Create "PA/386894"" at bounding box center [461, 51] width 450 height 26
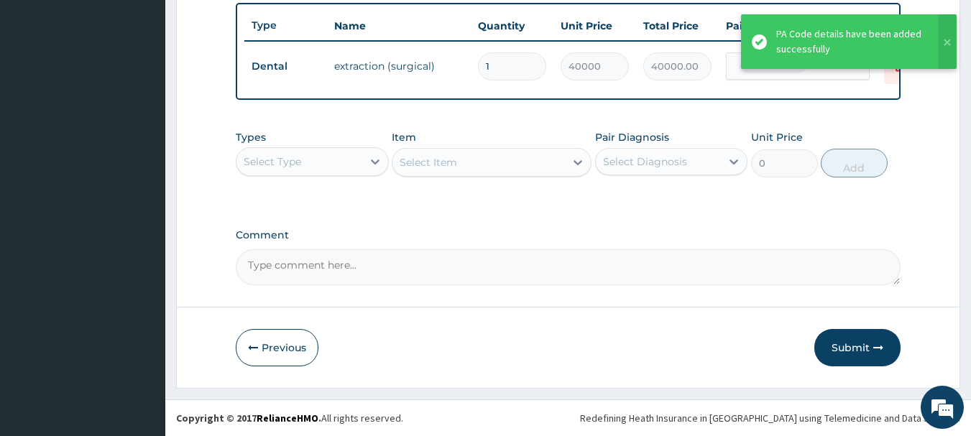
scroll to position [543, 0]
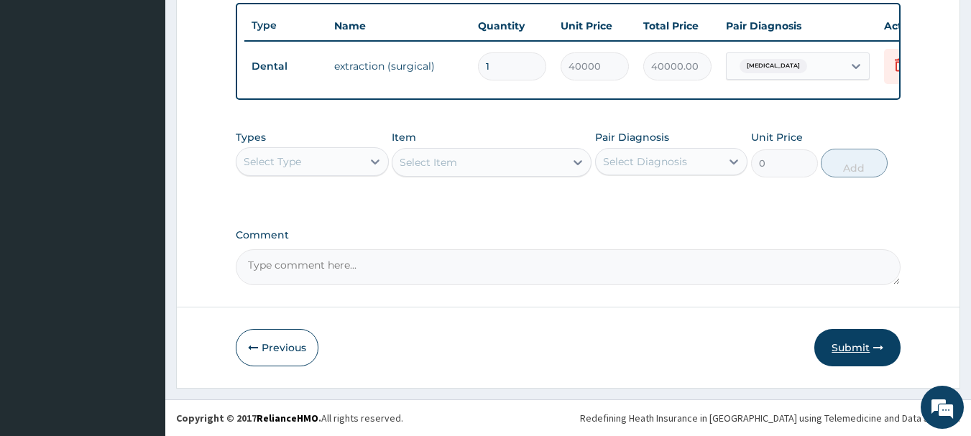
click at [867, 347] on button "Submit" at bounding box center [858, 347] width 86 height 37
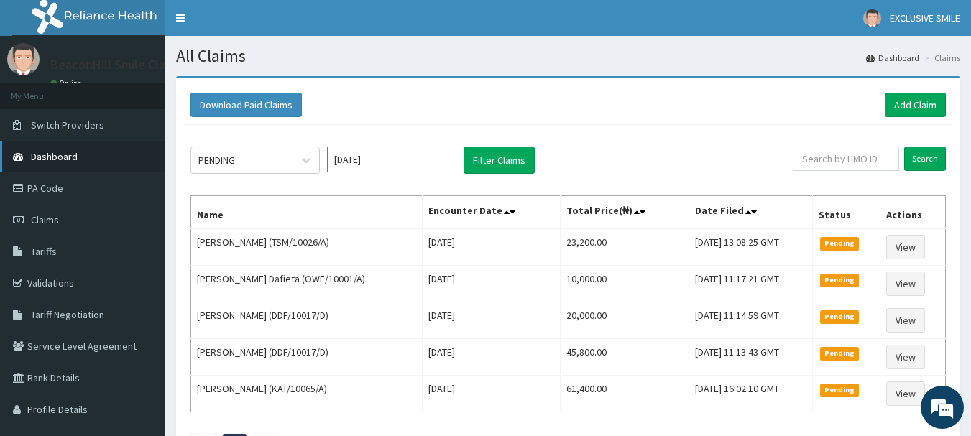
click at [68, 159] on span "Dashboard" at bounding box center [54, 156] width 47 height 13
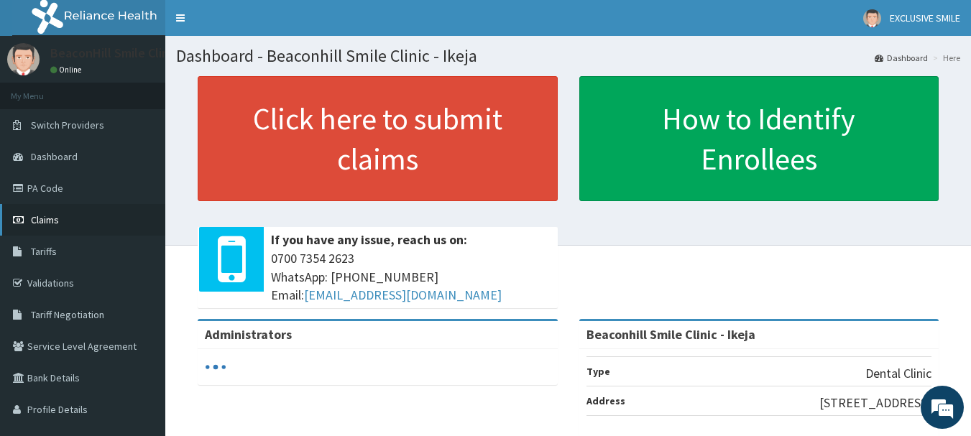
click at [42, 226] on link "Claims" at bounding box center [82, 220] width 165 height 32
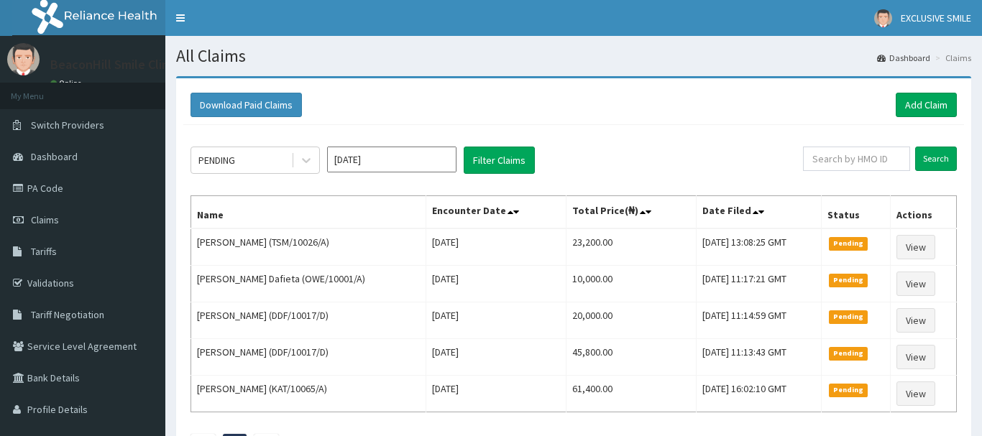
click at [924, 17] on span "EXCLUSIVE SMILE" at bounding box center [936, 18] width 70 height 13
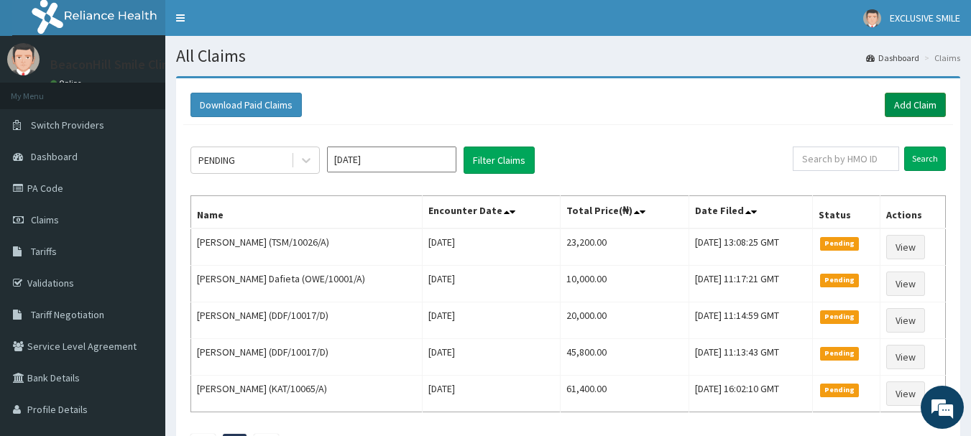
click at [910, 111] on link "Add Claim" at bounding box center [915, 105] width 61 height 24
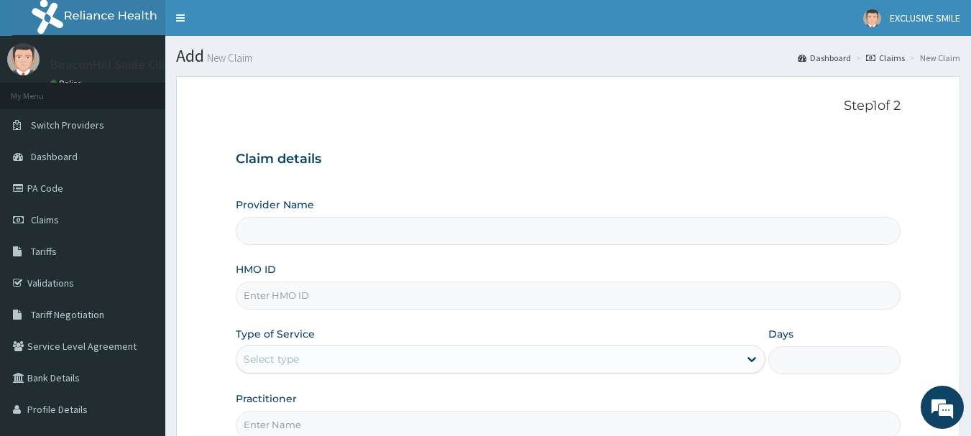
scroll to position [155, 0]
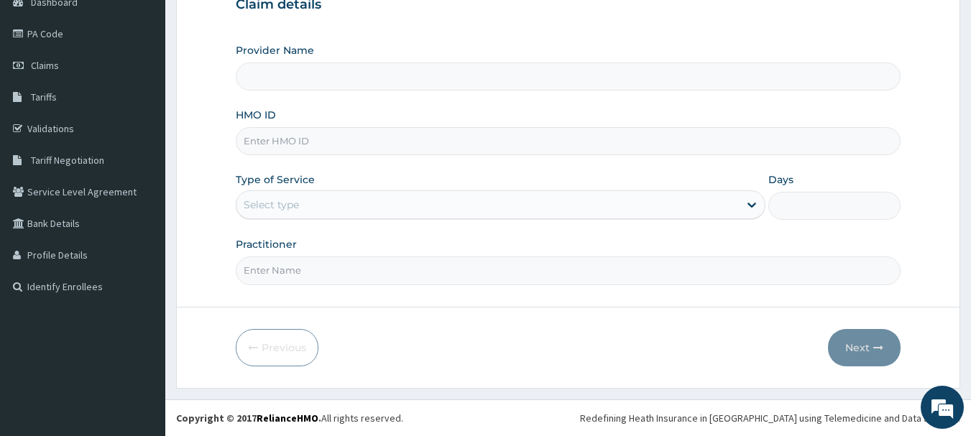
type input "Beaconhill Smile Clinic - Ikeja"
click at [332, 142] on input "HMO ID" at bounding box center [569, 141] width 666 height 28
type input "SOA/10159/B"
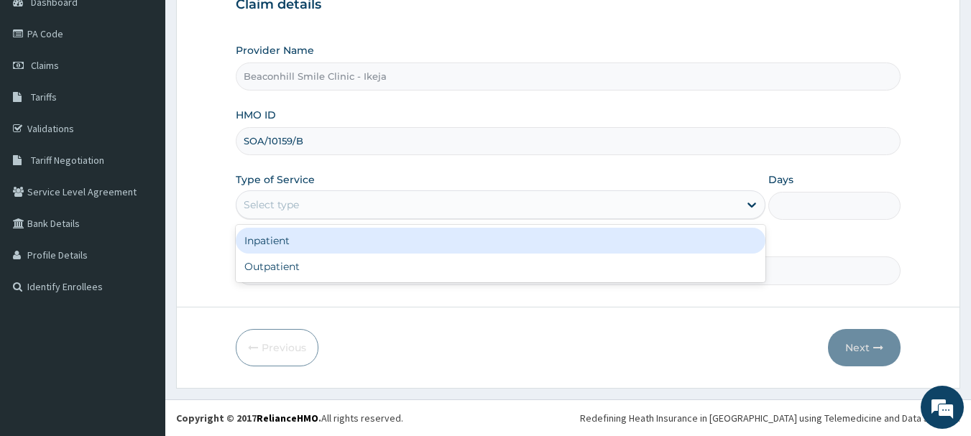
click at [278, 210] on div "Select type" at bounding box center [271, 205] width 55 height 14
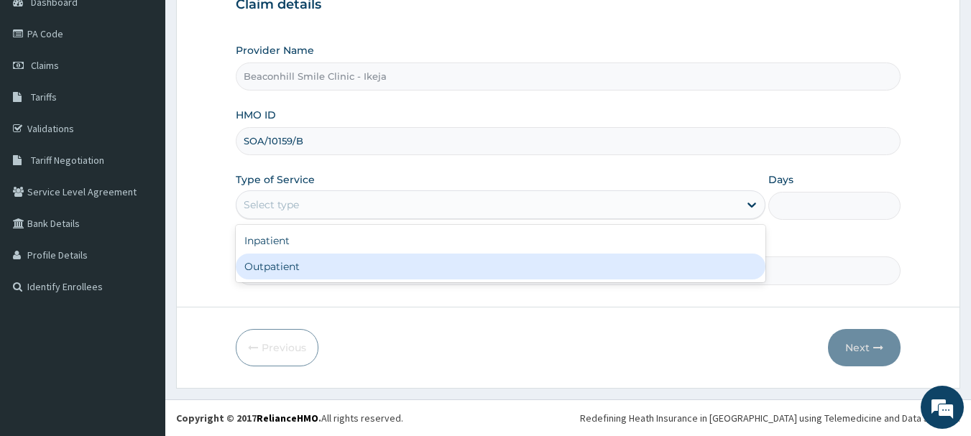
click at [269, 276] on div "Outpatient" at bounding box center [501, 267] width 530 height 26
type input "1"
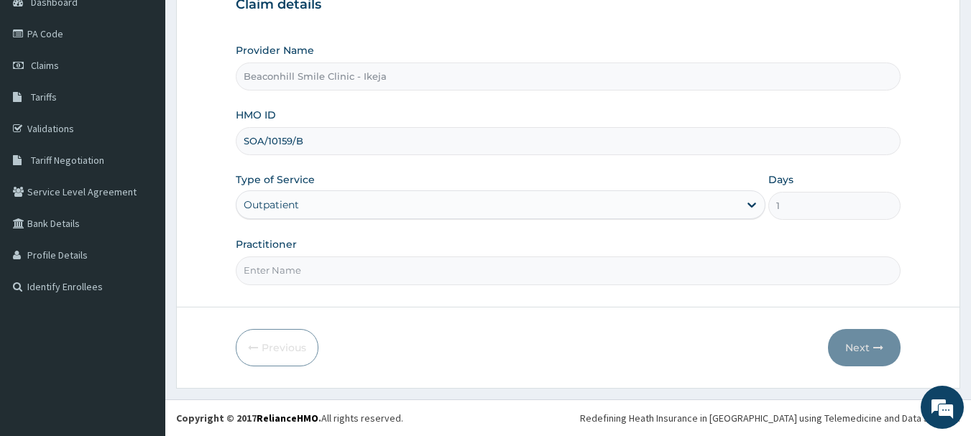
click at [292, 270] on input "Practitioner" at bounding box center [569, 271] width 666 height 28
type input "DR. FOLUSADE"
click at [874, 350] on icon "button" at bounding box center [878, 348] width 10 height 10
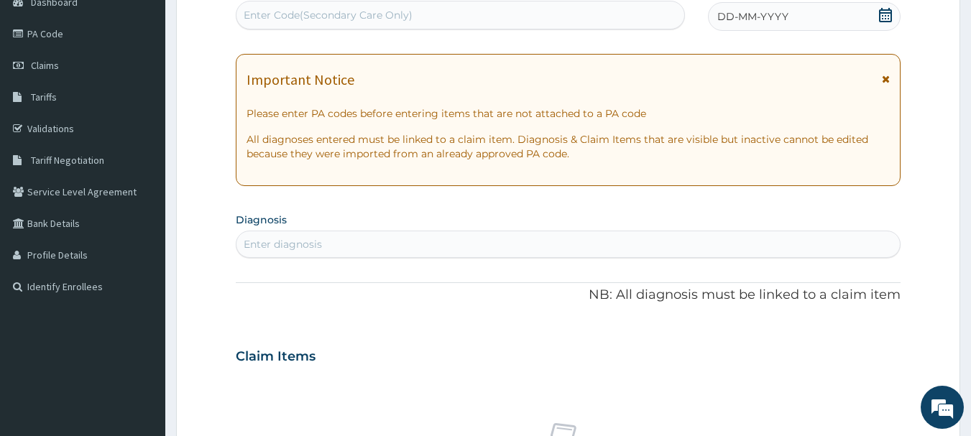
click at [367, 13] on div "Enter Code(Secondary Care Only)" at bounding box center [328, 15] width 169 height 14
type input "PA/93EB00"
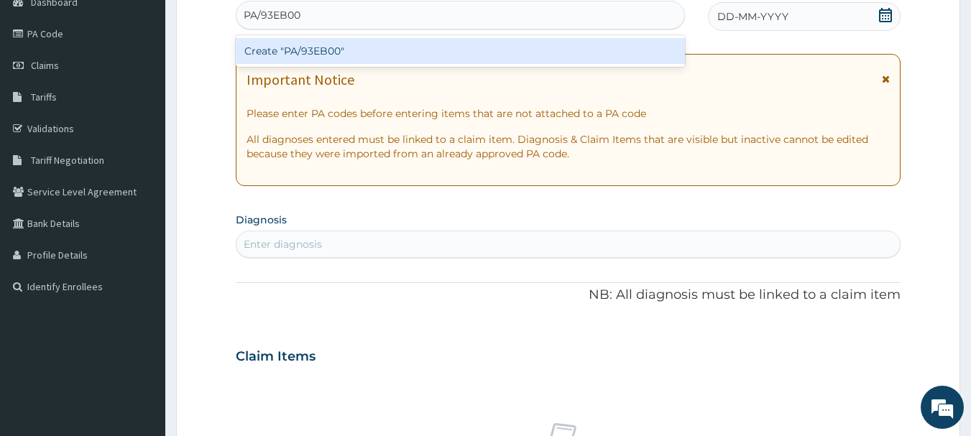
click at [310, 51] on div "Create "PA/93EB00"" at bounding box center [461, 51] width 450 height 26
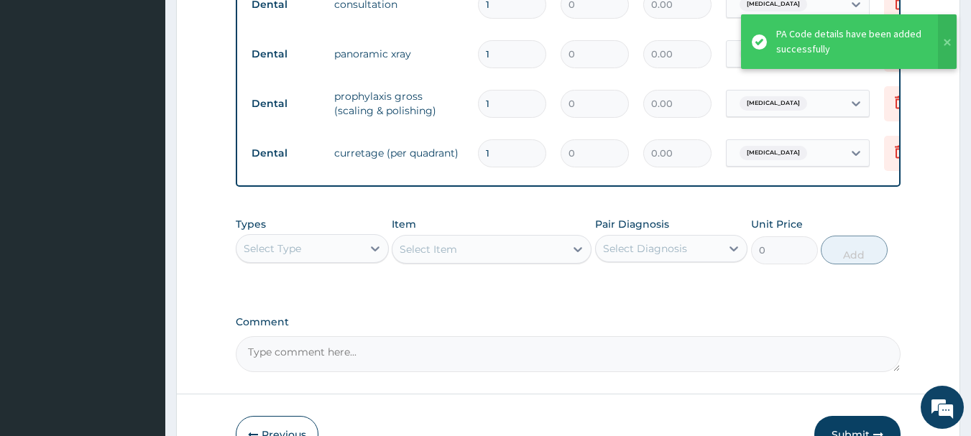
scroll to position [756, 0]
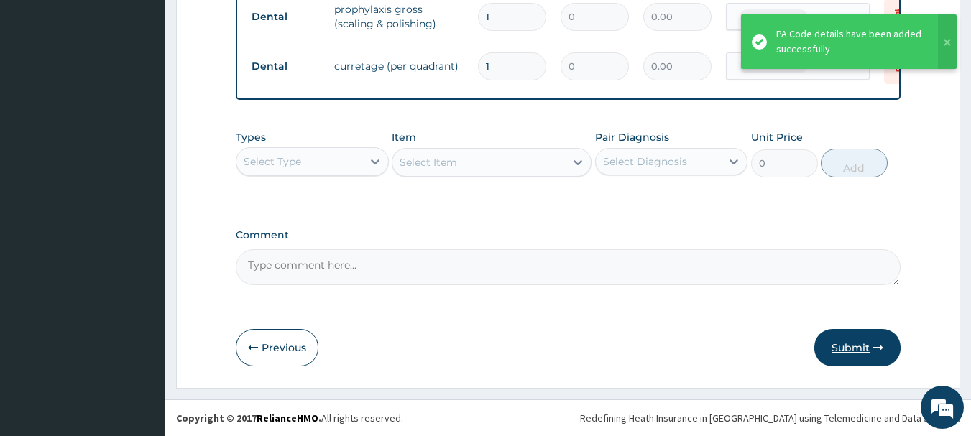
click at [852, 343] on button "Submit" at bounding box center [858, 347] width 86 height 37
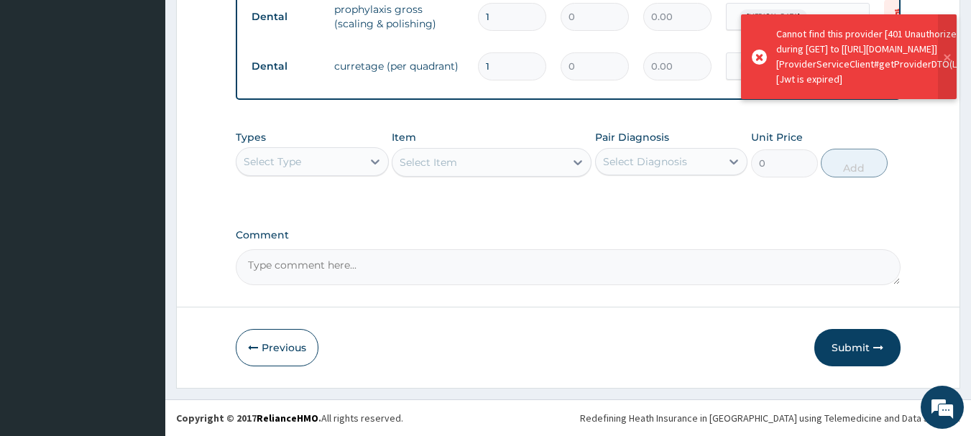
click at [852, 343] on button "Submit" at bounding box center [858, 347] width 86 height 37
drag, startPoint x: 968, startPoint y: 370, endPoint x: 981, endPoint y: 319, distance: 51.8
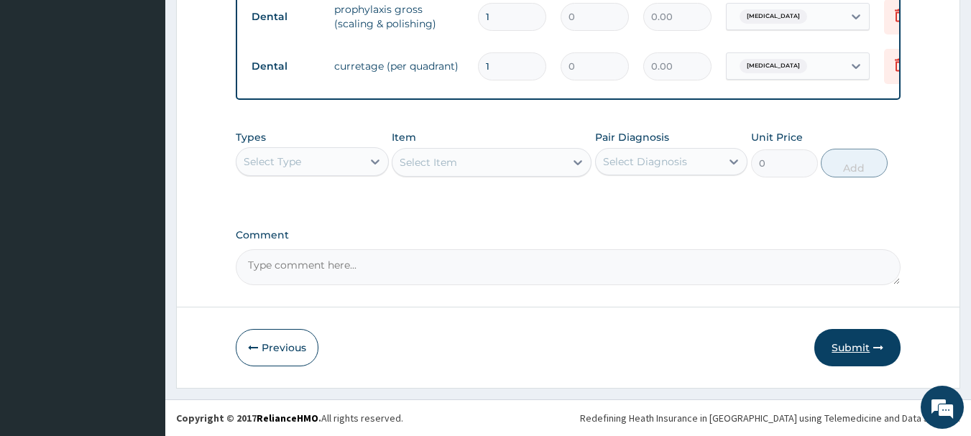
click at [823, 351] on button "Submit" at bounding box center [858, 347] width 86 height 37
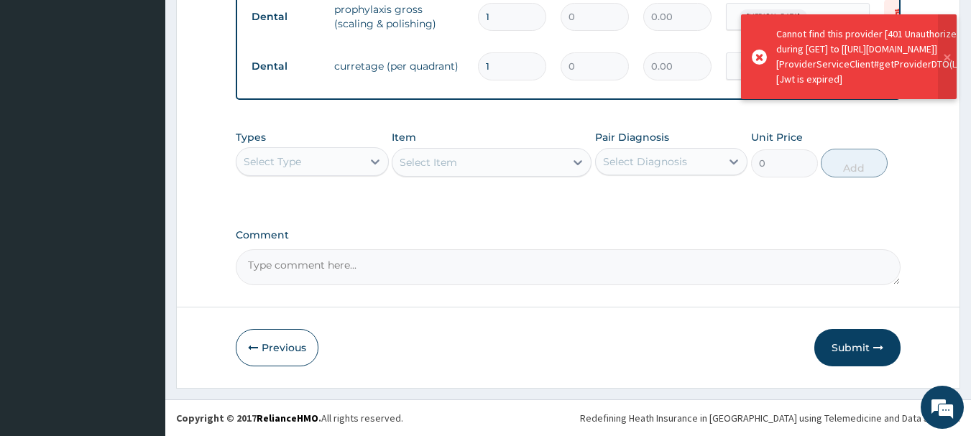
click at [823, 351] on button "Submit" at bounding box center [858, 347] width 86 height 37
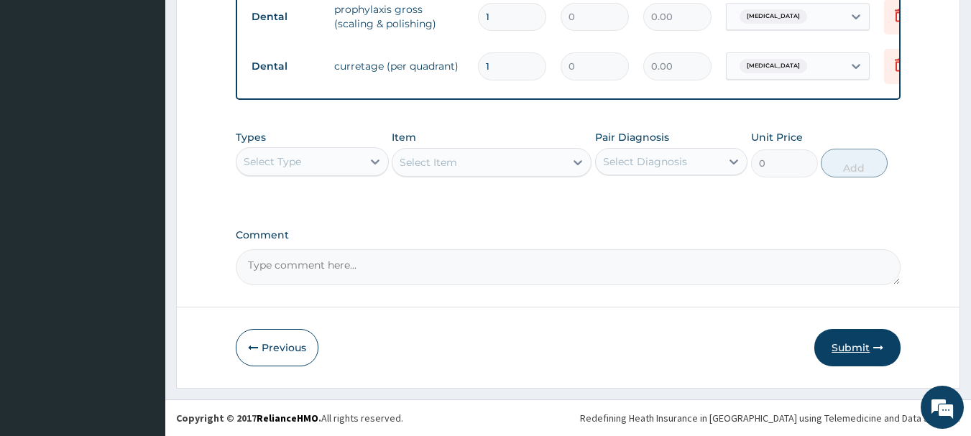
click at [853, 352] on button "Submit" at bounding box center [858, 347] width 86 height 37
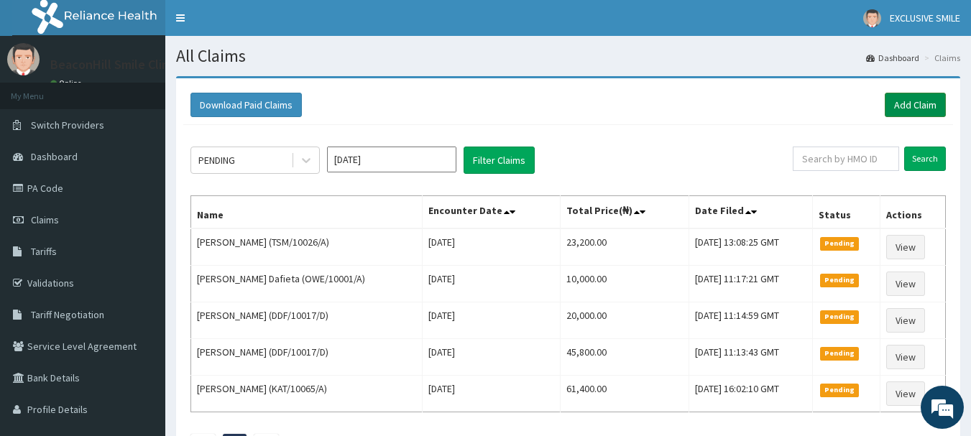
click at [903, 107] on link "Add Claim" at bounding box center [915, 105] width 61 height 24
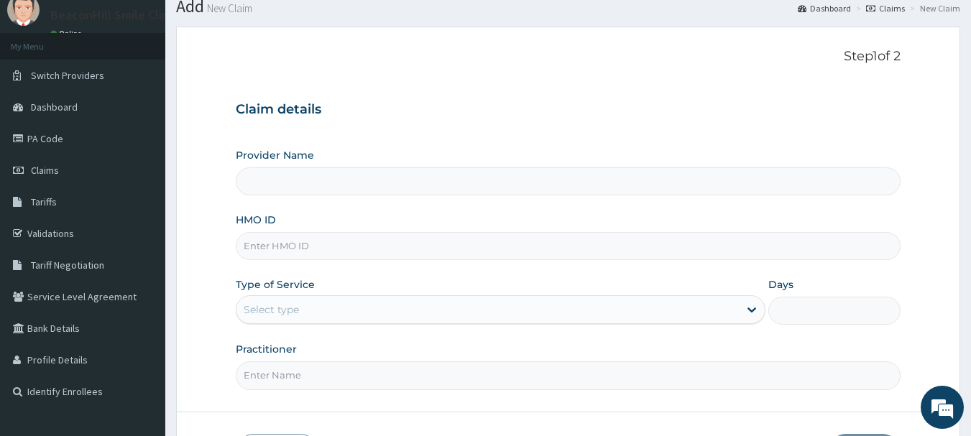
scroll to position [51, 0]
type input "Beaconhill Smile Clinic - Ikeja"
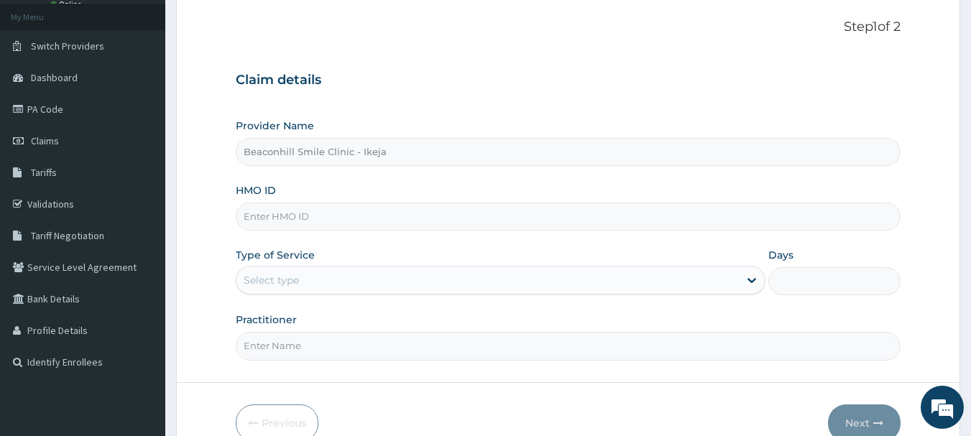
scroll to position [96, 0]
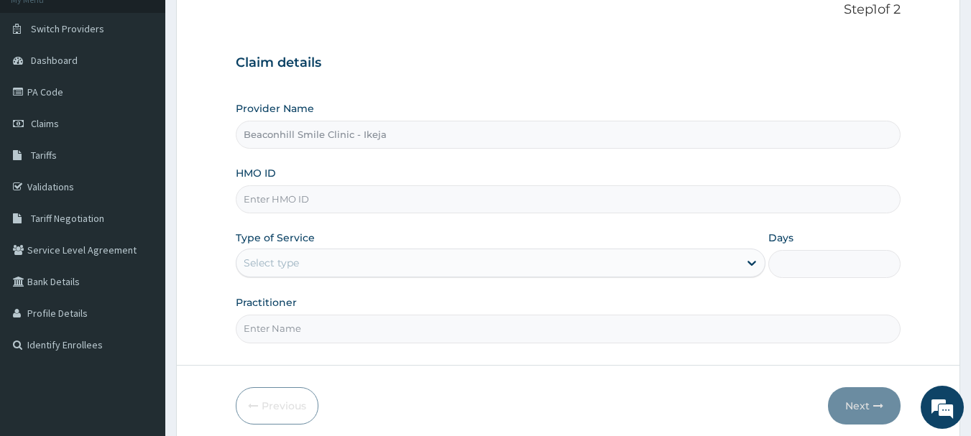
click at [527, 200] on input "HMO ID" at bounding box center [569, 199] width 666 height 28
type input "SOA/10159/D"
click at [497, 255] on div "Select type" at bounding box center [488, 263] width 503 height 23
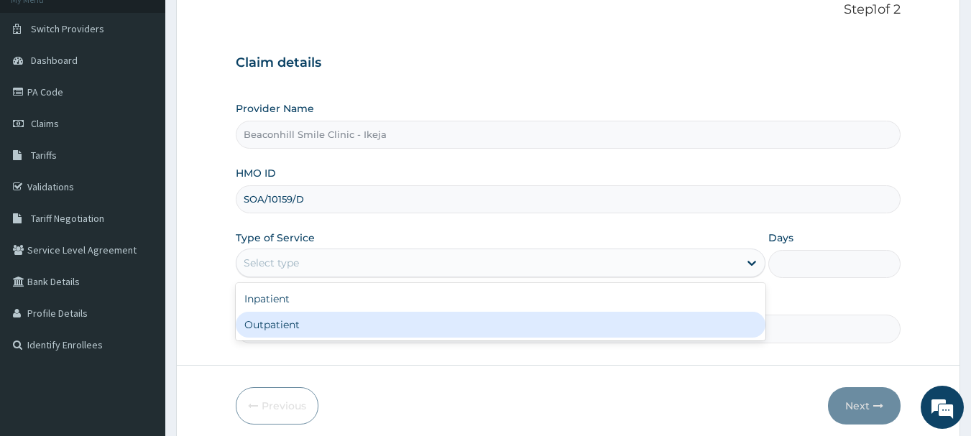
click at [459, 318] on div "Outpatient" at bounding box center [501, 325] width 530 height 26
type input "1"
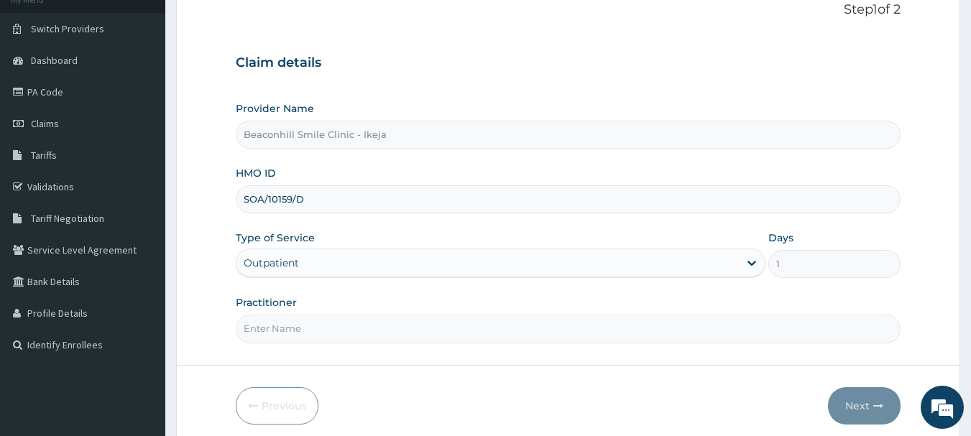
click at [459, 318] on input "Practitioner" at bounding box center [569, 329] width 666 height 28
type input "[PERSON_NAME]"
click at [851, 407] on button "Next" at bounding box center [864, 405] width 73 height 37
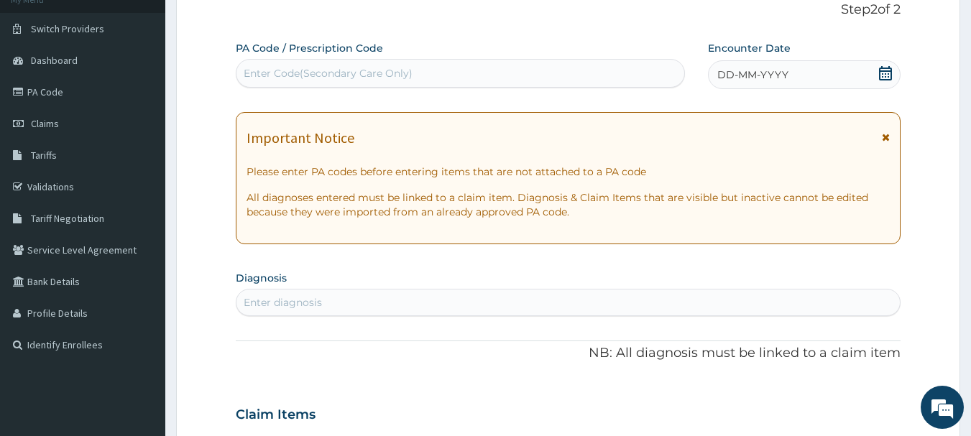
click at [334, 77] on div "Enter Code(Secondary Care Only)" at bounding box center [328, 73] width 169 height 14
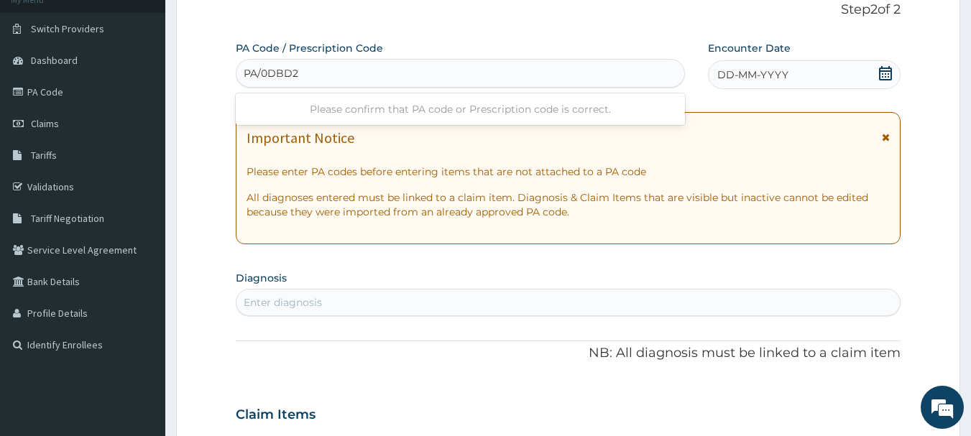
type input "PA/0DBD28"
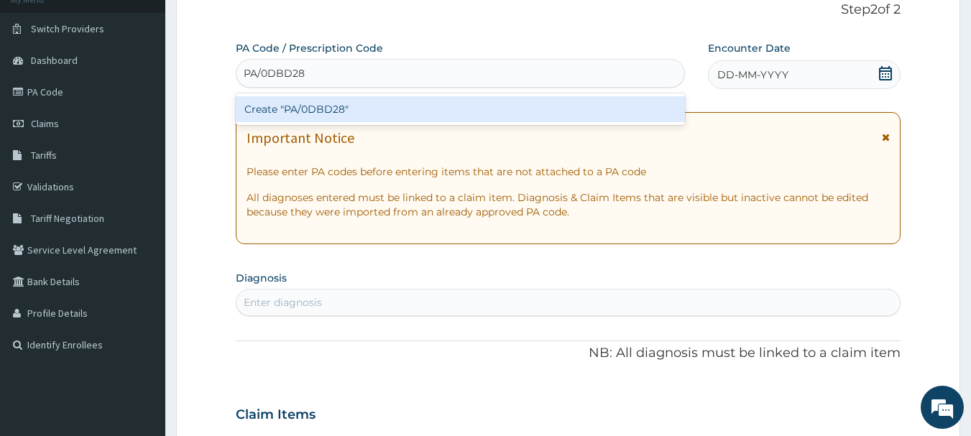
click at [328, 109] on div "Create "PA/0DBD28"" at bounding box center [461, 109] width 450 height 26
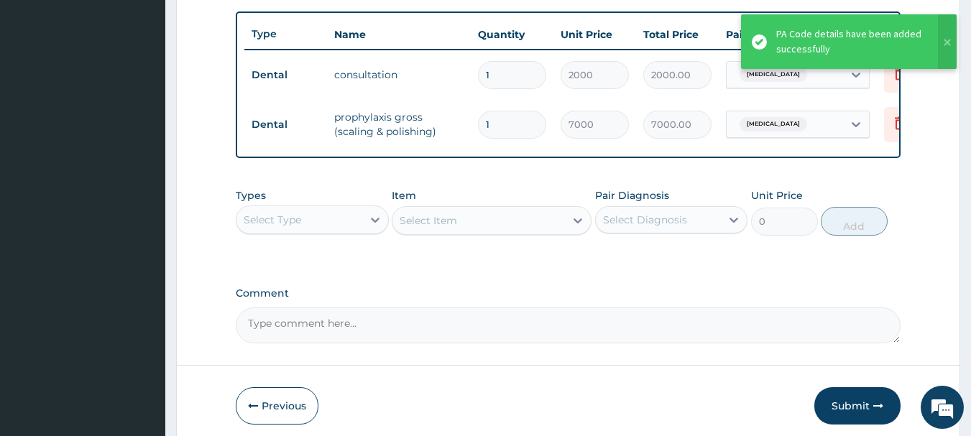
scroll to position [592, 0]
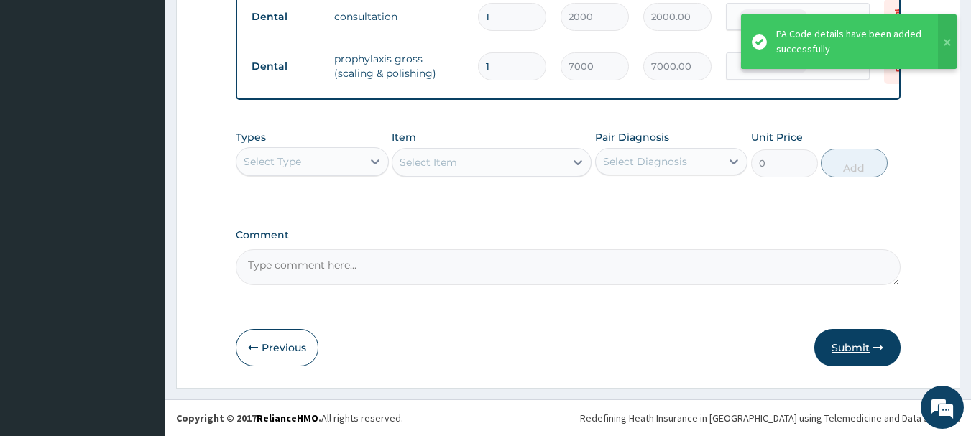
click at [832, 340] on button "Submit" at bounding box center [858, 347] width 86 height 37
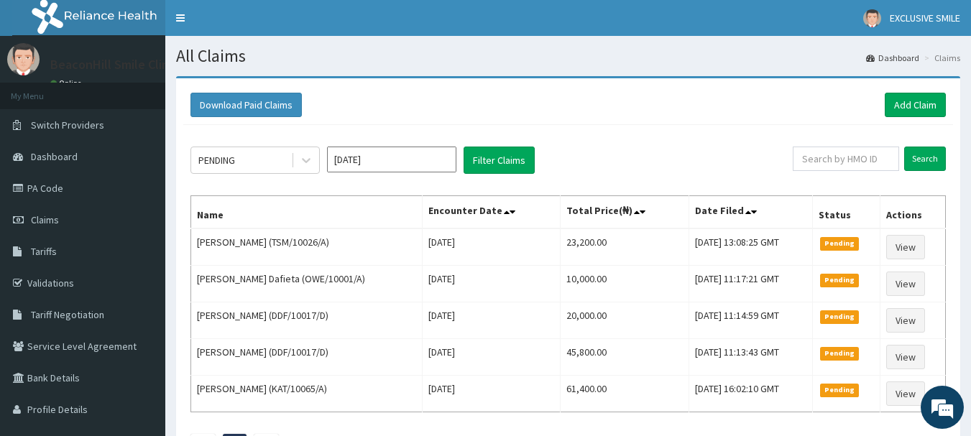
click at [900, 91] on div "Download Paid Claims Add Claim" at bounding box center [568, 106] width 770 height 40
click at [901, 101] on link "Add Claim" at bounding box center [915, 105] width 61 height 24
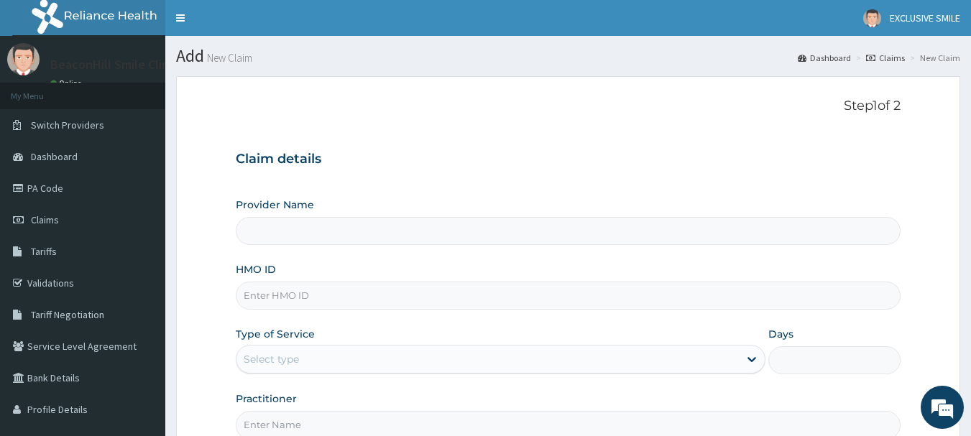
type input "Beaconhill Smile Clinic - Ikeja"
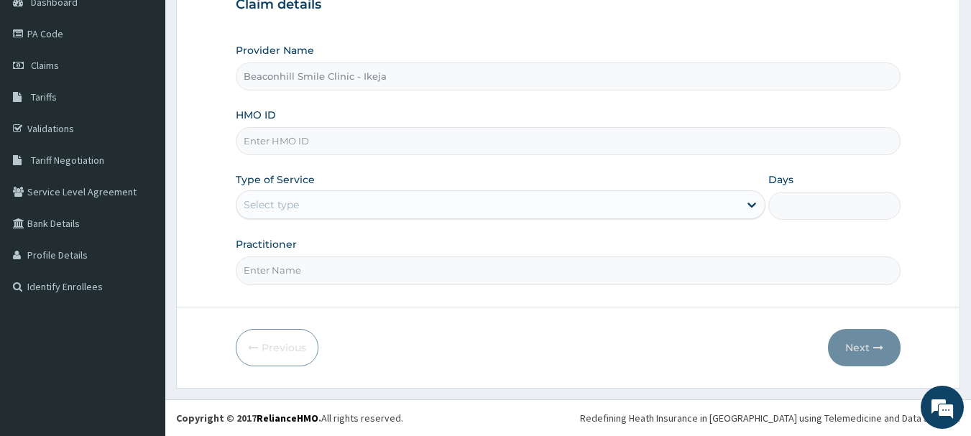
click at [426, 139] on input "HMO ID" at bounding box center [569, 141] width 666 height 28
type input "k"
type input "KPV/10018/A"
click at [367, 208] on div "Select type" at bounding box center [488, 204] width 503 height 23
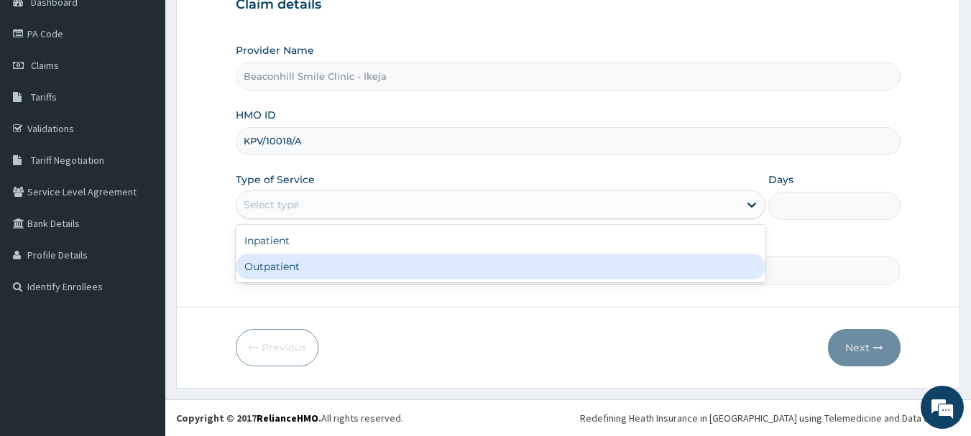
click at [313, 266] on div "Outpatient" at bounding box center [501, 267] width 530 height 26
type input "1"
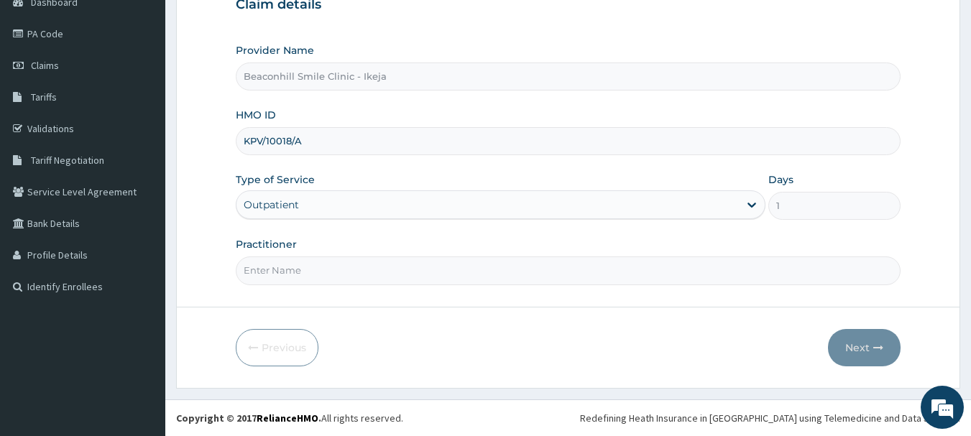
click at [313, 266] on input "Practitioner" at bounding box center [569, 271] width 666 height 28
type input "DR. ANTHONY"
click at [877, 348] on icon "button" at bounding box center [878, 348] width 10 height 10
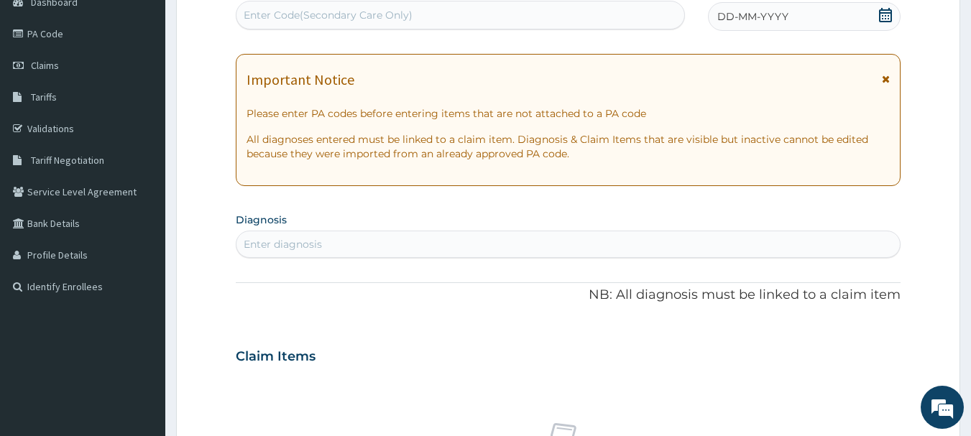
click at [399, 9] on div "Enter Code(Secondary Care Only)" at bounding box center [328, 15] width 169 height 14
type input "PA/63DC38"
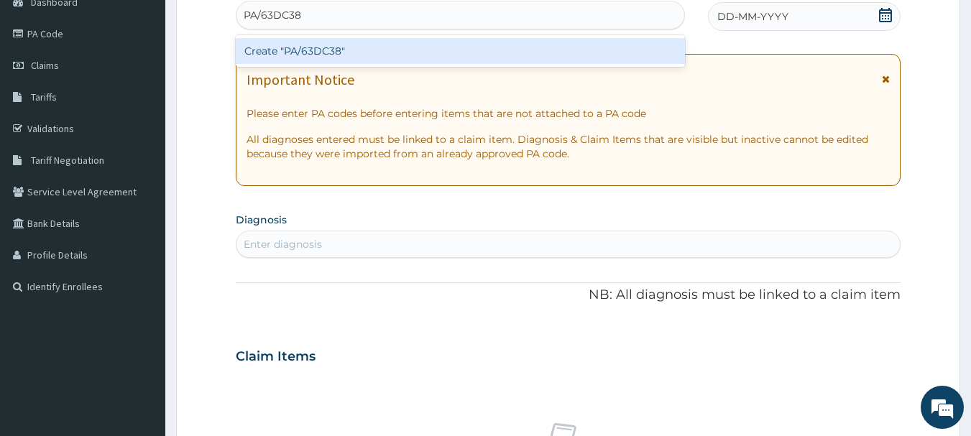
click at [381, 50] on div "Create "PA/63DC38"" at bounding box center [461, 51] width 450 height 26
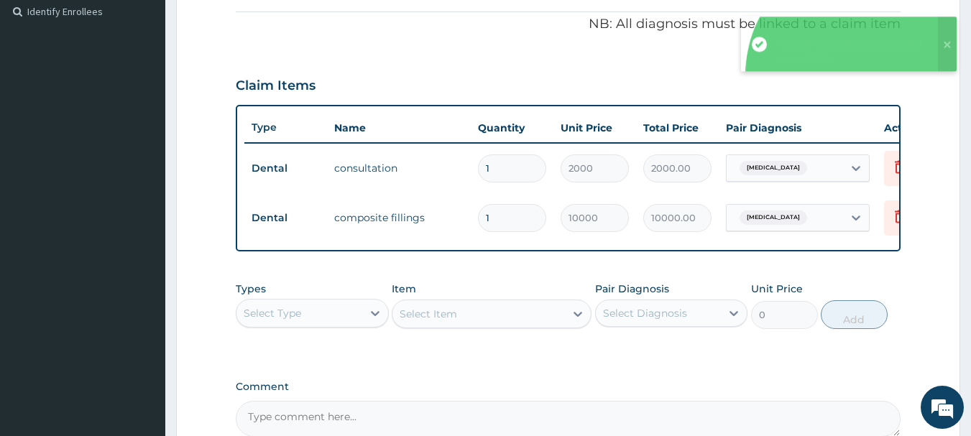
scroll to position [592, 0]
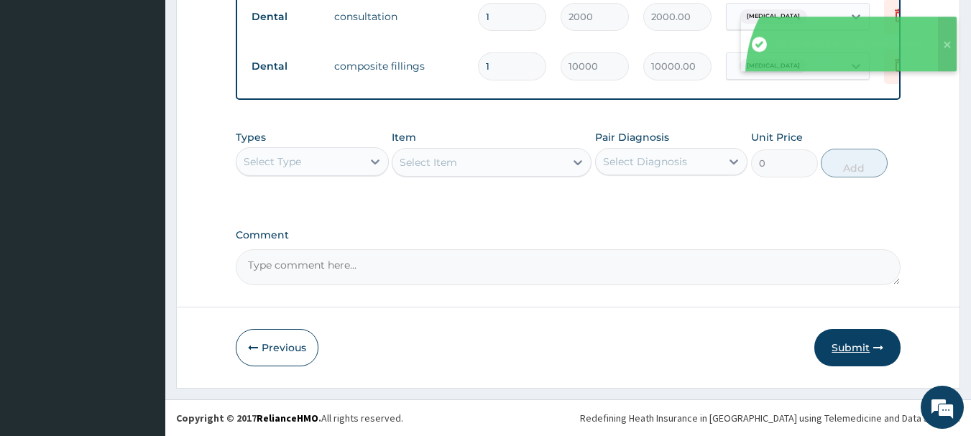
click at [853, 352] on button "Submit" at bounding box center [858, 347] width 86 height 37
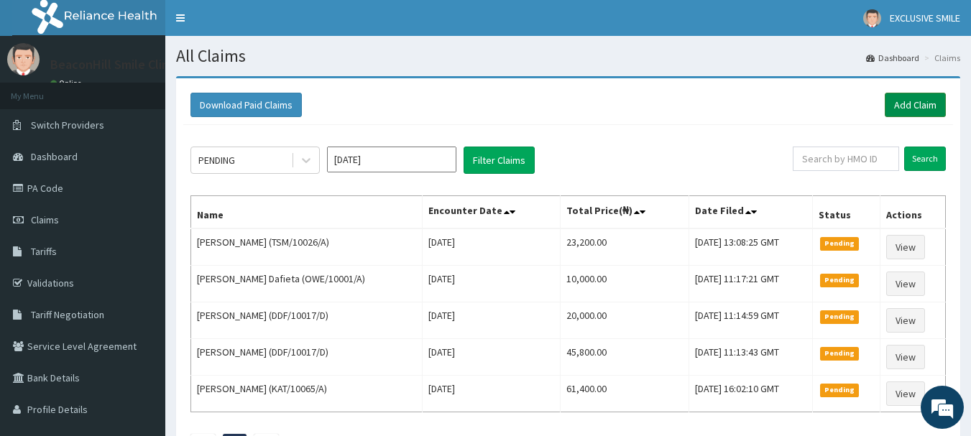
click at [925, 100] on link "Add Claim" at bounding box center [915, 105] width 61 height 24
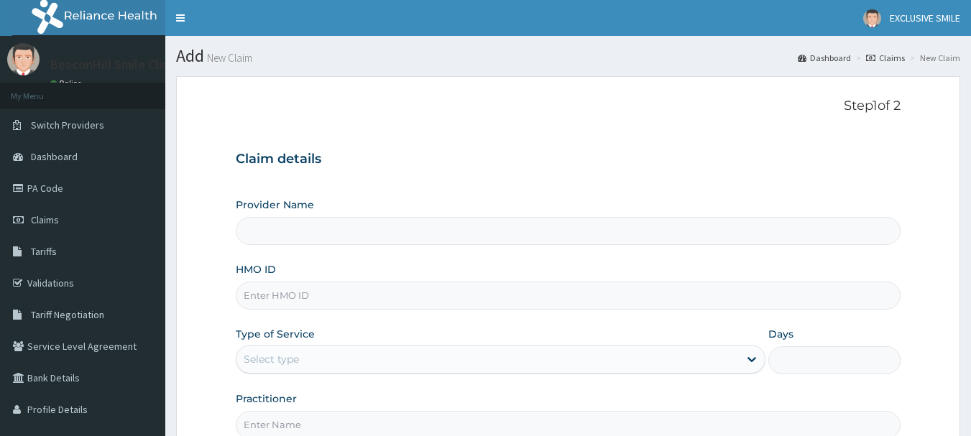
type input "Beaconhill Smile Clinic - Ikeja"
click at [29, 222] on link "Claims" at bounding box center [82, 220] width 165 height 32
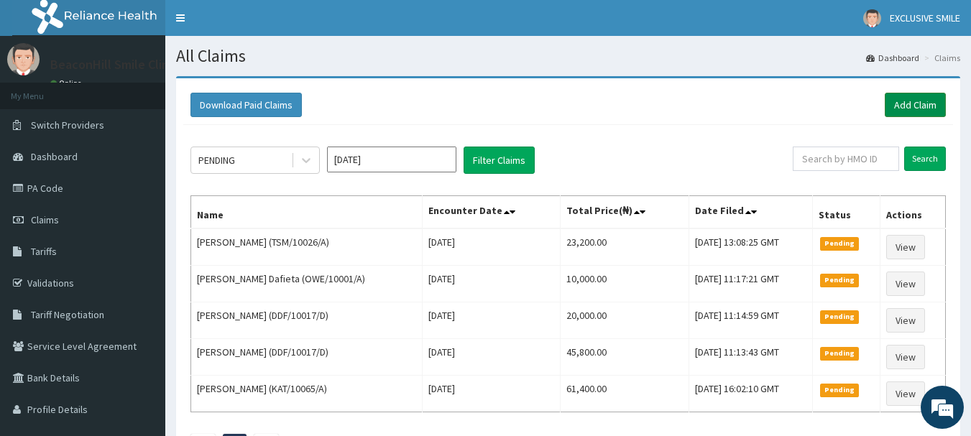
click at [907, 109] on link "Add Claim" at bounding box center [915, 105] width 61 height 24
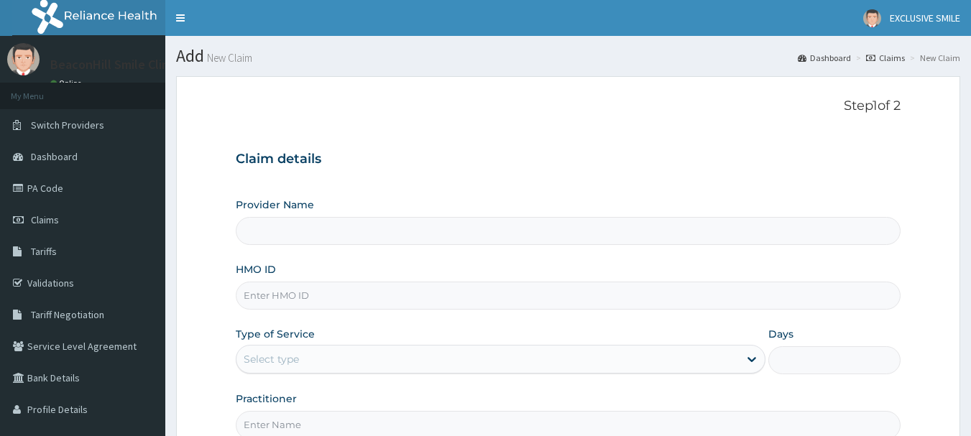
type input "Beaconhill Smile Clinic - Ikeja"
click at [262, 289] on input "HMO ID" at bounding box center [569, 296] width 666 height 28
type input "SSV/10135/B"
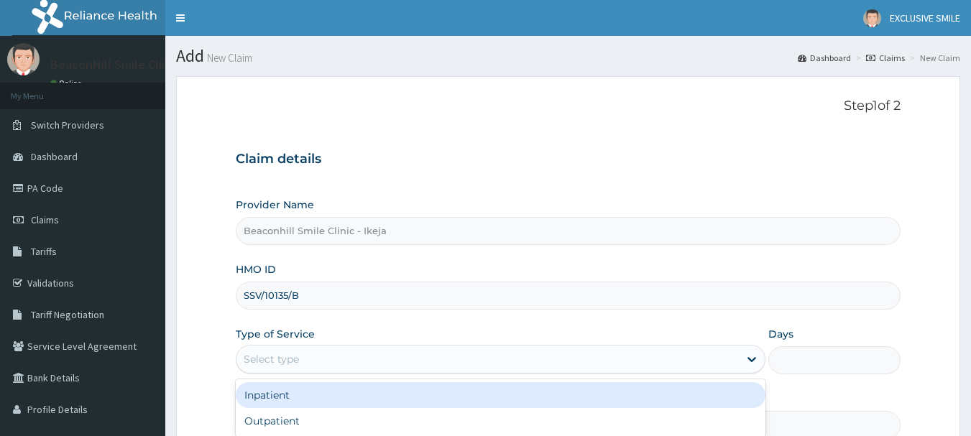
drag, startPoint x: 321, startPoint y: 360, endPoint x: 288, endPoint y: 409, distance: 58.6
click at [288, 374] on div "option Inpatient focused, 1 of 2. 2 results available. Use Up and Down to choos…" at bounding box center [501, 359] width 530 height 29
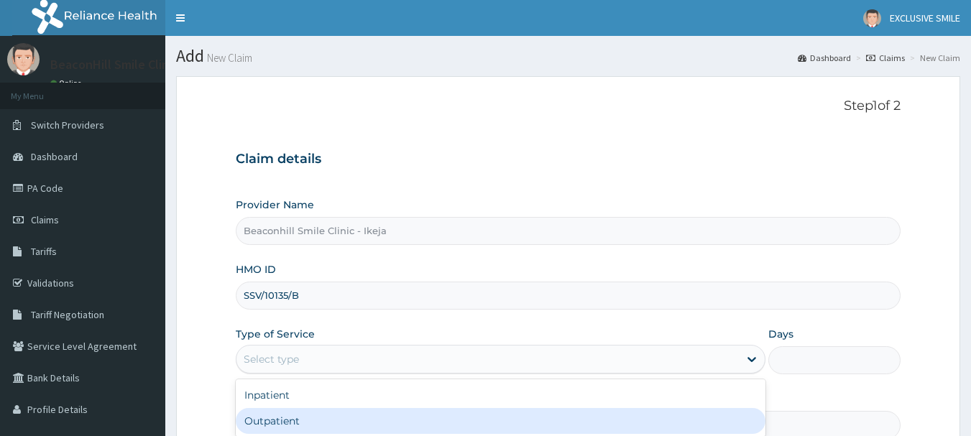
click at [288, 409] on div "Outpatient" at bounding box center [501, 421] width 530 height 26
type input "1"
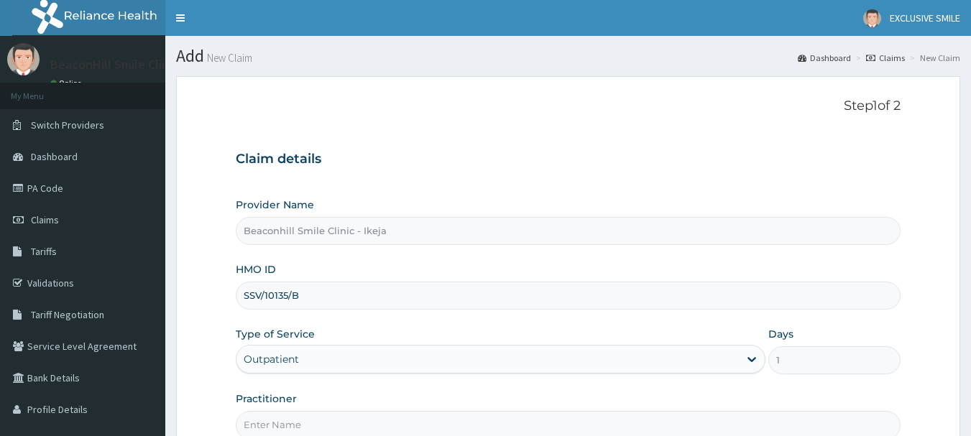
scroll to position [155, 0]
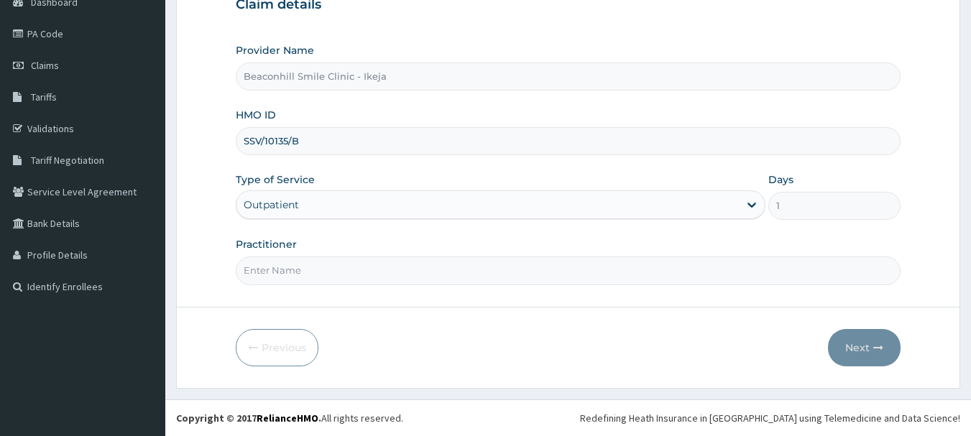
click at [395, 276] on input "Practitioner" at bounding box center [569, 271] width 666 height 28
click at [265, 273] on input "DR. FFOLUSADE" at bounding box center [569, 271] width 666 height 28
type input "DR. FOLUSADE"
click at [854, 342] on button "Next" at bounding box center [864, 347] width 73 height 37
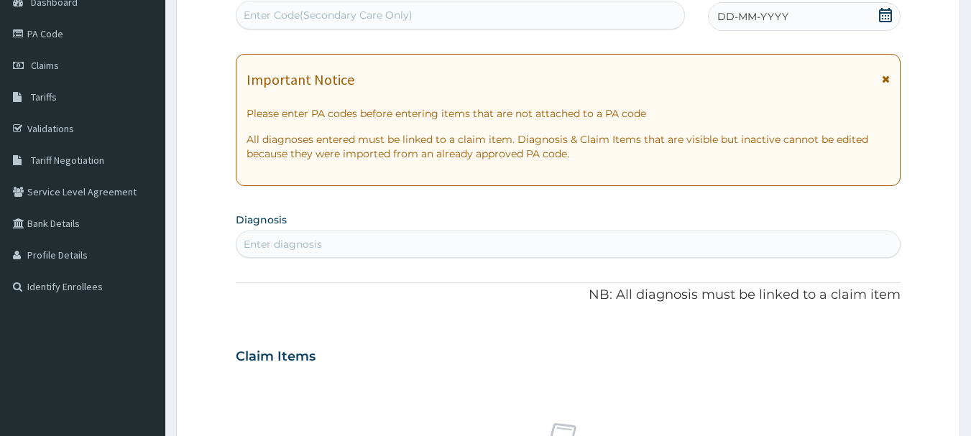
click at [380, 15] on div "Enter Code(Secondary Care Only)" at bounding box center [328, 15] width 169 height 14
type input "PA/F4905B"
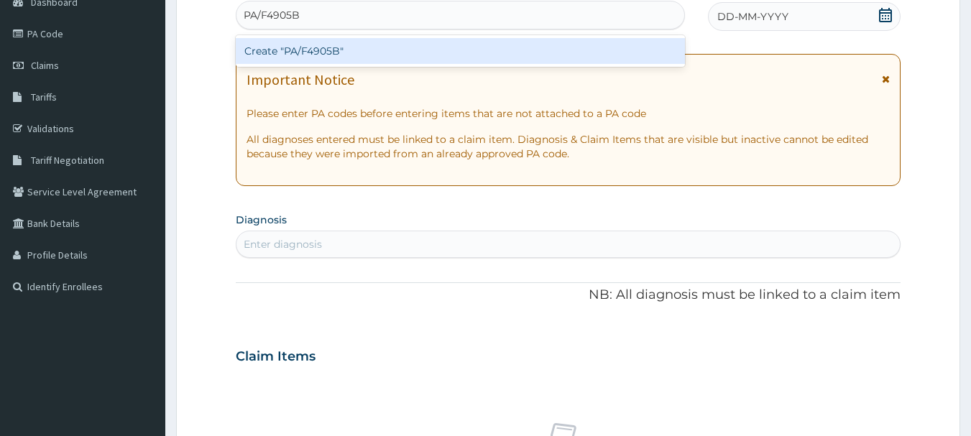
click at [333, 52] on div "Create "PA/F4905B"" at bounding box center [461, 51] width 450 height 26
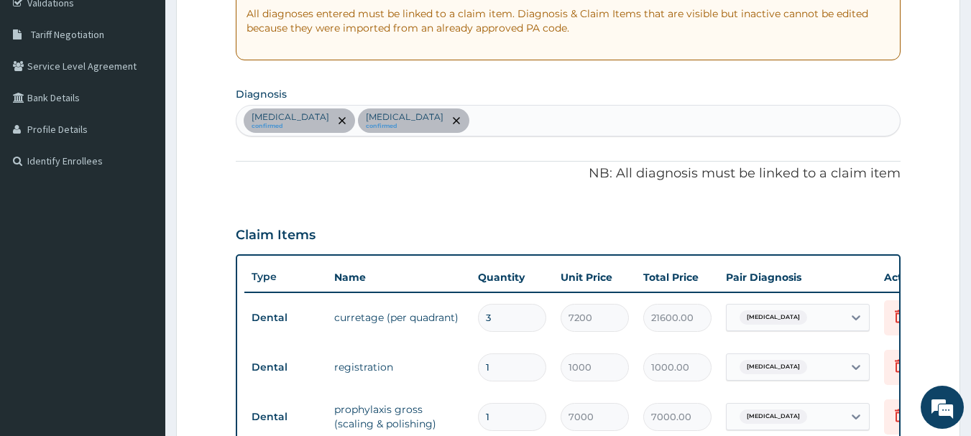
scroll to position [288, 0]
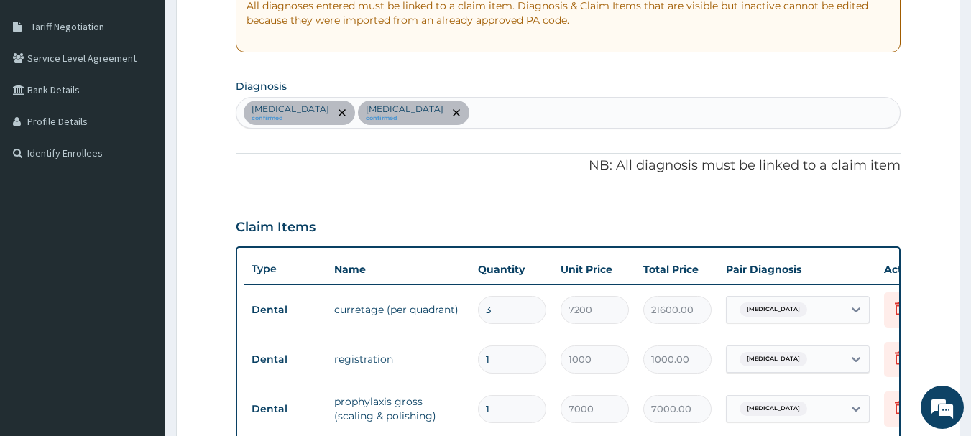
click at [960, 183] on form "Step 2 of 2 PA Code / Prescription Code PA/F4905B Encounter Date 19-09-2025 Imp…" at bounding box center [568, 284] width 784 height 993
drag, startPoint x: 960, startPoint y: 183, endPoint x: 978, endPoint y: 222, distance: 43.4
click at [971, 222] on html "R EL Toggle navigation EXCLUSIVE SMILE EXCLUSIVE SMILE - admin@exclusivesmileng…" at bounding box center [485, 270] width 971 height 1117
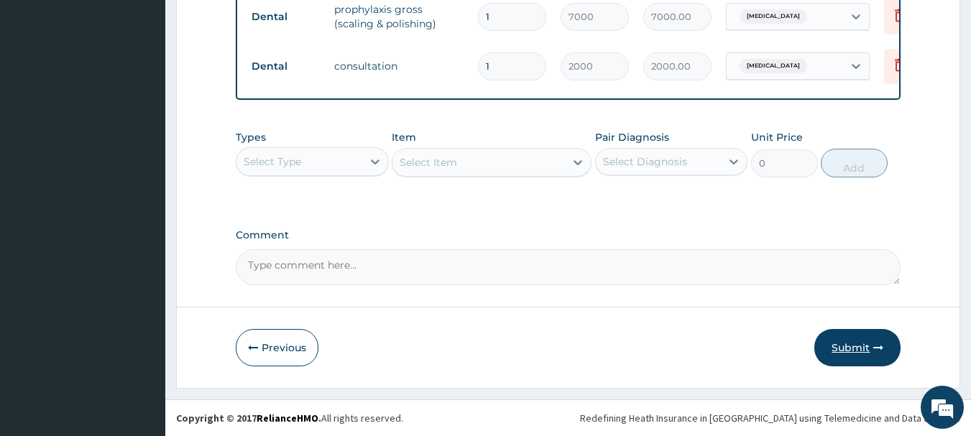
click at [869, 361] on button "Submit" at bounding box center [858, 347] width 86 height 37
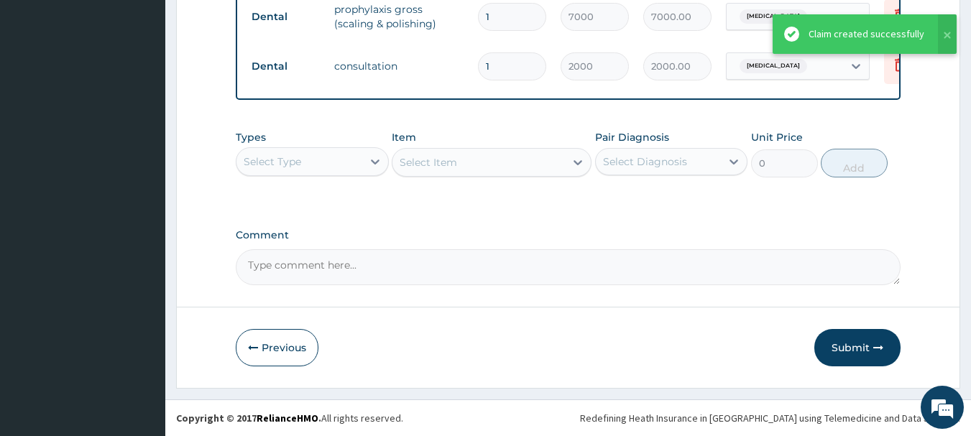
scroll to position [446, 0]
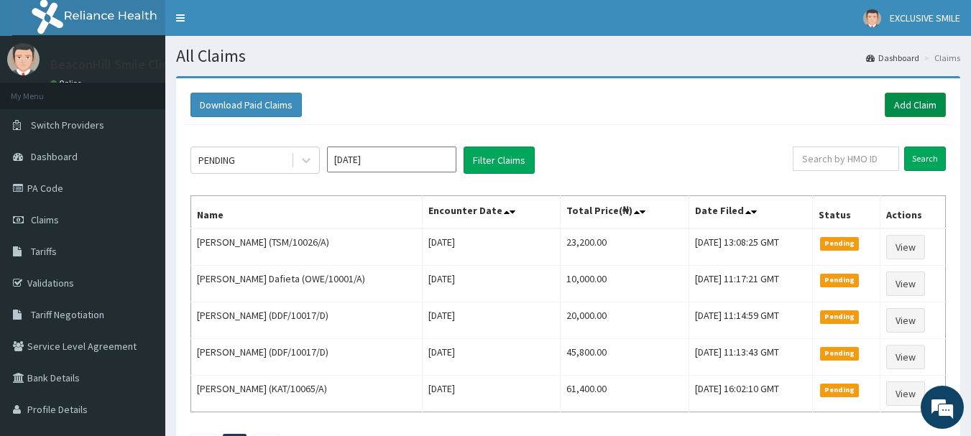
click at [895, 107] on link "Add Claim" at bounding box center [915, 105] width 61 height 24
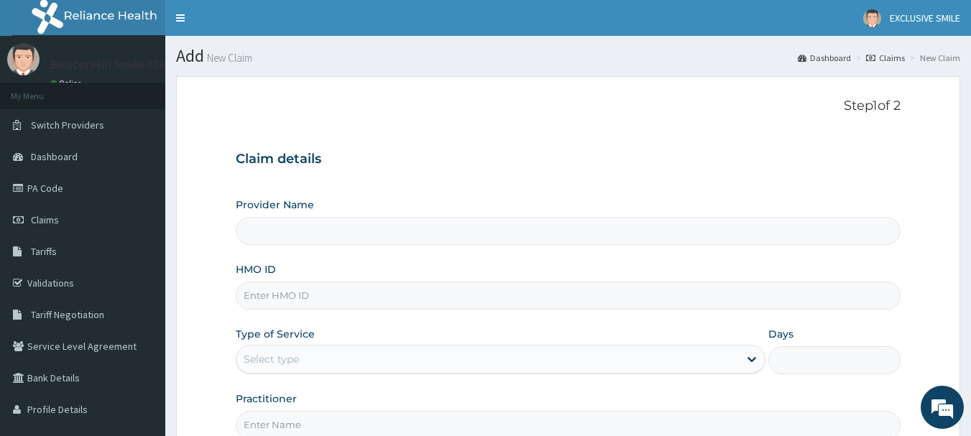
type input "Beaconhill Smile Clinic - Ikeja"
click at [393, 286] on input "HMO ID" at bounding box center [569, 296] width 666 height 28
type input "BDA/1001/A"
click at [344, 354] on div "Select type" at bounding box center [488, 359] width 503 height 23
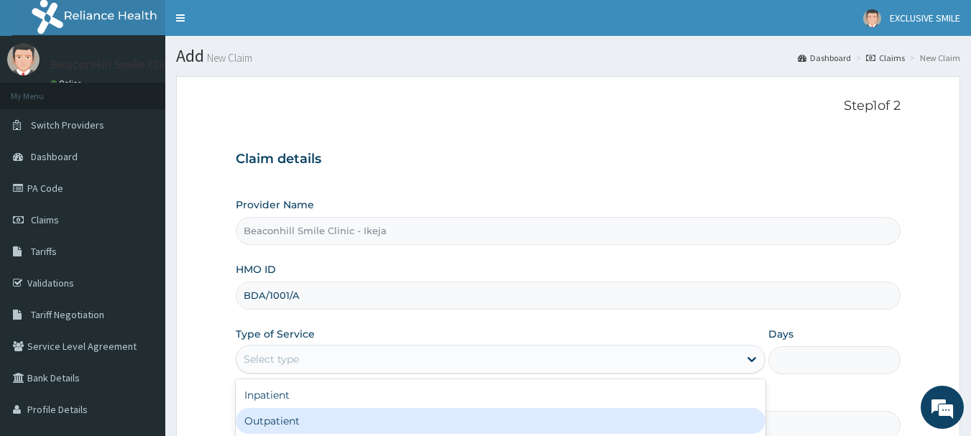
click at [296, 421] on div "Outpatient" at bounding box center [501, 421] width 530 height 26
type input "1"
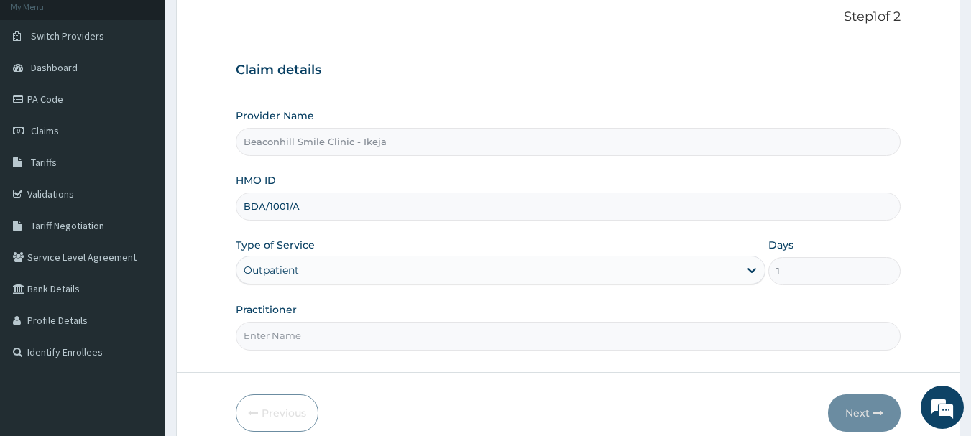
scroll to position [152, 0]
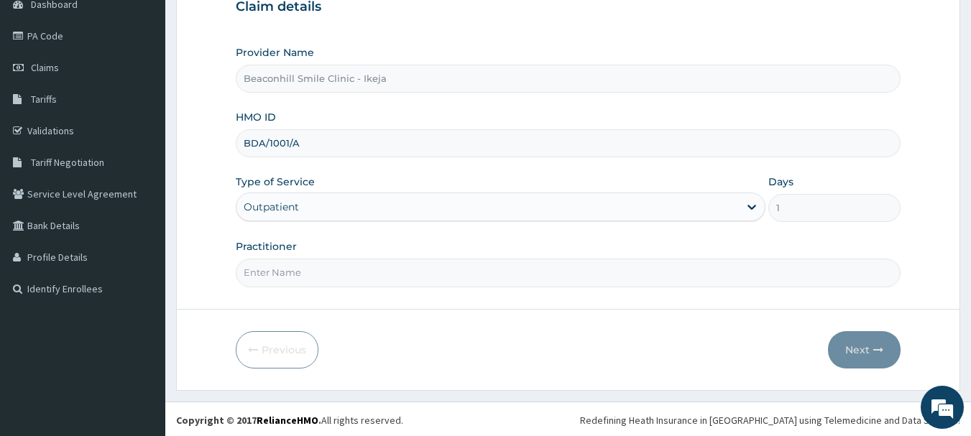
click at [421, 265] on input "Practitioner" at bounding box center [569, 273] width 666 height 28
type input "DR. FOLUSADE"
click at [862, 352] on button "Next" at bounding box center [864, 349] width 73 height 37
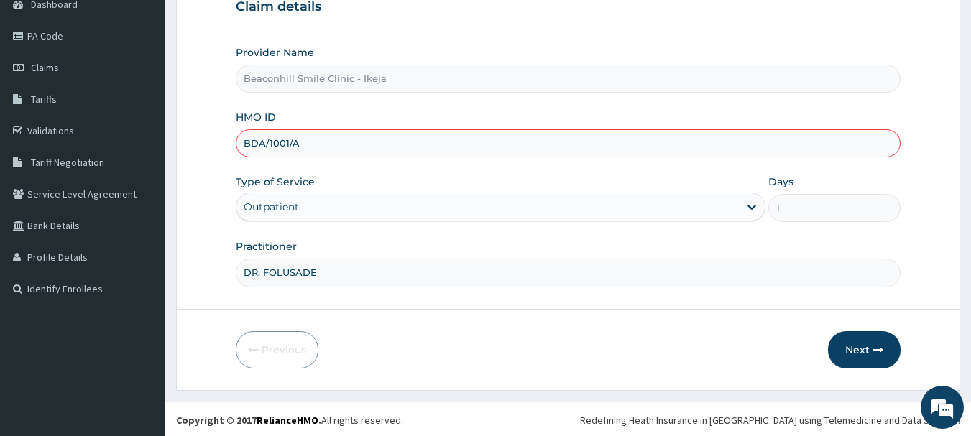
click at [273, 144] on input "BDA/1001/A" at bounding box center [569, 143] width 666 height 28
type input "BDA/10001/A"
click at [870, 362] on button "Next" at bounding box center [864, 349] width 73 height 37
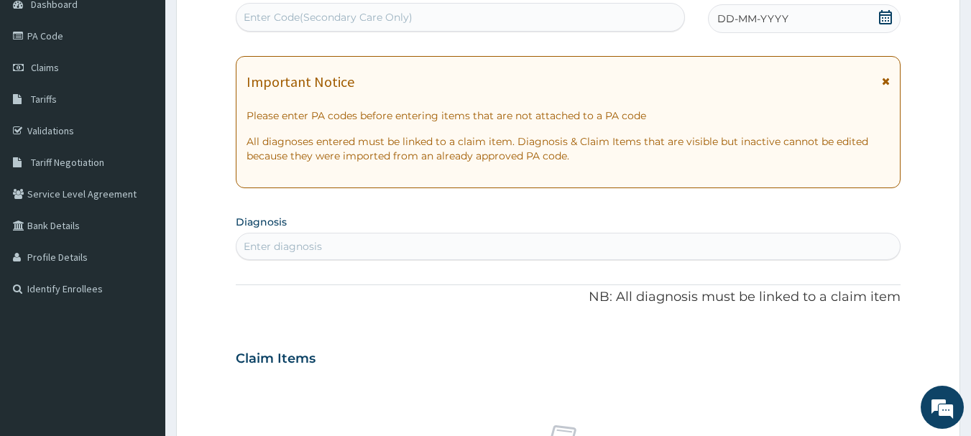
click at [494, 13] on div "Enter Code(Secondary Care Only)" at bounding box center [461, 17] width 449 height 23
type input "PA/5EA527"
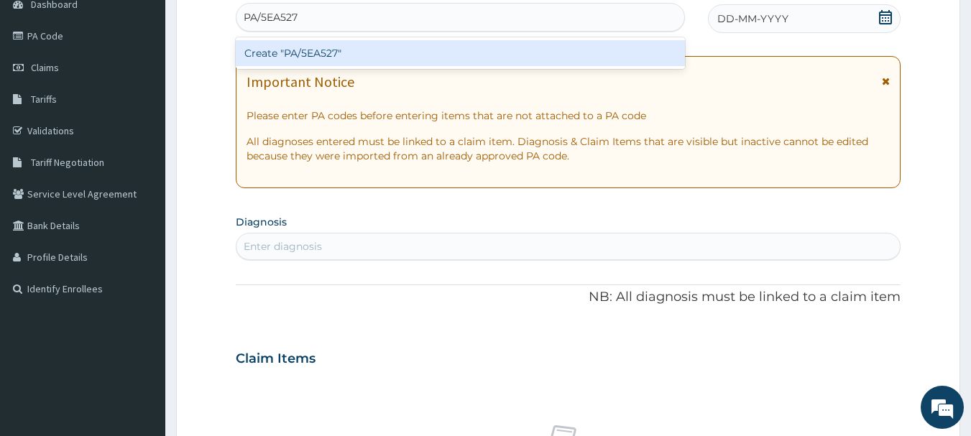
click at [456, 58] on div "Create "PA/5EA527"" at bounding box center [461, 53] width 450 height 26
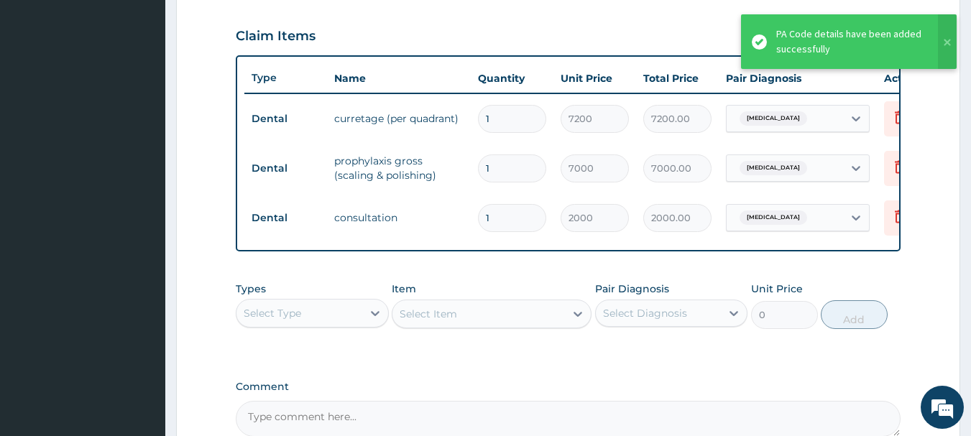
scroll to position [642, 0]
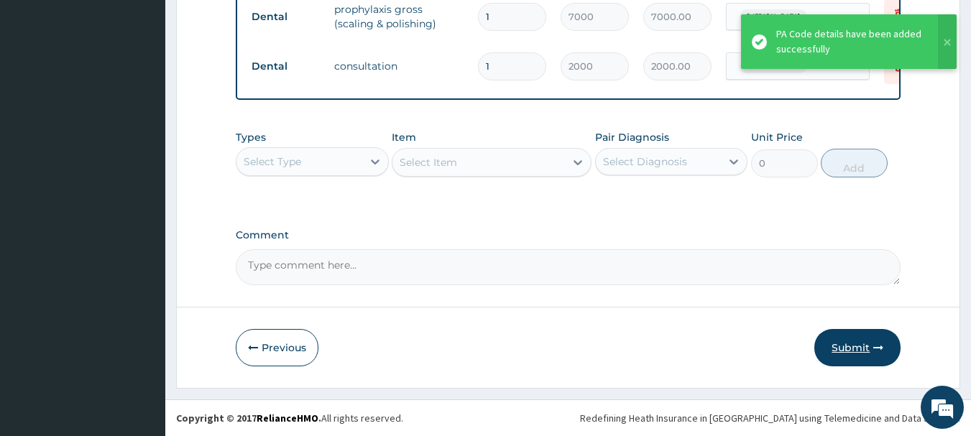
click at [857, 353] on button "Submit" at bounding box center [858, 347] width 86 height 37
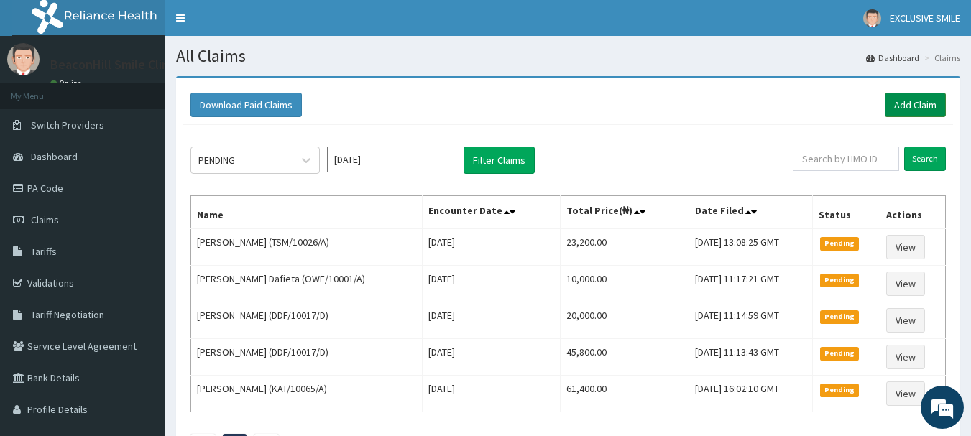
click at [907, 113] on link "Add Claim" at bounding box center [915, 105] width 61 height 24
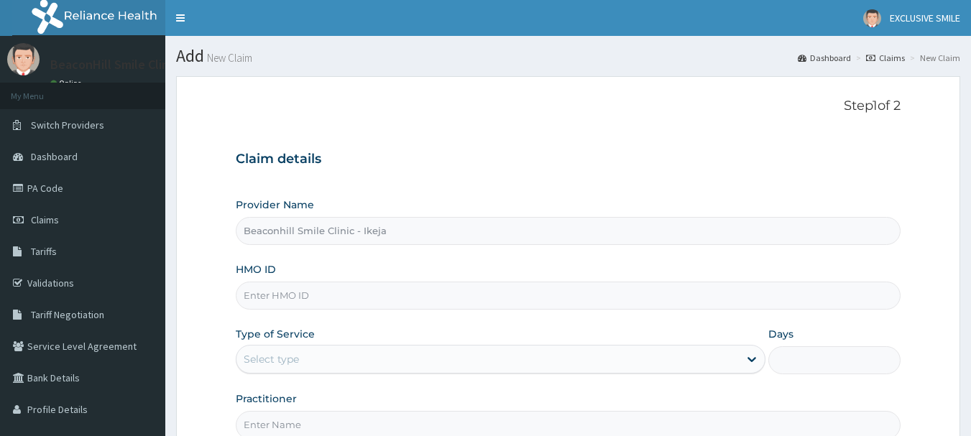
type input "Beaconhill Smile Clinic - Ikeja"
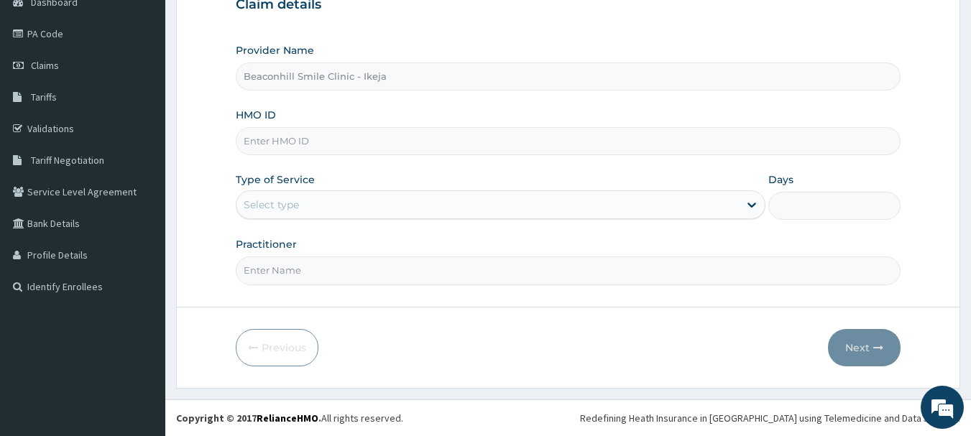
click at [361, 137] on input "HMO ID" at bounding box center [569, 141] width 666 height 28
type input "p"
type input "r"
type input "RPO/10201/B"
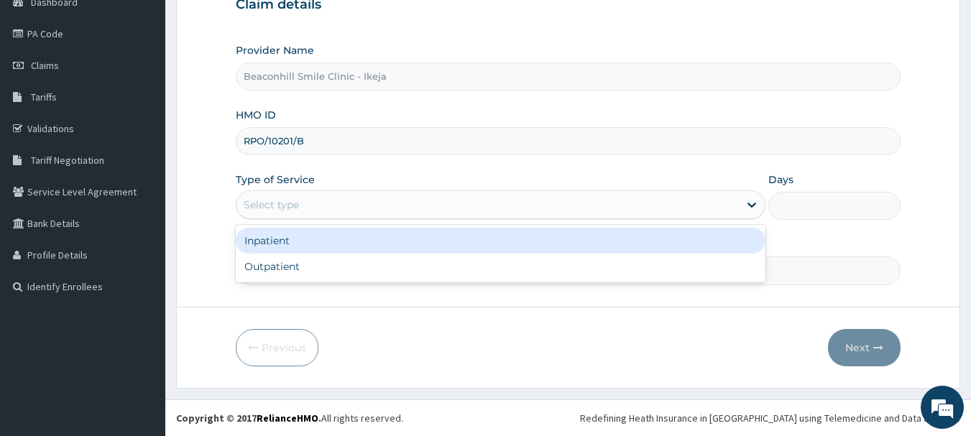
click at [349, 196] on div "Select type" at bounding box center [488, 204] width 503 height 23
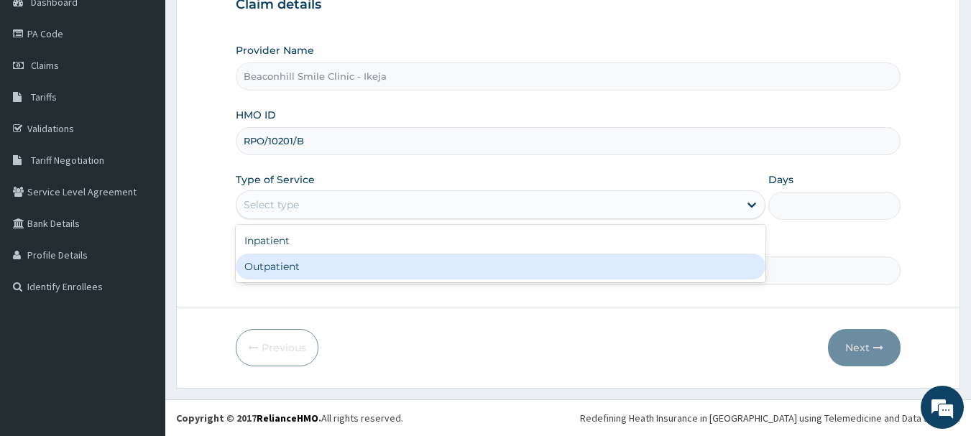
click at [316, 262] on div "Outpatient" at bounding box center [501, 267] width 530 height 26
type input "1"
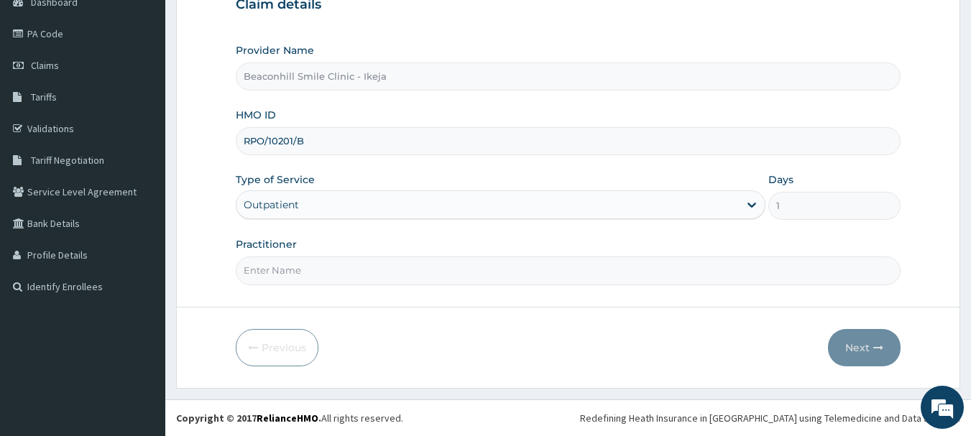
click at [316, 262] on input "Practitioner" at bounding box center [569, 271] width 666 height 28
click at [257, 270] on input "dR. fOLUSADE" at bounding box center [569, 271] width 666 height 28
type input "DR. fOLUSADE"
click at [855, 334] on button "Next" at bounding box center [864, 347] width 73 height 37
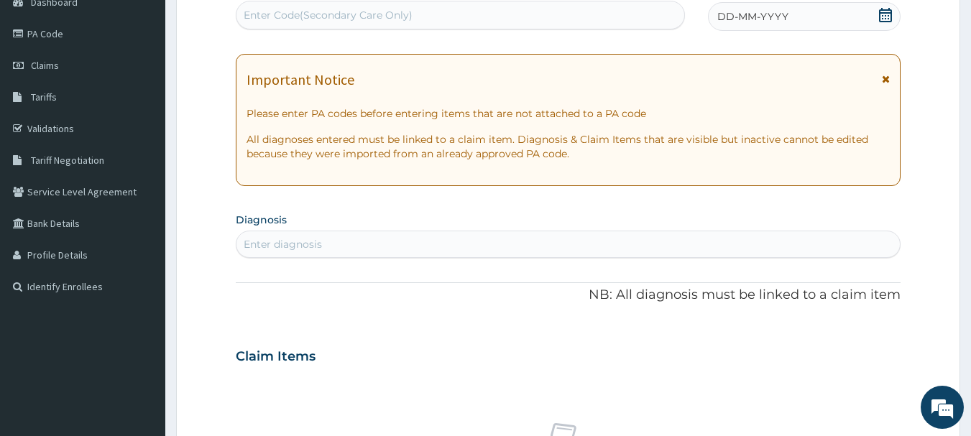
click at [356, 27] on div "Enter Code(Secondary Care Only)" at bounding box center [461, 15] width 449 height 23
type input "PA/A82607"
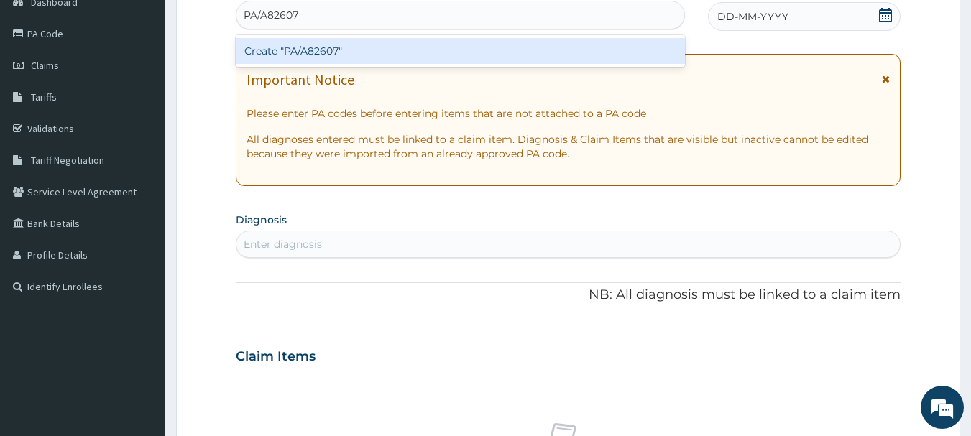
click at [357, 47] on div "Create "PA/A82607"" at bounding box center [461, 51] width 450 height 26
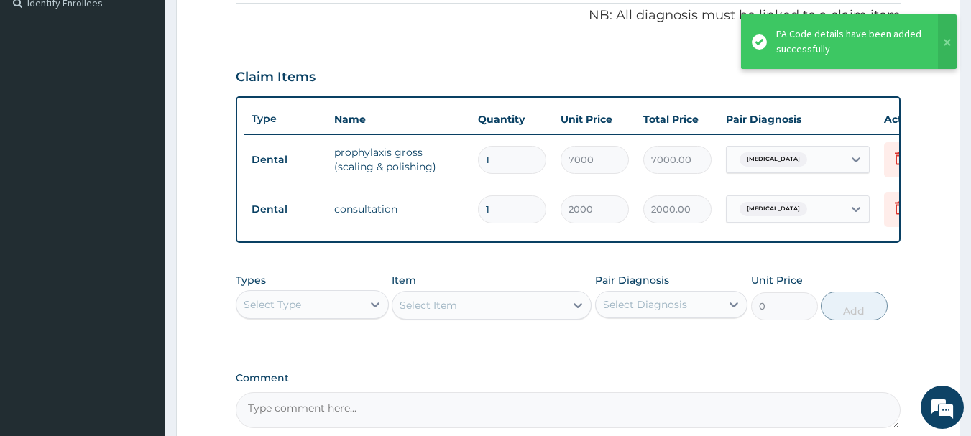
scroll to position [592, 0]
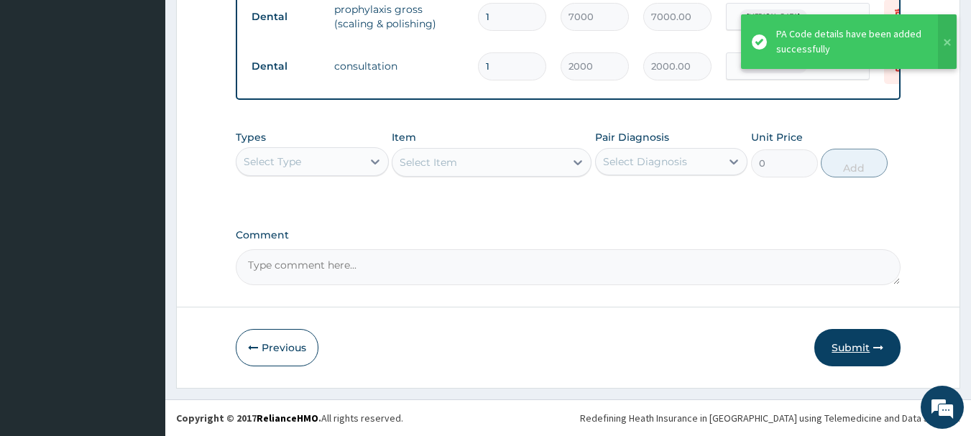
click at [853, 340] on button "Submit" at bounding box center [858, 347] width 86 height 37
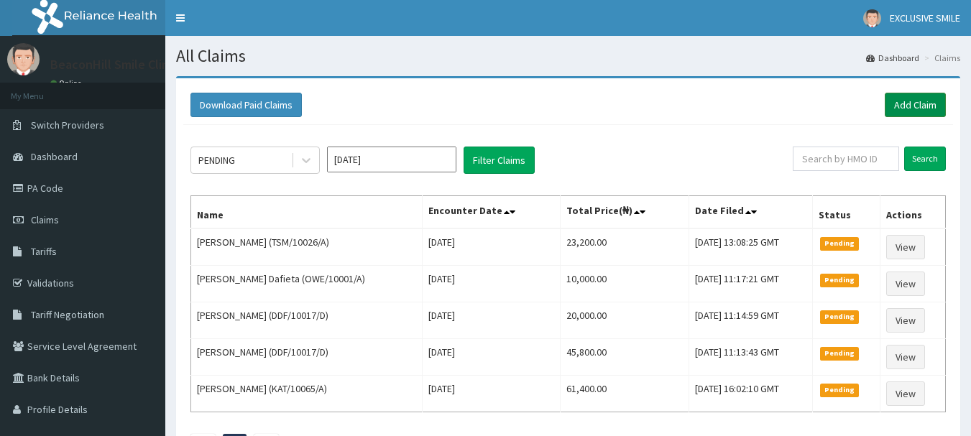
click at [888, 109] on link "Add Claim" at bounding box center [915, 105] width 61 height 24
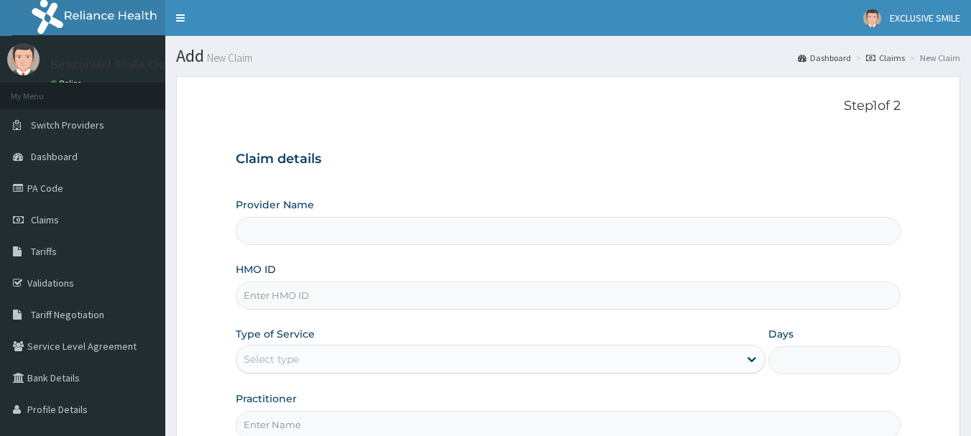
scroll to position [117, 0]
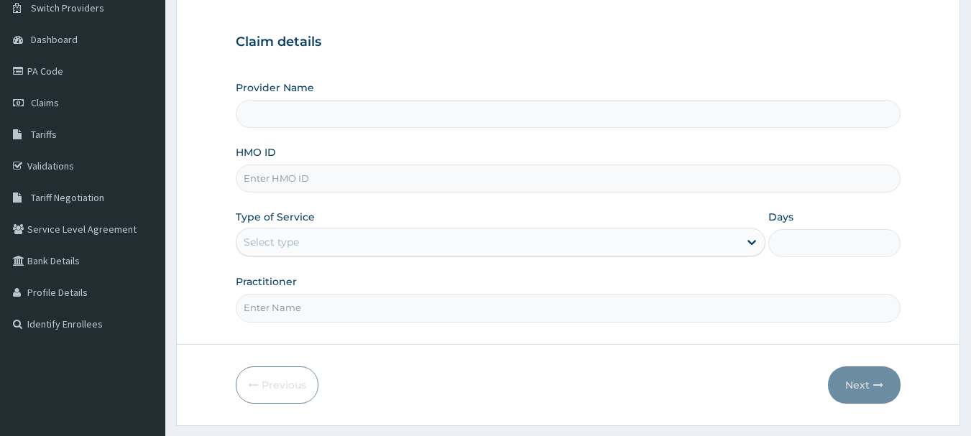
click at [426, 183] on input "HMO ID" at bounding box center [569, 179] width 666 height 28
type input "RPO/"
type input "Beaconhill Smile Clinic - Ikeja"
type input "RPO/10210/D"
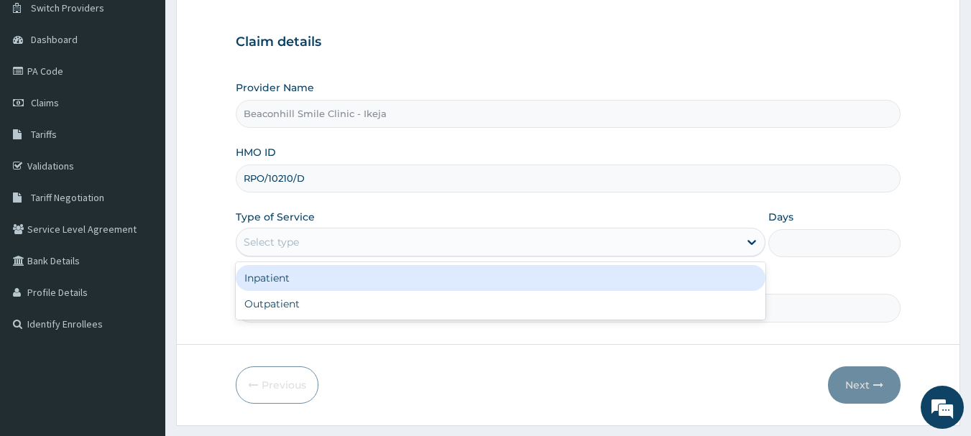
click at [328, 241] on div "Select type" at bounding box center [488, 242] width 503 height 23
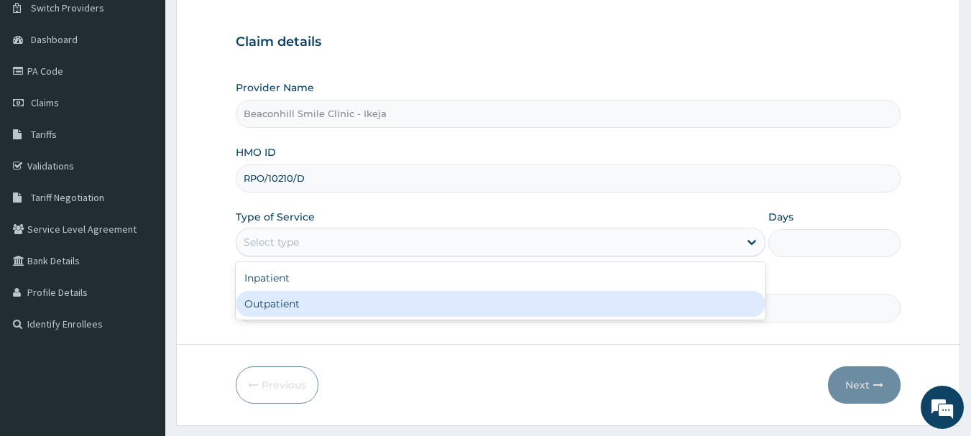
click at [295, 309] on div "Outpatient" at bounding box center [501, 304] width 530 height 26
type input "1"
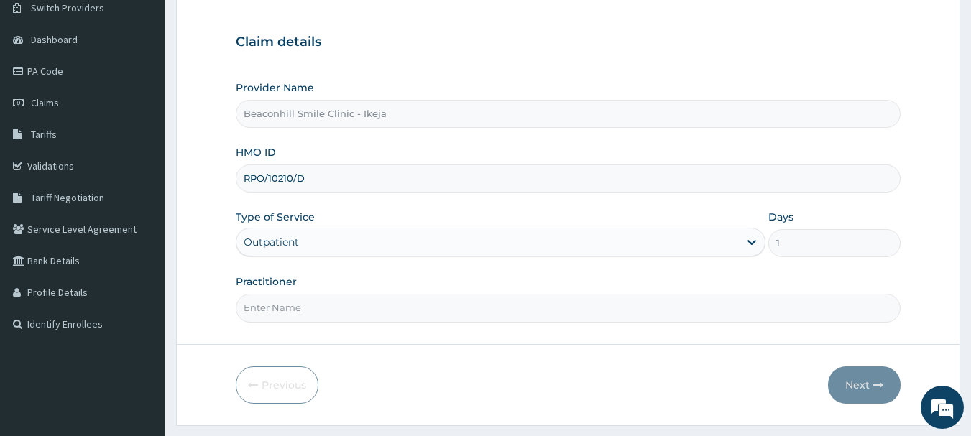
click at [282, 314] on input "Practitioner" at bounding box center [569, 308] width 666 height 28
type input "DR. FOLUSADE"
click at [853, 375] on button "Next" at bounding box center [864, 385] width 73 height 37
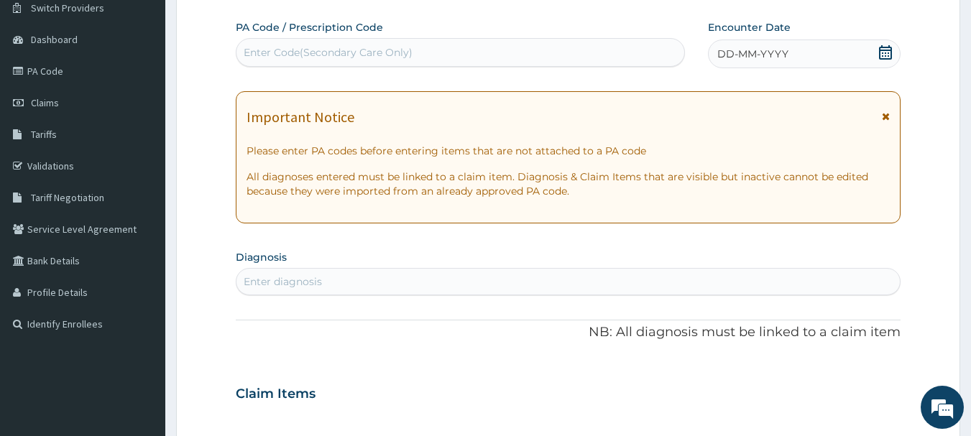
click at [324, 53] on div "Enter Code(Secondary Care Only)" at bounding box center [328, 52] width 169 height 14
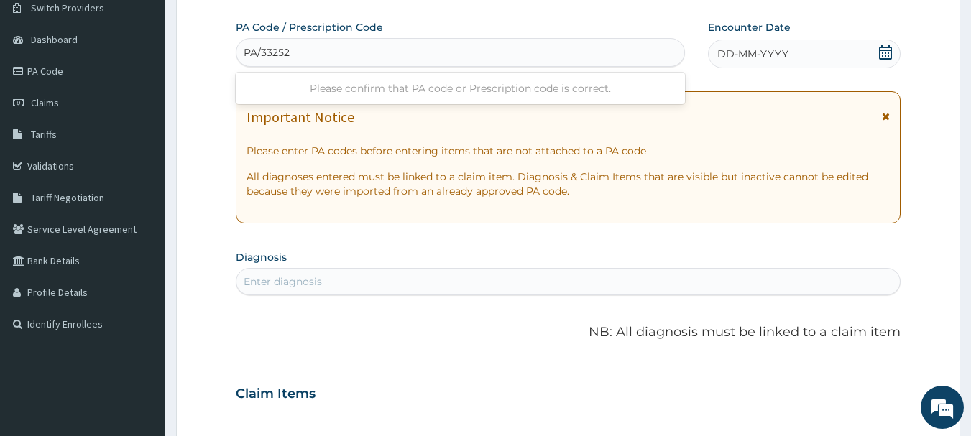
type input "PA/33252D"
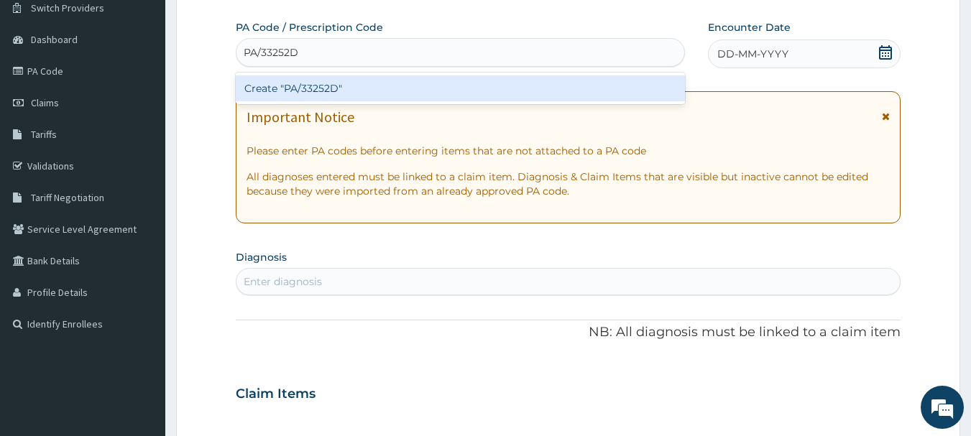
click at [309, 94] on div "Create "PA/33252D"" at bounding box center [461, 88] width 450 height 26
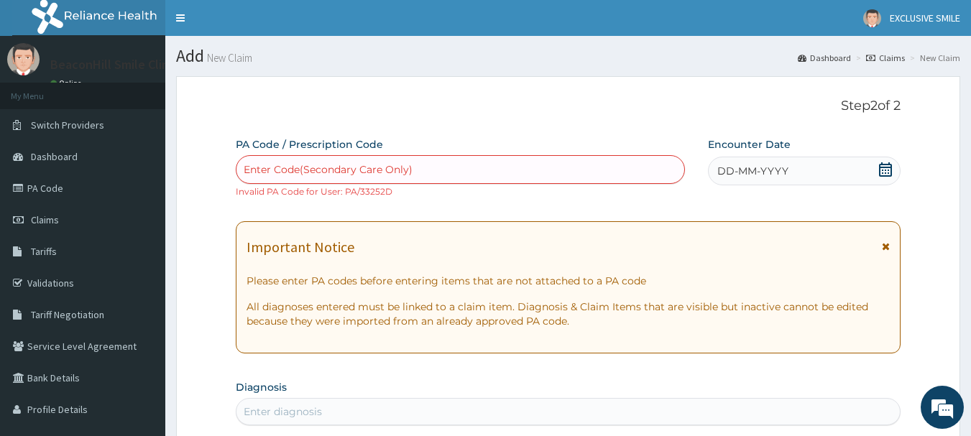
paste input "PA/33252D"
type input "PA/33252D"
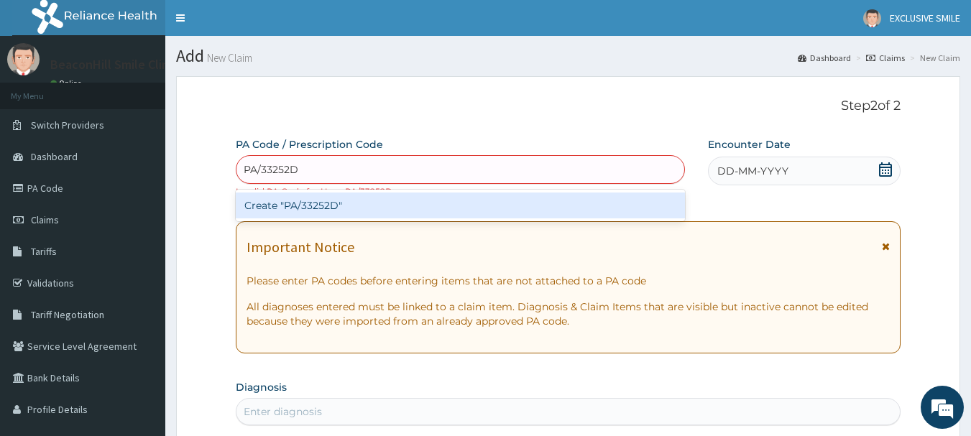
click at [543, 212] on div "Create "PA/33252D"" at bounding box center [461, 206] width 450 height 26
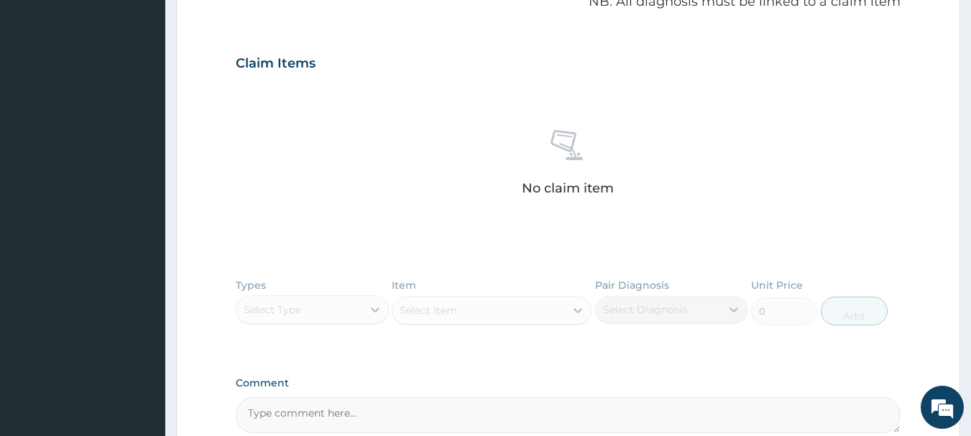
scroll to position [609, 0]
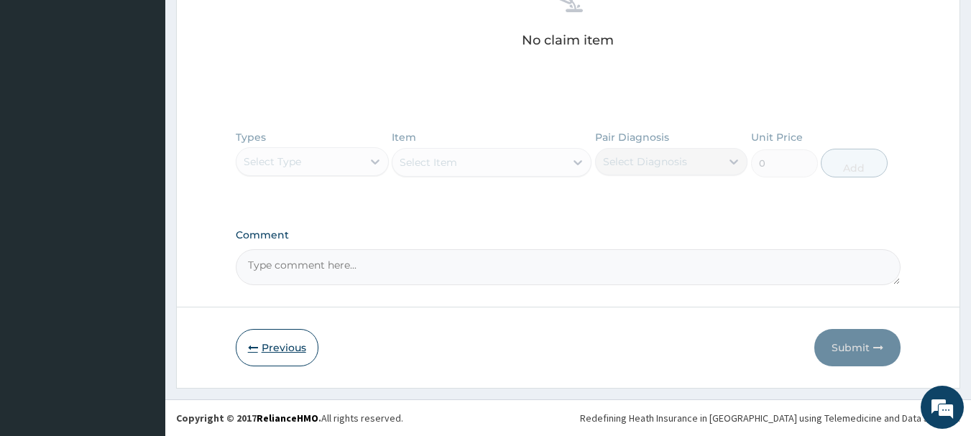
click at [277, 352] on button "Previous" at bounding box center [277, 347] width 83 height 37
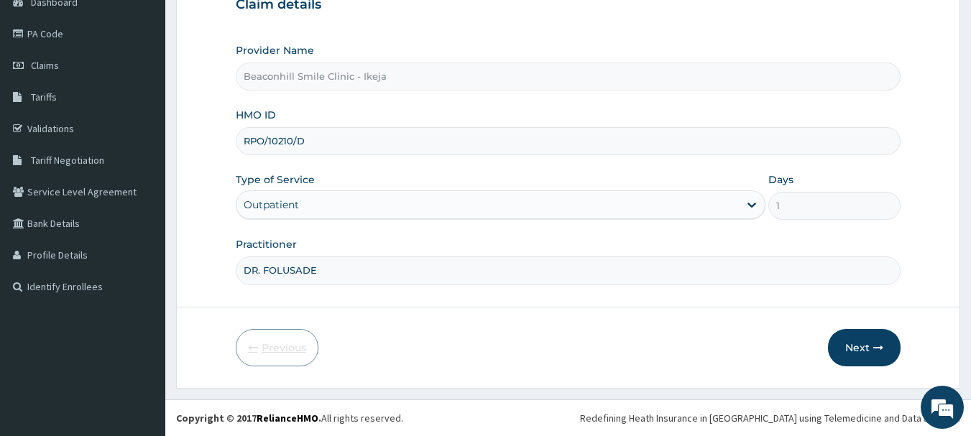
scroll to position [155, 0]
click at [303, 144] on input "RPO/10210/D" at bounding box center [569, 141] width 666 height 28
paste input "01"
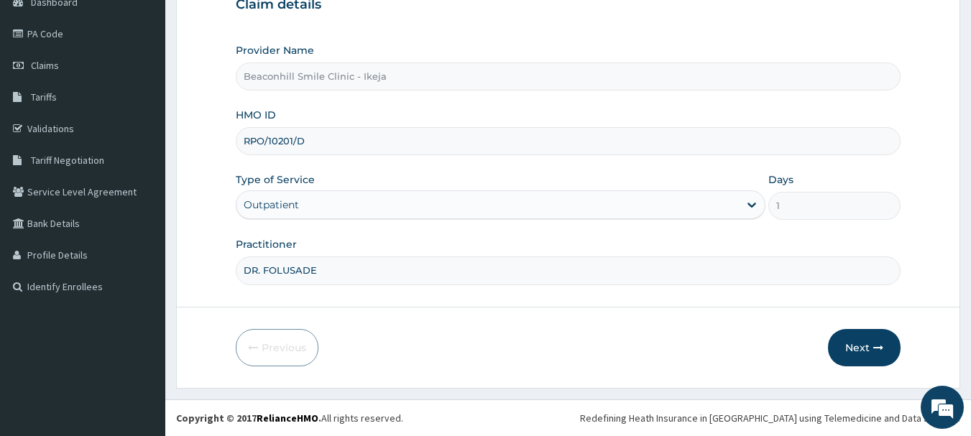
type input "RPO/10201/D"
click at [856, 361] on button "Next" at bounding box center [864, 347] width 73 height 37
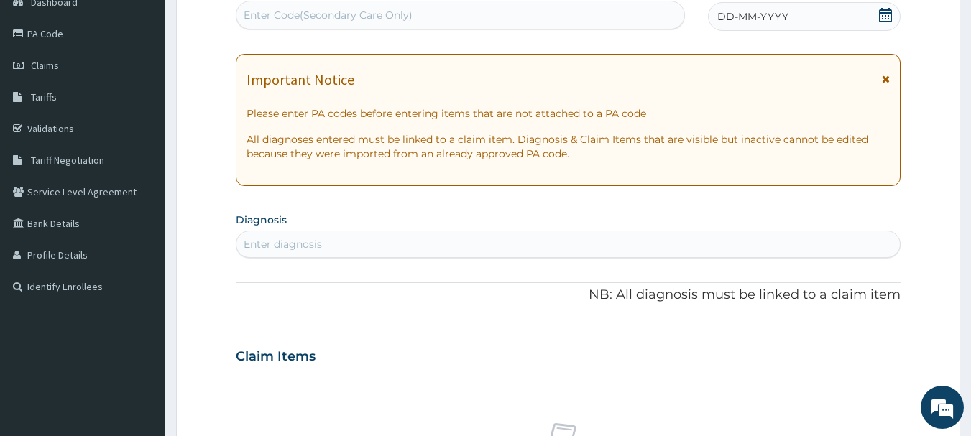
click at [472, 17] on div "Enter Code(Secondary Care Only)" at bounding box center [461, 15] width 449 height 23
paste input "PA/33252D"
type input "PA/33252D"
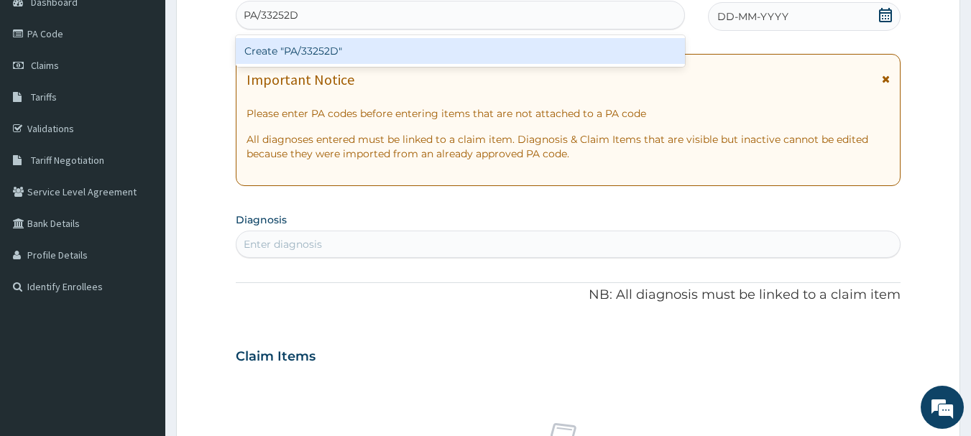
click at [420, 42] on div "Create "PA/33252D"" at bounding box center [461, 51] width 450 height 26
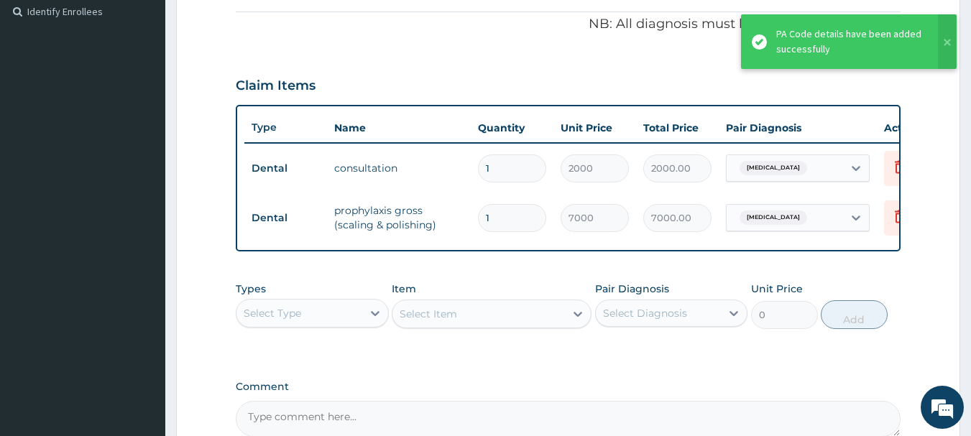
scroll to position [592, 0]
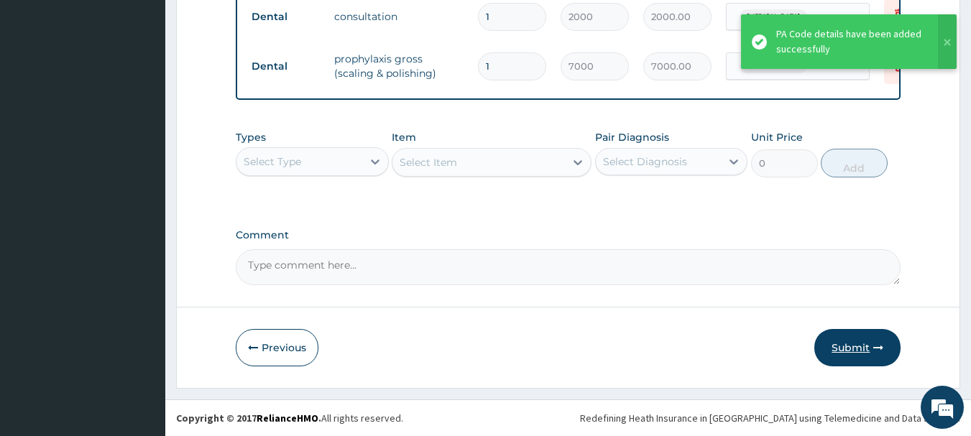
click at [858, 351] on button "Submit" at bounding box center [858, 347] width 86 height 37
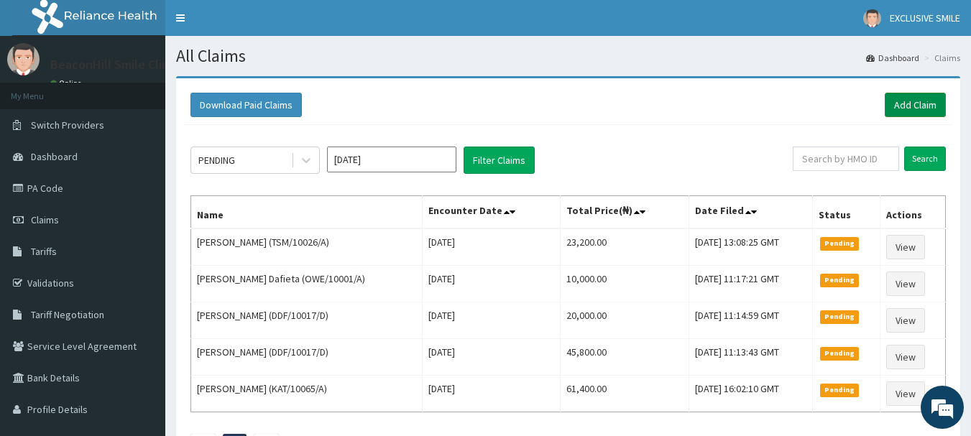
click at [907, 95] on link "Add Claim" at bounding box center [915, 105] width 61 height 24
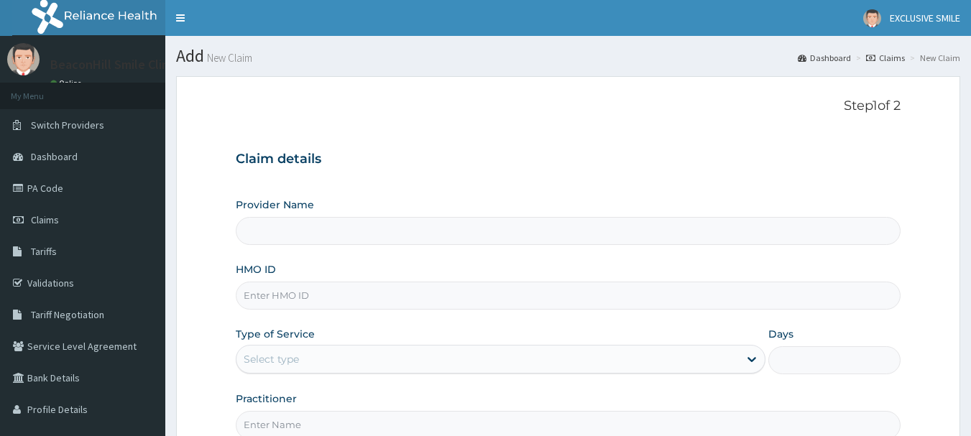
scroll to position [155, 0]
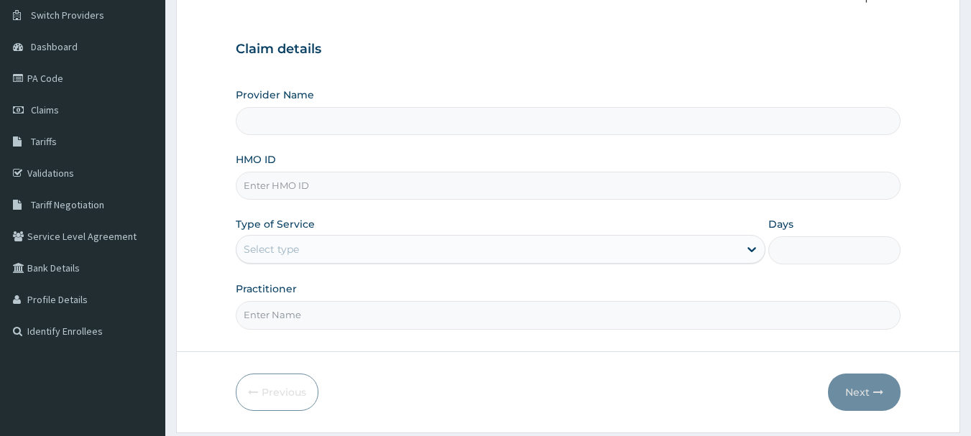
drag, startPoint x: 981, startPoint y: 203, endPoint x: 981, endPoint y: 382, distance: 178.3
click at [971, 382] on html "R EL Toggle navigation EXCLUSIVE SMILE EXCLUSIVE SMILE - [EMAIL_ADDRESS][DOMAIN…" at bounding box center [485, 184] width 971 height 591
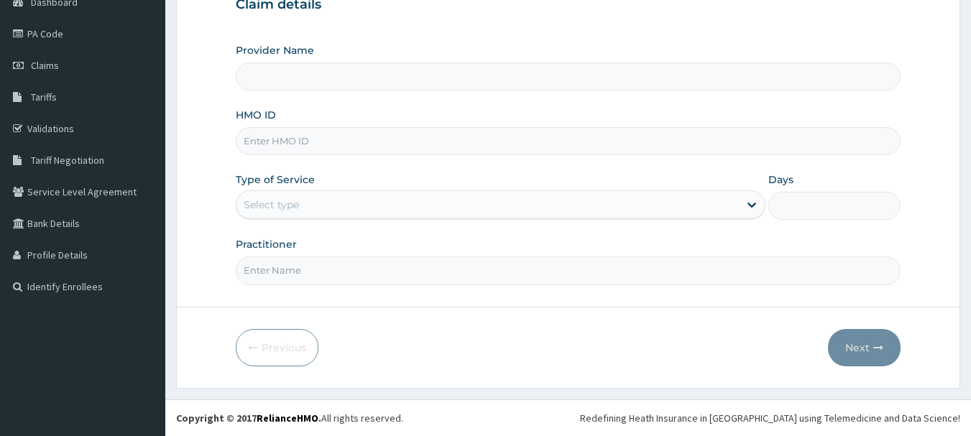
type input "Beaconhill Smile Clinic - Ikeja"
click at [316, 155] on input "HMO ID" at bounding box center [569, 141] width 666 height 28
type input "ALP/10230/A"
click at [272, 214] on div "Select type" at bounding box center [488, 204] width 503 height 23
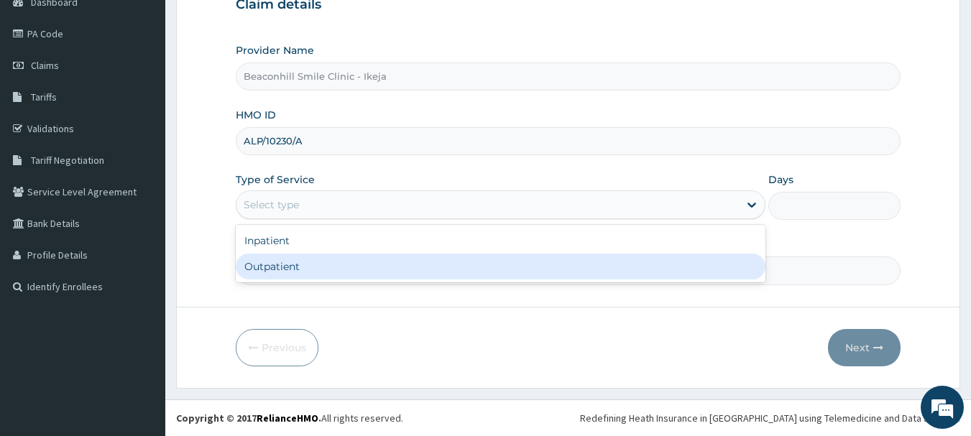
click at [265, 267] on div "Outpatient" at bounding box center [501, 267] width 530 height 26
type input "1"
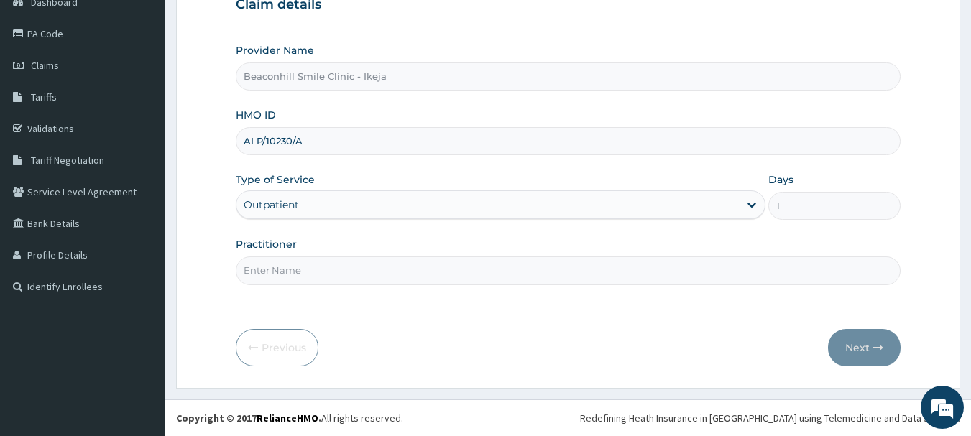
click at [265, 267] on input "Practitioner" at bounding box center [569, 271] width 666 height 28
type input "DR. [PERSON_NAME]"
click at [866, 346] on button "Next" at bounding box center [864, 347] width 73 height 37
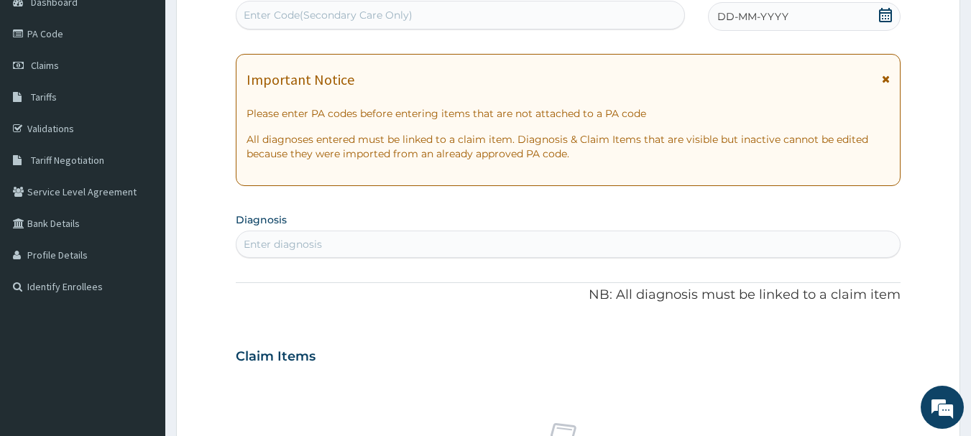
click at [355, 15] on div "Enter Code(Secondary Care Only)" at bounding box center [328, 15] width 169 height 14
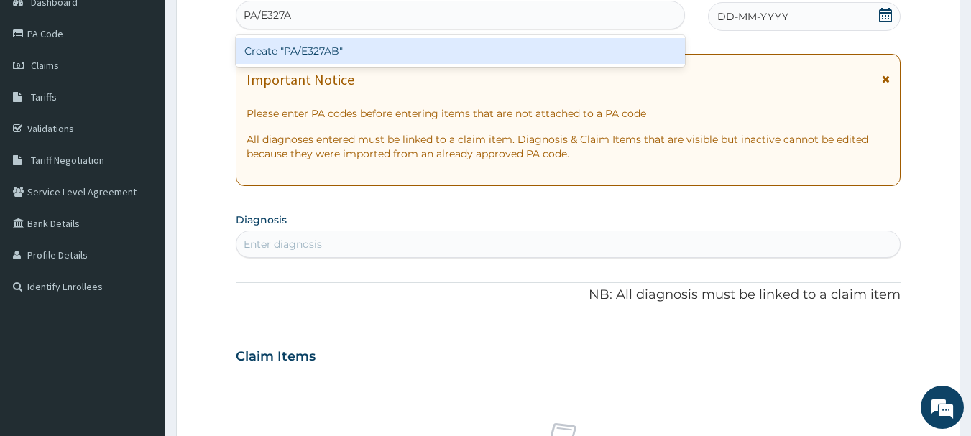
type input "PA/E327AB"
click at [348, 45] on div "Create "PA/E327AB"" at bounding box center [461, 51] width 450 height 26
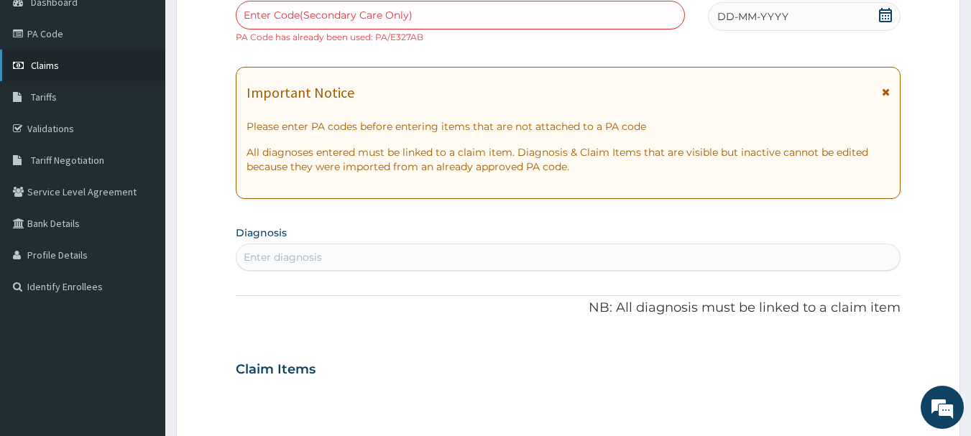
click at [52, 62] on span "Claims" at bounding box center [45, 65] width 28 height 13
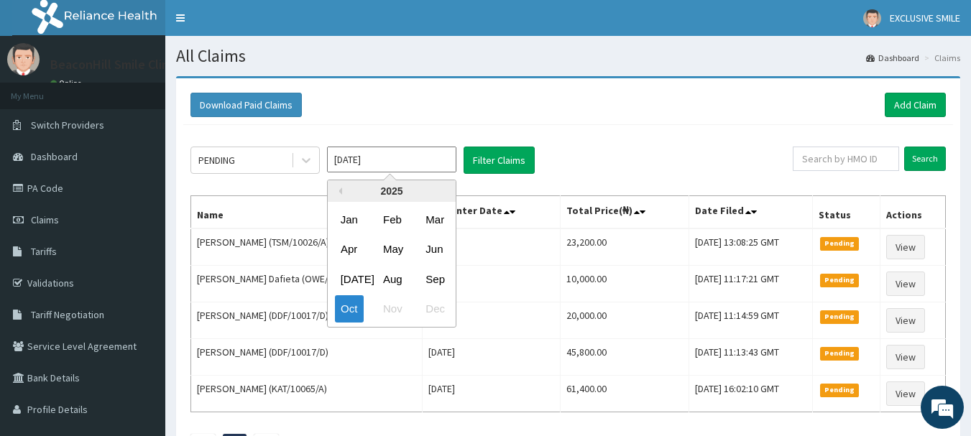
click at [371, 159] on input "[DATE]" at bounding box center [391, 160] width 129 height 26
click at [433, 279] on div "Sep" at bounding box center [434, 279] width 29 height 27
type input "[DATE]"
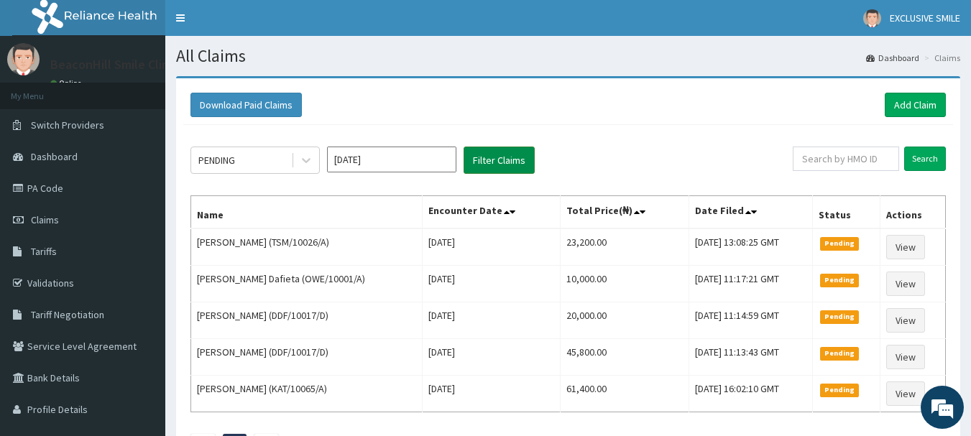
click at [502, 162] on button "Filter Claims" at bounding box center [499, 160] width 71 height 27
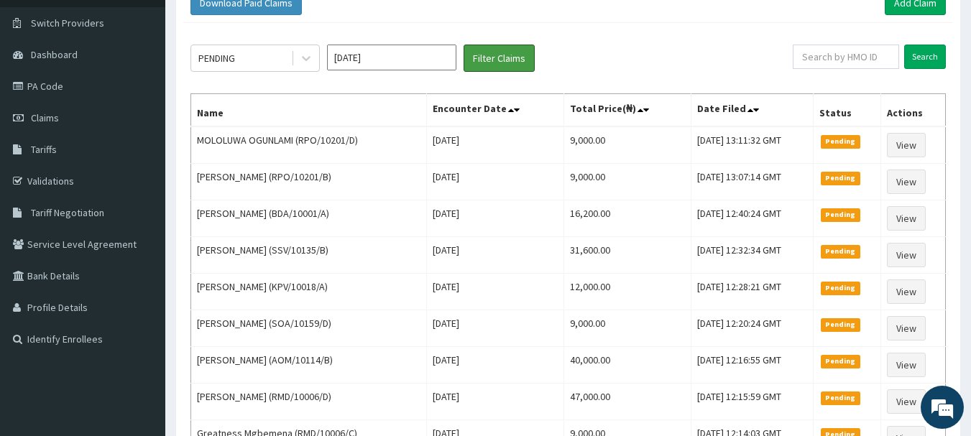
scroll to position [36, 0]
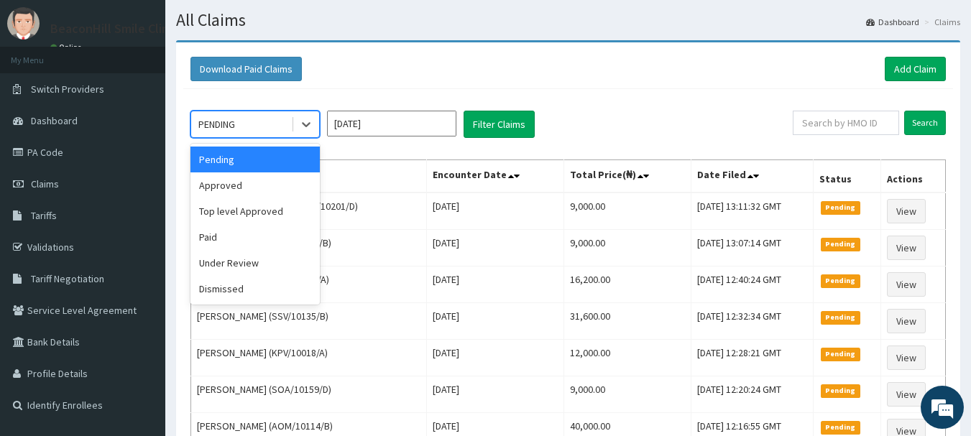
click at [247, 132] on div "PENDING" at bounding box center [241, 124] width 100 height 23
click at [230, 239] on div "Paid" at bounding box center [255, 237] width 129 height 26
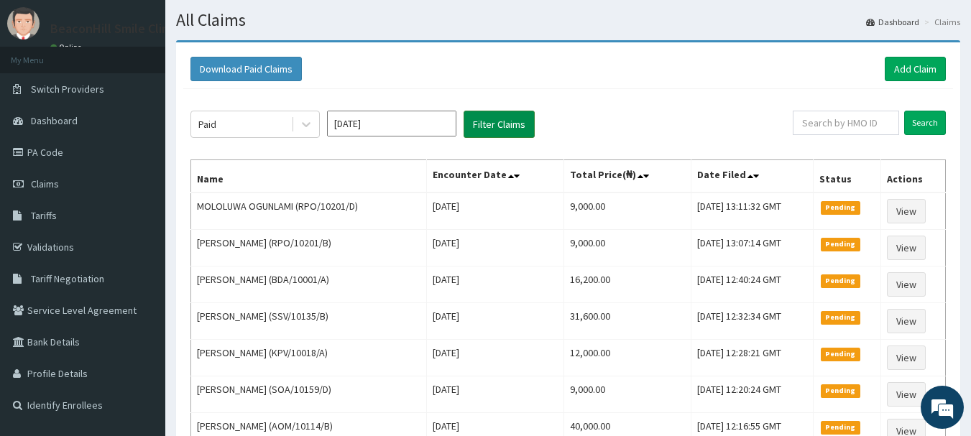
click at [510, 126] on button "Filter Claims" at bounding box center [499, 124] width 71 height 27
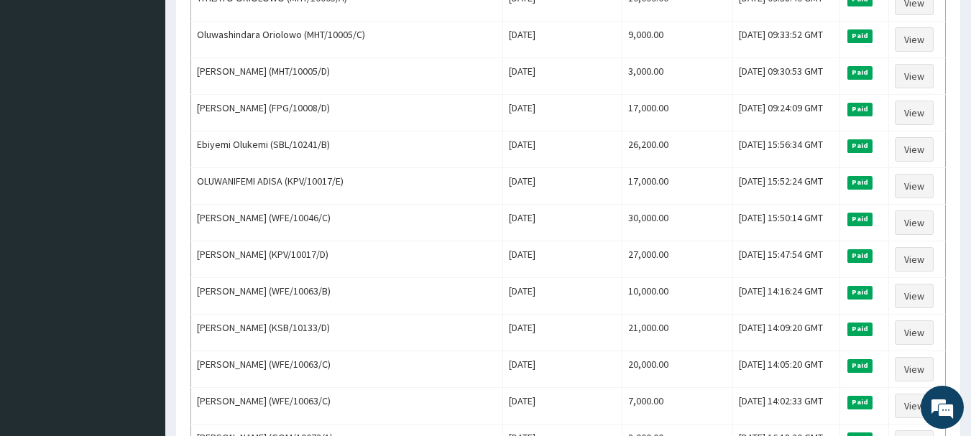
scroll to position [0, 0]
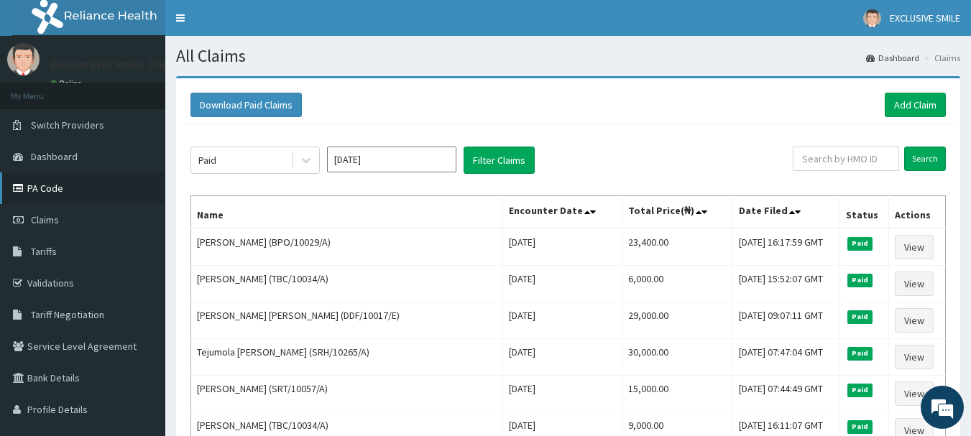
click at [84, 193] on link "PA Code" at bounding box center [82, 189] width 165 height 32
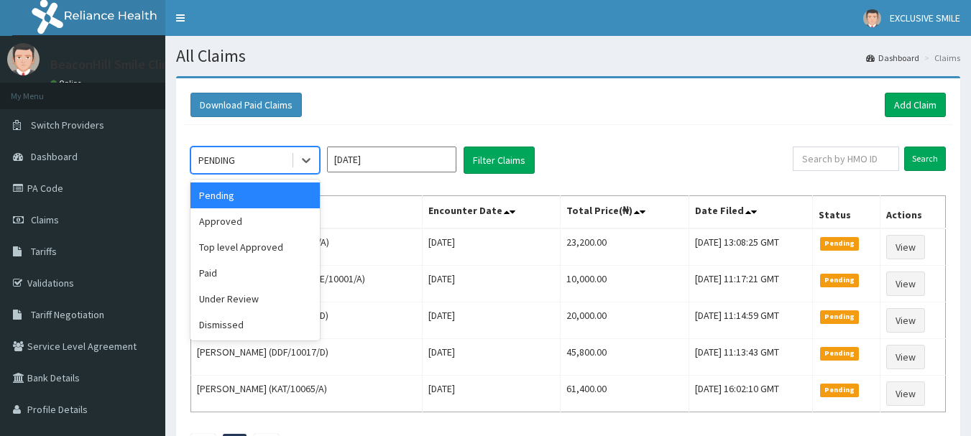
click at [253, 160] on div "PENDING" at bounding box center [241, 160] width 100 height 23
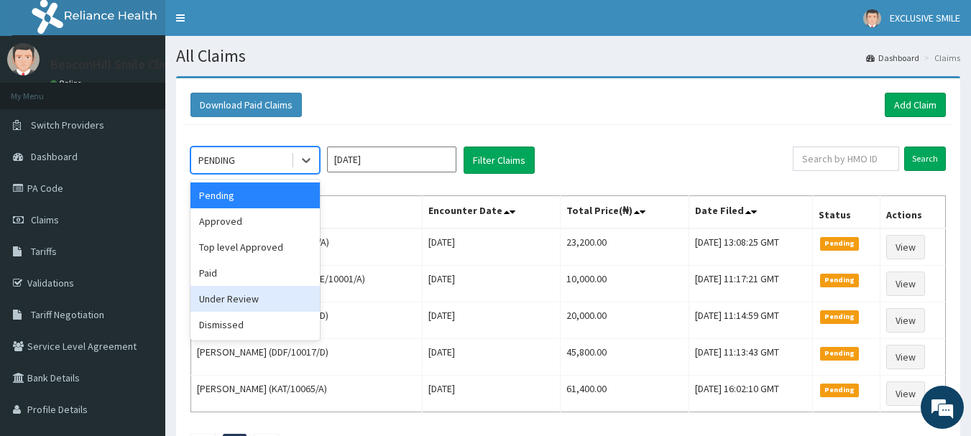
click at [239, 295] on div "Under Review" at bounding box center [255, 299] width 129 height 26
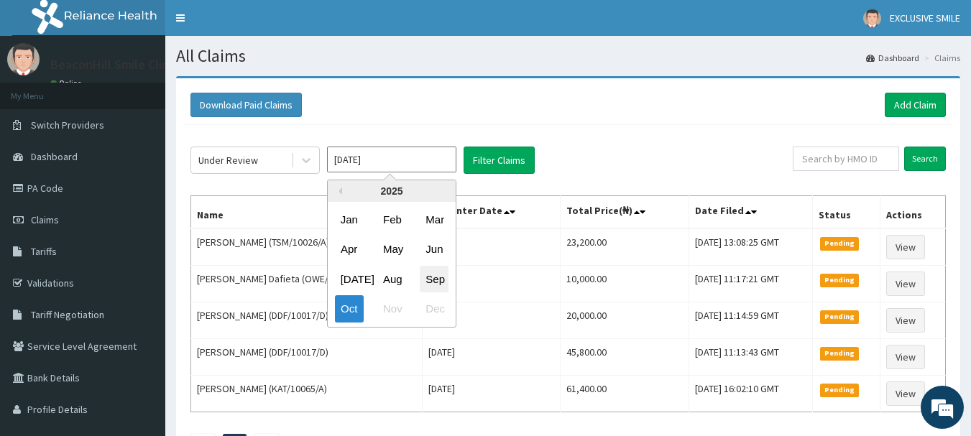
drag, startPoint x: 414, startPoint y: 152, endPoint x: 444, endPoint y: 285, distance: 135.5
click at [444, 174] on div "[DATE] Previous Year [DATE] Feb Mar Apr May Jun [DATE] Aug Sep Oct Nov Dec" at bounding box center [391, 160] width 129 height 27
click at [444, 285] on div "Sep" at bounding box center [434, 279] width 29 height 27
type input "[DATE]"
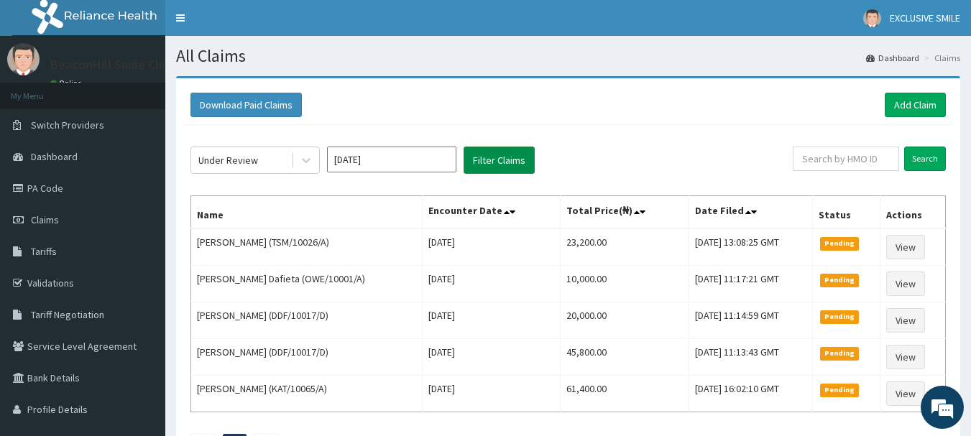
click at [505, 165] on button "Filter Claims" at bounding box center [499, 160] width 71 height 27
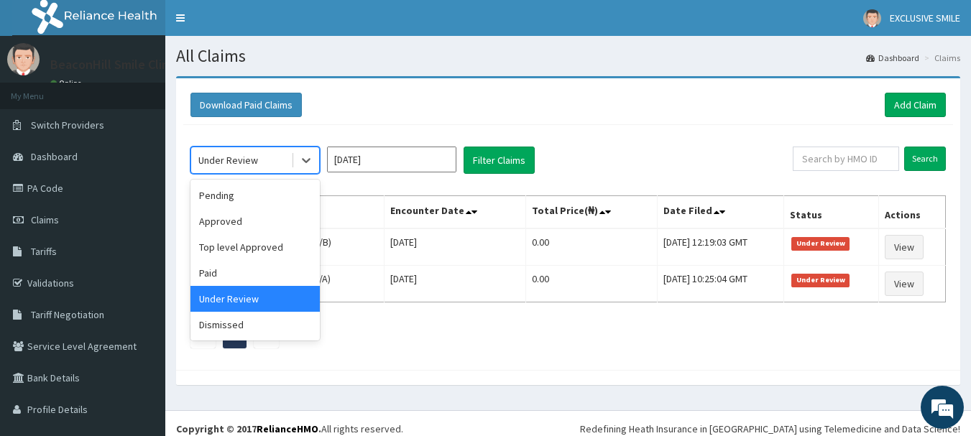
click at [218, 162] on div "Under Review" at bounding box center [228, 160] width 60 height 14
click at [219, 330] on div "Dismissed" at bounding box center [255, 325] width 129 height 26
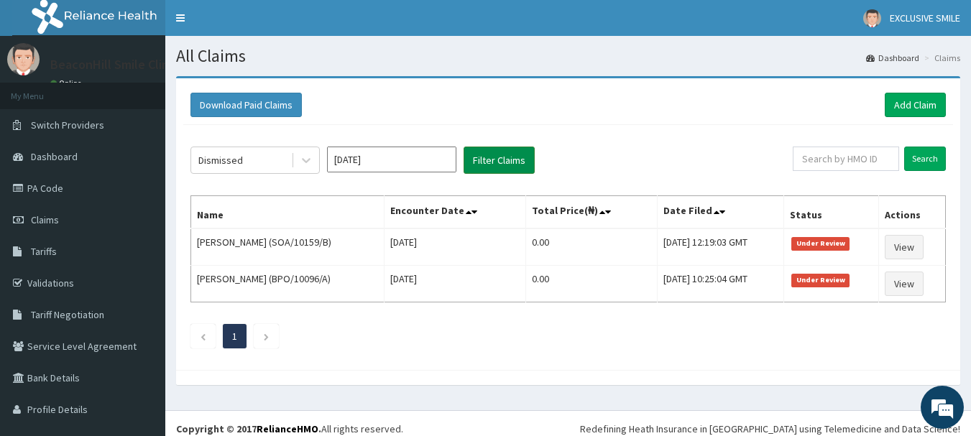
click at [505, 169] on button "Filter Claims" at bounding box center [499, 160] width 71 height 27
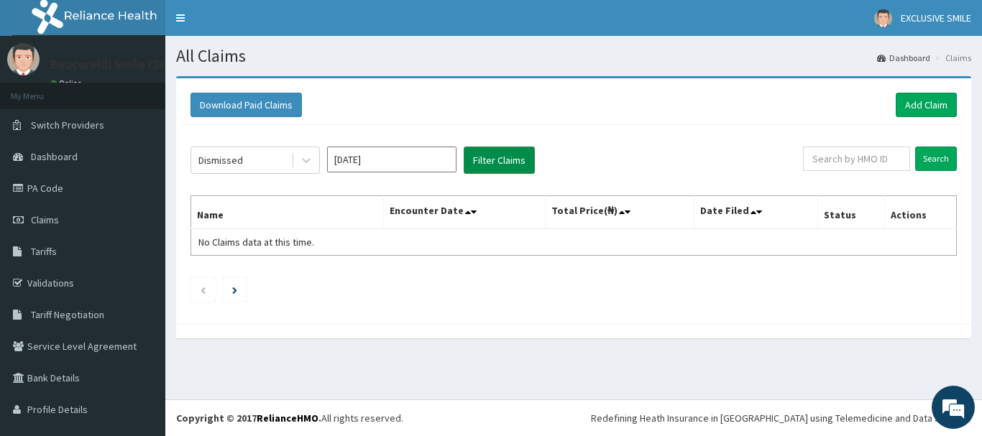
click at [505, 159] on button "Filter Claims" at bounding box center [499, 160] width 71 height 27
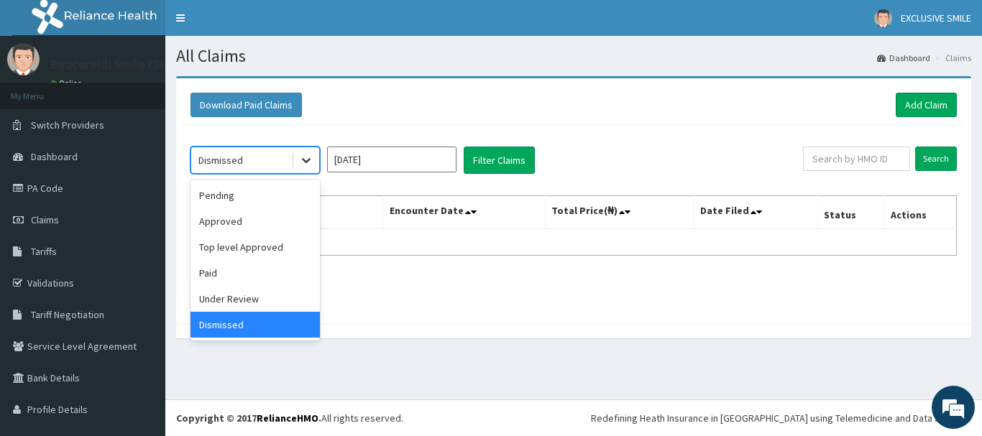
click at [303, 165] on icon at bounding box center [306, 160] width 14 height 14
click at [248, 259] on div "Top level Approved" at bounding box center [255, 247] width 129 height 26
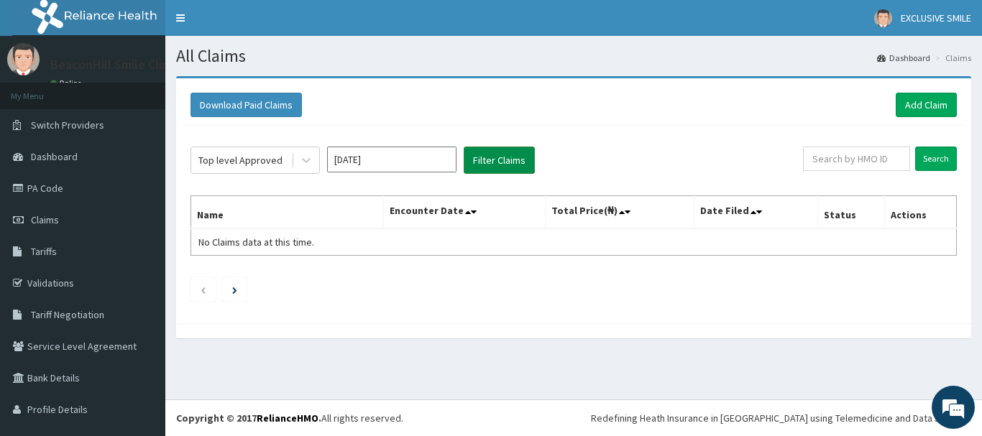
click at [503, 162] on button "Filter Claims" at bounding box center [499, 160] width 71 height 27
click at [227, 165] on div "Top level Approved" at bounding box center [240, 160] width 84 height 14
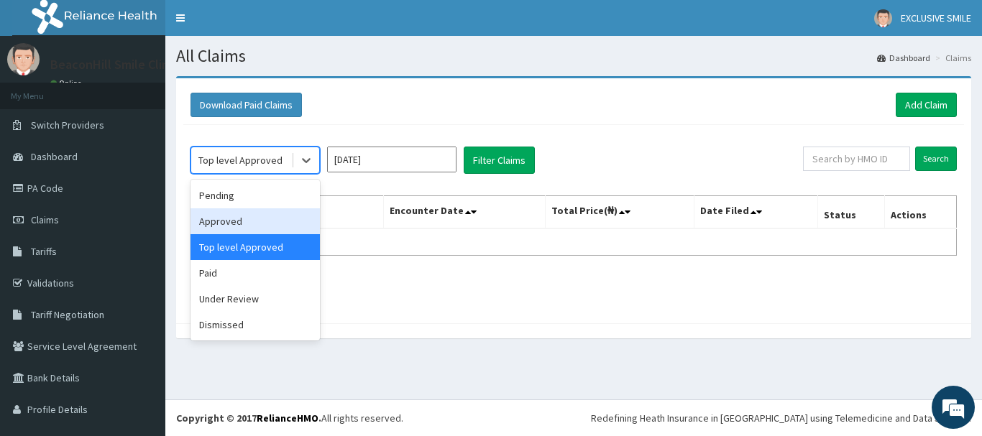
click at [229, 230] on div "Approved" at bounding box center [255, 221] width 129 height 26
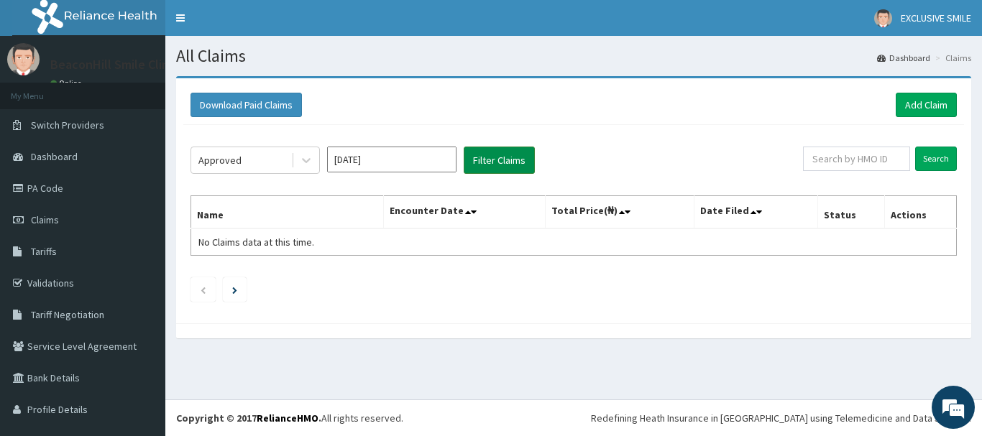
click at [494, 155] on button "Filter Claims" at bounding box center [499, 160] width 71 height 27
click at [244, 152] on div "Approved" at bounding box center [241, 160] width 100 height 23
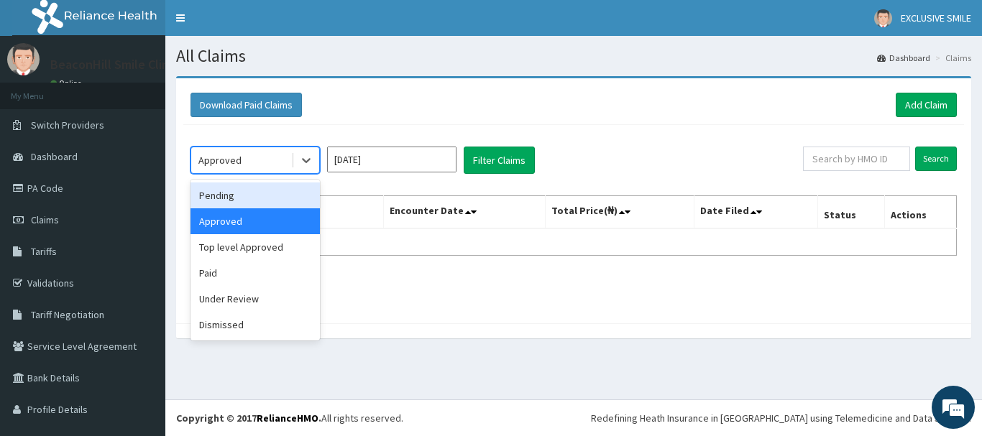
click at [234, 198] on div "Pending" at bounding box center [255, 196] width 129 height 26
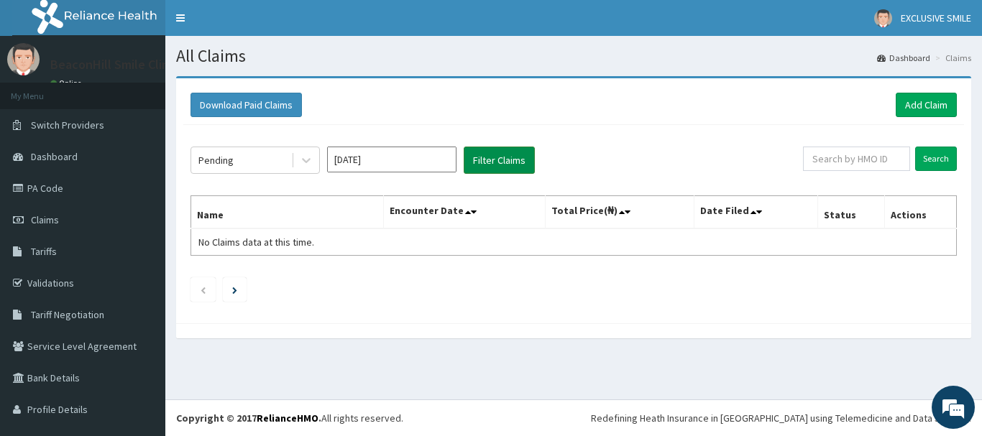
click at [477, 168] on button "Filter Claims" at bounding box center [499, 160] width 71 height 27
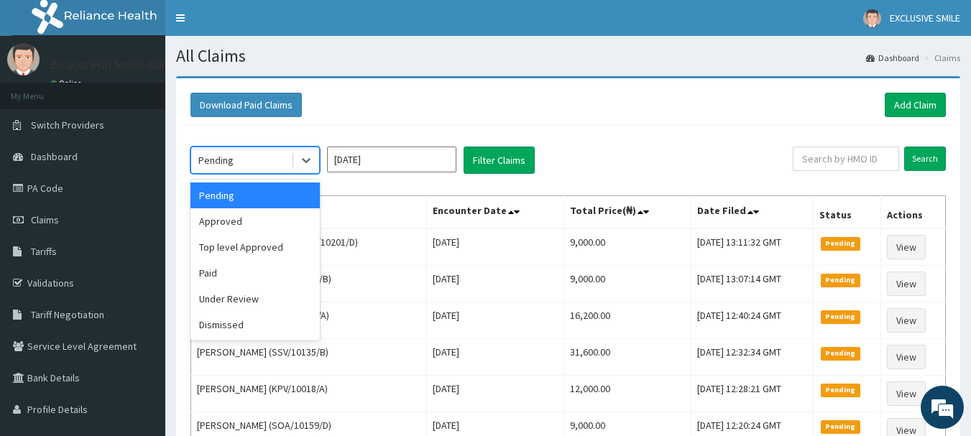
click at [274, 162] on div "Pending" at bounding box center [241, 160] width 100 height 23
click at [246, 252] on div "Top level Approved" at bounding box center [255, 247] width 129 height 26
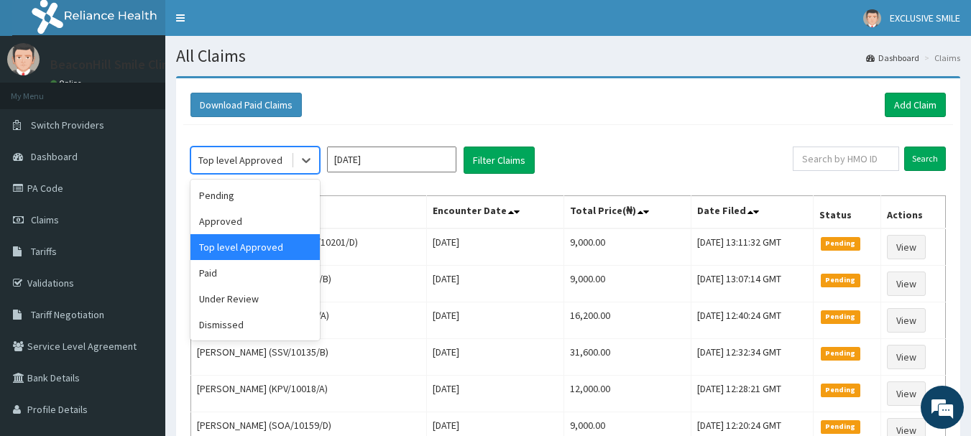
drag, startPoint x: 259, startPoint y: 157, endPoint x: 253, endPoint y: 205, distance: 47.8
click at [253, 174] on div "option Top level Approved, selected. option Top level Approved selected, 3 of 6…" at bounding box center [255, 160] width 129 height 27
click at [253, 214] on div "Approved" at bounding box center [255, 221] width 129 height 26
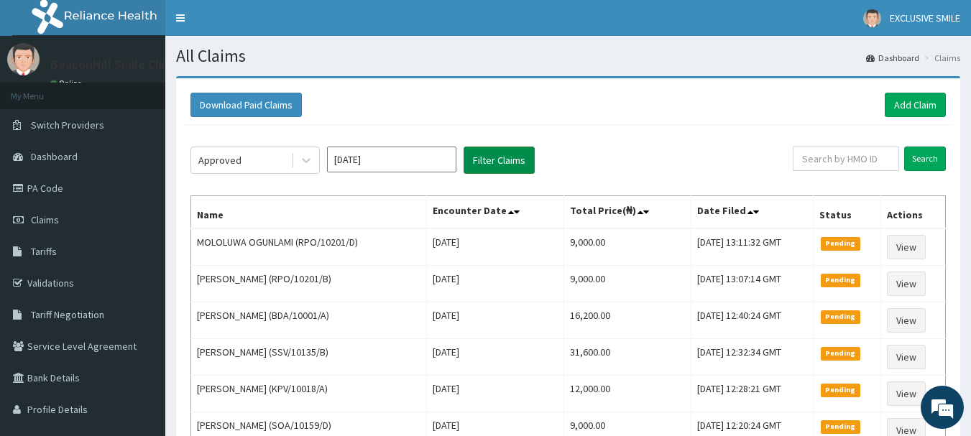
click at [510, 162] on button "Filter Claims" at bounding box center [499, 160] width 71 height 27
click at [484, 162] on button "Filter Claims" at bounding box center [499, 160] width 71 height 27
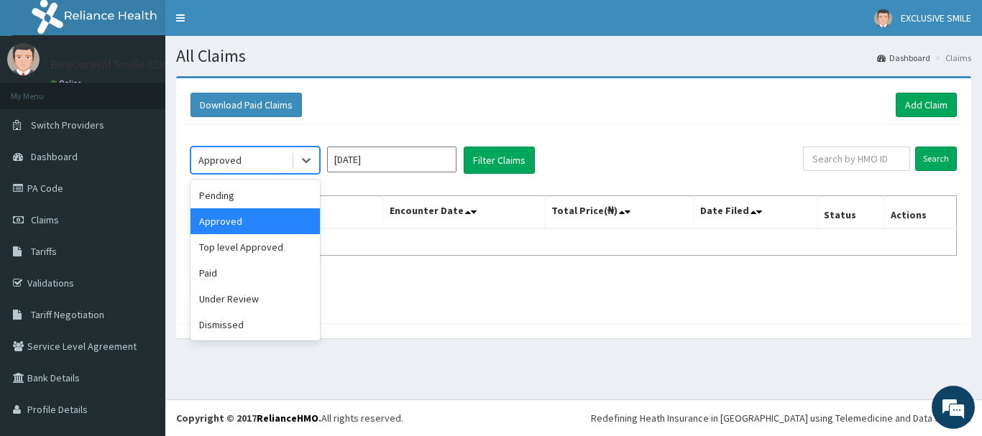
click at [265, 162] on div "Approved" at bounding box center [241, 160] width 100 height 23
click at [250, 241] on div "Top level Approved" at bounding box center [255, 247] width 129 height 26
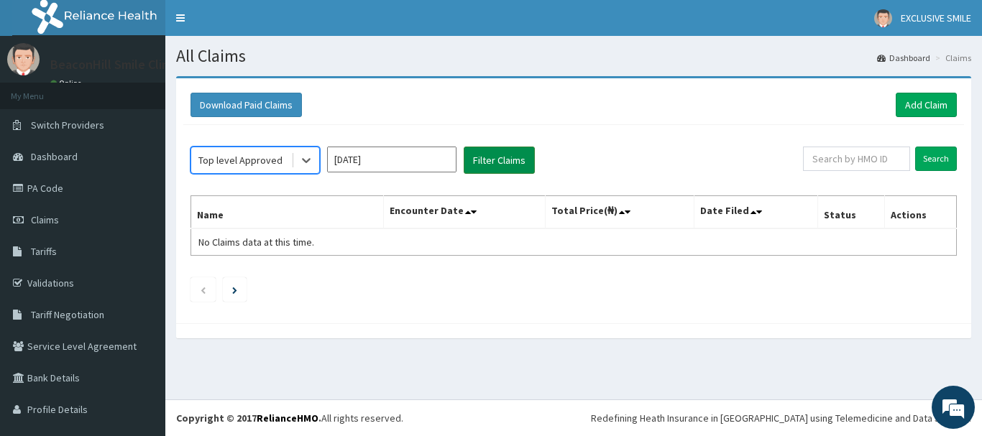
click at [480, 165] on button "Filter Claims" at bounding box center [499, 160] width 71 height 27
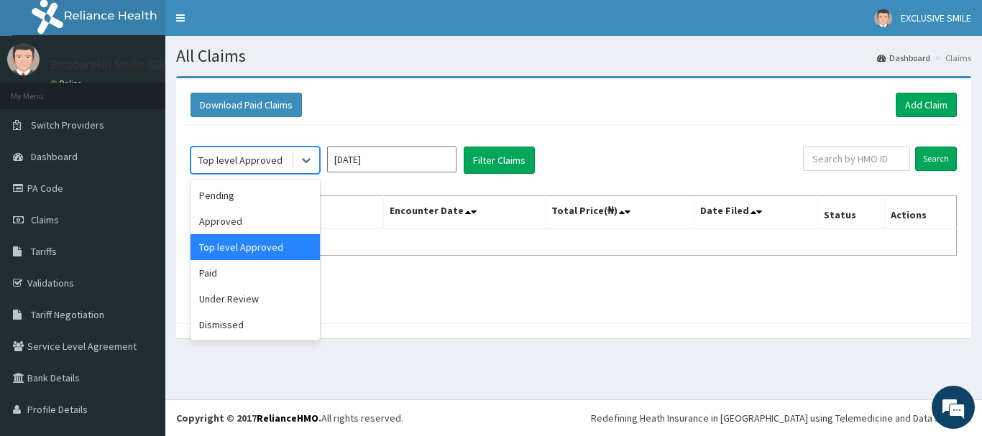
click at [261, 171] on div "Top level Approved" at bounding box center [241, 160] width 100 height 23
click at [244, 280] on div "Paid" at bounding box center [255, 273] width 129 height 26
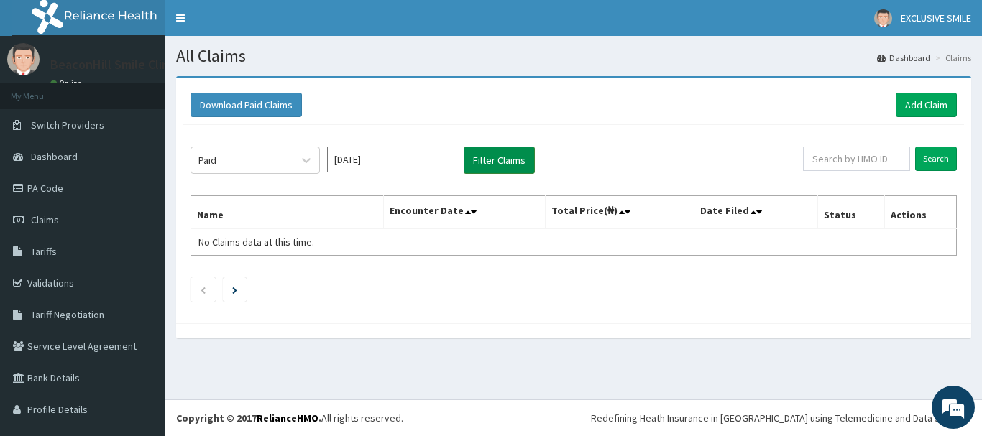
click at [475, 152] on button "Filter Claims" at bounding box center [499, 160] width 71 height 27
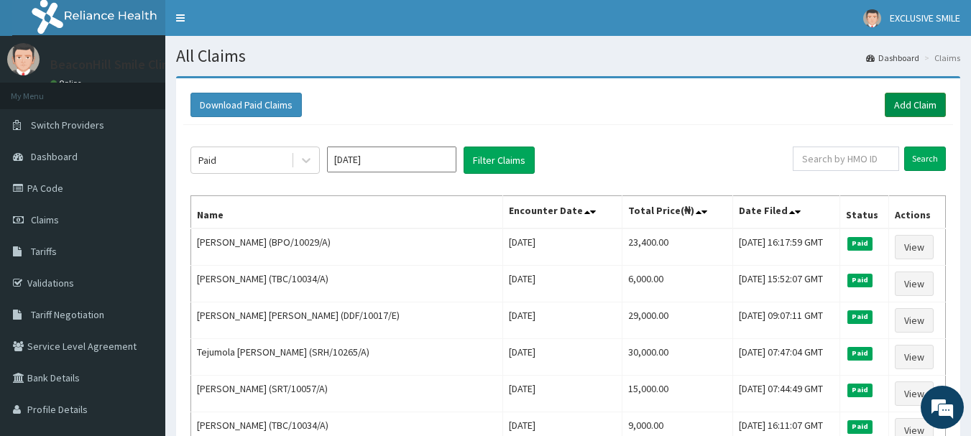
click at [899, 112] on link "Add Claim" at bounding box center [915, 105] width 61 height 24
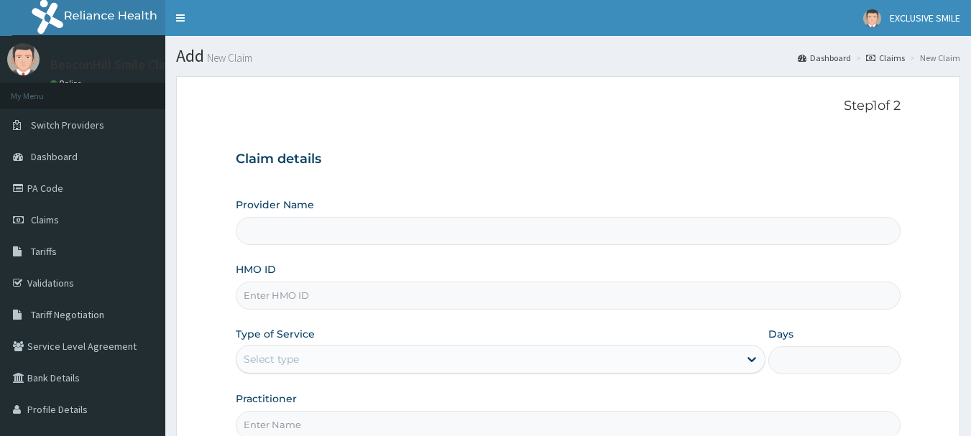
click at [506, 239] on input "Provider Name" at bounding box center [569, 231] width 666 height 28
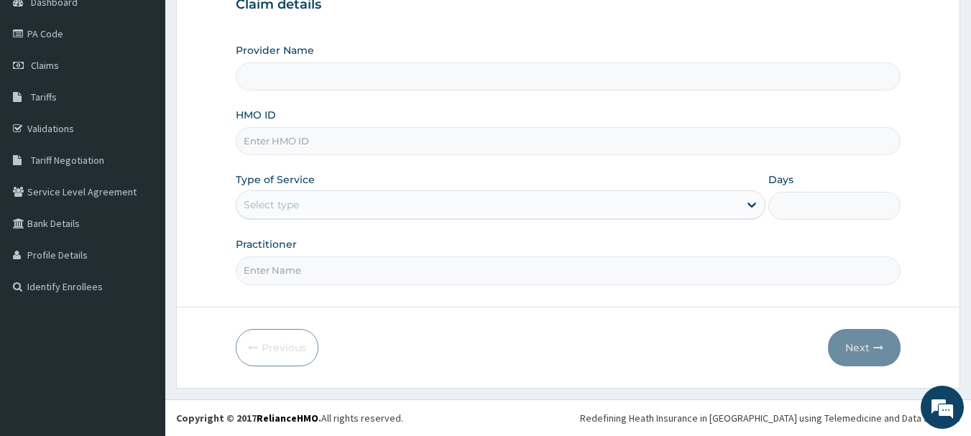
type input "Beaconhill Smile Clinic - Ikeja"
click at [358, 130] on input "HMO ID" at bounding box center [569, 141] width 666 height 28
type input "TSC/10043/C"
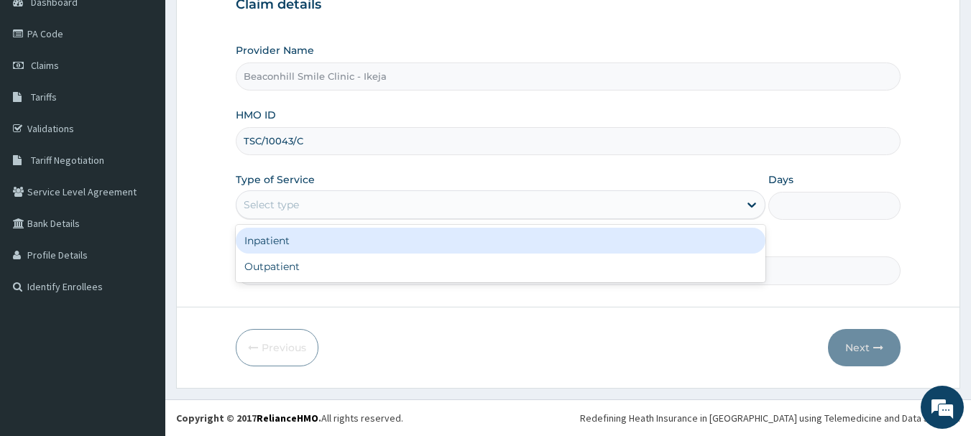
click at [318, 217] on div "Select type" at bounding box center [501, 205] width 530 height 29
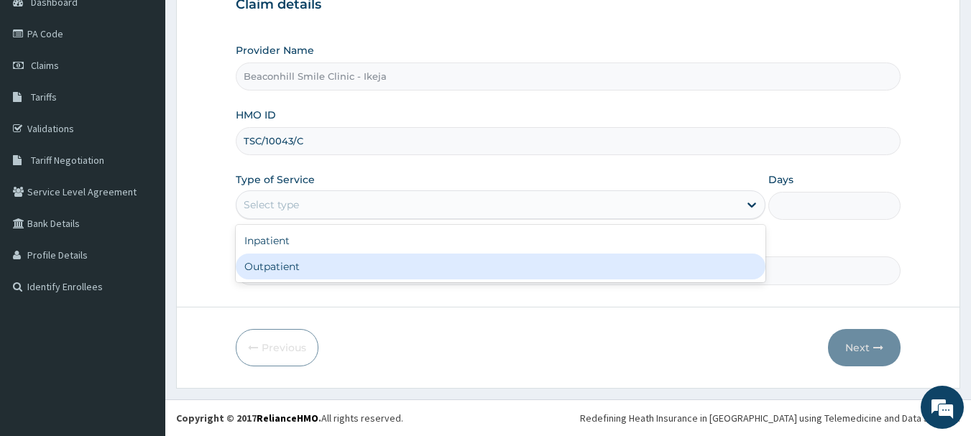
click at [301, 276] on div "Outpatient" at bounding box center [501, 267] width 530 height 26
type input "1"
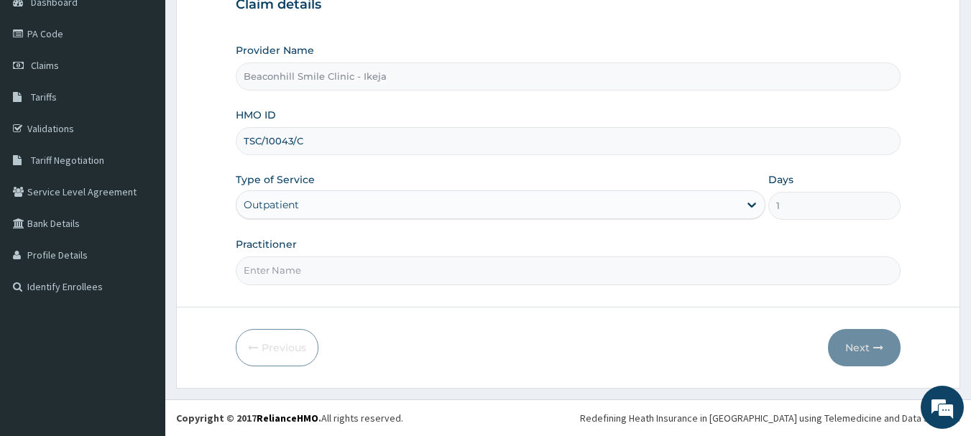
click at [301, 276] on input "Practitioner" at bounding box center [569, 271] width 666 height 28
type input "DR. MIKE"
click at [858, 357] on button "Next" at bounding box center [864, 347] width 73 height 37
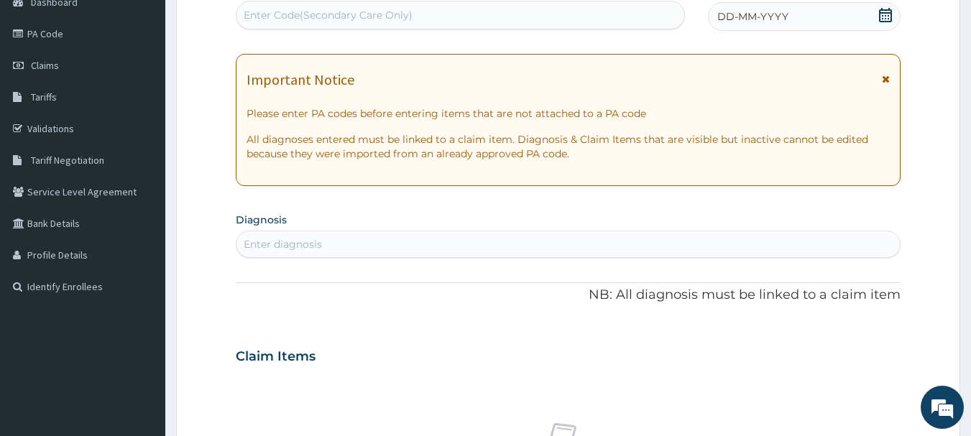
click at [489, 16] on div "Enter Code(Secondary Care Only)" at bounding box center [461, 15] width 449 height 23
type input "PA/05E267"
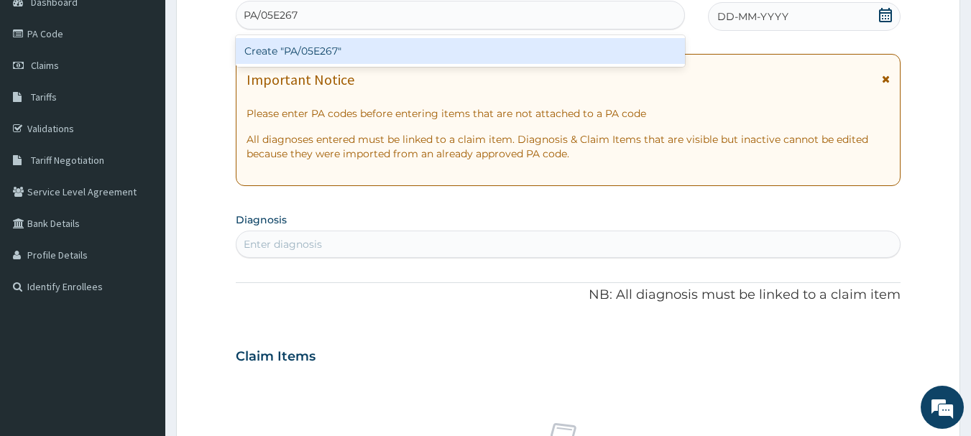
click at [461, 47] on div "Create "PA/05E267"" at bounding box center [461, 51] width 450 height 26
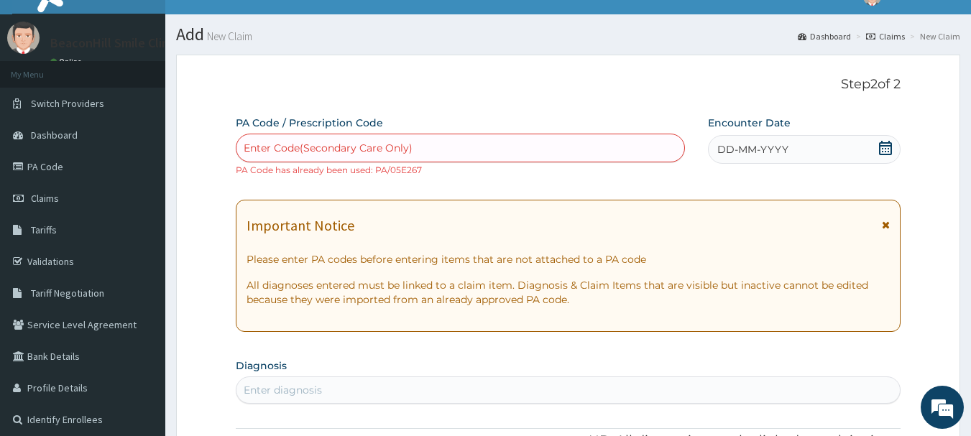
scroll to position [609, 0]
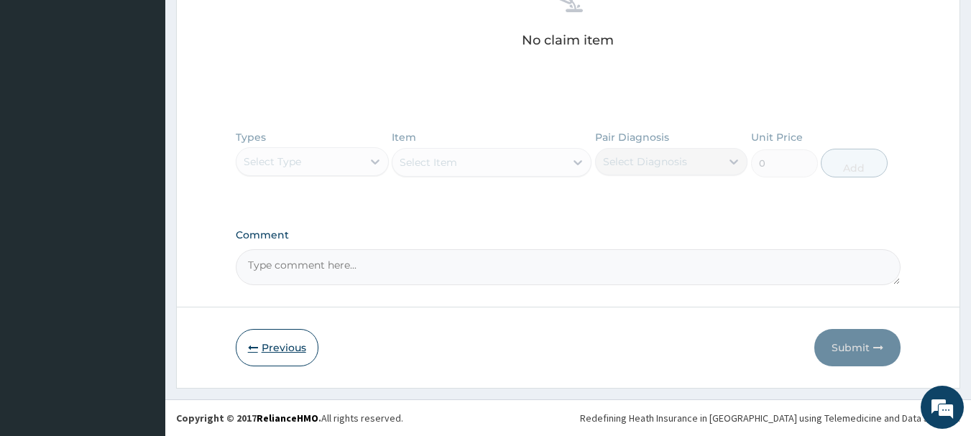
click at [266, 344] on button "Previous" at bounding box center [277, 347] width 83 height 37
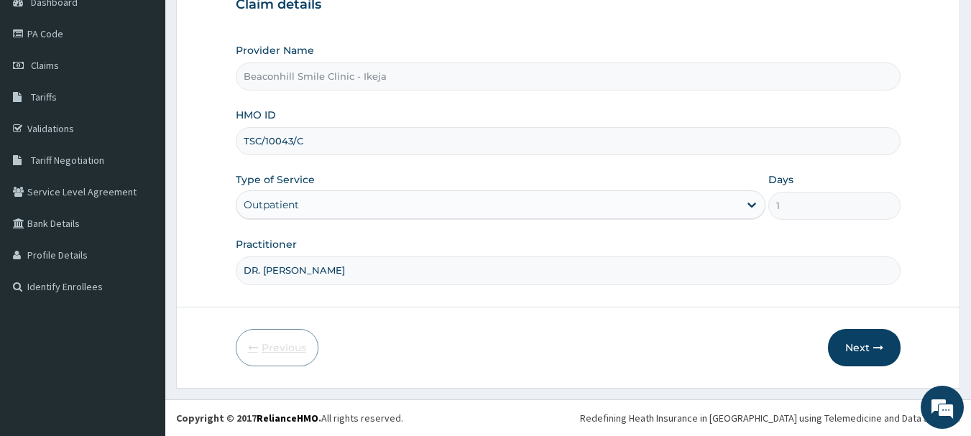
scroll to position [155, 0]
drag, startPoint x: 313, startPoint y: 142, endPoint x: 111, endPoint y: 142, distance: 202.0
click at [111, 142] on div "R EL Toggle navigation EXCLUSIVE SMILE EXCLUSIVE SMILE - admin@exclusivesmileng…" at bounding box center [485, 140] width 971 height 591
type input "ONT/10010/A"
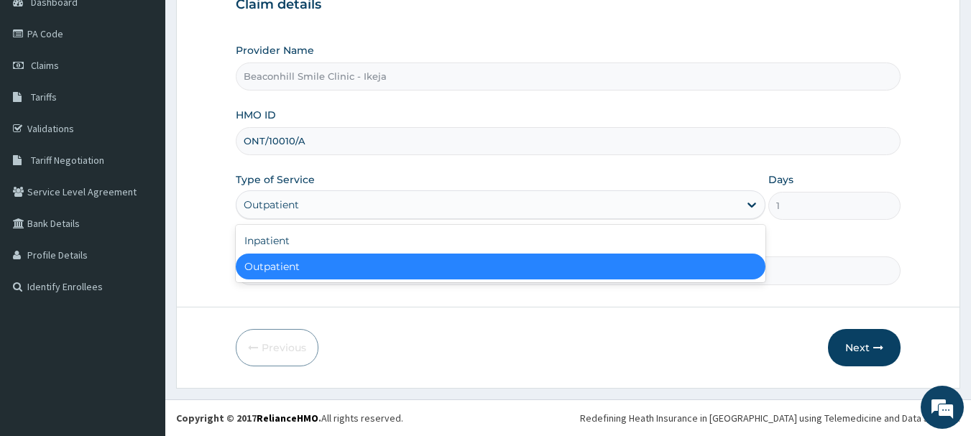
drag, startPoint x: 295, startPoint y: 206, endPoint x: 280, endPoint y: 262, distance: 58.1
click at [280, 219] on div "option Outpatient selected, 2 of 2. 2 results available. Use Up and Down to cho…" at bounding box center [501, 205] width 530 height 29
click at [280, 262] on div "Outpatient" at bounding box center [501, 267] width 530 height 26
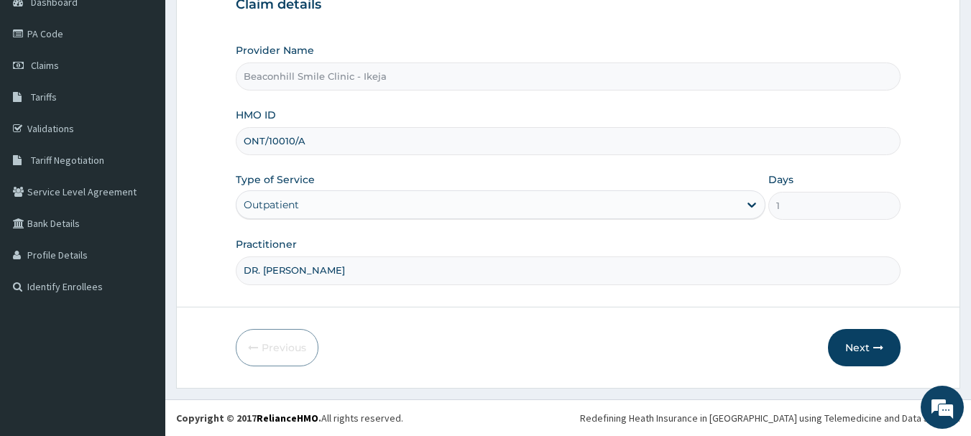
click at [280, 262] on input "DR. [PERSON_NAME]" at bounding box center [569, 271] width 666 height 28
type input "DR. OLAYIDE"
click at [851, 357] on button "Next" at bounding box center [864, 347] width 73 height 37
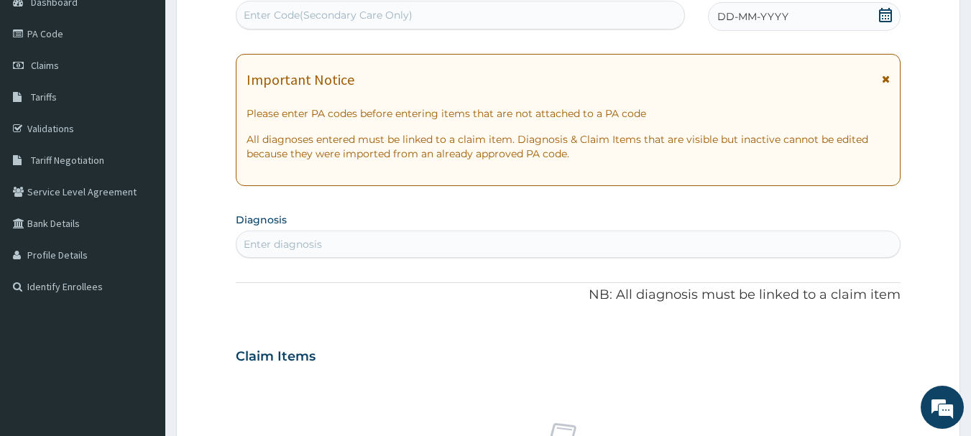
click at [346, 9] on div "Enter Code(Secondary Care Only)" at bounding box center [328, 15] width 169 height 14
type input "PA/0505D2"
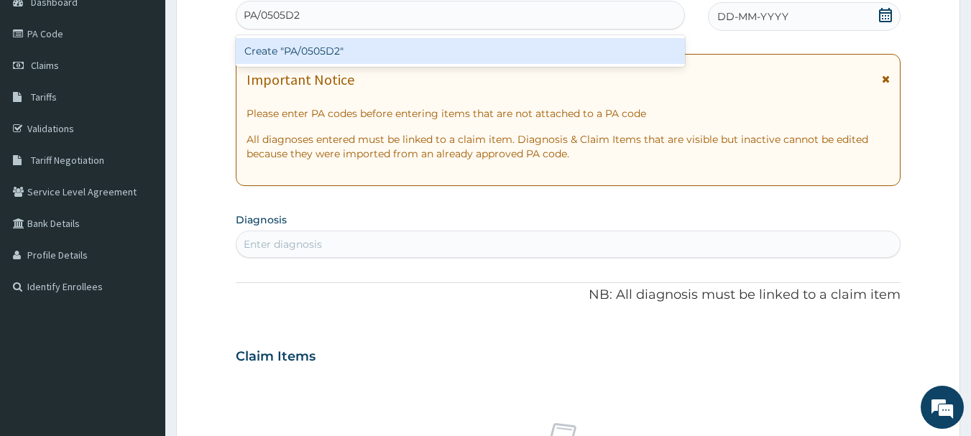
click at [327, 47] on div "Create "PA/0505D2"" at bounding box center [461, 51] width 450 height 26
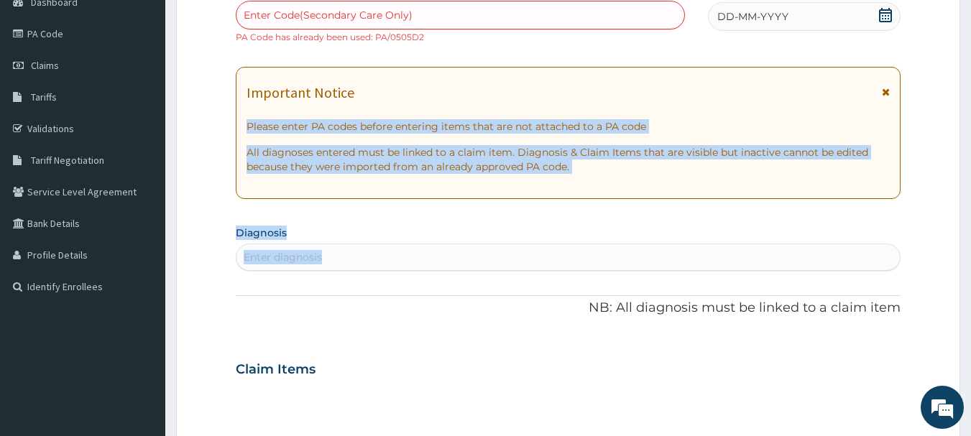
drag, startPoint x: 963, startPoint y: 91, endPoint x: 981, endPoint y: 269, distance: 179.1
click at [971, 269] on html "R EL Toggle navigation EXCLUSIVE SMILE EXCLUSIVE SMILE - admin@exclusivesmileng…" at bounding box center [485, 367] width 971 height 1045
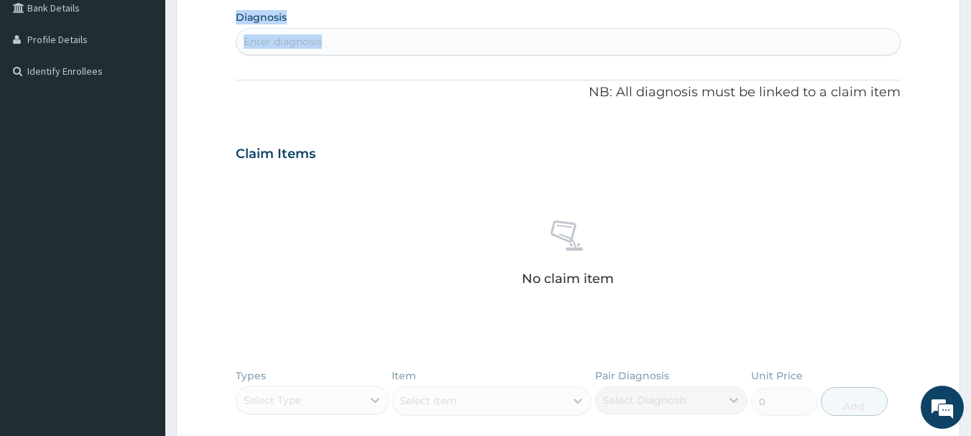
scroll to position [609, 0]
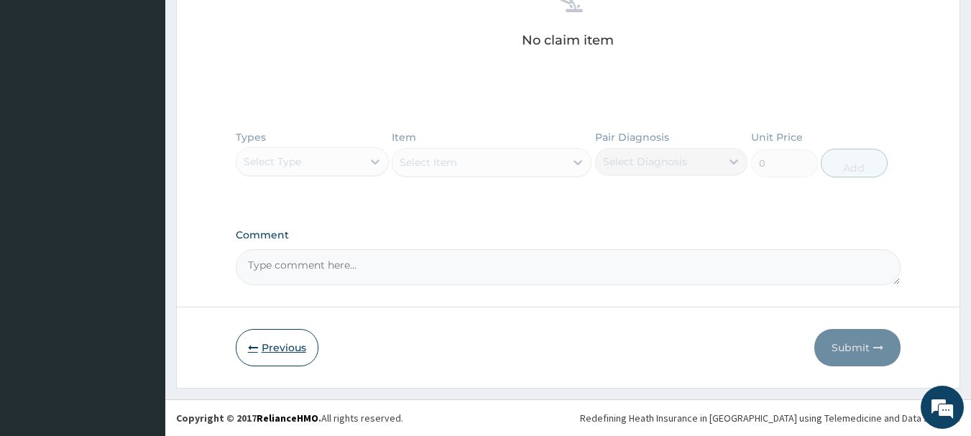
click at [272, 352] on button "Previous" at bounding box center [277, 347] width 83 height 37
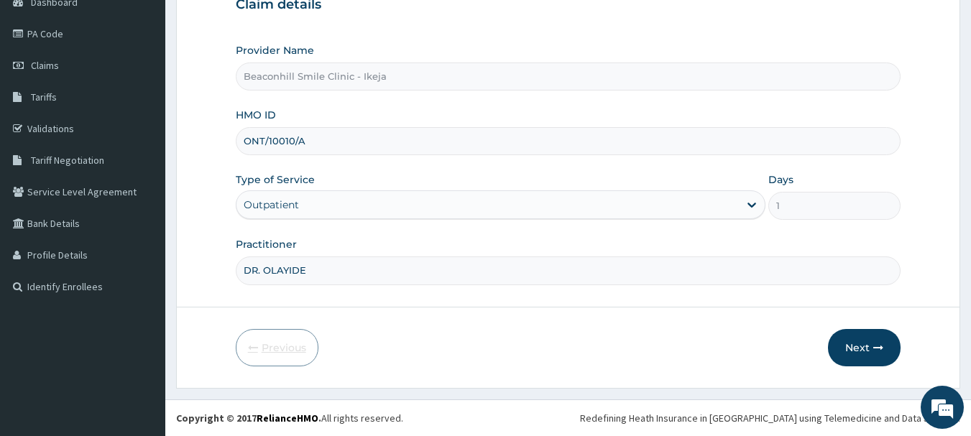
scroll to position [155, 0]
drag, startPoint x: 316, startPoint y: 137, endPoint x: 112, endPoint y: 153, distance: 204.8
click at [112, 153] on div "R EL Toggle navigation EXCLUSIVE SMILE EXCLUSIVE SMILE - admin@exclusivesmileng…" at bounding box center [485, 140] width 971 height 591
type input "WFE/10064/A"
click at [310, 267] on input "DR. OLAYIDE" at bounding box center [569, 271] width 666 height 28
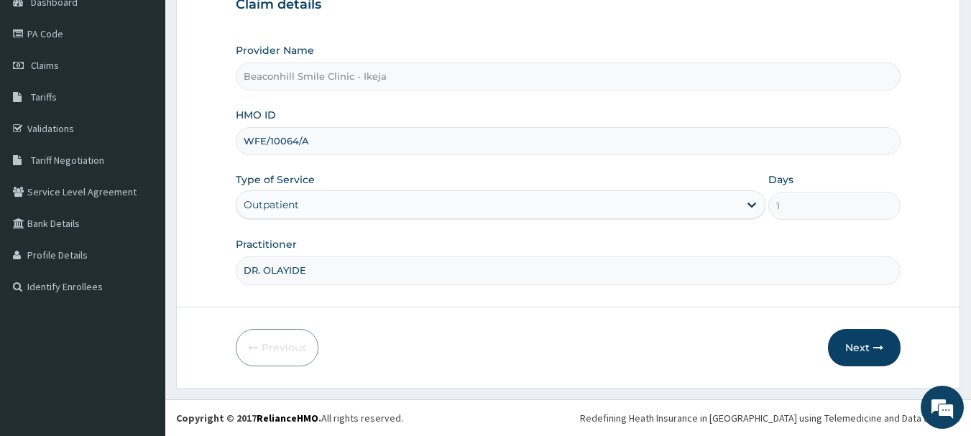
click at [310, 267] on input "DR. OLAYIDE" at bounding box center [569, 271] width 666 height 28
type input "DR. ANTHONY"
click at [859, 348] on button "Next" at bounding box center [864, 347] width 73 height 37
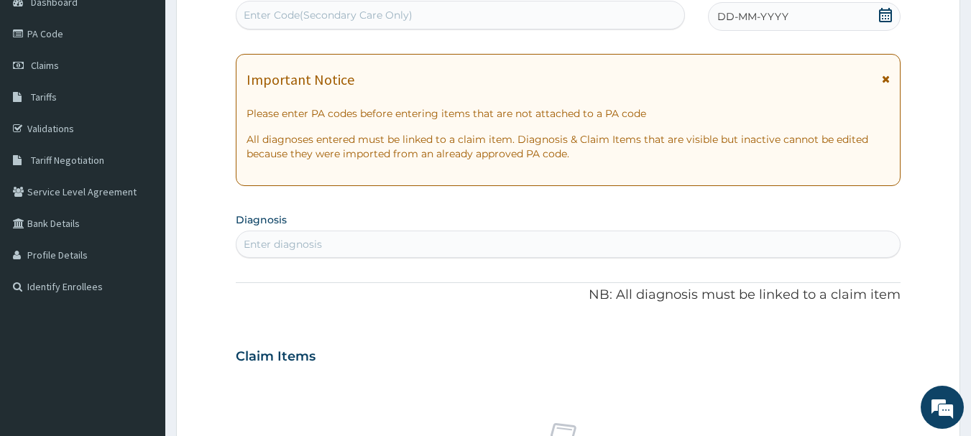
click at [446, 11] on div "Enter Code(Secondary Care Only)" at bounding box center [461, 15] width 449 height 23
type input "PA/4A70D9"
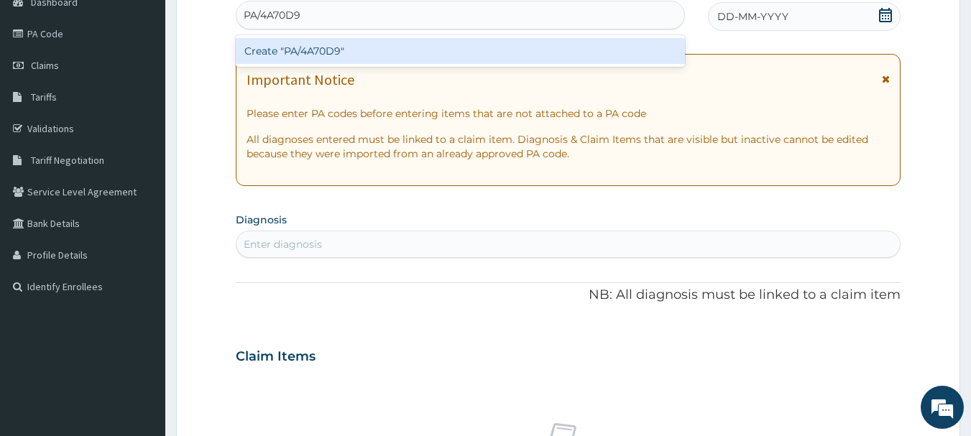
click at [427, 49] on div "Create "PA/4A70D9"" at bounding box center [461, 51] width 450 height 26
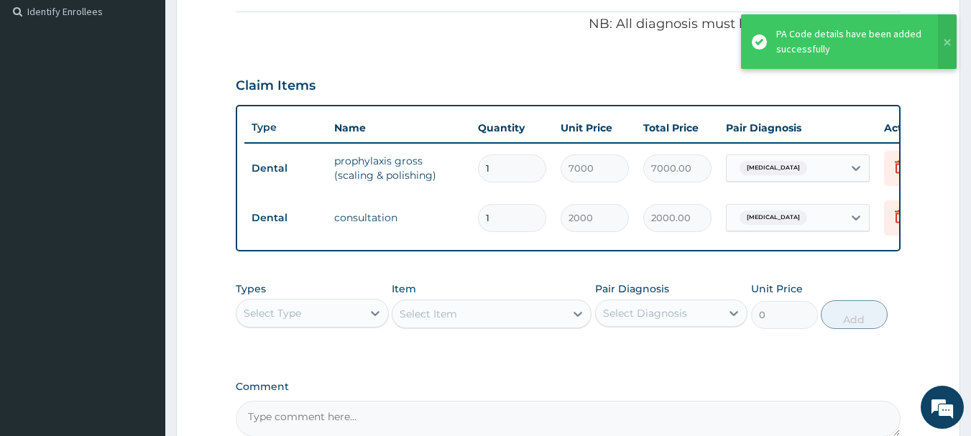
scroll to position [592, 0]
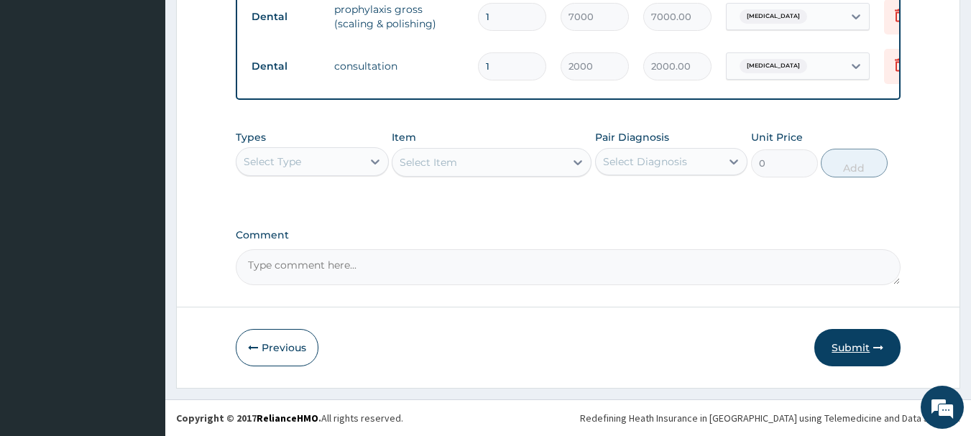
click at [848, 340] on button "Submit" at bounding box center [858, 347] width 86 height 37
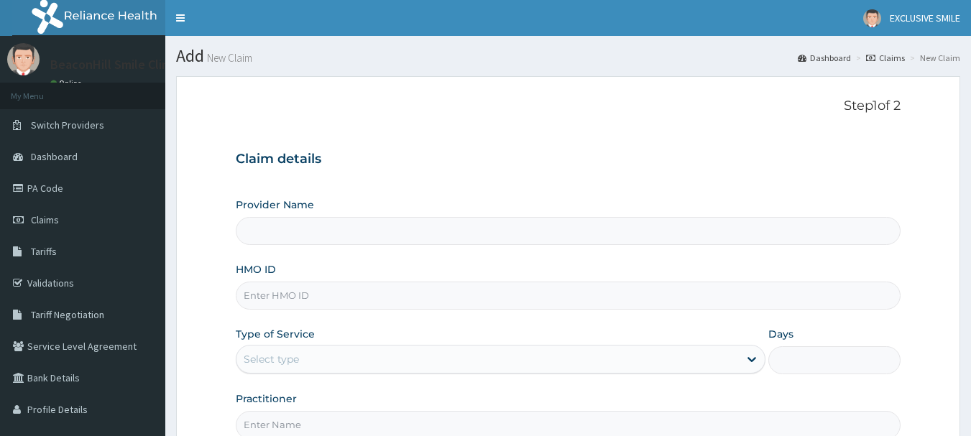
scroll to position [155, 0]
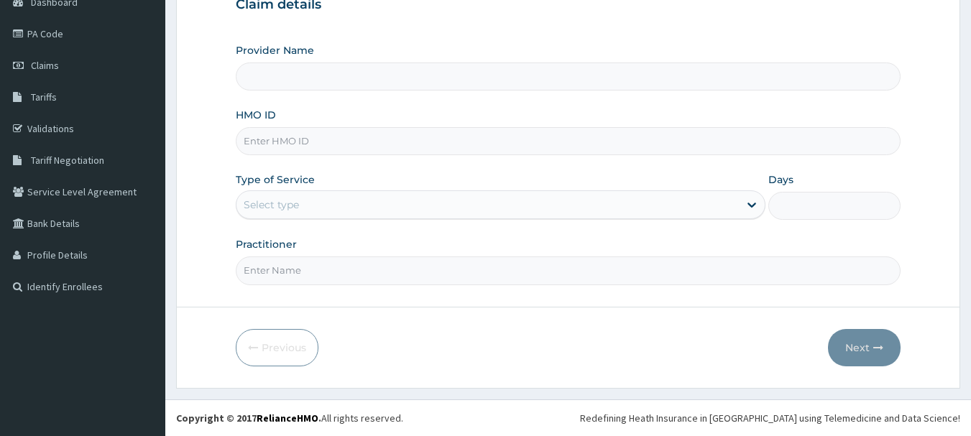
click at [331, 154] on input "HMO ID" at bounding box center [569, 141] width 666 height 28
click at [347, 84] on input "Provider Name" at bounding box center [569, 77] width 666 height 28
type input "Beaconhill Smile Clinic - Ikeja"
click at [351, 146] on input "HMO ID" at bounding box center [569, 141] width 666 height 28
type input "RPO/10201/C"
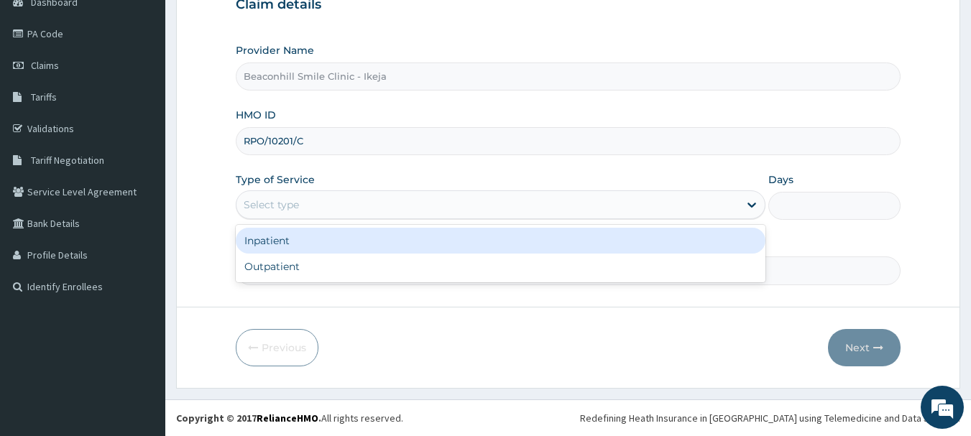
click at [331, 215] on div "Select type" at bounding box center [488, 204] width 503 height 23
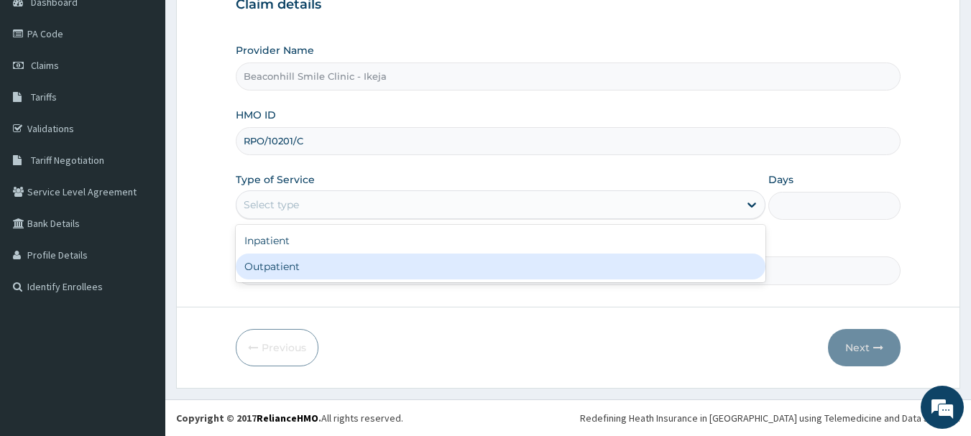
click at [304, 260] on div "Outpatient" at bounding box center [501, 267] width 530 height 26
type input "1"
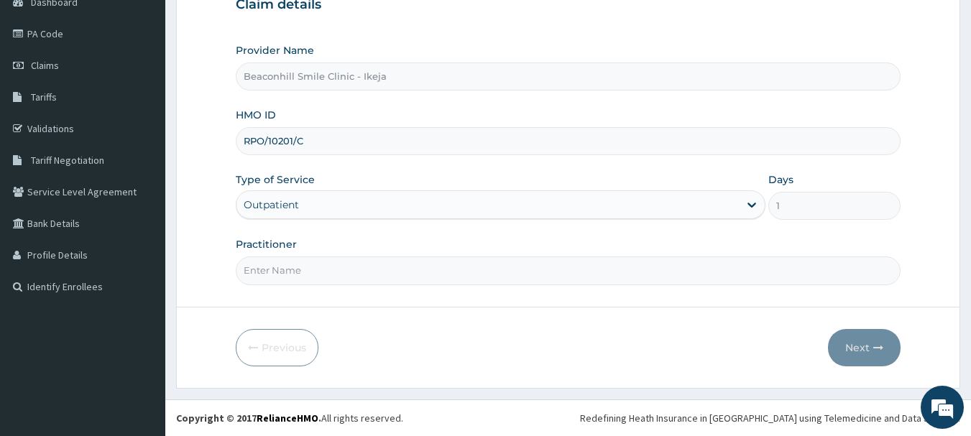
click at [304, 260] on input "Practitioner" at bounding box center [569, 271] width 666 height 28
type input "DR. FOLUSADE"
click at [855, 344] on button "Next" at bounding box center [864, 347] width 73 height 37
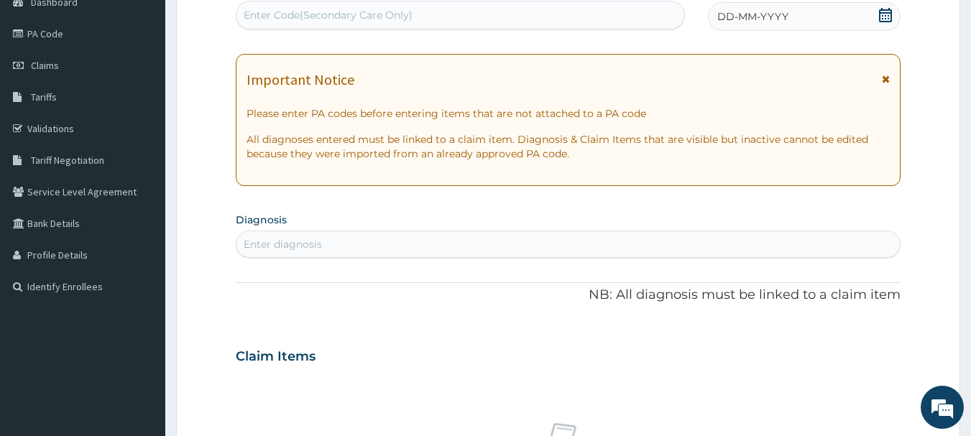
click at [359, 27] on div "Enter Code(Secondary Care Only)" at bounding box center [461, 15] width 450 height 29
type input "PA/8FAA19"
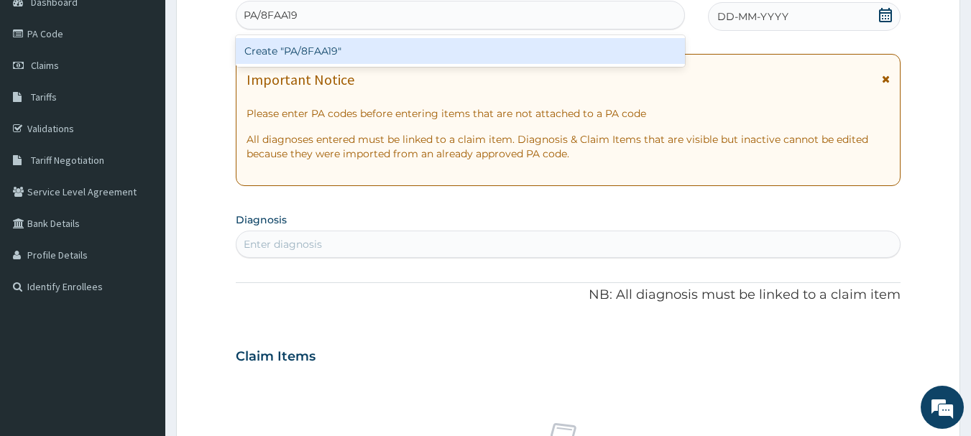
click at [324, 42] on div "Create "PA/8FAA19"" at bounding box center [461, 51] width 450 height 26
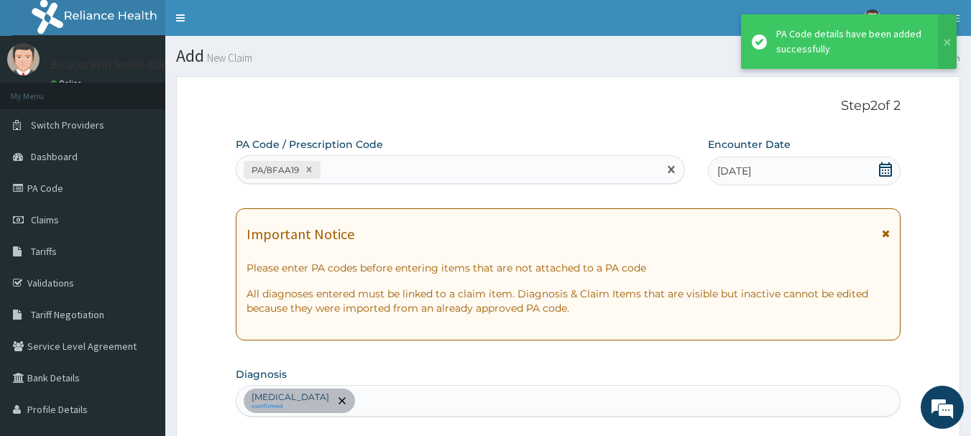
click at [449, 165] on div "PA/8FAA19" at bounding box center [448, 170] width 423 height 24
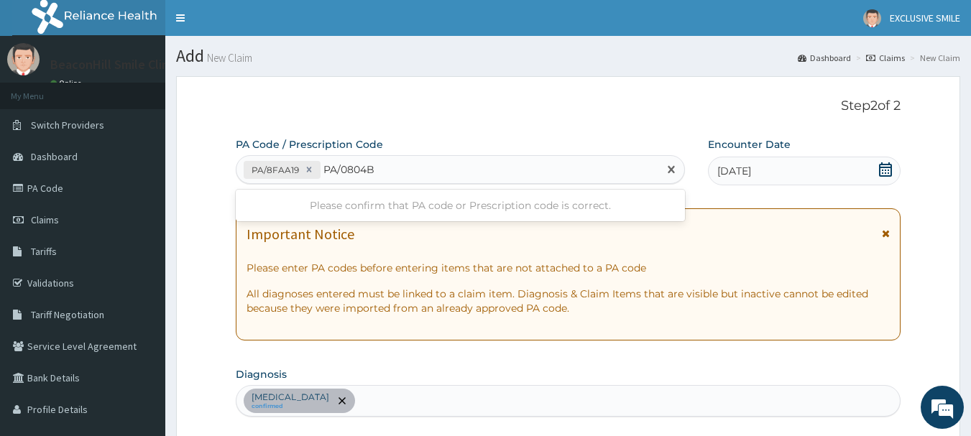
type input "PA/0804B9"
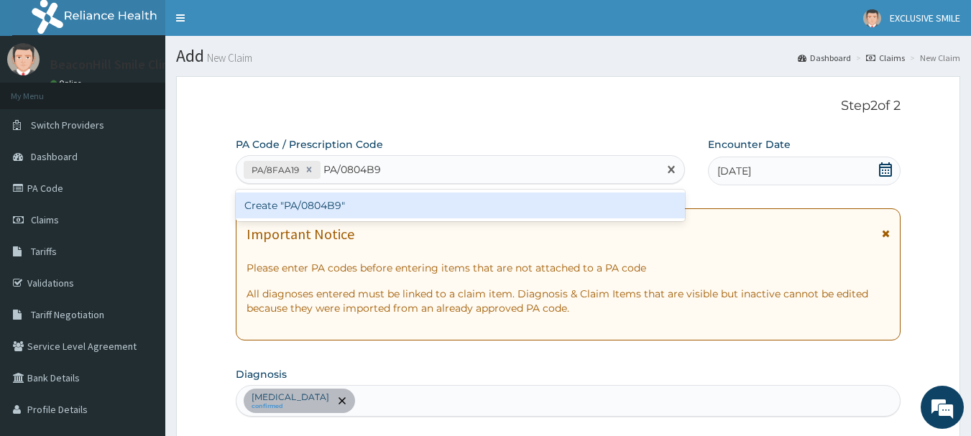
click at [417, 218] on div "Create "PA/0804B9"" at bounding box center [461, 206] width 450 height 26
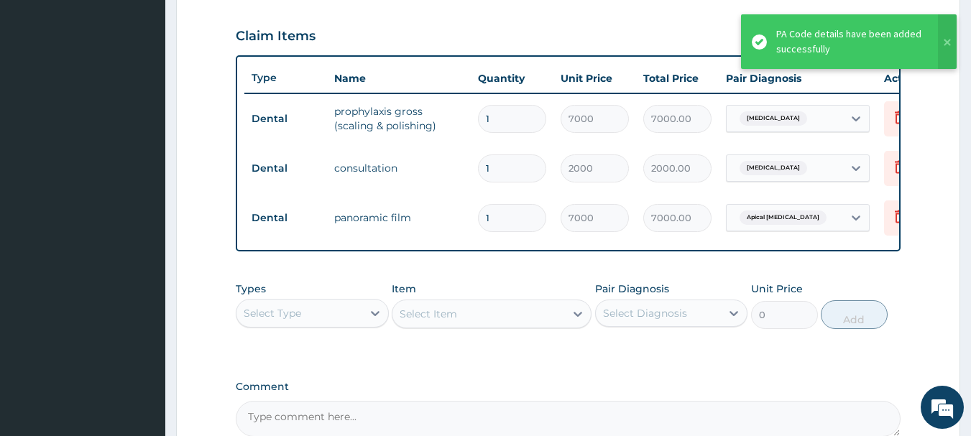
scroll to position [98, 0]
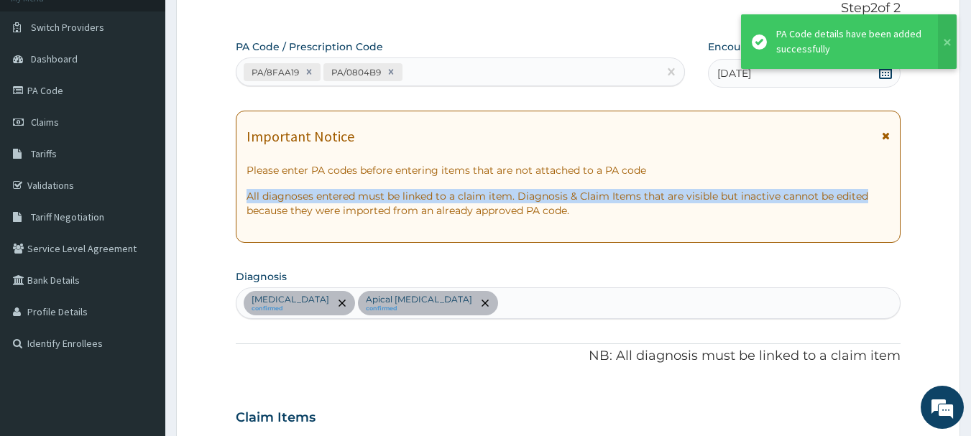
drag, startPoint x: 965, startPoint y: 178, endPoint x: 981, endPoint y: 174, distance: 17.1
click at [971, 174] on html "R EL Toggle navigation EXCLUSIVE SMILE EXCLUSIVE SMILE - [EMAIL_ADDRESS][DOMAIN…" at bounding box center [485, 436] width 971 height 1068
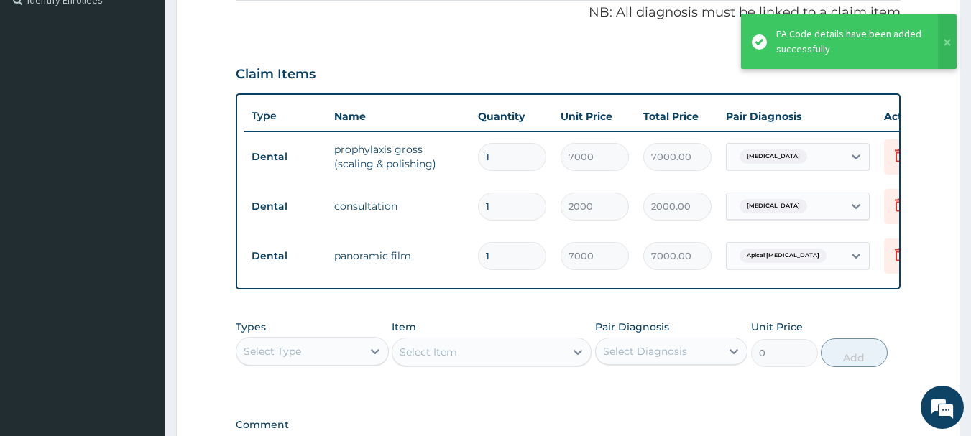
scroll to position [642, 0]
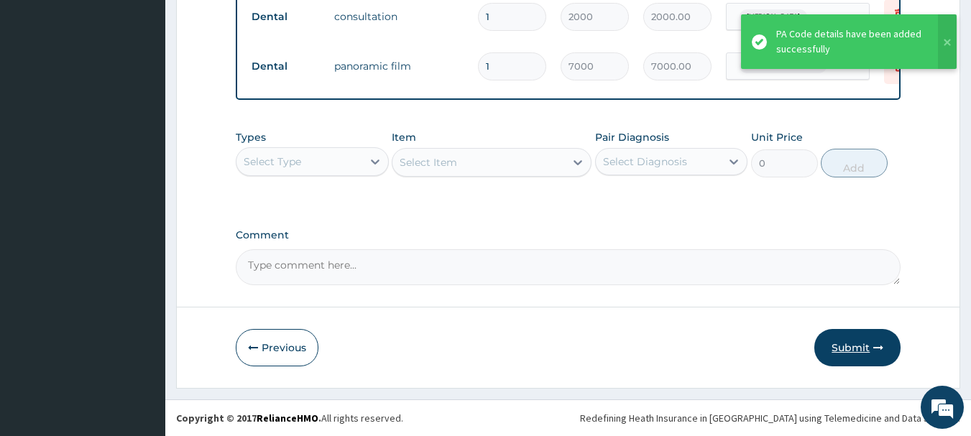
click at [858, 356] on button "Submit" at bounding box center [858, 347] width 86 height 37
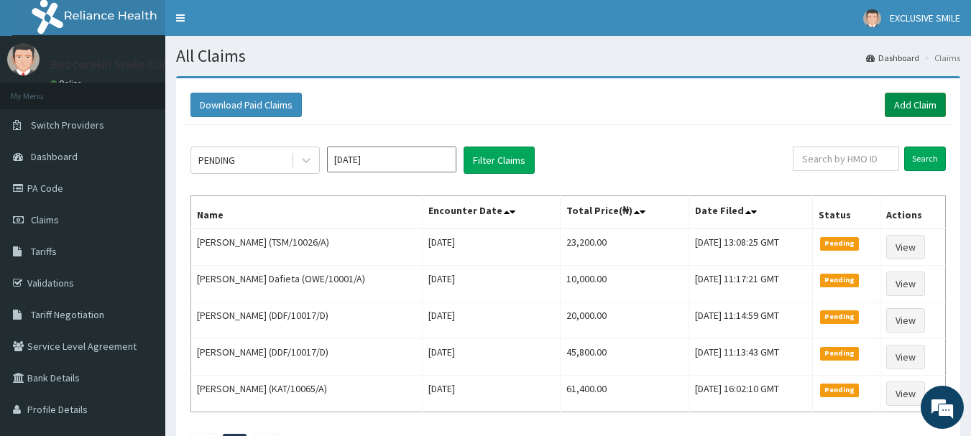
click at [904, 99] on link "Add Claim" at bounding box center [915, 105] width 61 height 24
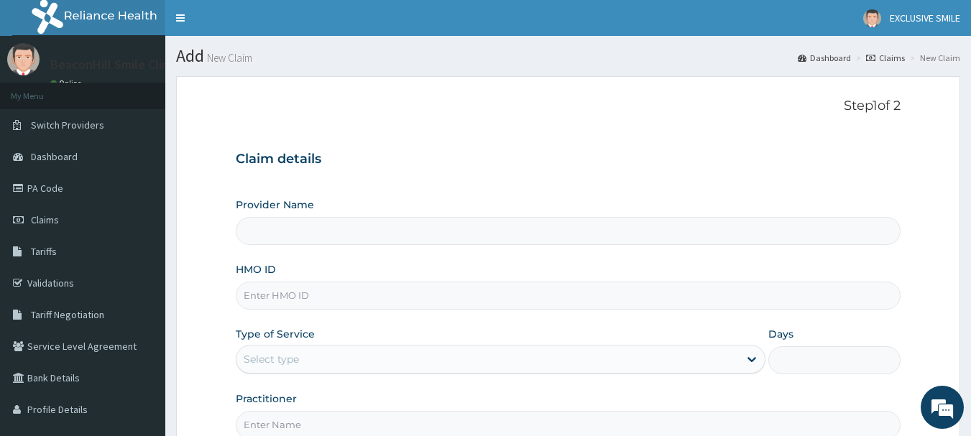
scroll to position [155, 0]
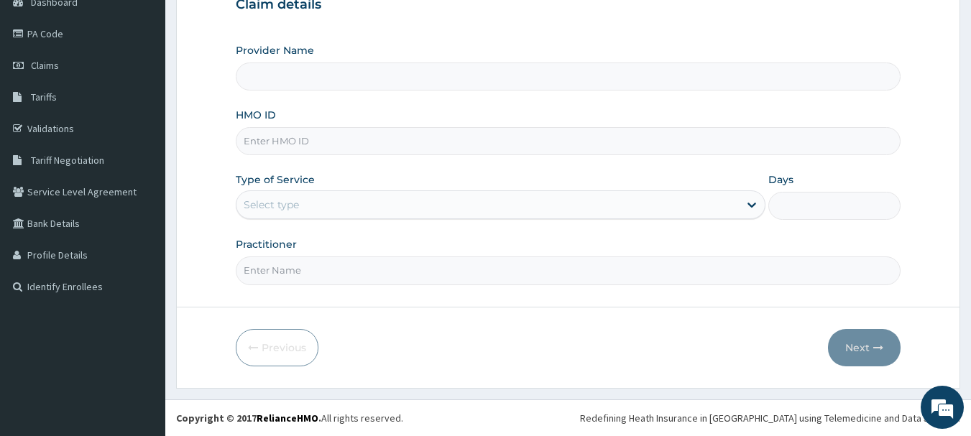
click at [380, 131] on input "HMO ID" at bounding box center [569, 141] width 666 height 28
type input "Beaconhill Smile Clinic - Ikeja"
type input "ISL/10023/A"
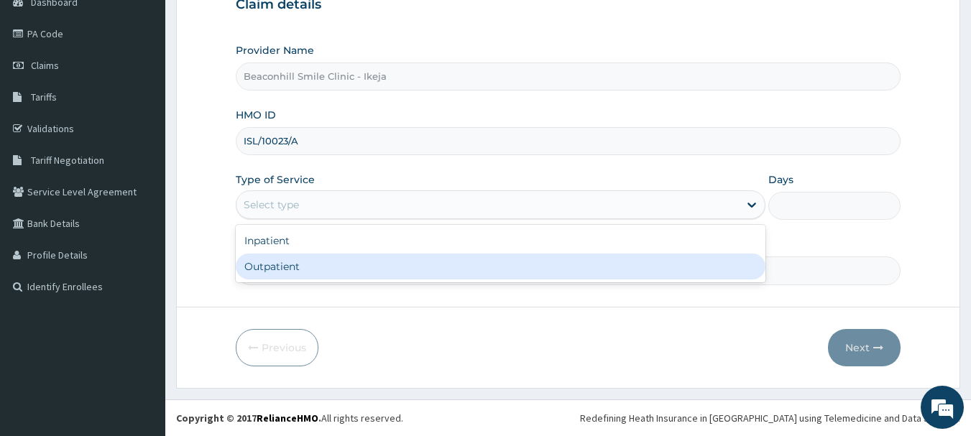
drag, startPoint x: 351, startPoint y: 205, endPoint x: 325, endPoint y: 271, distance: 71.0
click at [325, 219] on div "option Outpatient focused, 2 of 2. 2 results available. Use Up and Down to choo…" at bounding box center [501, 205] width 530 height 29
click at [325, 271] on div "Outpatient" at bounding box center [501, 267] width 530 height 26
type input "1"
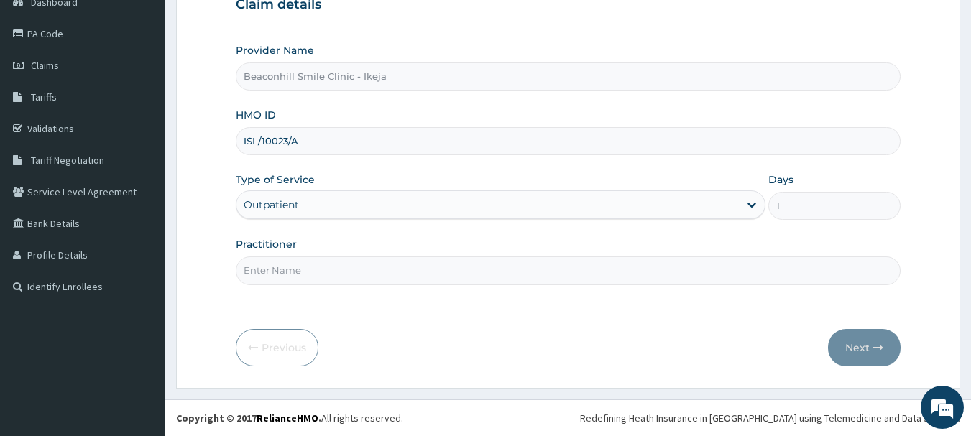
click at [325, 271] on input "Practitioner" at bounding box center [569, 271] width 666 height 28
type input "[PERSON_NAME]"
click at [869, 349] on button "Next" at bounding box center [864, 347] width 73 height 37
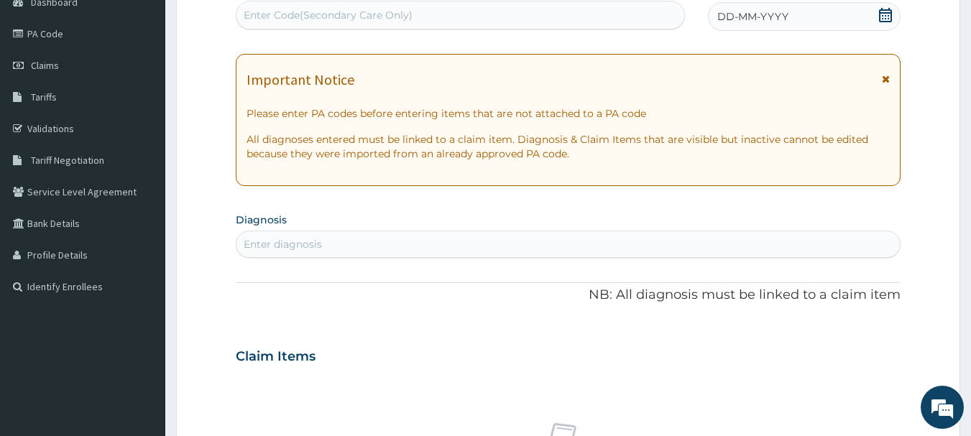
click at [384, 17] on div "Enter Code(Secondary Care Only)" at bounding box center [328, 15] width 169 height 14
type input "PA/12F7EC"
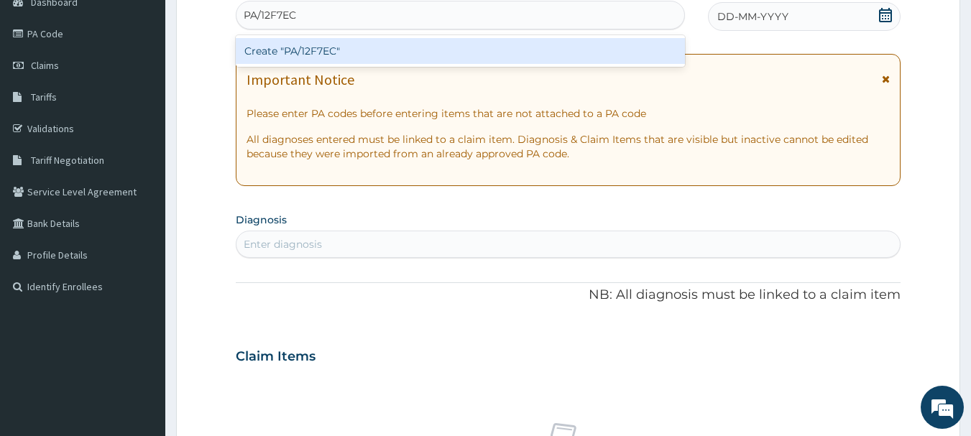
click at [373, 47] on div "Create "PA/12F7EC"" at bounding box center [461, 51] width 450 height 26
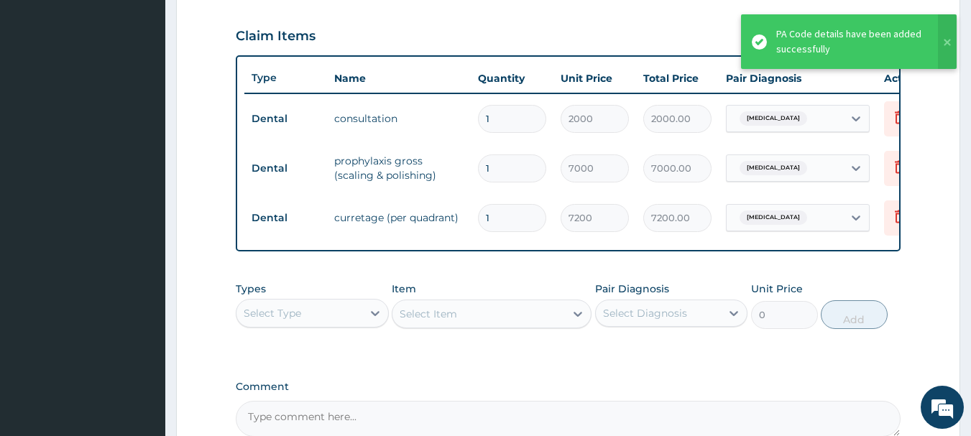
scroll to position [642, 0]
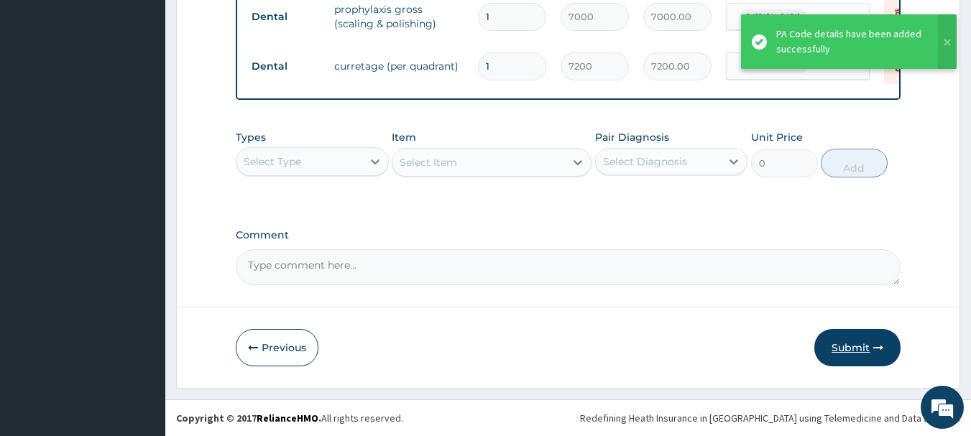
click at [845, 343] on button "Submit" at bounding box center [858, 347] width 86 height 37
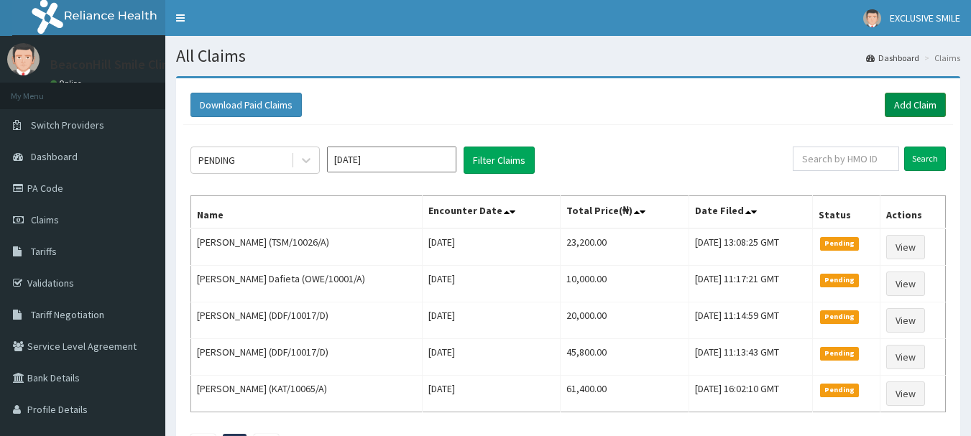
click at [904, 113] on link "Add Claim" at bounding box center [915, 105] width 61 height 24
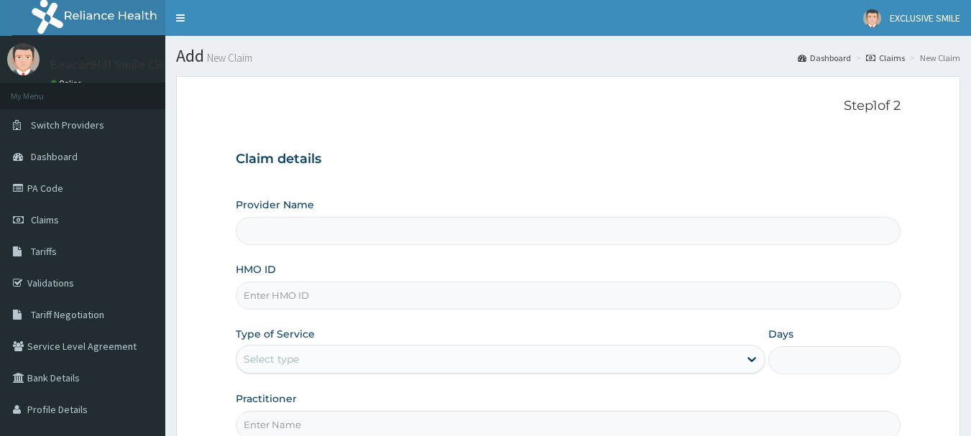
click at [547, 293] on input "HMO ID" at bounding box center [569, 296] width 666 height 28
type input "IH"
type input "Beaconhill Smile Clinic - Ikeja"
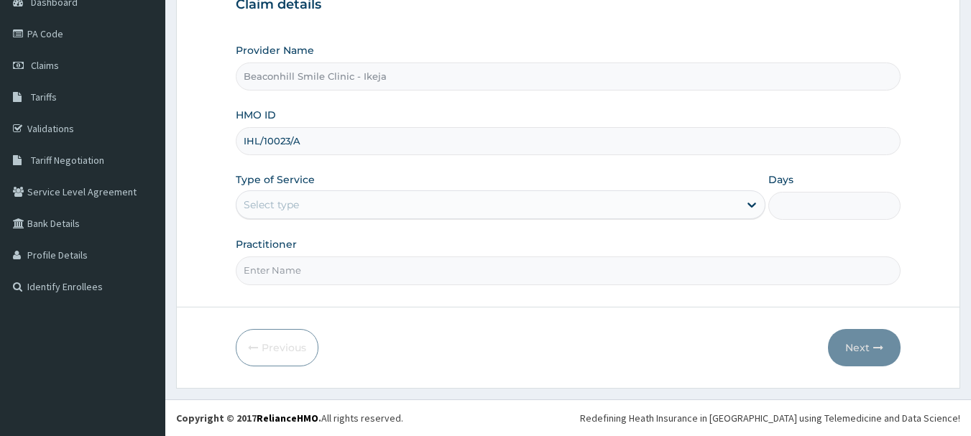
type input "IHL/10023/A"
click at [325, 198] on div "Select type" at bounding box center [488, 204] width 503 height 23
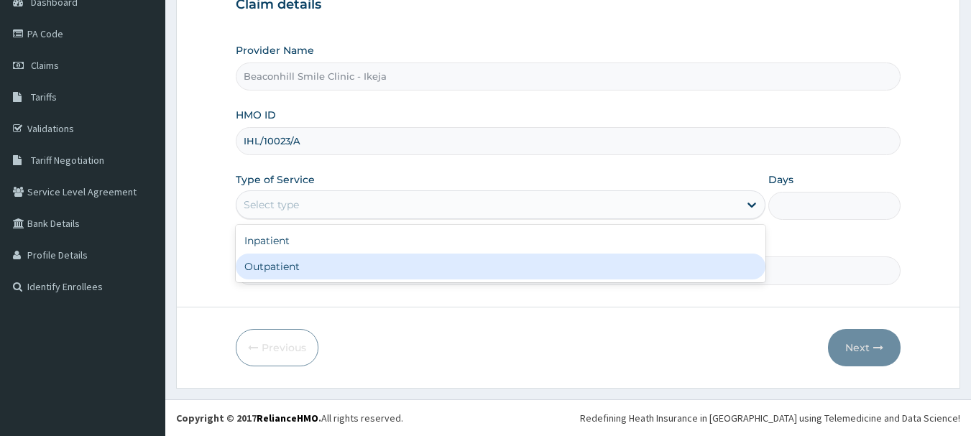
click at [293, 263] on div "Outpatient" at bounding box center [501, 267] width 530 height 26
type input "1"
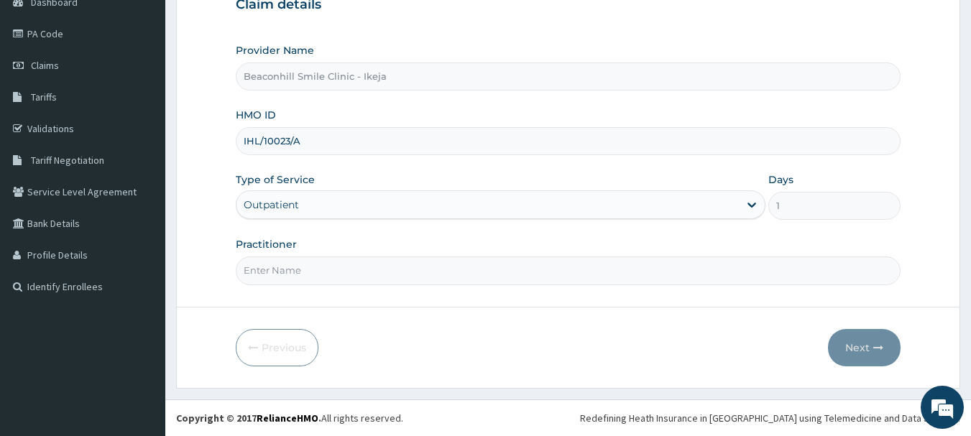
click at [293, 263] on input "Practitioner" at bounding box center [569, 271] width 666 height 28
type input "DR. MIKE"
click at [861, 345] on button "Next" at bounding box center [864, 347] width 73 height 37
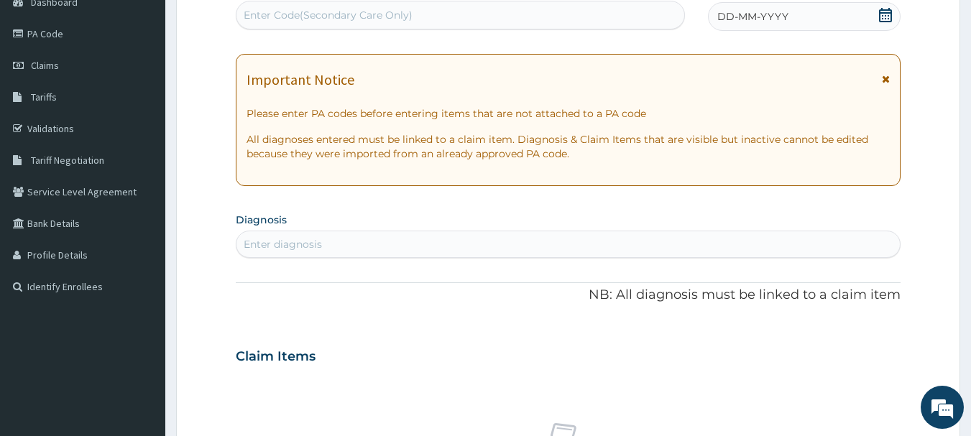
click at [326, 14] on div "Enter Code(Secondary Care Only)" at bounding box center [328, 15] width 169 height 14
type input "PA/E16DE3"
drag, startPoint x: 301, startPoint y: 8, endPoint x: 276, endPoint y: 13, distance: 25.7
click at [276, 13] on div "Enter Code(Secondary Care Only)" at bounding box center [461, 15] width 449 height 23
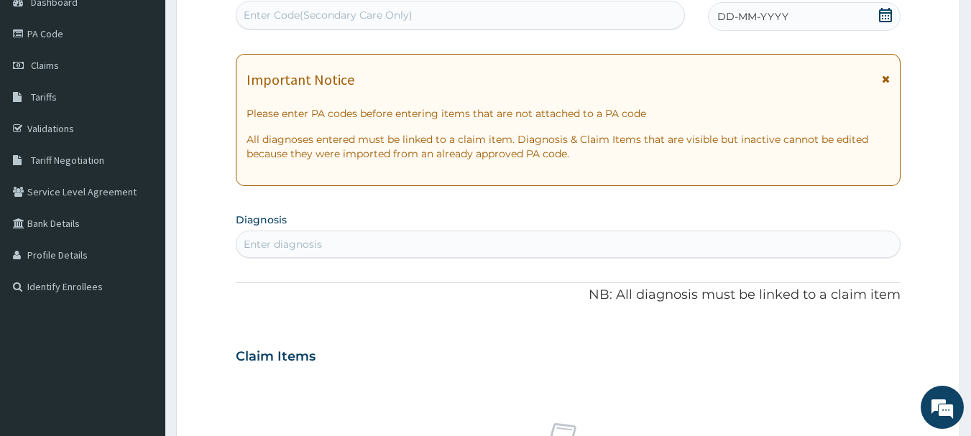
click at [276, 13] on div "Enter Code(Secondary Care Only)" at bounding box center [328, 15] width 169 height 14
type input "PA/E160E3"
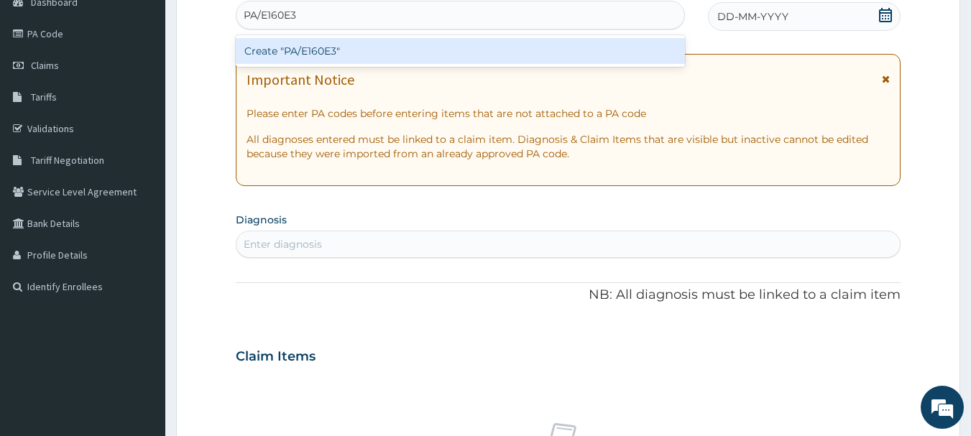
click at [290, 59] on div "Create "PA/E160E3"" at bounding box center [461, 51] width 450 height 26
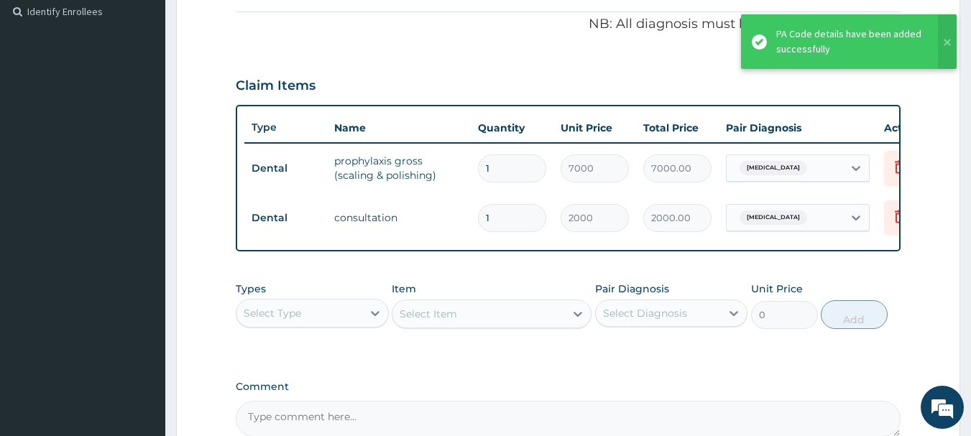
scroll to position [592, 0]
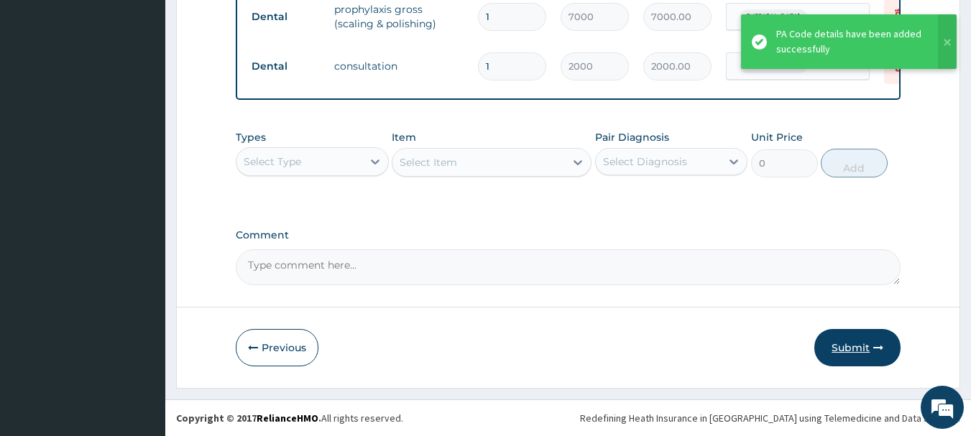
click at [856, 361] on button "Submit" at bounding box center [858, 347] width 86 height 37
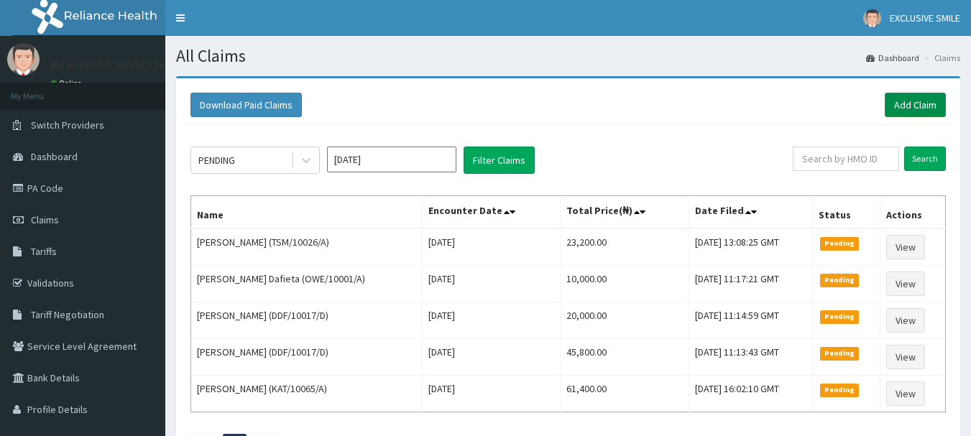
click at [923, 109] on link "Add Claim" at bounding box center [915, 105] width 61 height 24
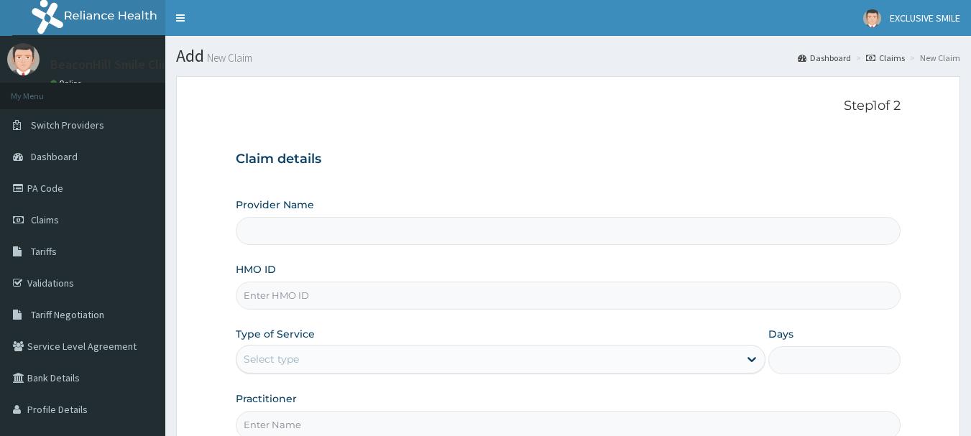
scroll to position [147, 0]
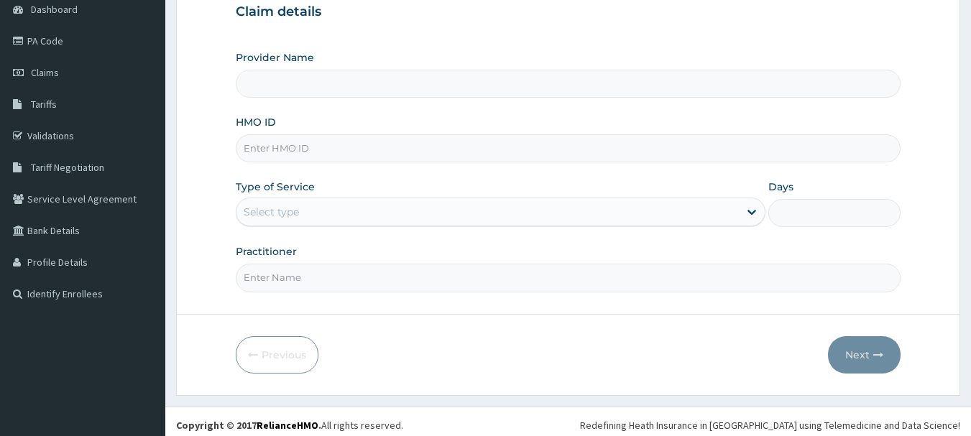
type input "Beaconhill Smile Clinic - Ikeja"
click at [347, 138] on input "HMO ID" at bounding box center [569, 148] width 666 height 28
type input "PPY/10453/A"
click at [300, 224] on div "Select type" at bounding box center [488, 212] width 503 height 23
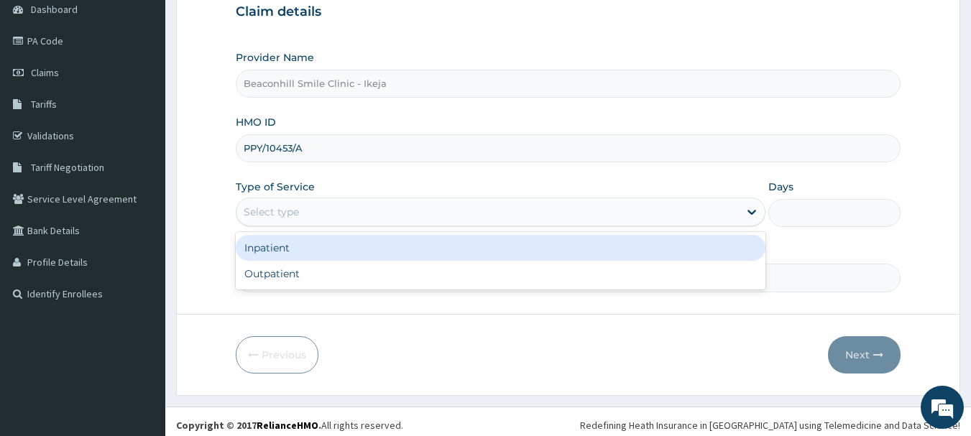
scroll to position [0, 0]
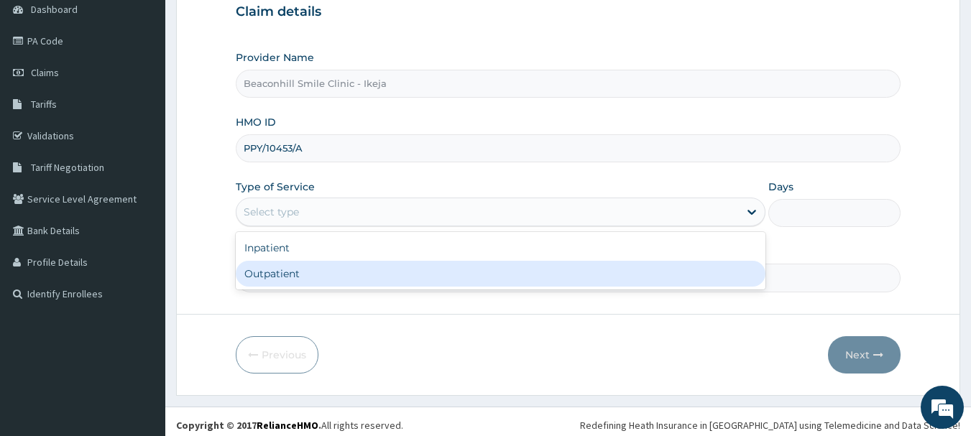
click at [282, 272] on div "Outpatient" at bounding box center [501, 274] width 530 height 26
type input "1"
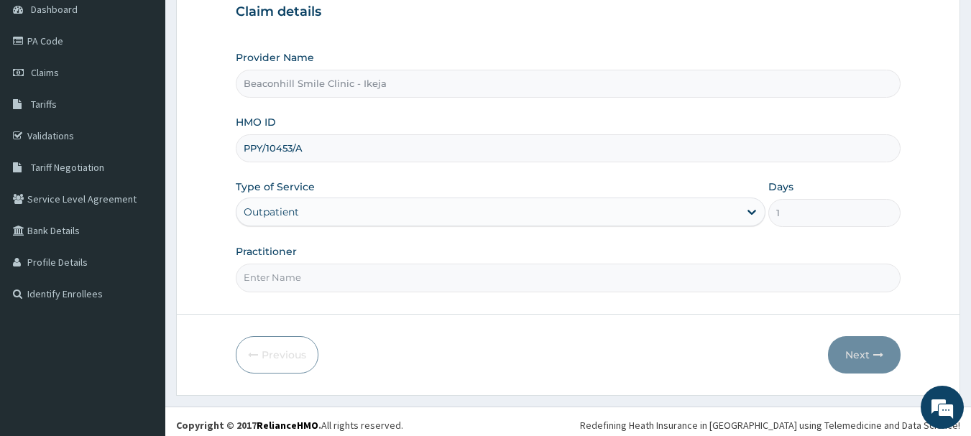
click at [282, 272] on input "Practitioner" at bounding box center [569, 278] width 666 height 28
type input "DR. MIKE"
click at [853, 352] on button "Next" at bounding box center [864, 354] width 73 height 37
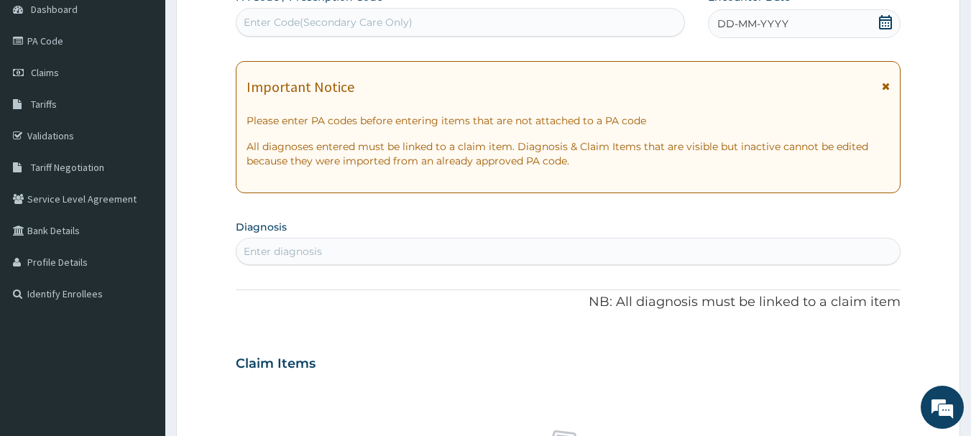
click at [354, 30] on div "Enter Code(Secondary Care Only)" at bounding box center [461, 22] width 449 height 23
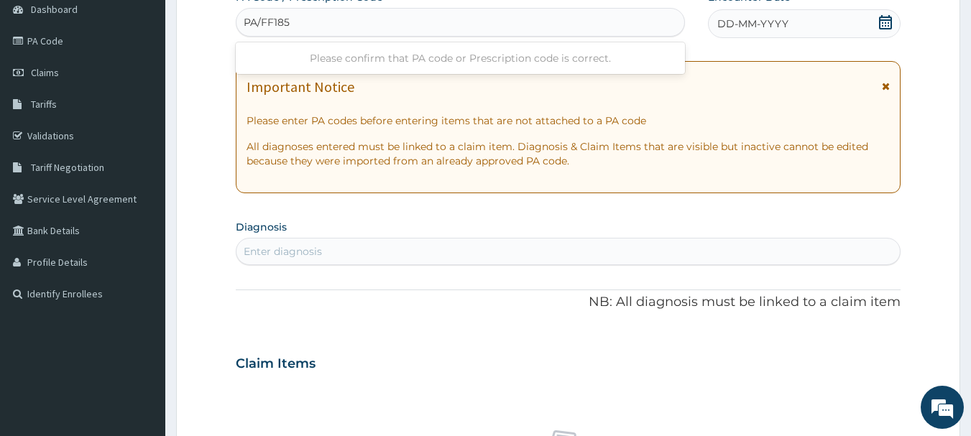
type input "PA/FF185D"
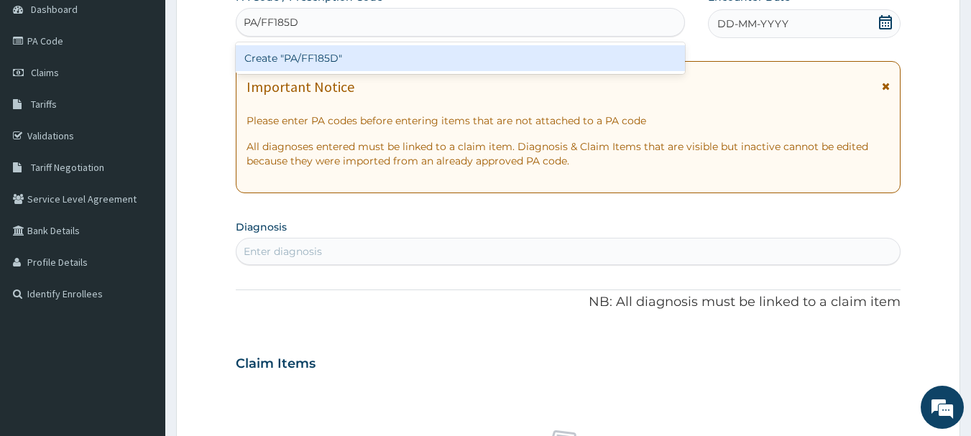
click at [347, 64] on div "Create "PA/FF185D"" at bounding box center [461, 58] width 450 height 26
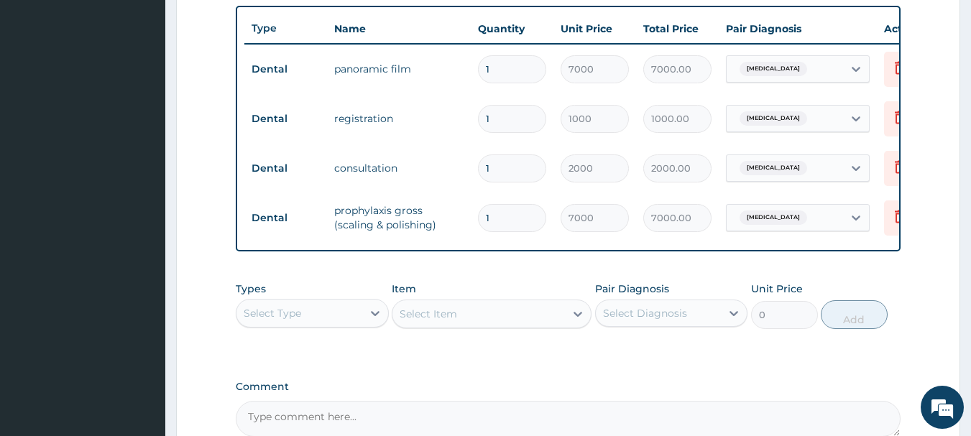
scroll to position [692, 0]
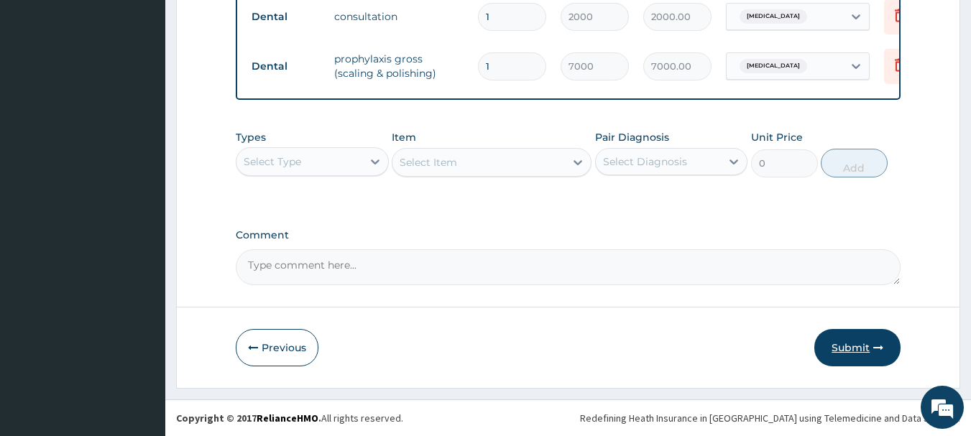
click at [844, 341] on button "Submit" at bounding box center [858, 347] width 86 height 37
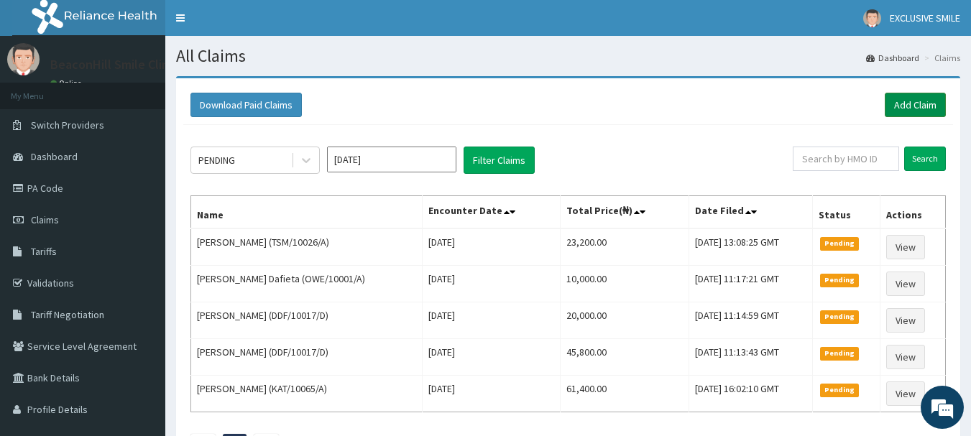
click at [918, 98] on link "Add Claim" at bounding box center [915, 105] width 61 height 24
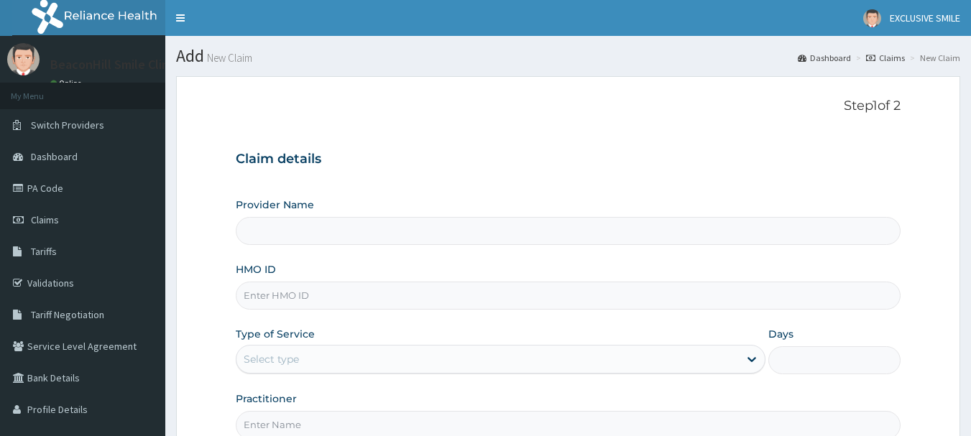
type input "Beaconhill Smile Clinic - Ikeja"
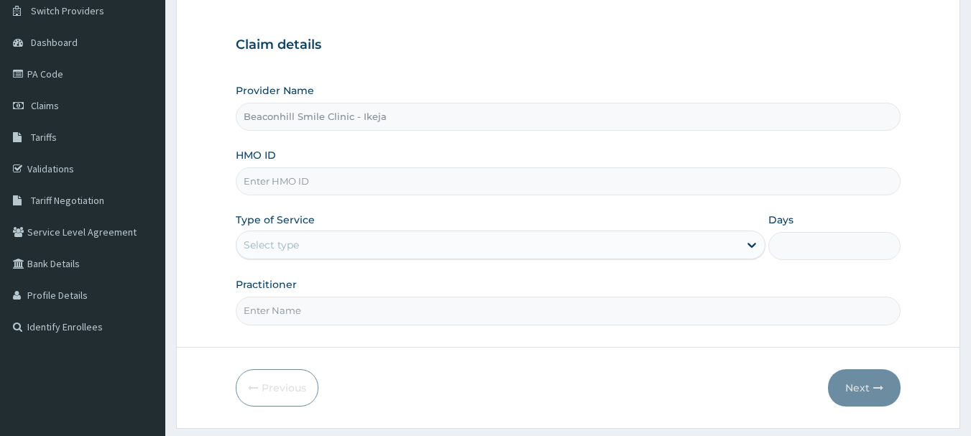
scroll to position [155, 0]
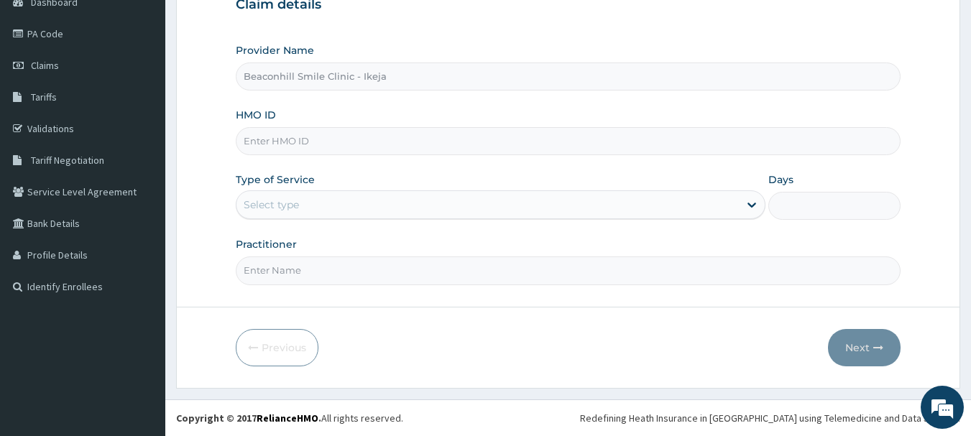
click at [365, 152] on input "HMO ID" at bounding box center [569, 141] width 666 height 28
type input "TEC/10042/A"
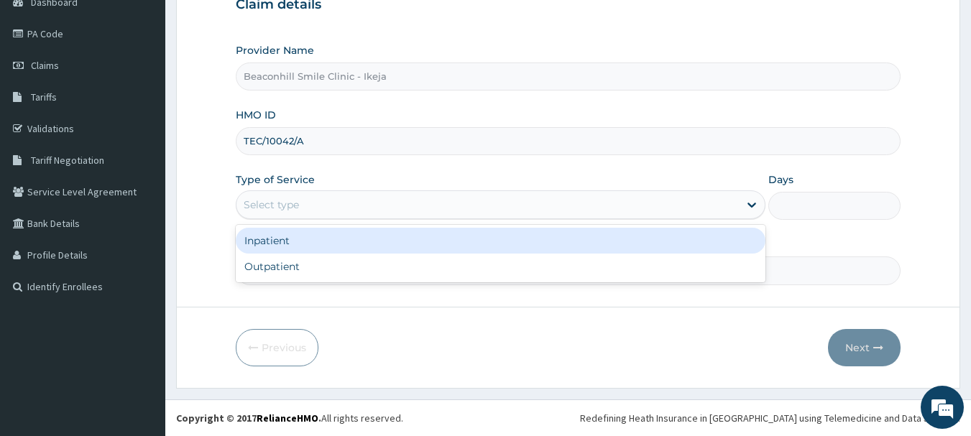
drag, startPoint x: 339, startPoint y: 200, endPoint x: 311, endPoint y: 257, distance: 64.3
click at [311, 219] on div "option Inpatient focused, 1 of 2. 2 results available. Use Up and Down to choos…" at bounding box center [501, 205] width 530 height 29
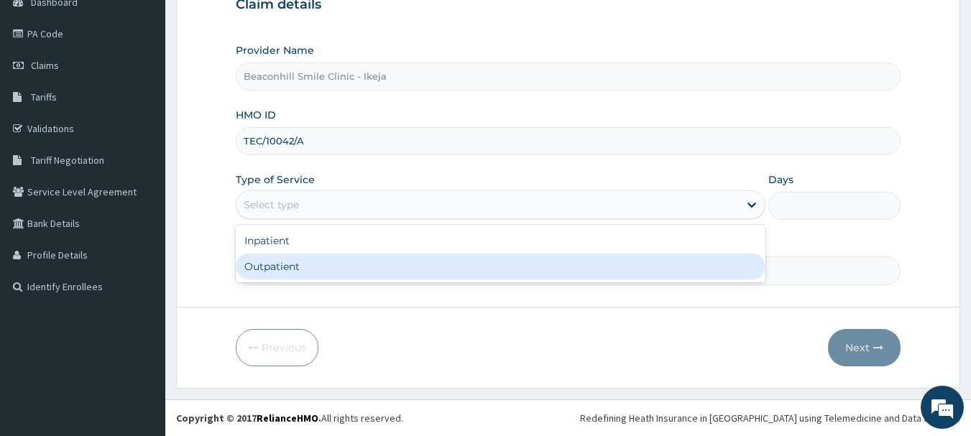
click at [311, 257] on div "Outpatient" at bounding box center [501, 267] width 530 height 26
type input "1"
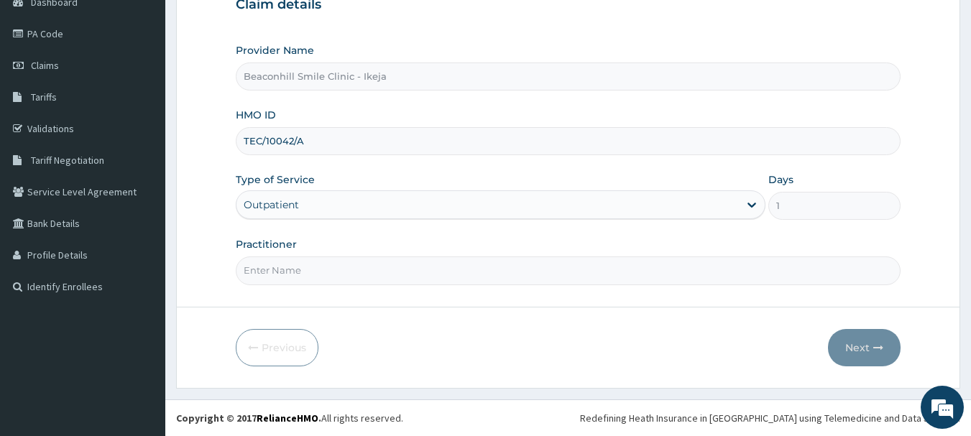
scroll to position [0, 0]
click at [311, 257] on input "Practitioner" at bounding box center [569, 271] width 666 height 28
type input "[PERSON_NAME]"
click at [858, 337] on button "Next" at bounding box center [864, 347] width 73 height 37
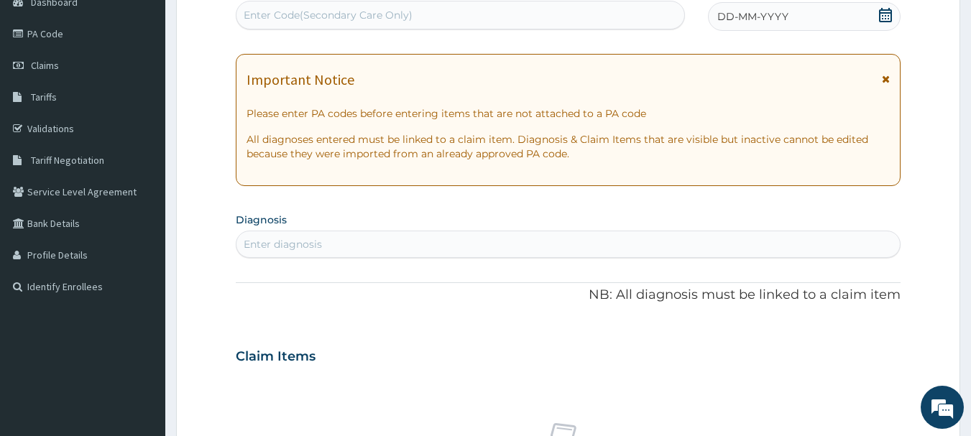
click at [401, 14] on div "Enter Code(Secondary Care Only)" at bounding box center [328, 15] width 169 height 14
type input "PA/6ED3EA"
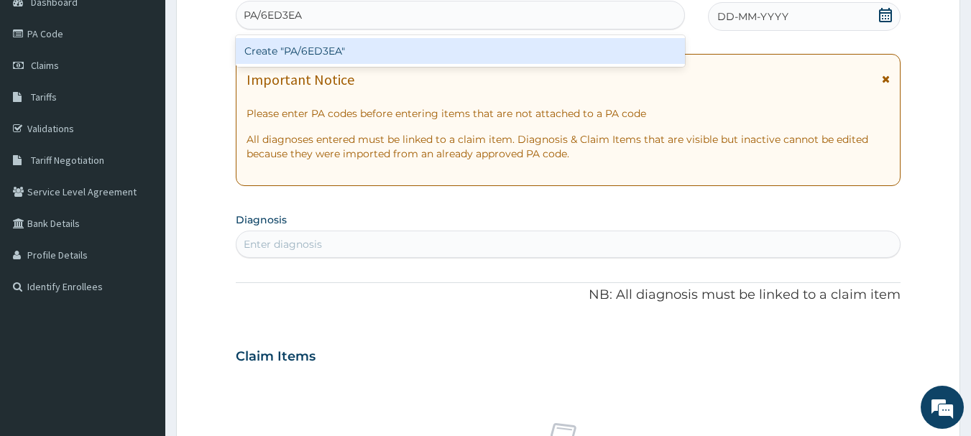
click at [385, 50] on div "Create "PA/6ED3EA"" at bounding box center [461, 51] width 450 height 26
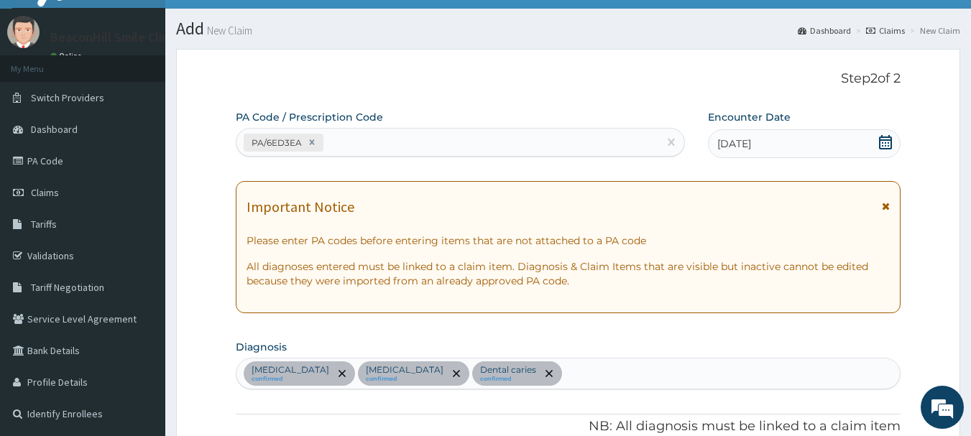
scroll to position [23, 0]
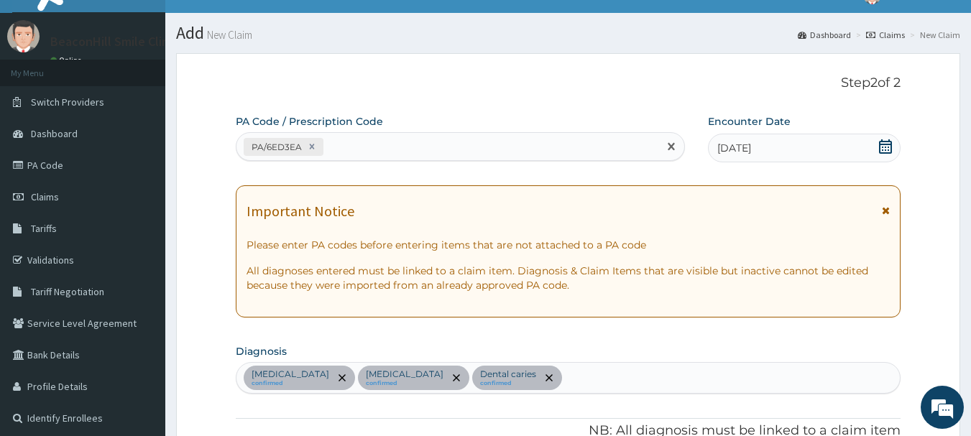
click at [444, 135] on div "PA/6ED3EA" at bounding box center [448, 147] width 423 height 24
type input "PA/4835F5"
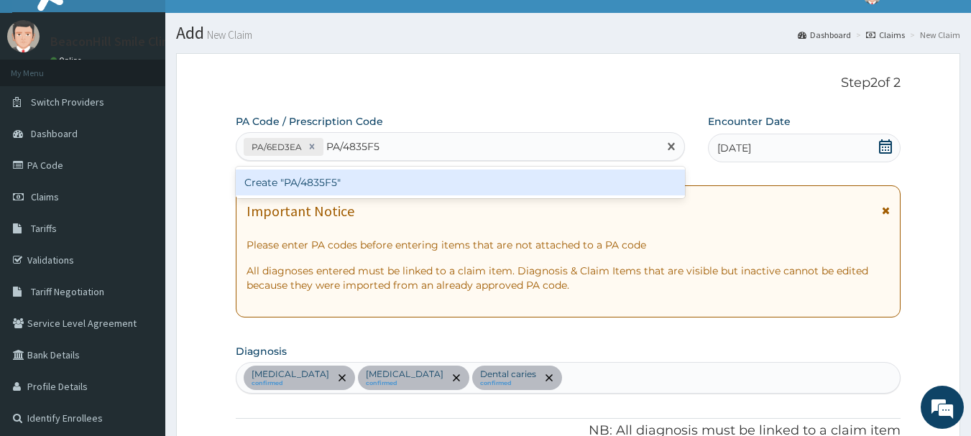
click at [475, 188] on div "Create "PA/4835F5"" at bounding box center [461, 183] width 450 height 26
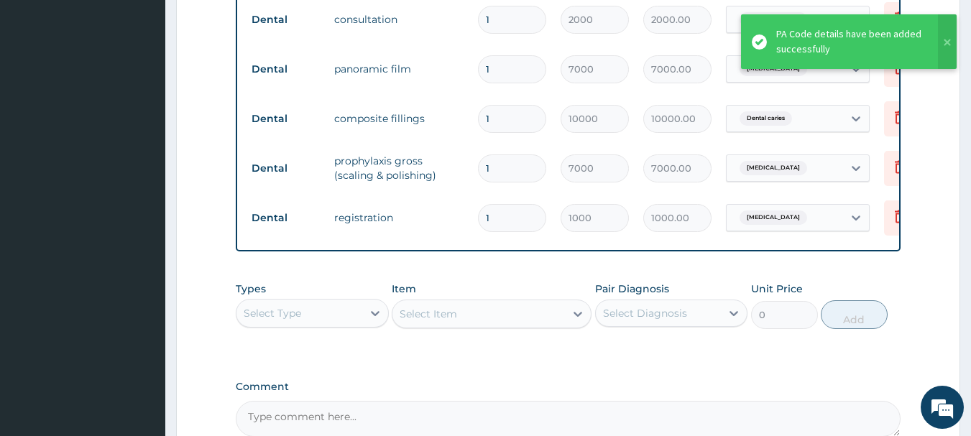
scroll to position [791, 0]
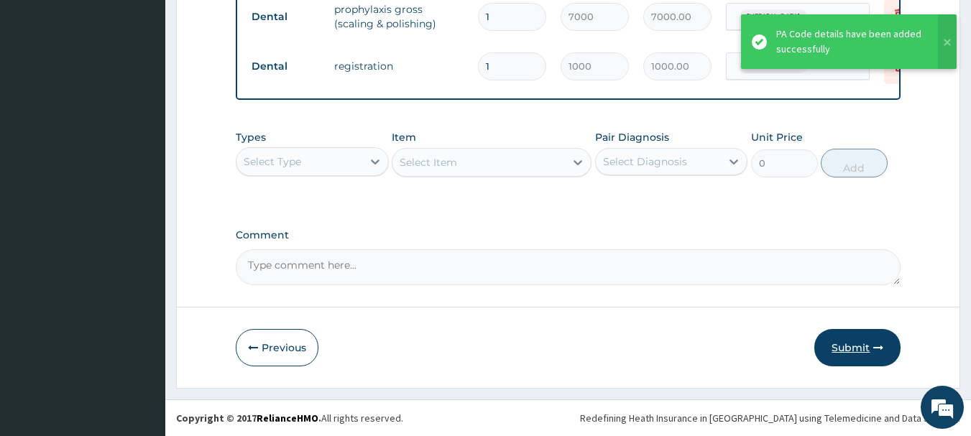
click at [832, 360] on button "Submit" at bounding box center [858, 347] width 86 height 37
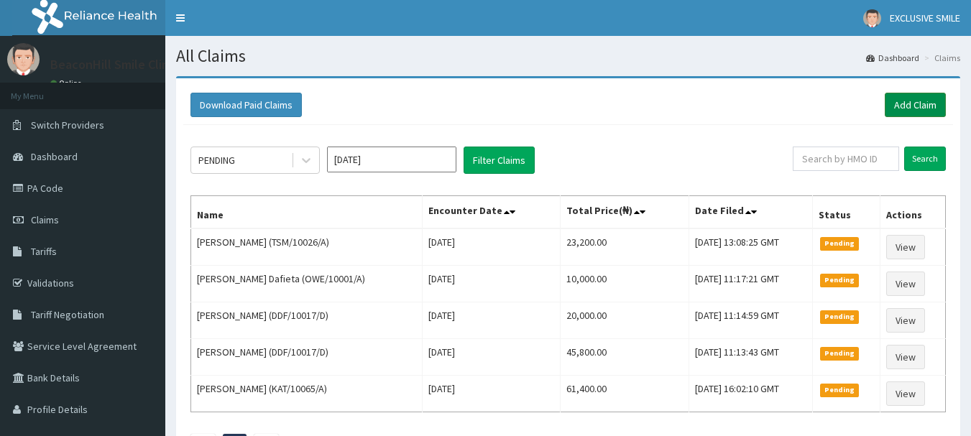
click at [907, 116] on link "Add Claim" at bounding box center [915, 105] width 61 height 24
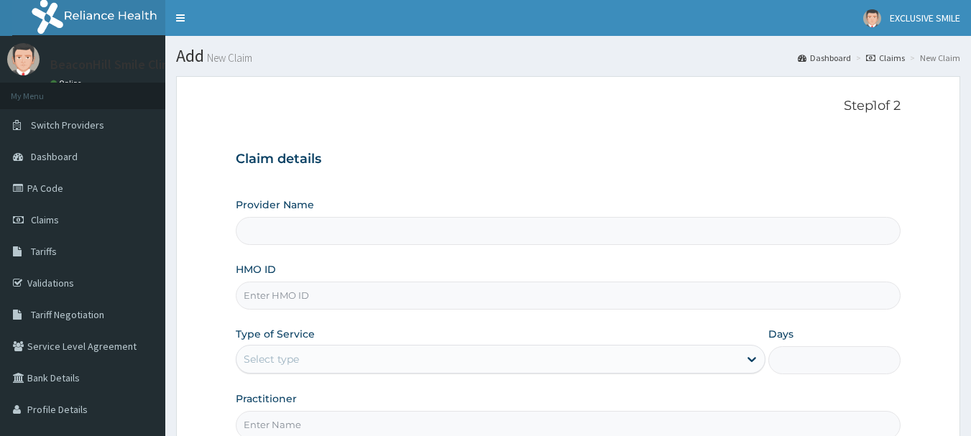
scroll to position [155, 0]
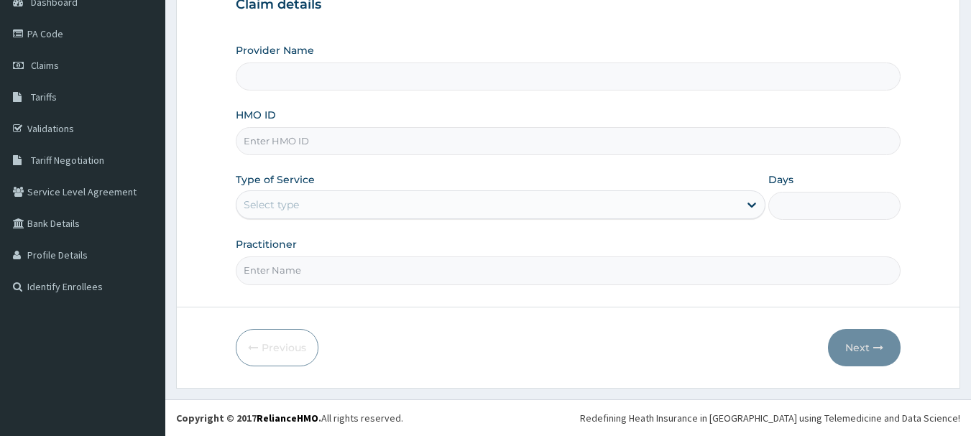
click at [339, 143] on input "HMO ID" at bounding box center [569, 141] width 666 height 28
type input "NBA"
type input "Beaconhill Smile Clinic - Ikeja"
type input "NBA/10022/A"
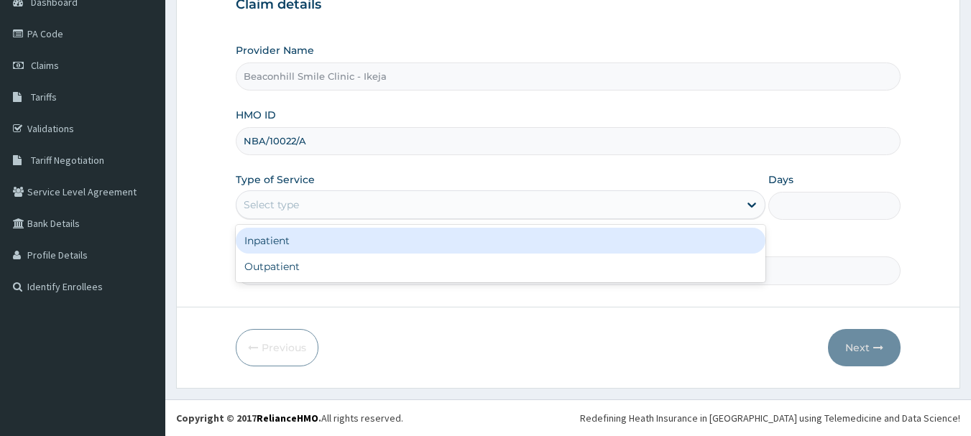
click at [306, 198] on div "Select type" at bounding box center [488, 204] width 503 height 23
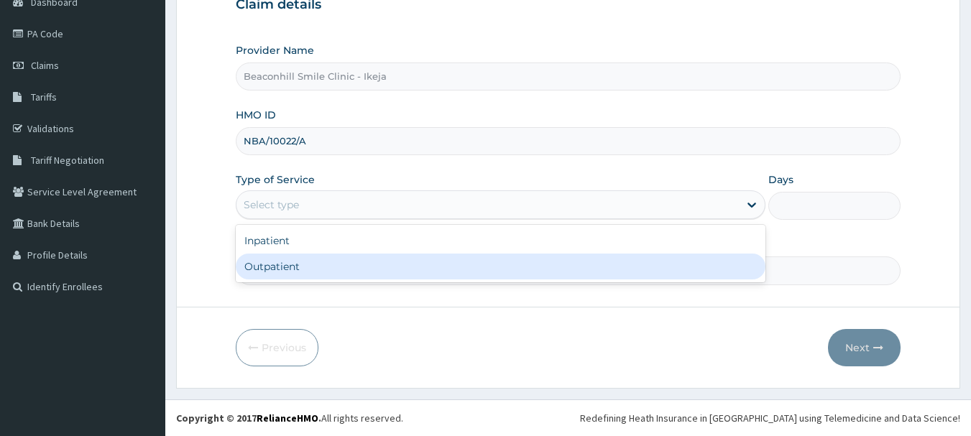
click at [285, 257] on div "Outpatient" at bounding box center [501, 267] width 530 height 26
type input "1"
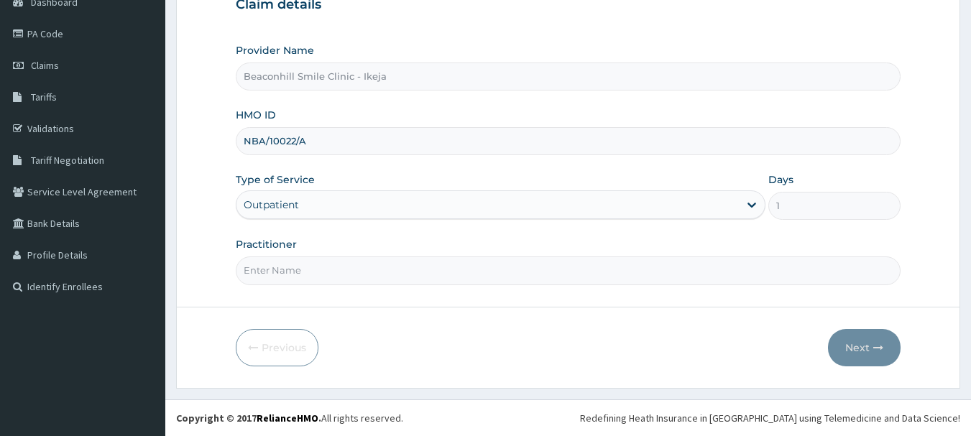
click at [293, 283] on input "Practitioner" at bounding box center [569, 271] width 666 height 28
type input "DR. ANTHONY"
click at [889, 343] on button "Next" at bounding box center [864, 347] width 73 height 37
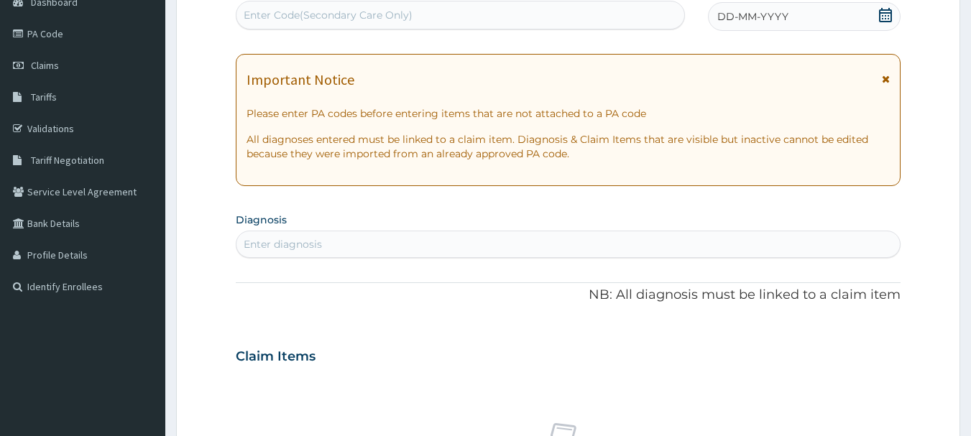
click at [395, 25] on div "Enter Code(Secondary Care Only)" at bounding box center [461, 15] width 449 height 23
type input "PA/349B2D"
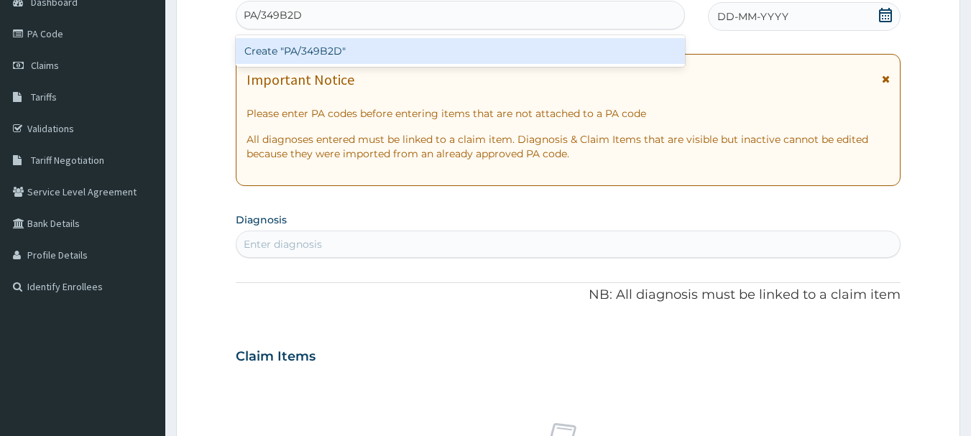
click at [385, 50] on div "Create "PA/349B2D"" at bounding box center [461, 51] width 450 height 26
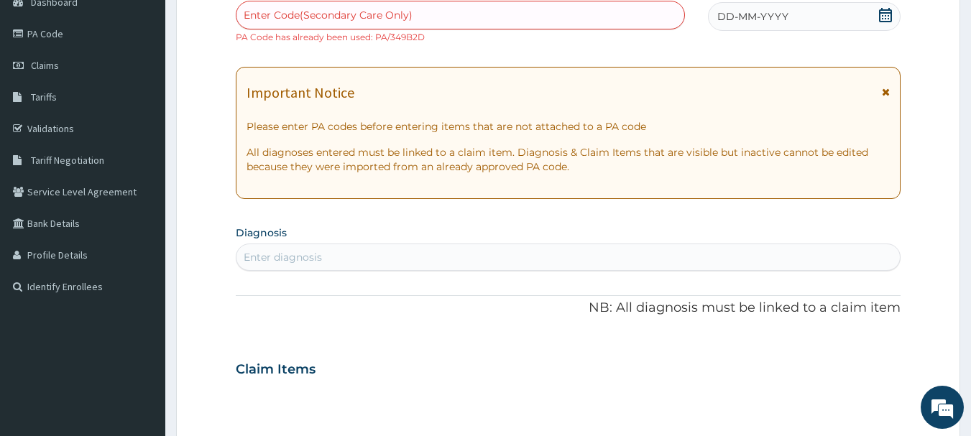
scroll to position [0, 0]
click at [84, 68] on link "Claims" at bounding box center [82, 66] width 165 height 32
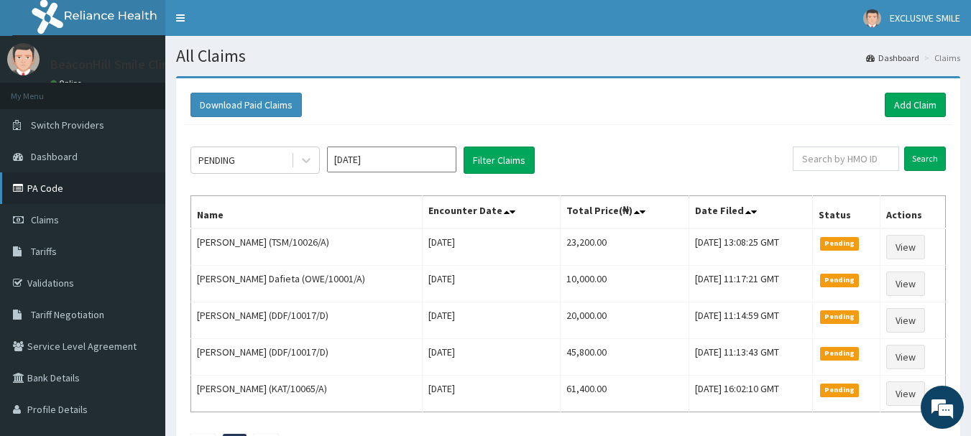
click at [50, 197] on link "PA Code" at bounding box center [82, 189] width 165 height 32
click at [922, 98] on link "Add Claim" at bounding box center [915, 105] width 61 height 24
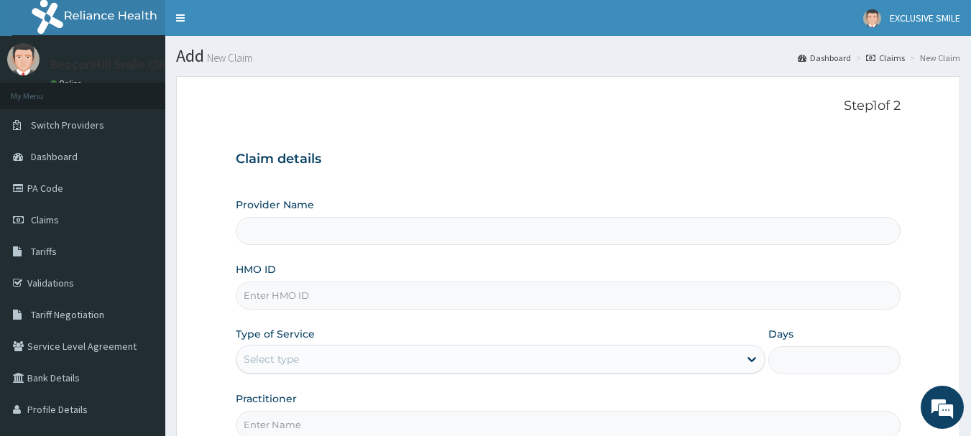
scroll to position [155, 0]
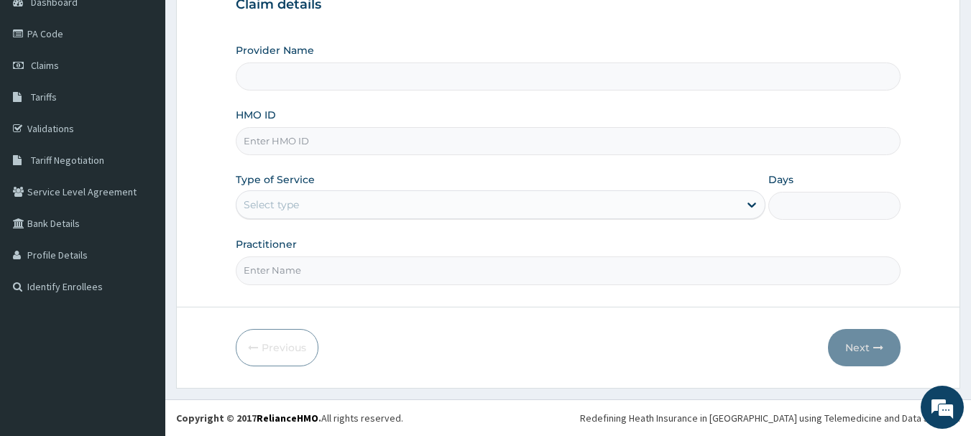
click at [393, 127] on input "HMO ID" at bounding box center [569, 141] width 666 height 28
paste input "ALP/10070/B"
type input "ALP/10070/B"
click at [328, 212] on div "Select type" at bounding box center [488, 204] width 503 height 23
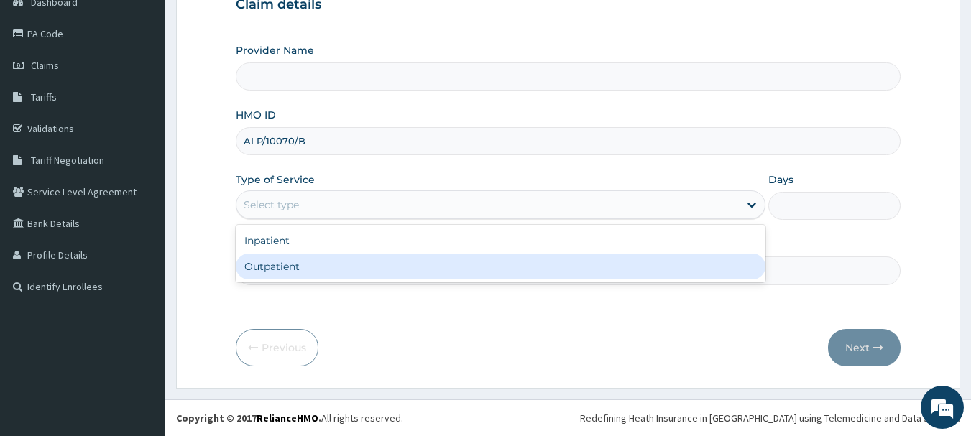
click at [312, 266] on div "Outpatient" at bounding box center [501, 267] width 530 height 26
type input "1"
type input "Beaconhill Smile Clinic - Ikeja"
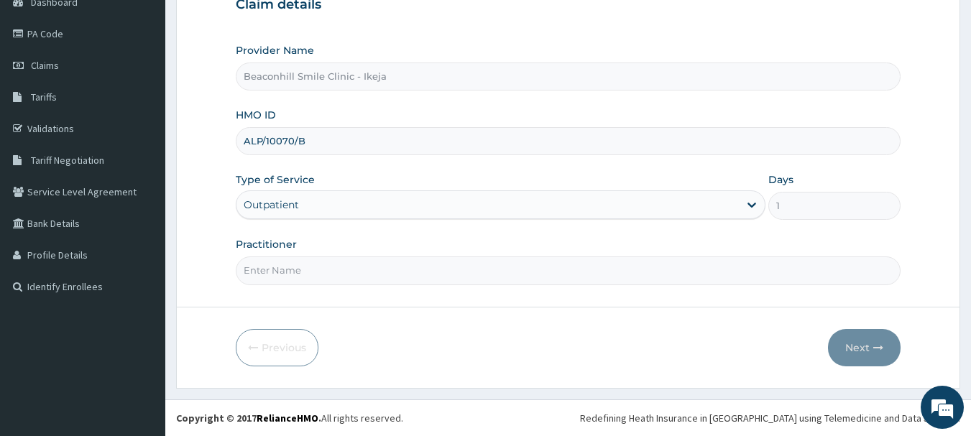
click at [312, 266] on input "Practitioner" at bounding box center [569, 271] width 666 height 28
type input "d"
type input "DR. FOLUSADE"
click at [845, 347] on button "Next" at bounding box center [864, 347] width 73 height 37
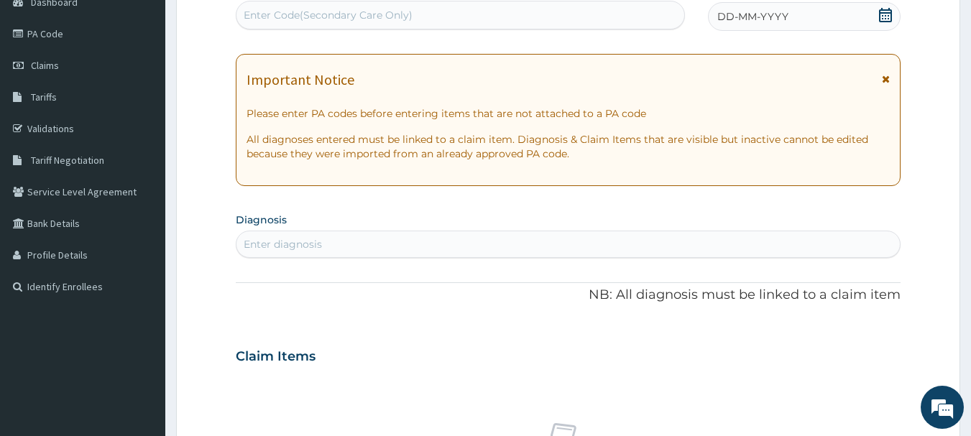
click at [326, 23] on div "Enter Code(Secondary Care Only)" at bounding box center [461, 15] width 449 height 23
paste input "PA/D89BDD"
type input "PA/D89BDD"
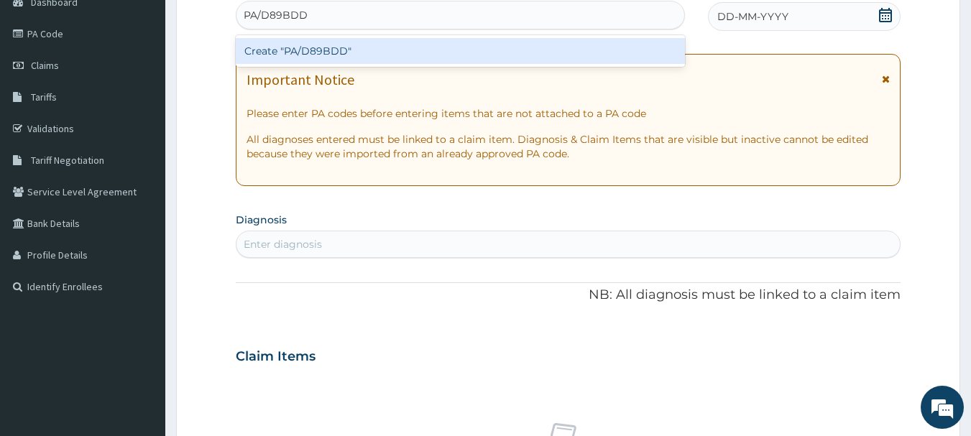
click at [306, 49] on div "Create "PA/D89BDD"" at bounding box center [461, 51] width 450 height 26
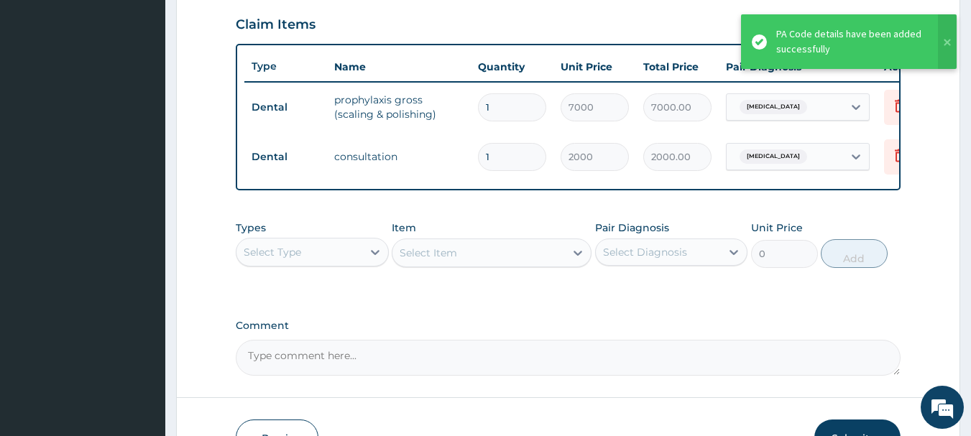
scroll to position [592, 0]
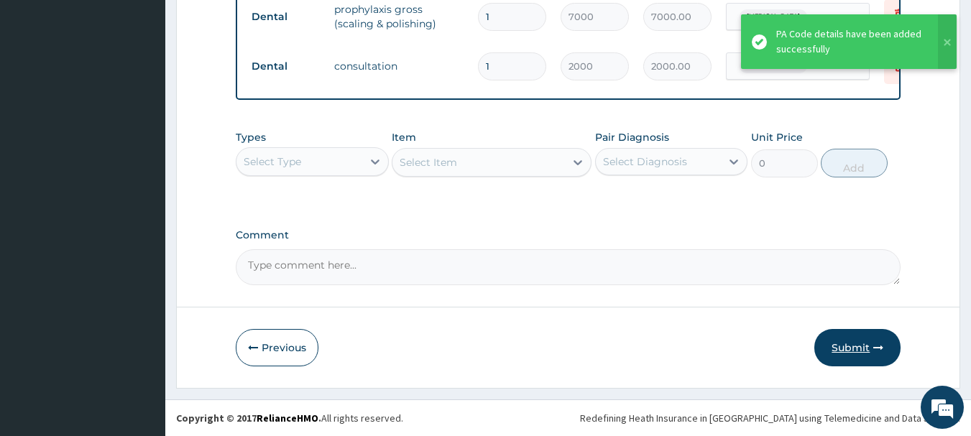
click at [871, 349] on button "Submit" at bounding box center [858, 347] width 86 height 37
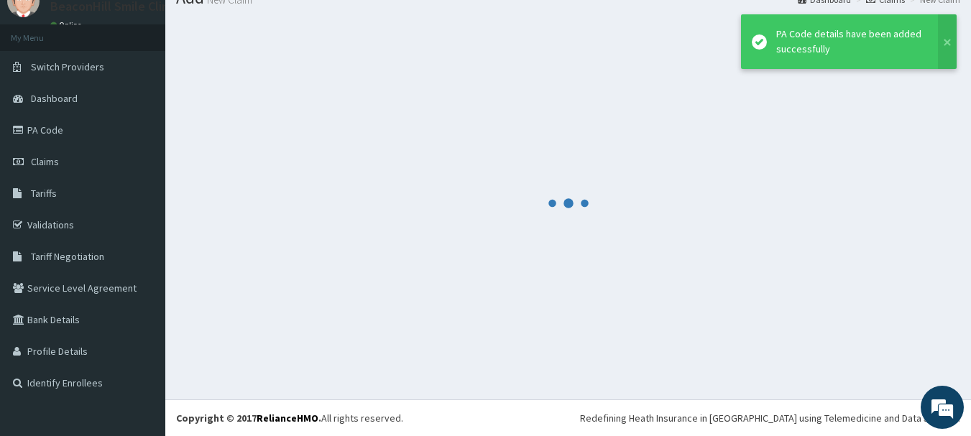
scroll to position [58, 0]
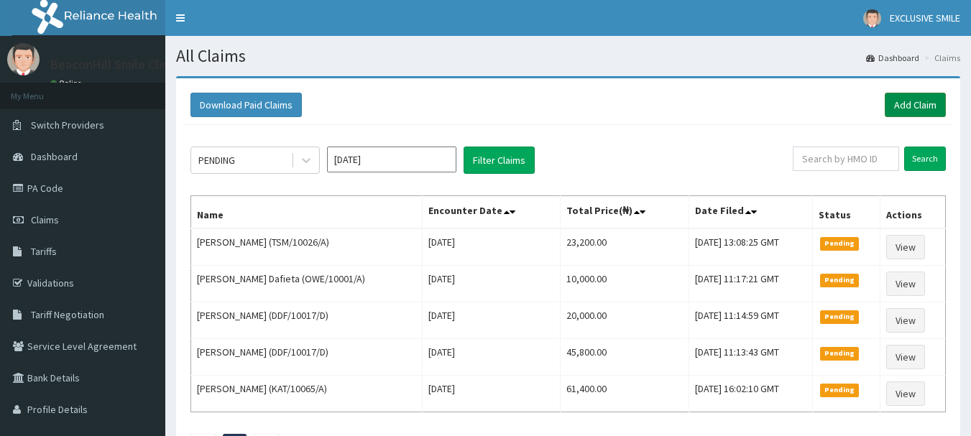
click at [922, 110] on link "Add Claim" at bounding box center [915, 105] width 61 height 24
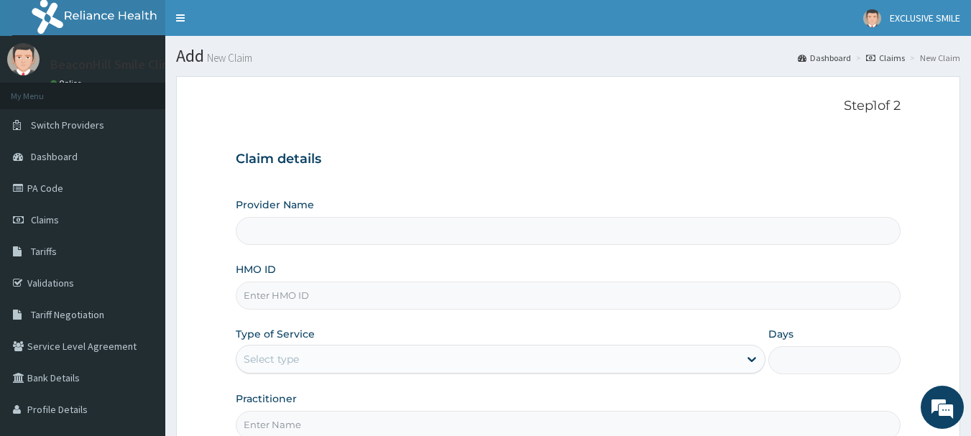
click at [323, 297] on input "HMO ID" at bounding box center [569, 296] width 666 height 28
paste input "ALP/10070/H"
type input "ALP/10070/H"
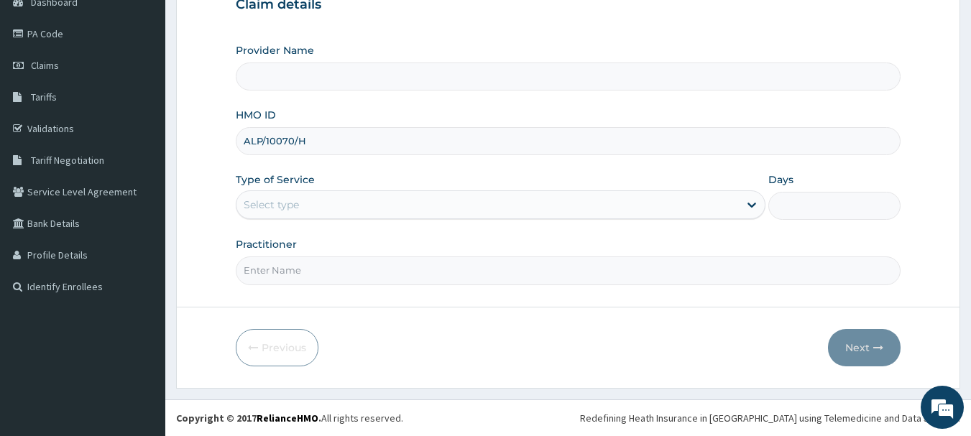
type input "Beaconhill Smile Clinic - Ikeja"
type input "ALP/10070/H"
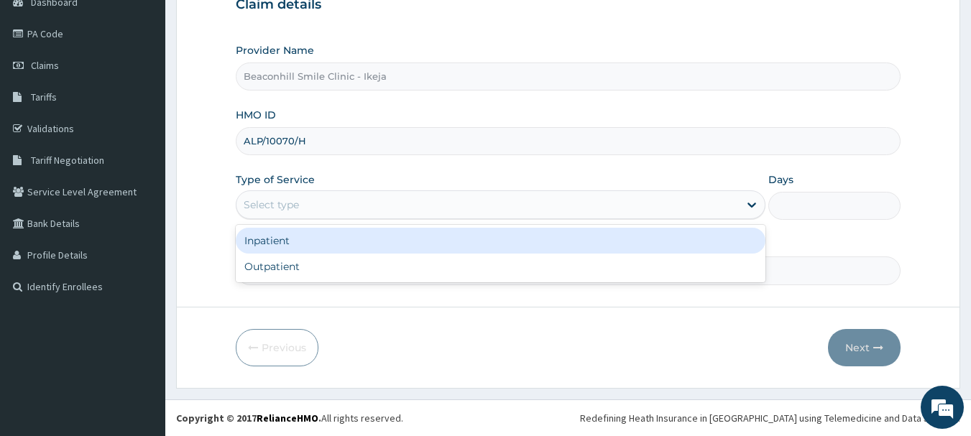
click at [462, 191] on div "Select type" at bounding box center [501, 205] width 530 height 29
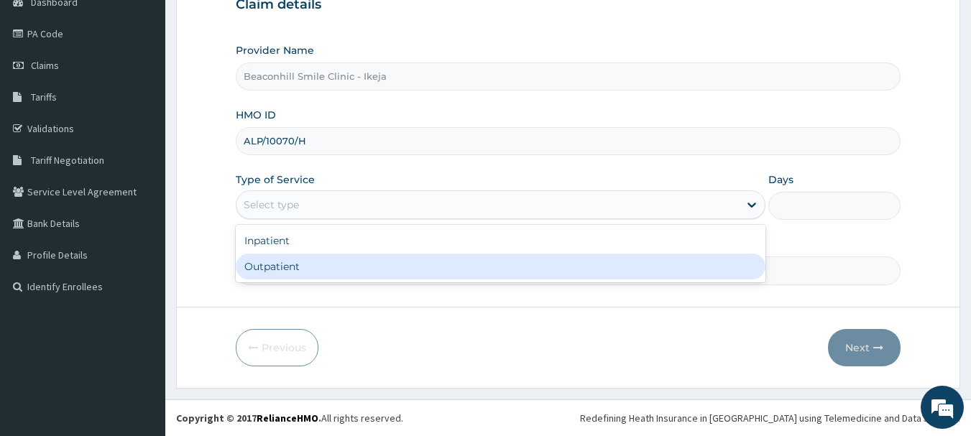
click at [421, 262] on div "Outpatient" at bounding box center [501, 267] width 530 height 26
type input "1"
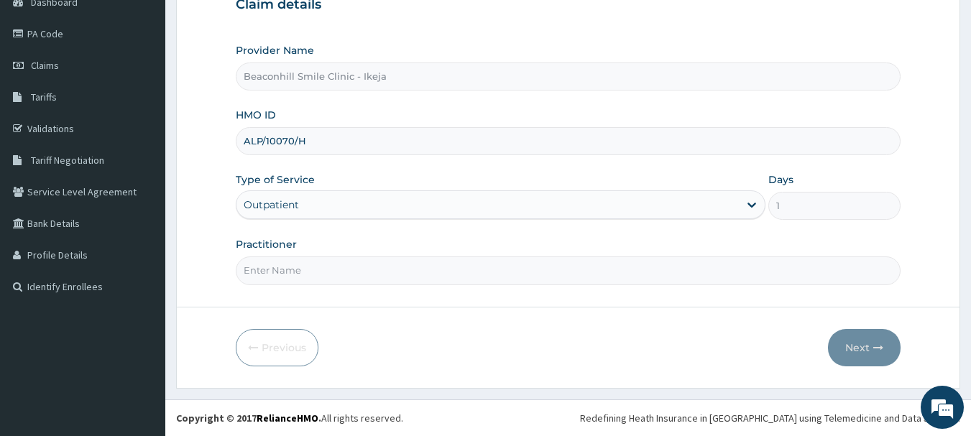
click at [421, 262] on input "Practitioner" at bounding box center [569, 271] width 666 height 28
type input "DR. [PERSON_NAME]"
click at [868, 347] on button "Next" at bounding box center [864, 347] width 73 height 37
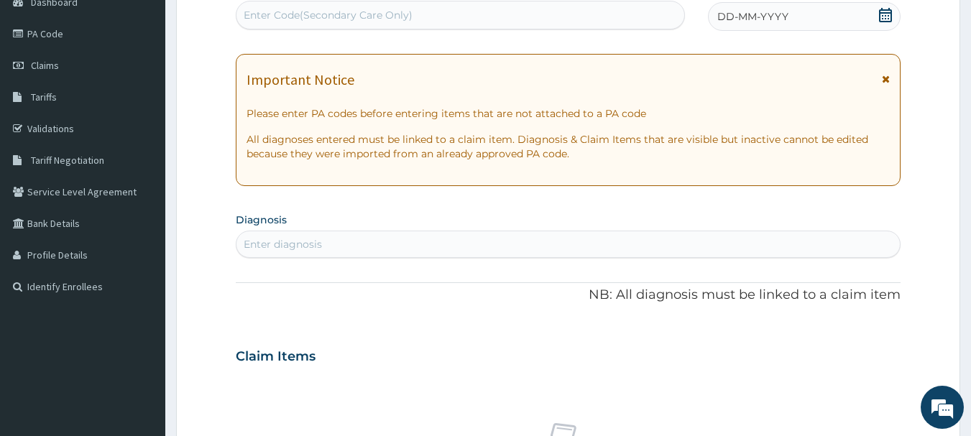
click at [295, 17] on div "Enter Code(Secondary Care Only)" at bounding box center [328, 15] width 169 height 14
paste input "PA/BCA67B"
type input "PA/BCA67B"
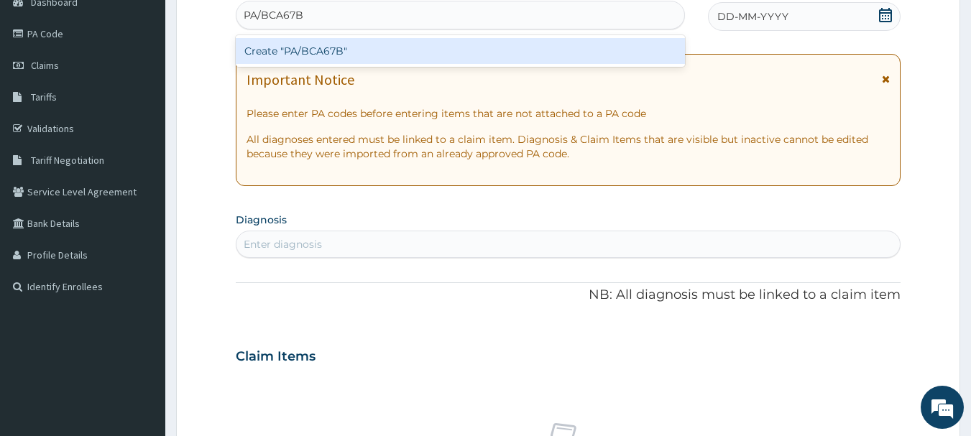
click at [288, 50] on div "Create "PA/BCA67B"" at bounding box center [461, 51] width 450 height 26
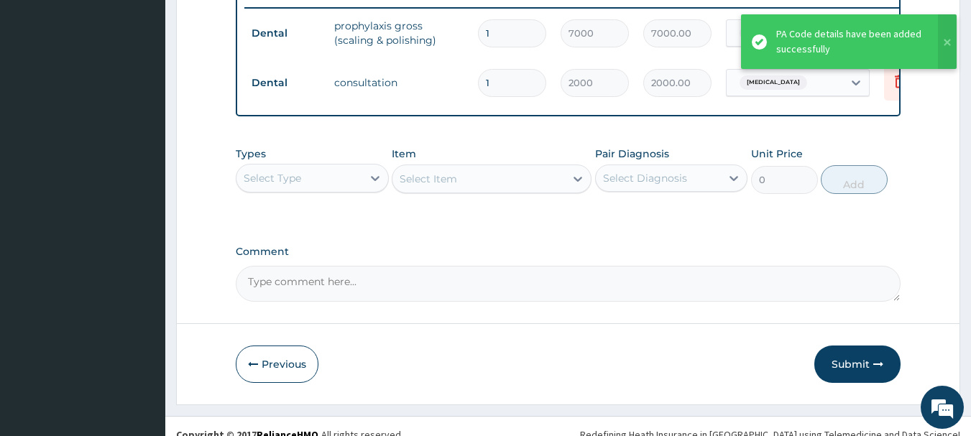
scroll to position [592, 0]
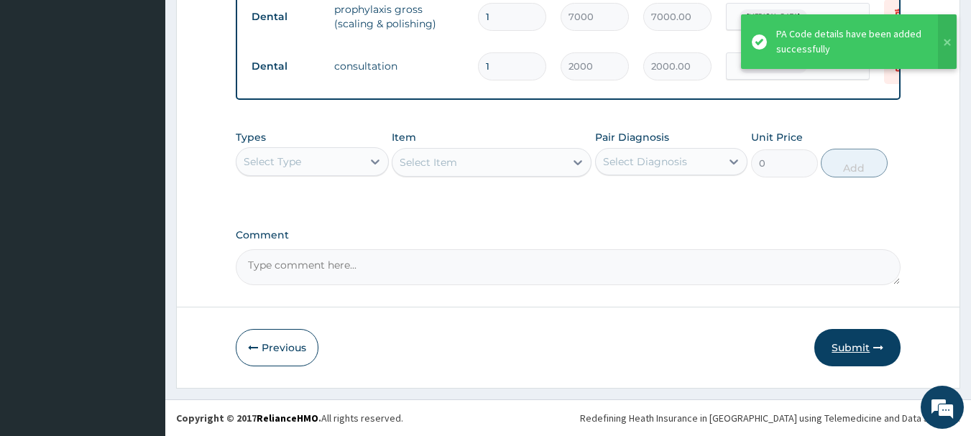
click at [866, 357] on button "Submit" at bounding box center [858, 347] width 86 height 37
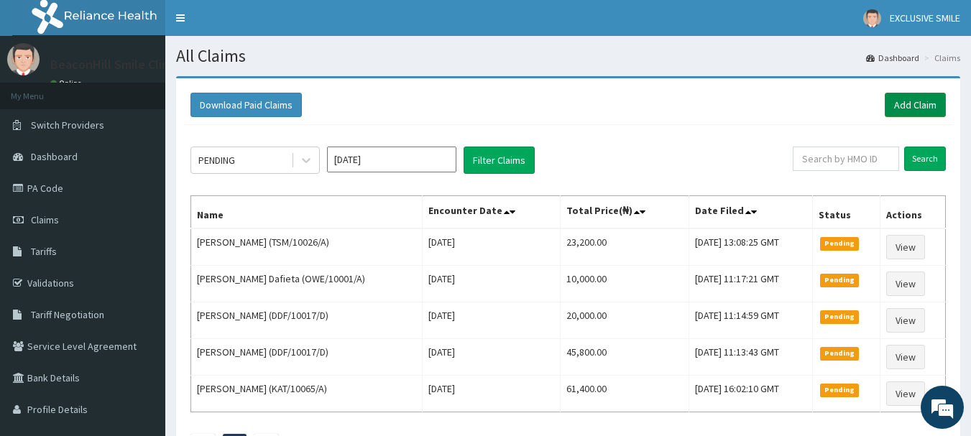
click at [930, 114] on link "Add Claim" at bounding box center [915, 105] width 61 height 24
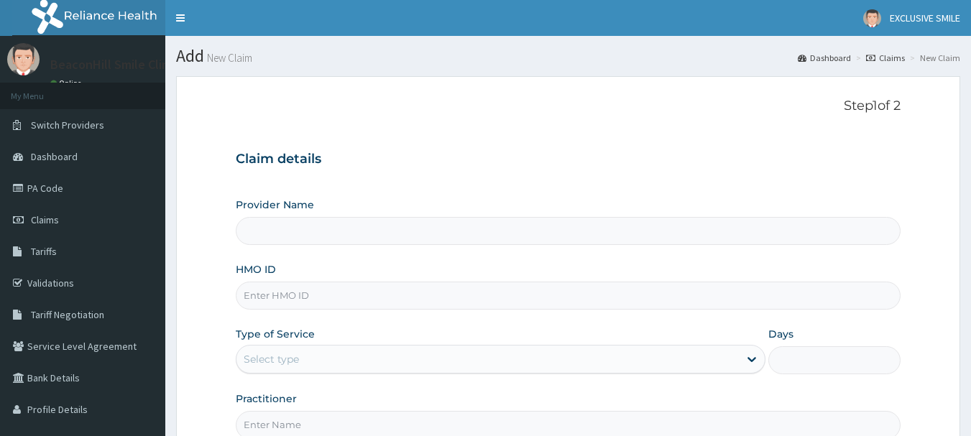
scroll to position [155, 0]
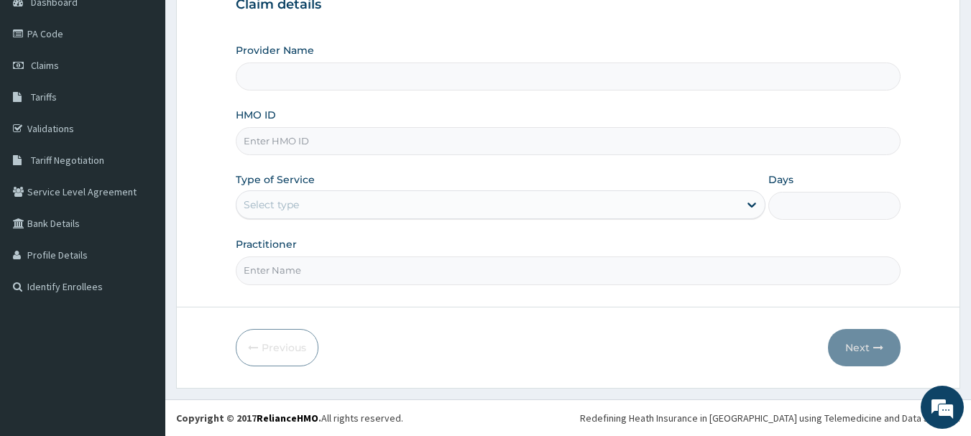
click at [290, 145] on input "HMO ID" at bounding box center [569, 141] width 666 height 28
paste input "ALP/10070/G"
type input "ALP/10070/G"
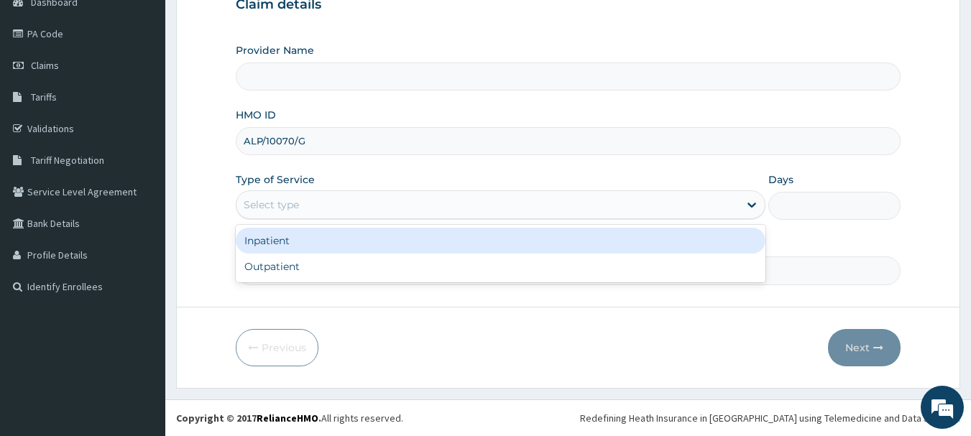
click at [267, 204] on div "Select type" at bounding box center [271, 205] width 55 height 14
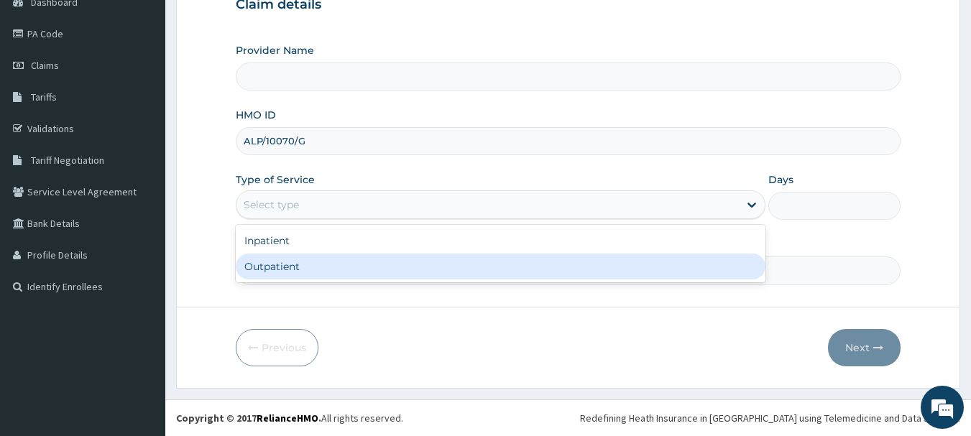
click at [261, 262] on div "Outpatient" at bounding box center [501, 267] width 530 height 26
type input "1"
type input "Beaconhill Smile Clinic - Ikeja"
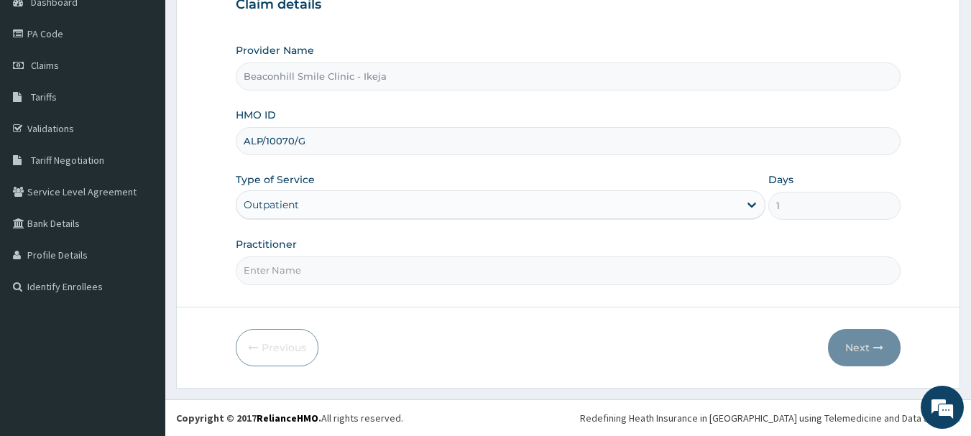
click at [261, 262] on input "Practitioner" at bounding box center [569, 271] width 666 height 28
type input "DR. MIKE"
click at [861, 343] on button "Next" at bounding box center [864, 347] width 73 height 37
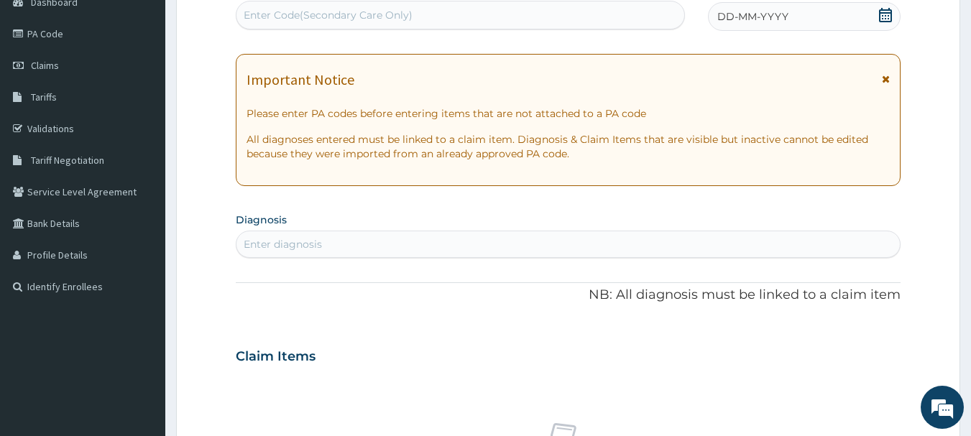
click at [293, 16] on div "Enter Code(Secondary Care Only)" at bounding box center [328, 15] width 169 height 14
paste input "PA/CB96E6"
type input "PA/CB96E6"
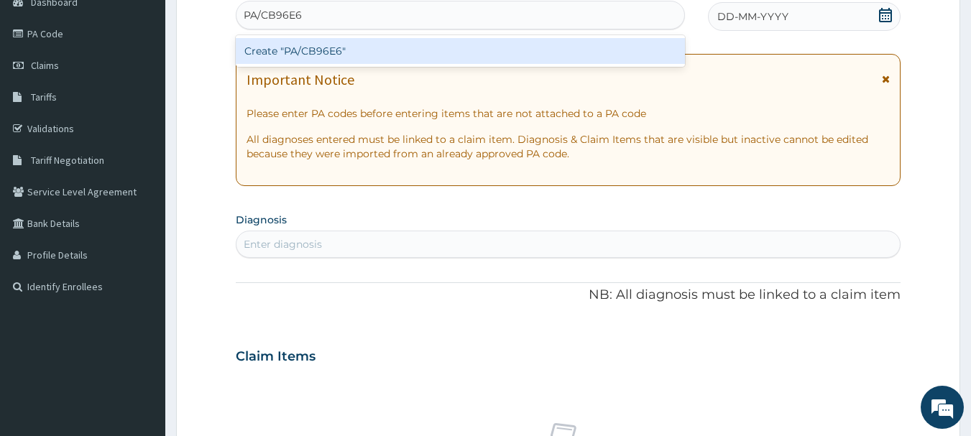
click at [298, 60] on div "Create "PA/CB96E6"" at bounding box center [461, 51] width 450 height 26
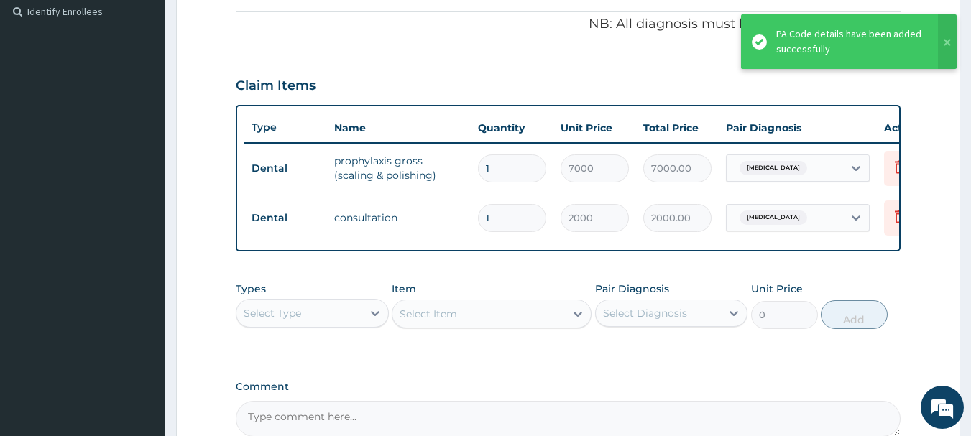
scroll to position [592, 0]
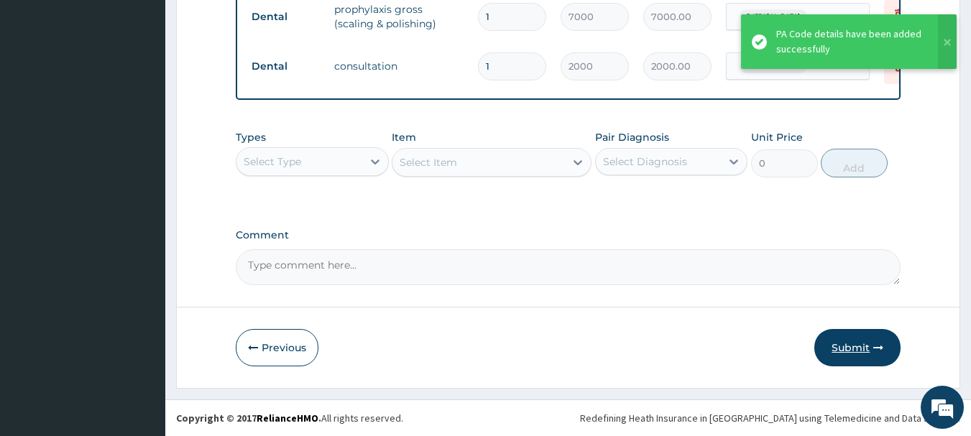
click at [848, 348] on button "Submit" at bounding box center [858, 347] width 86 height 37
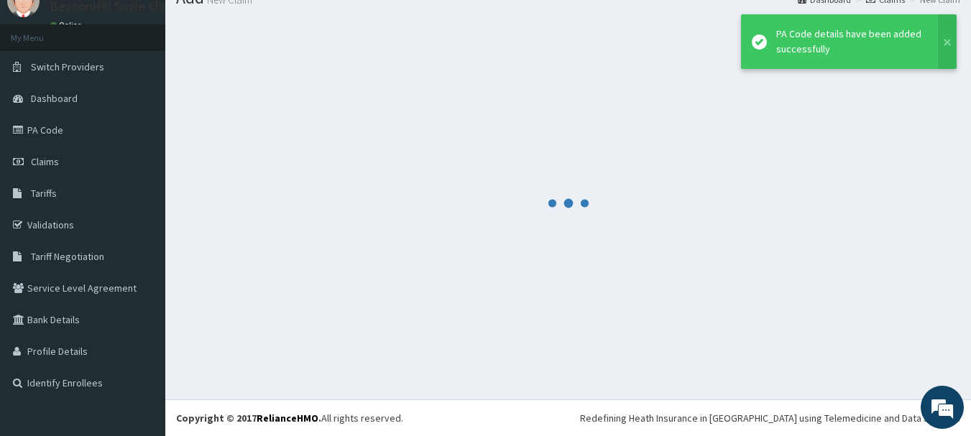
scroll to position [58, 0]
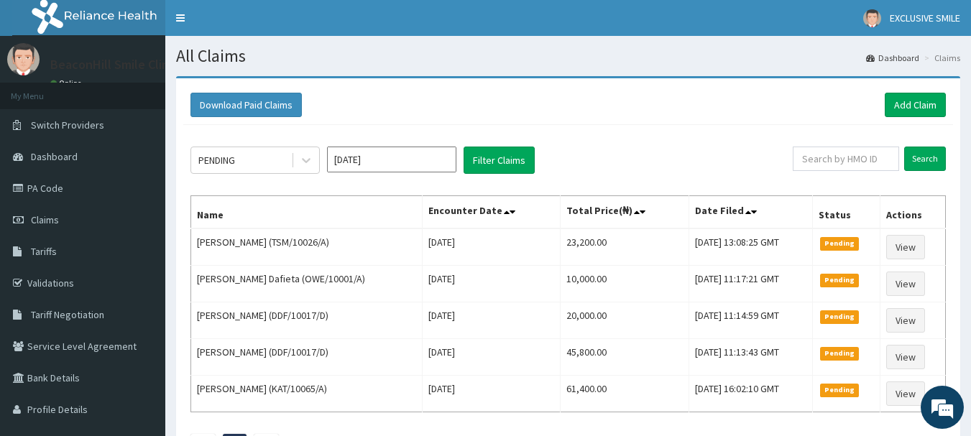
click at [948, 93] on div "Download Paid Claims Add Claim" at bounding box center [568, 106] width 770 height 40
click at [917, 104] on link "Add Claim" at bounding box center [915, 105] width 61 height 24
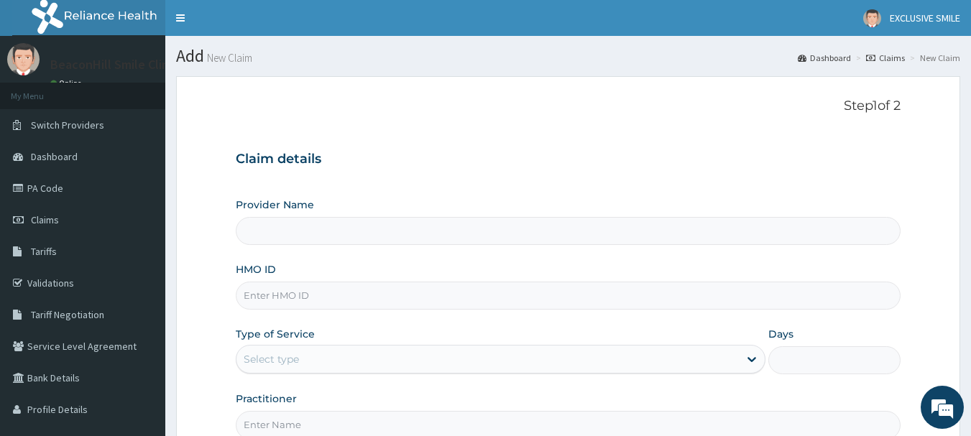
type input "Beaconhill Smile Clinic - Ikeja"
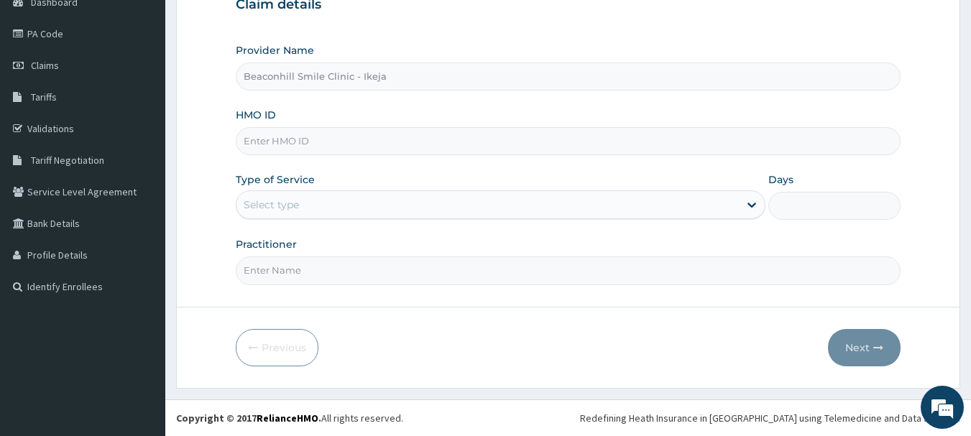
click at [332, 132] on input "HMO ID" at bounding box center [569, 141] width 666 height 28
paste input "ALP/10070/F"
type input "ALP/10070/F"
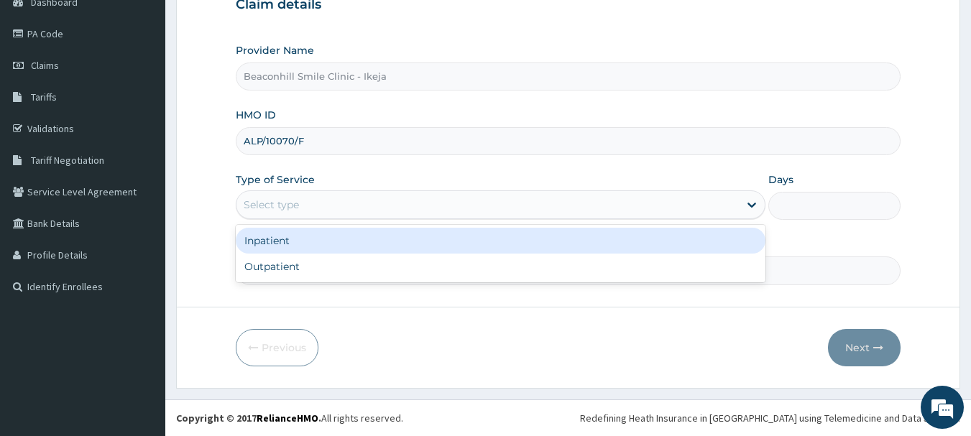
scroll to position [0, 0]
click at [313, 216] on div "Select type" at bounding box center [488, 204] width 503 height 23
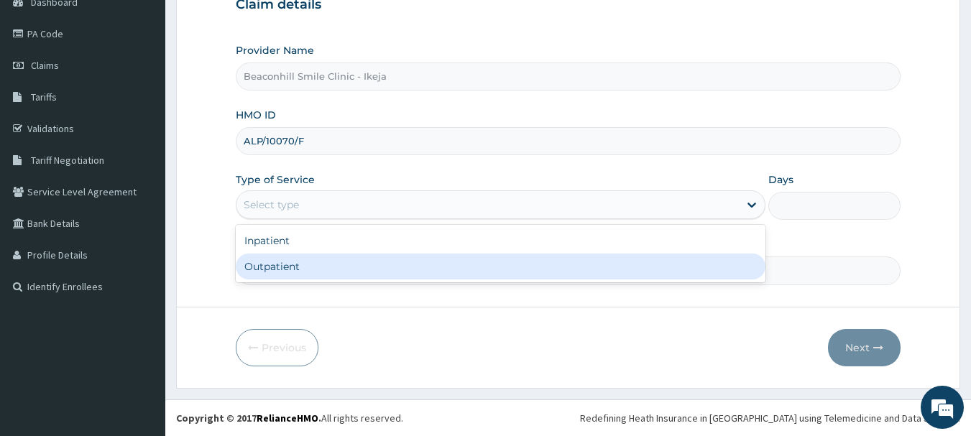
click at [291, 266] on div "Outpatient" at bounding box center [501, 267] width 530 height 26
type input "1"
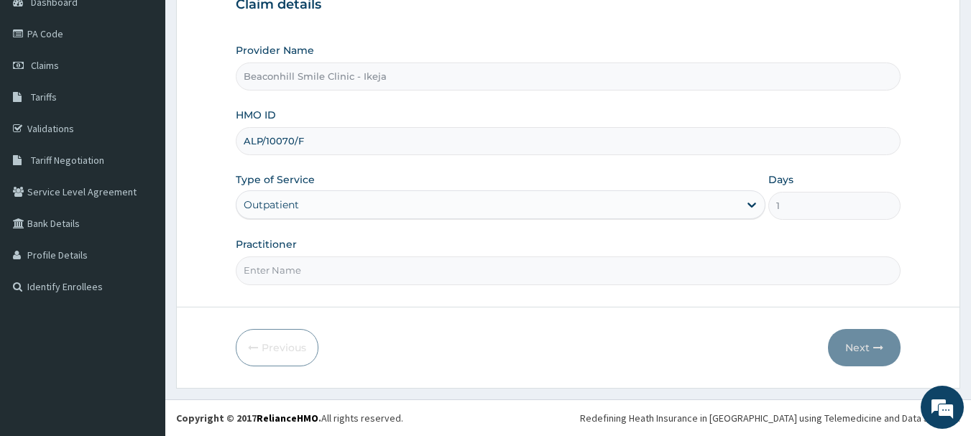
click at [291, 266] on input "Practitioner" at bounding box center [569, 271] width 666 height 28
type input "DR. [PERSON_NAME]"
click at [838, 347] on button "Next" at bounding box center [864, 347] width 73 height 37
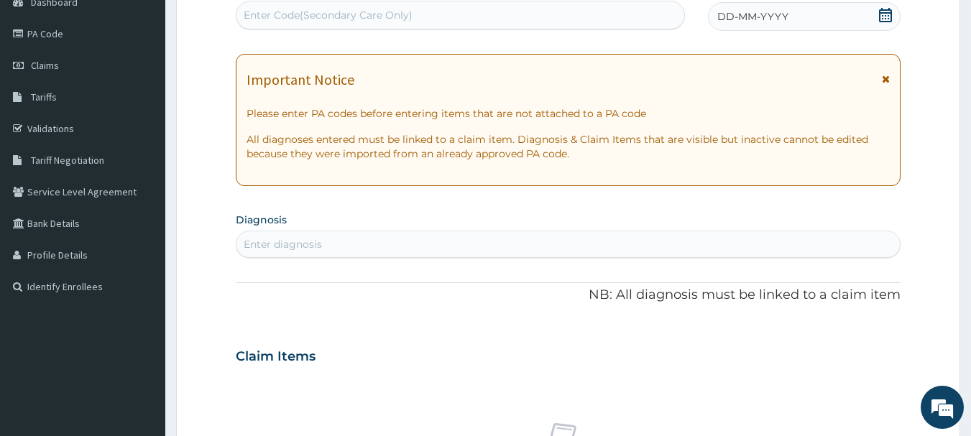
click at [305, 23] on div "Enter Code(Secondary Care Only)" at bounding box center [461, 15] width 449 height 23
paste input "PA/B23245"
type input "PA/B23245"
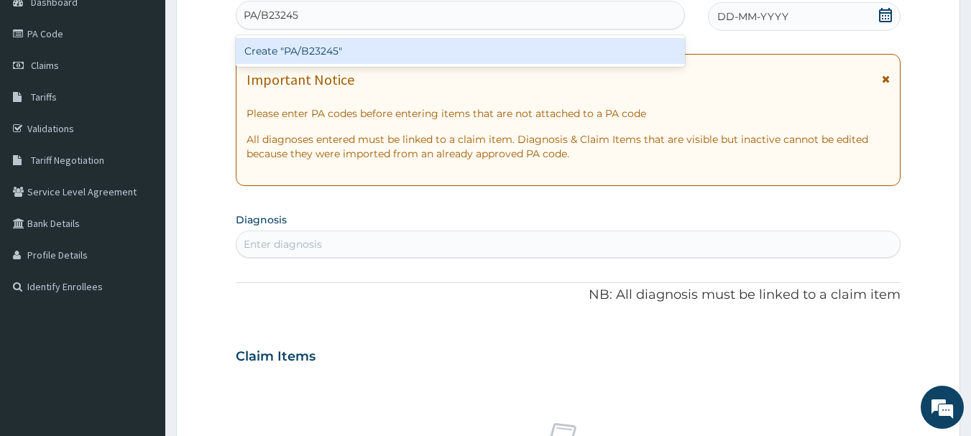
click at [303, 45] on div "Create "PA/B23245"" at bounding box center [461, 51] width 450 height 26
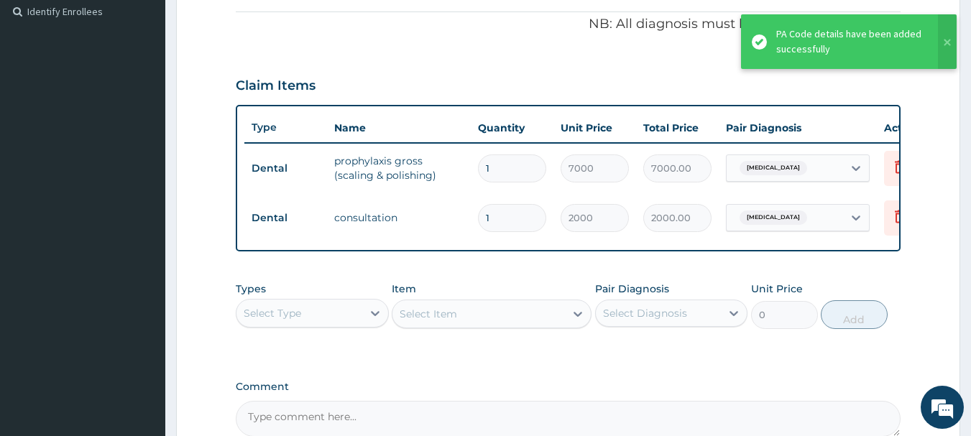
scroll to position [592, 0]
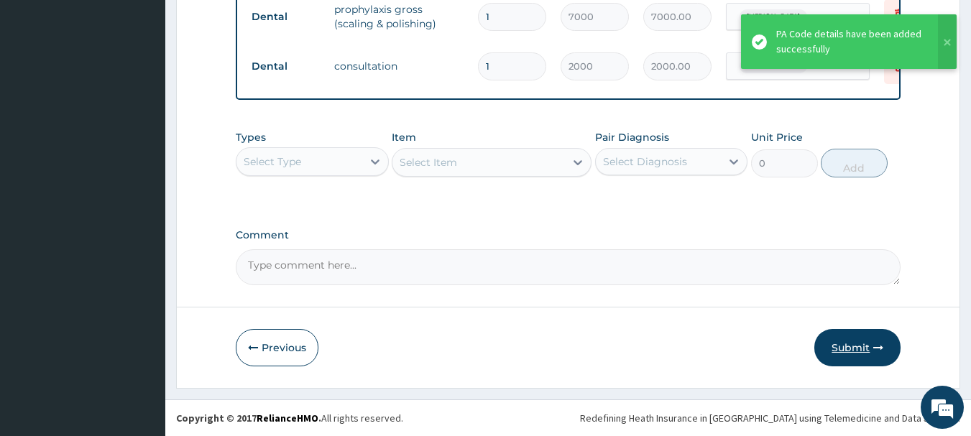
click at [873, 355] on button "Submit" at bounding box center [858, 347] width 86 height 37
